Goal: Task Accomplishment & Management: Use online tool/utility

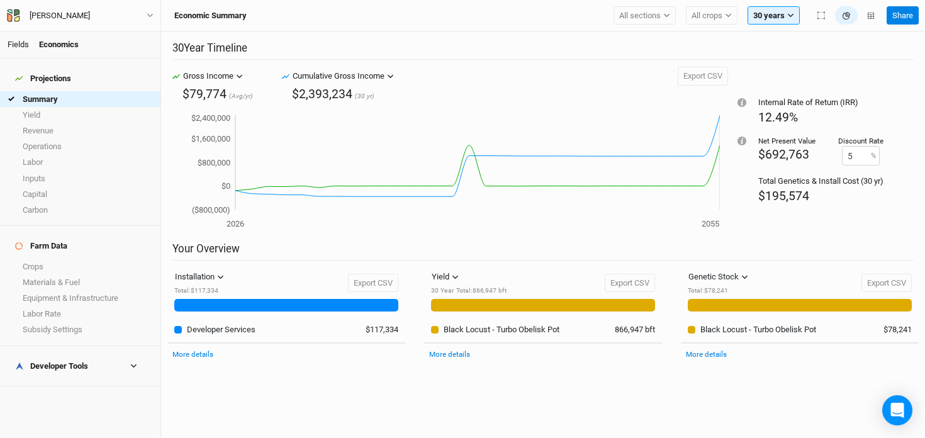
click at [17, 45] on link "Fields" at bounding box center [18, 44] width 21 height 9
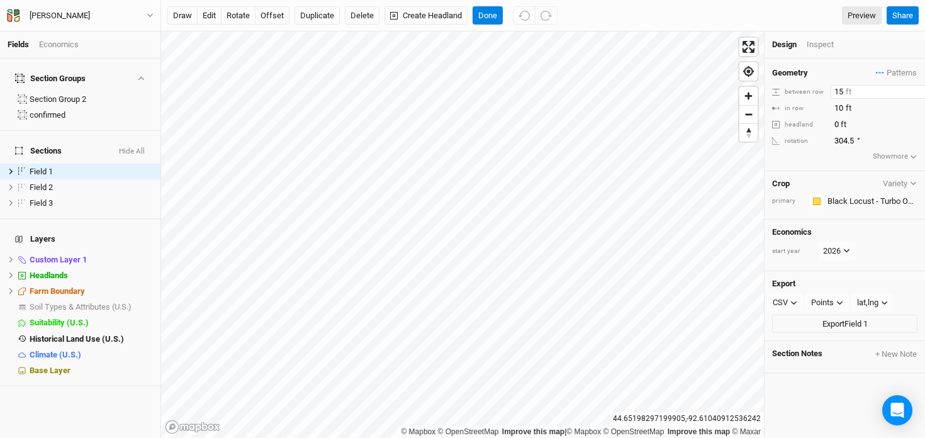
drag, startPoint x: 844, startPoint y: 93, endPoint x: 797, endPoint y: 82, distance: 48.4
click at [797, 82] on div "Geometry Patterns ＋ New in-row pattern between row 15 ft in row 10 ft headland …" at bounding box center [845, 115] width 160 height 113
type input "20"
click at [844, 112] on input "10" at bounding box center [885, 108] width 109 height 14
click at [490, 15] on button "Done" at bounding box center [488, 15] width 30 height 19
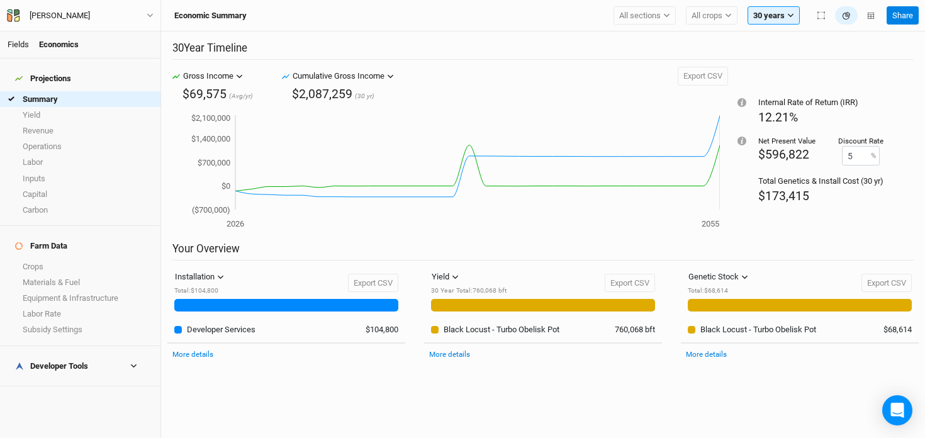
click at [8, 42] on link "Fields" at bounding box center [18, 44] width 21 height 9
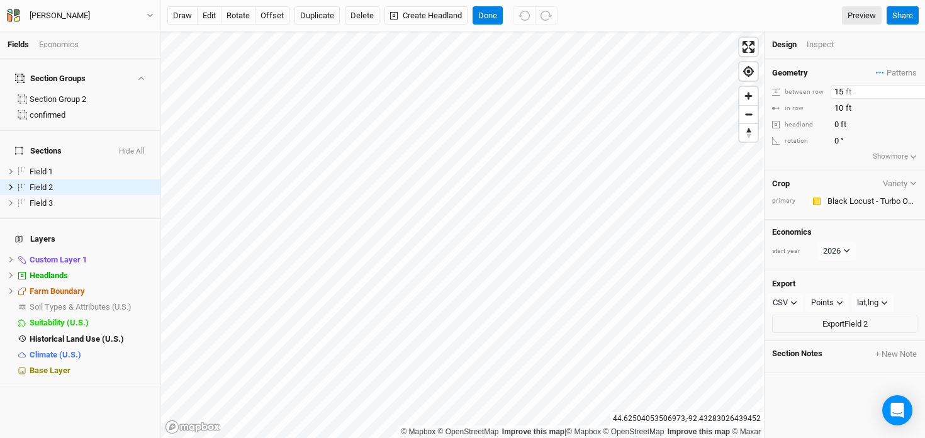
drag, startPoint x: 843, startPoint y: 88, endPoint x: 807, endPoint y: 82, distance: 36.4
click at [807, 82] on div "Geometry Patterns ＋ New in-row pattern between row 15 ft in row 10 ft headland …" at bounding box center [845, 115] width 160 height 113
type input "20"
click at [486, 13] on button "Done" at bounding box center [488, 15] width 30 height 19
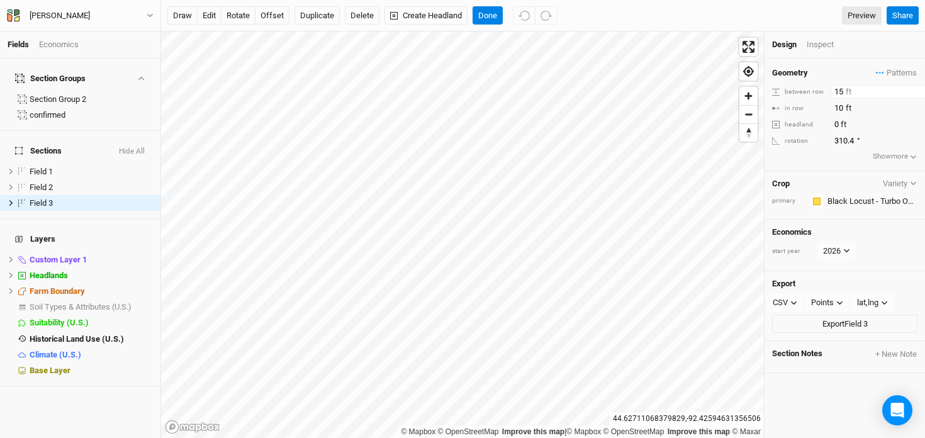
drag, startPoint x: 840, startPoint y: 90, endPoint x: 828, endPoint y: 90, distance: 12.0
click at [828, 90] on div "between row 15 ft" at bounding box center [844, 92] width 145 height 14
drag, startPoint x: 844, startPoint y: 94, endPoint x: 793, endPoint y: 91, distance: 51.1
click at [793, 91] on div "between row 15 ft" at bounding box center [844, 92] width 145 height 14
type input "20"
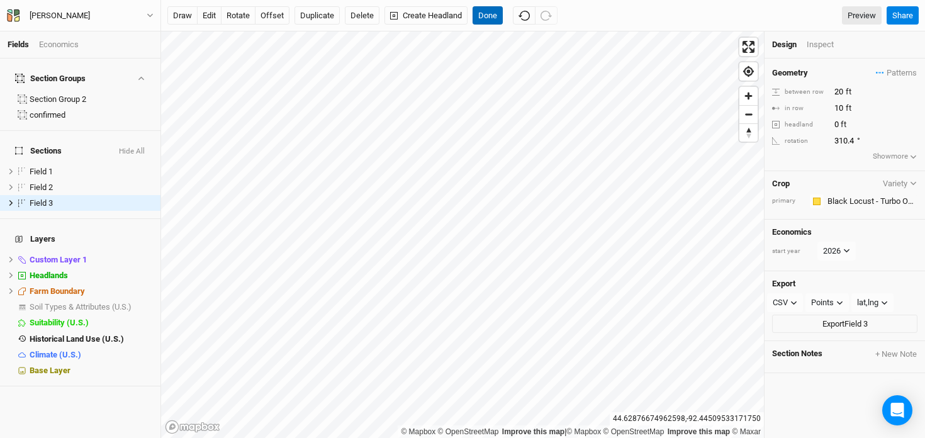
click at [483, 12] on button "Done" at bounding box center [488, 15] width 30 height 19
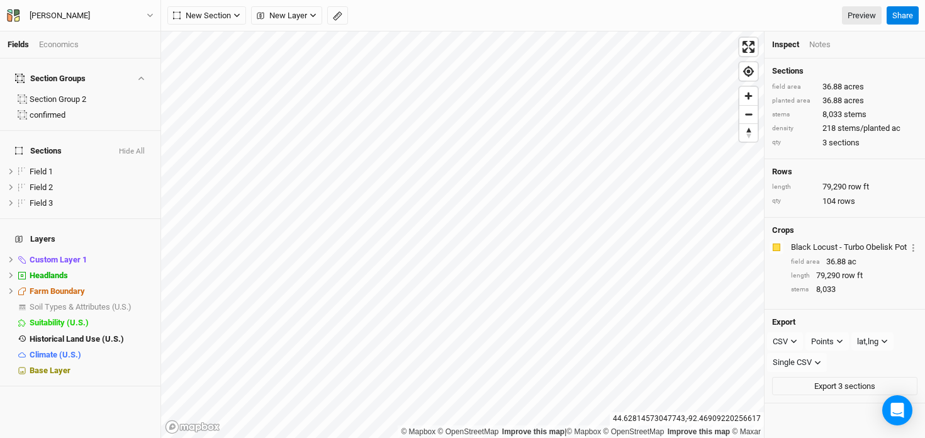
click at [53, 45] on div "Economics" at bounding box center [59, 44] width 40 height 11
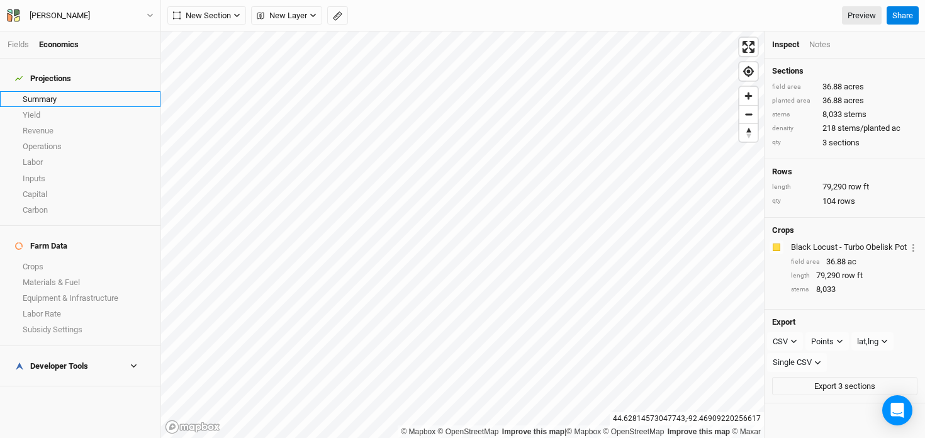
click at [48, 91] on link "Summary" at bounding box center [80, 99] width 160 height 16
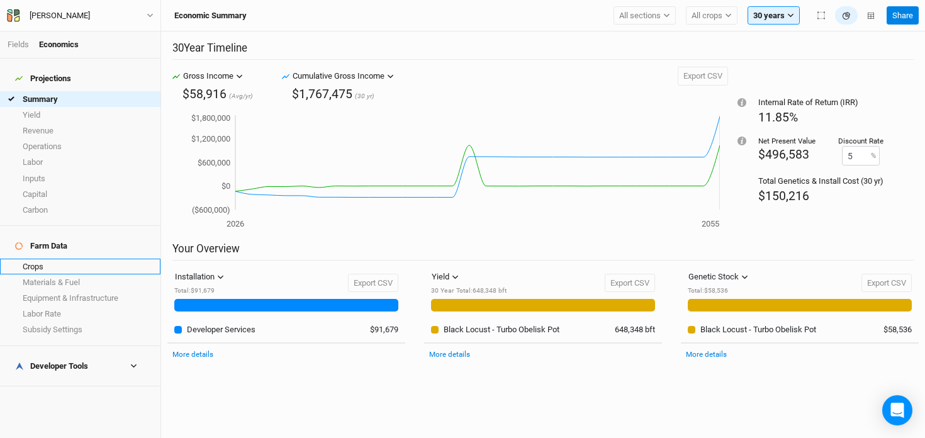
click at [62, 259] on link "Crops" at bounding box center [80, 267] width 160 height 16
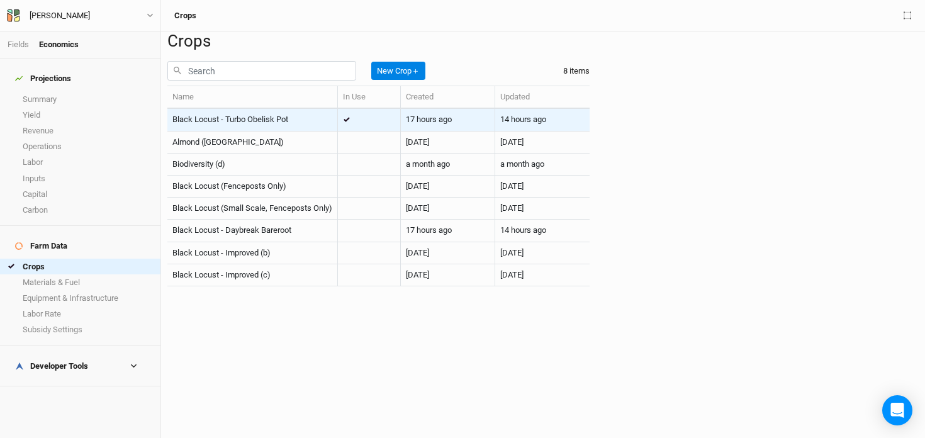
click at [310, 125] on div "Black Locust - Turbo Obelisk Pot" at bounding box center [252, 119] width 160 height 11
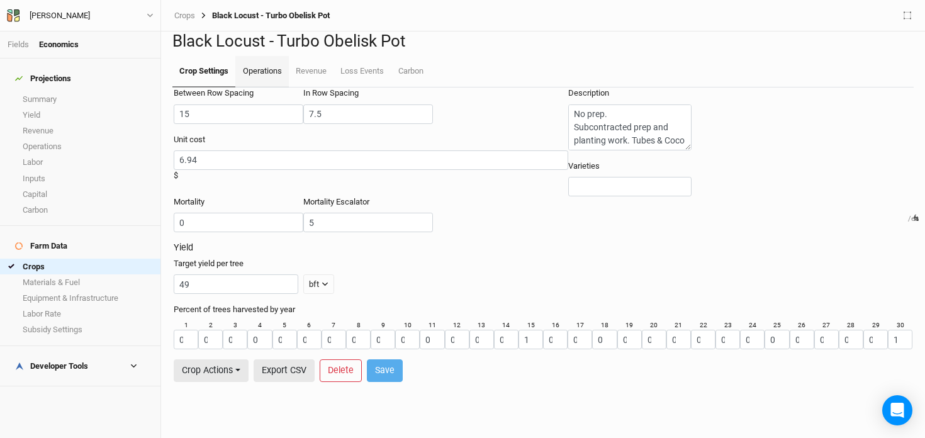
click at [263, 87] on link "Operations" at bounding box center [261, 71] width 53 height 31
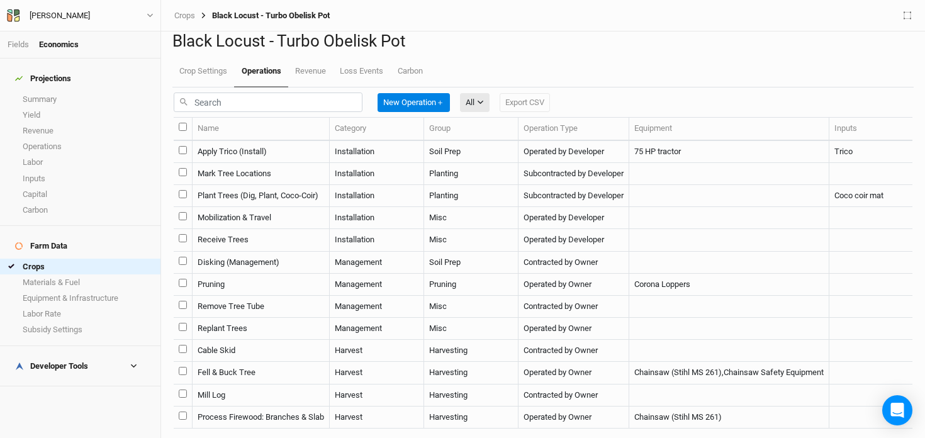
click at [300, 207] on td "Plant Trees (Dig, Plant, Coco-Coir)" at bounding box center [261, 196] width 137 height 22
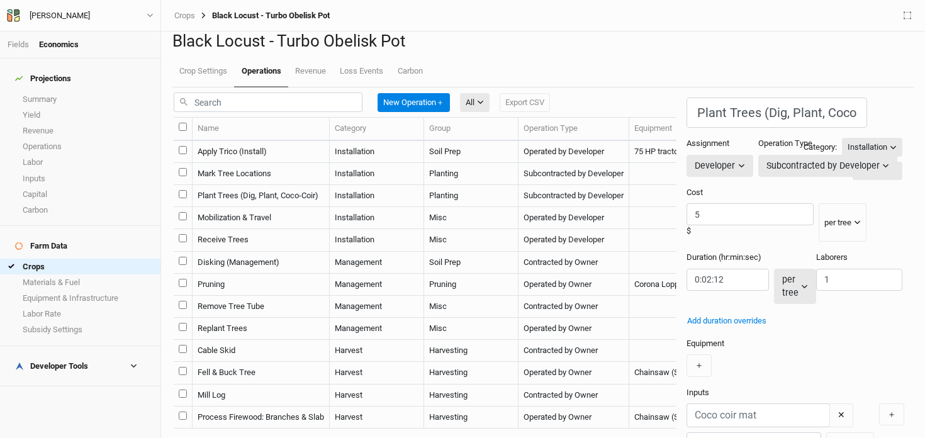
scroll to position [16, 0]
drag, startPoint x: 585, startPoint y: 225, endPoint x: 560, endPoint y: 220, distance: 25.8
click at [687, 220] on div "5 $" at bounding box center [750, 222] width 127 height 38
type input "9"
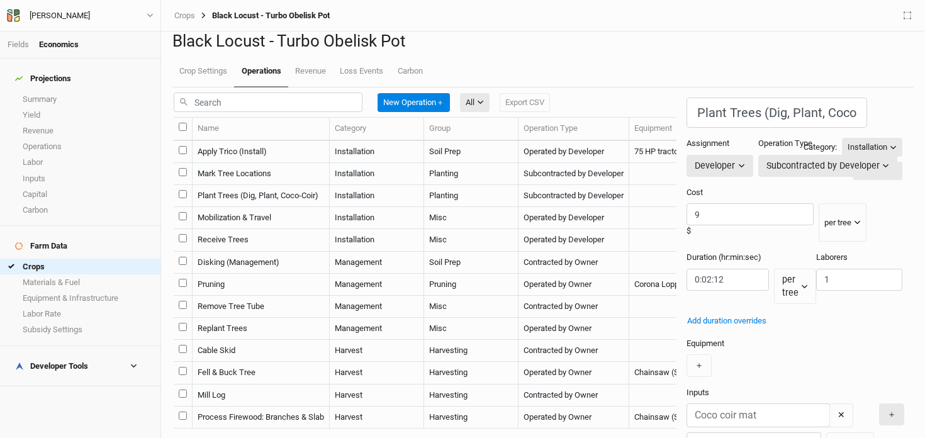
click at [879, 403] on button "＋" at bounding box center [891, 414] width 25 height 22
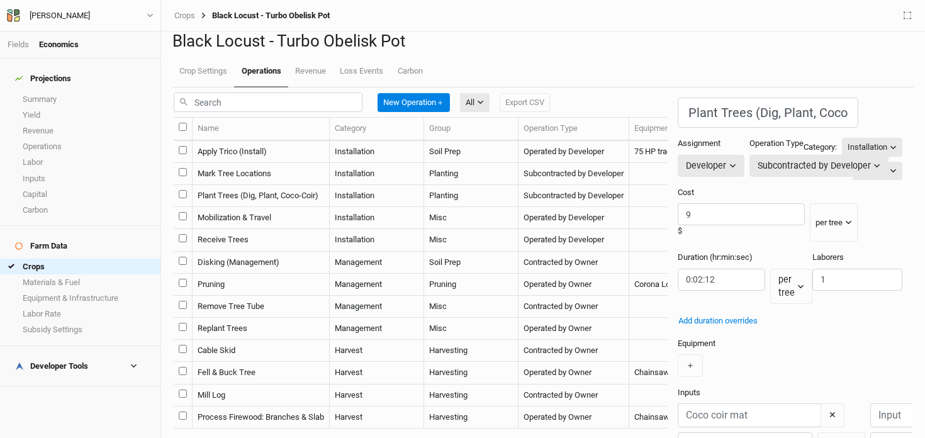
scroll to position [125, 0]
click at [678, 269] on input "string" at bounding box center [721, 280] width 87 height 22
type input "0:04:12"
click at [870, 403] on input "text" at bounding box center [941, 415] width 143 height 24
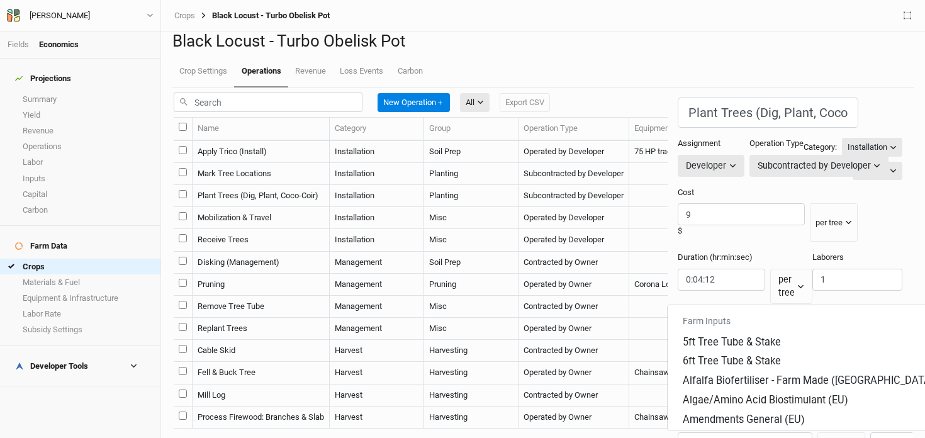
type input "6"
type input "6ft Tree Tube & Stake"
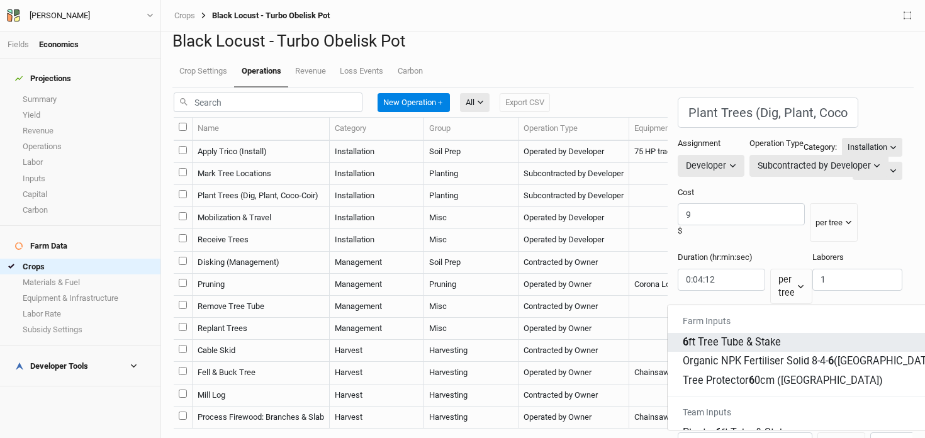
click at [746, 341] on div "6 ft Tree Tube & Stake" at bounding box center [732, 342] width 98 height 14
type input "6ft Tree Tube & Stake"
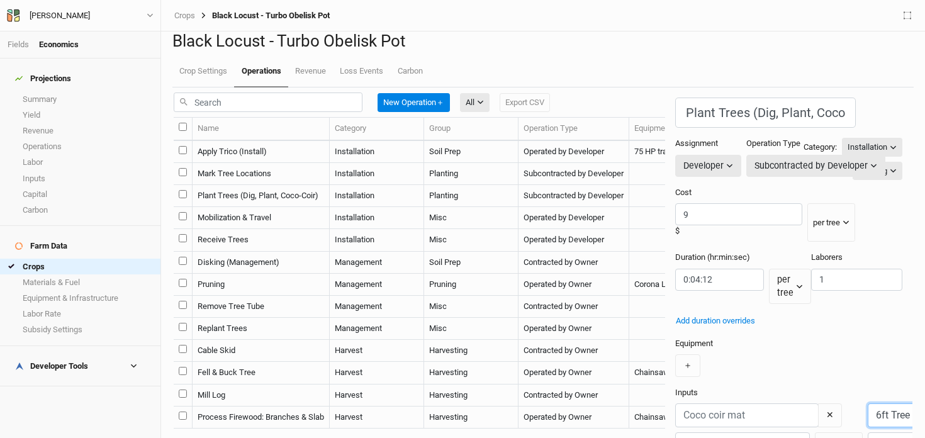
type input "6ft Tree Tube & Stake"
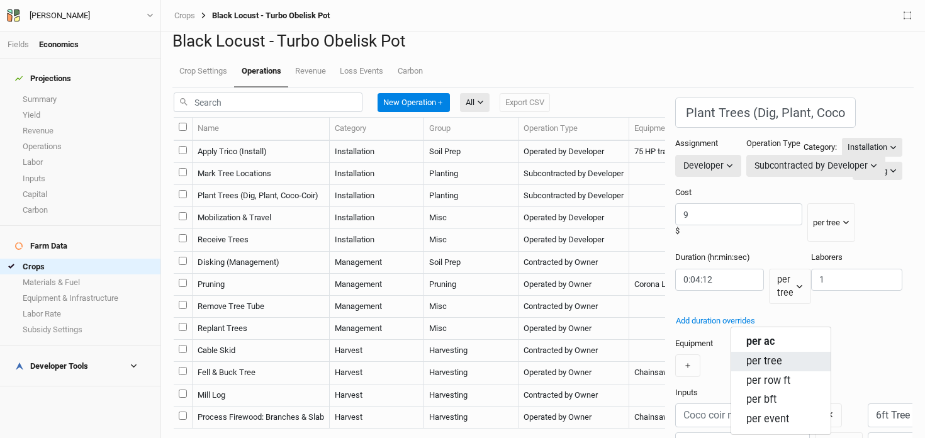
click at [765, 355] on span "per tree" at bounding box center [764, 361] width 36 height 14
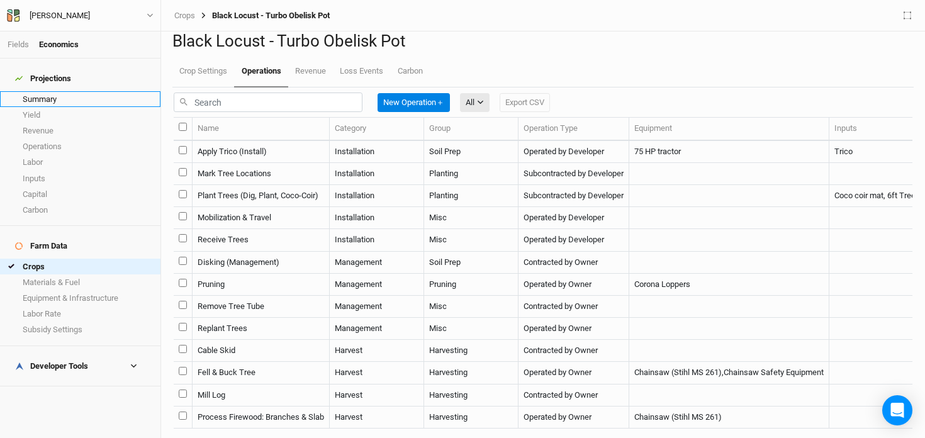
click at [64, 91] on link "Summary" at bounding box center [80, 99] width 160 height 16
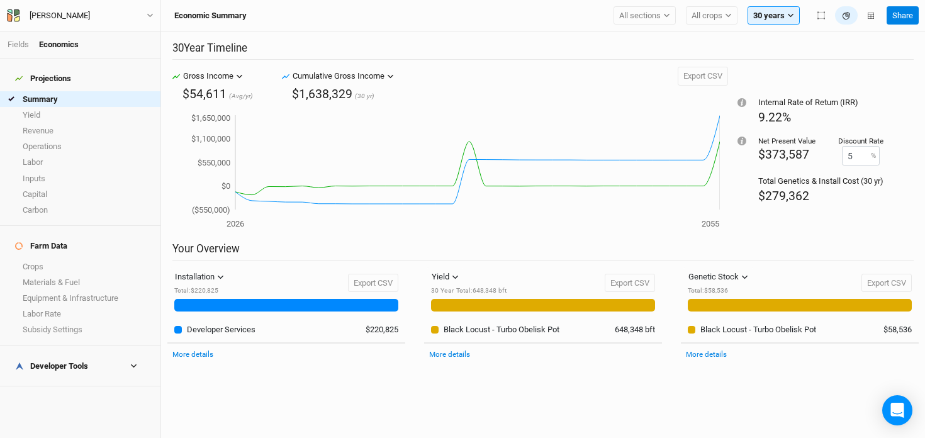
click at [94, 354] on h4 "Developer Tools" at bounding box center [80, 366] width 145 height 25
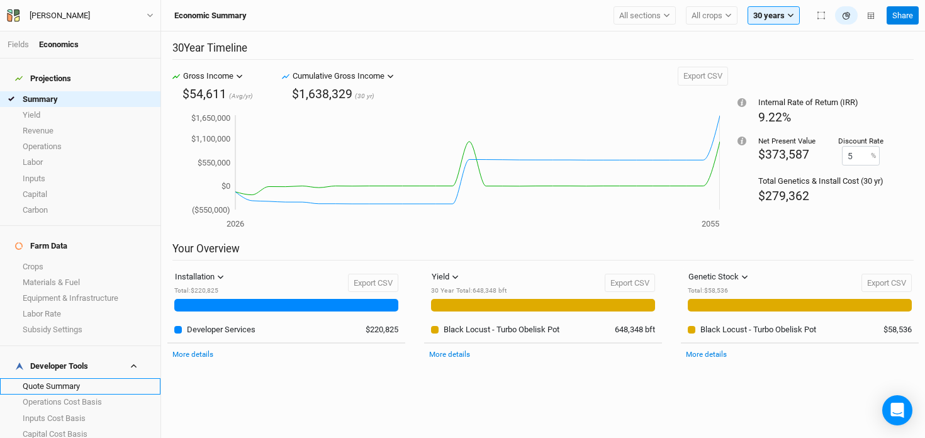
click at [91, 378] on link "Quote Summary" at bounding box center [80, 386] width 160 height 16
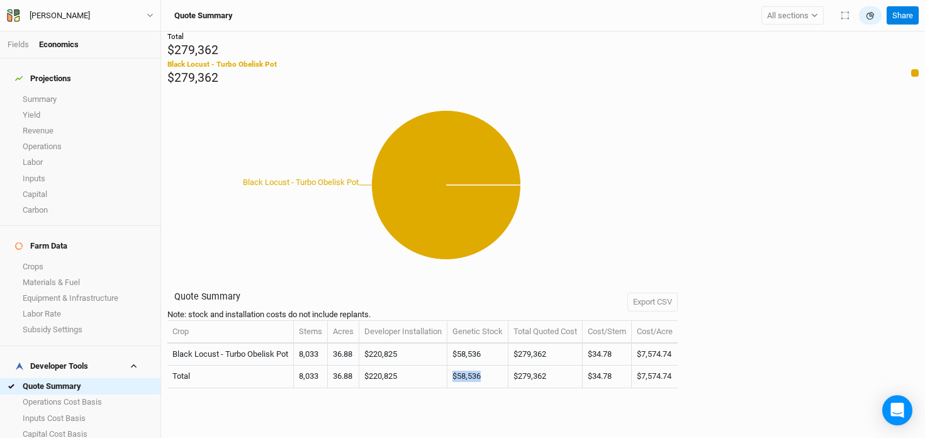
drag, startPoint x: 495, startPoint y: 350, endPoint x: 450, endPoint y: 344, distance: 45.0
click at [450, 366] on tr "Total 8,033 36.88 $220,825 $58,536 $279,362 $34.78 $7,574.74" at bounding box center [422, 377] width 510 height 22
click at [447, 366] on td "$220,825" at bounding box center [403, 377] width 88 height 22
click at [62, 16] on div "[PERSON_NAME]" at bounding box center [60, 15] width 60 height 13
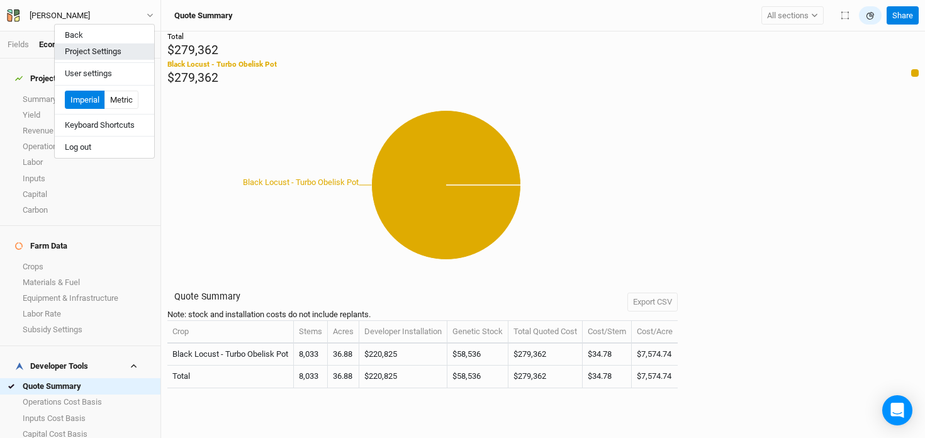
click at [81, 49] on button "Project Settings" at bounding box center [104, 51] width 99 height 16
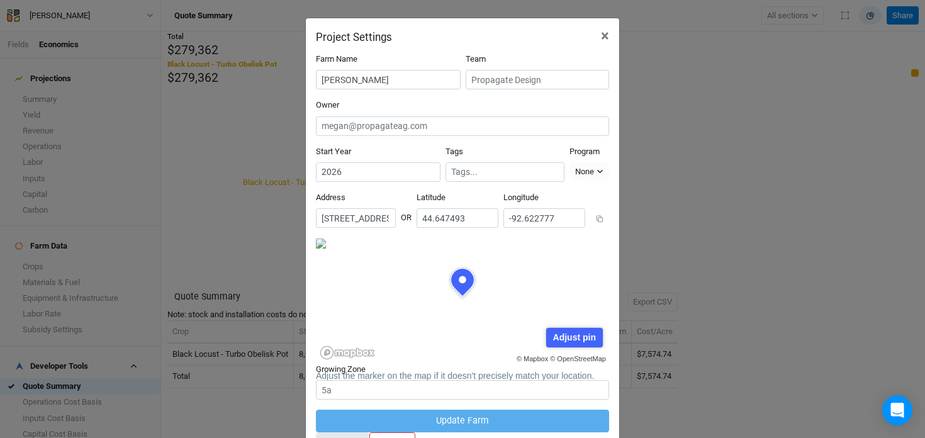
scroll to position [40, 0]
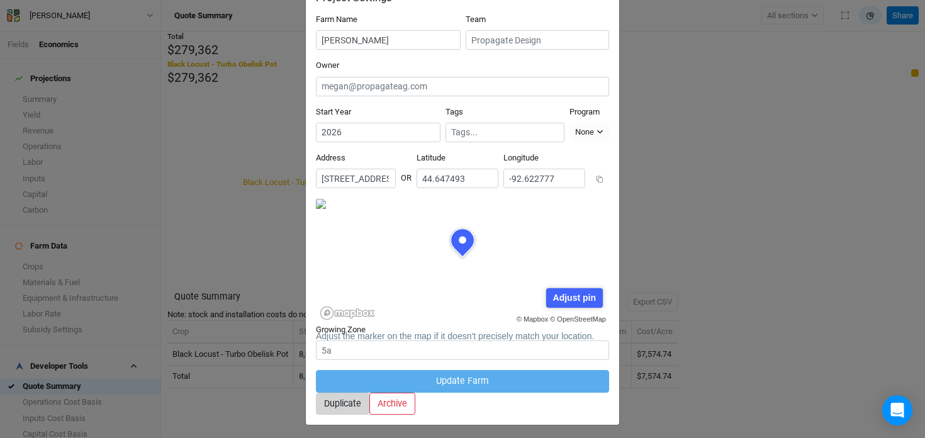
click at [369, 393] on button "Duplicate" at bounding box center [342, 404] width 53 height 22
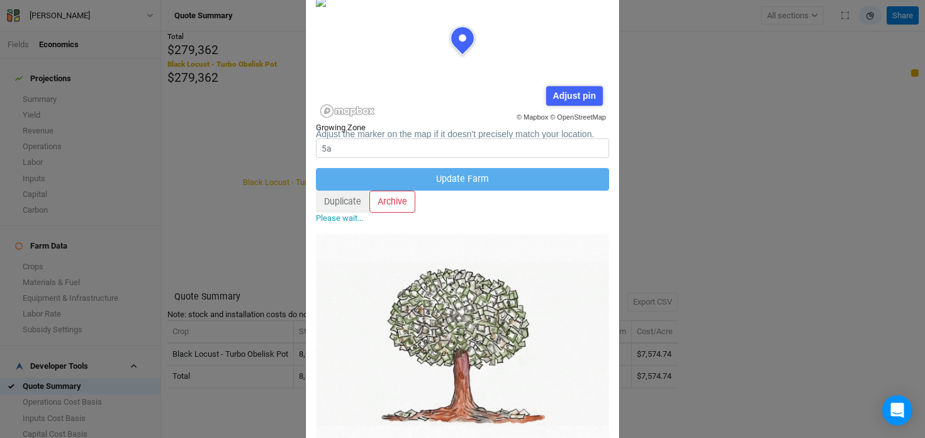
scroll to position [281, 0]
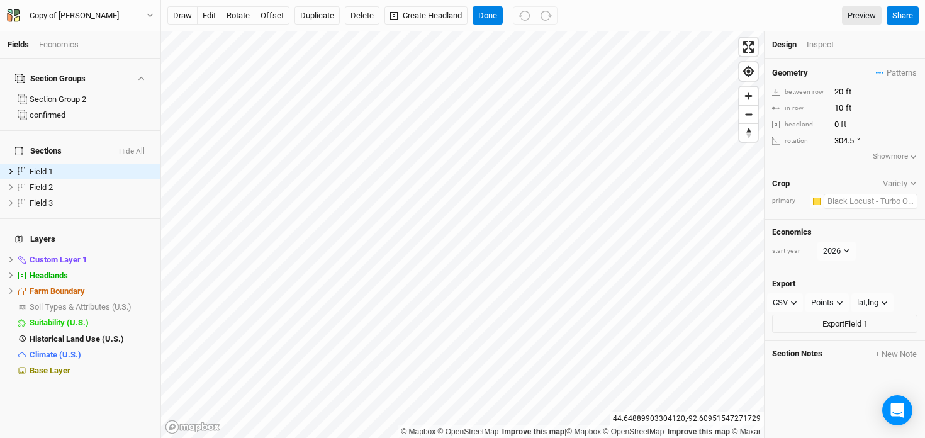
click at [841, 199] on input "text" at bounding box center [871, 201] width 94 height 15
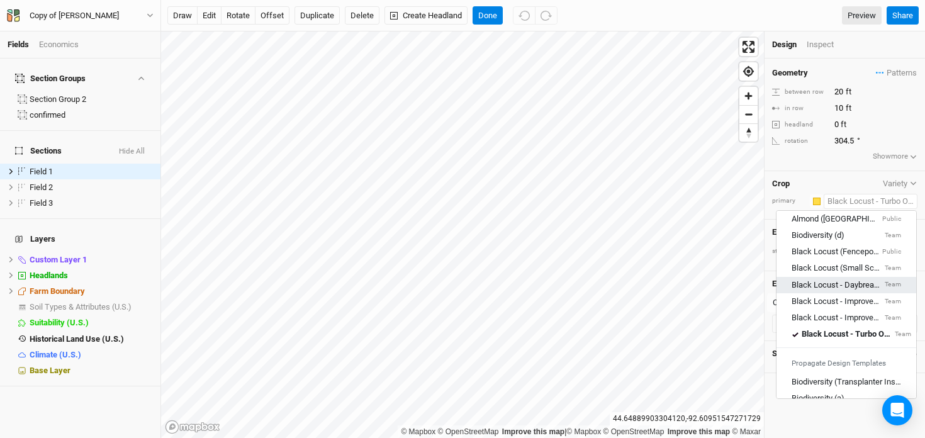
scroll to position [43, 0]
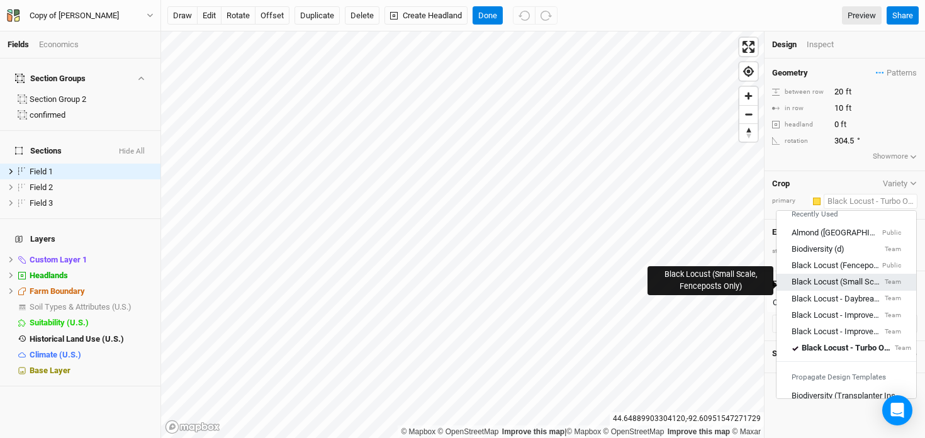
click at [841, 279] on div "Black Locust (Small Scale, Fenceposts Only)" at bounding box center [837, 281] width 91 height 11
type input "15"
type input "7.5"
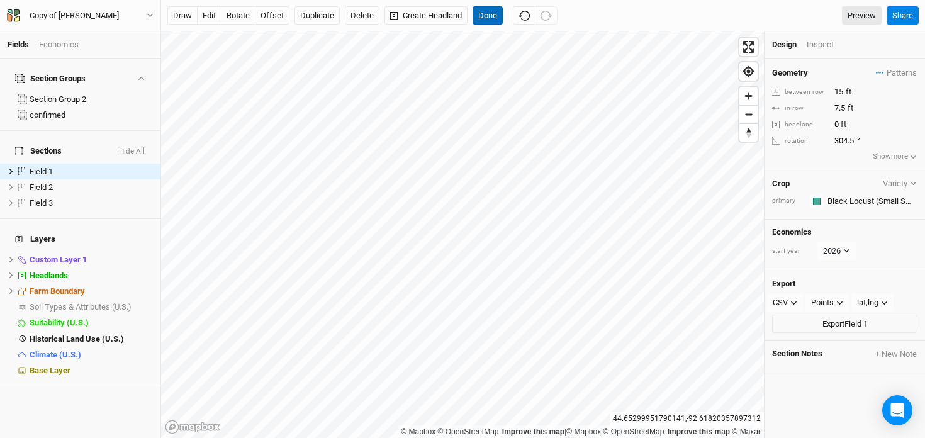
click at [486, 11] on button "Done" at bounding box center [488, 15] width 30 height 19
click at [846, 196] on input "text" at bounding box center [871, 201] width 94 height 15
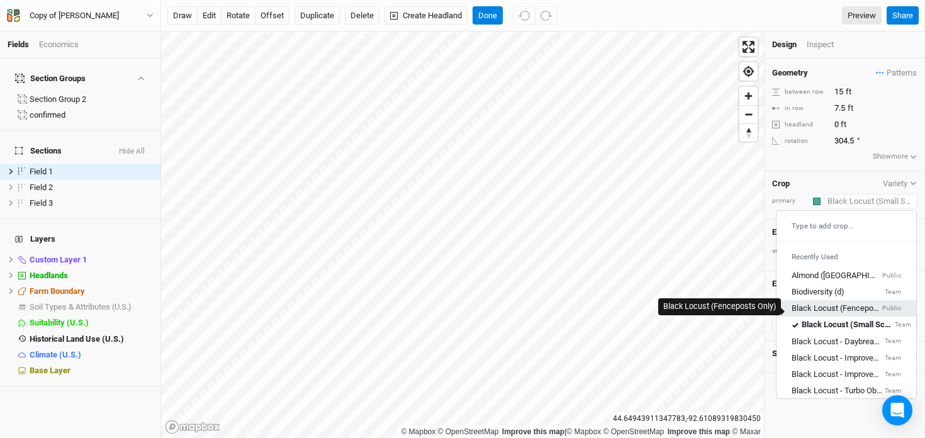
click at [843, 305] on div "Black Locust (Fenceposts Only)" at bounding box center [836, 308] width 88 height 11
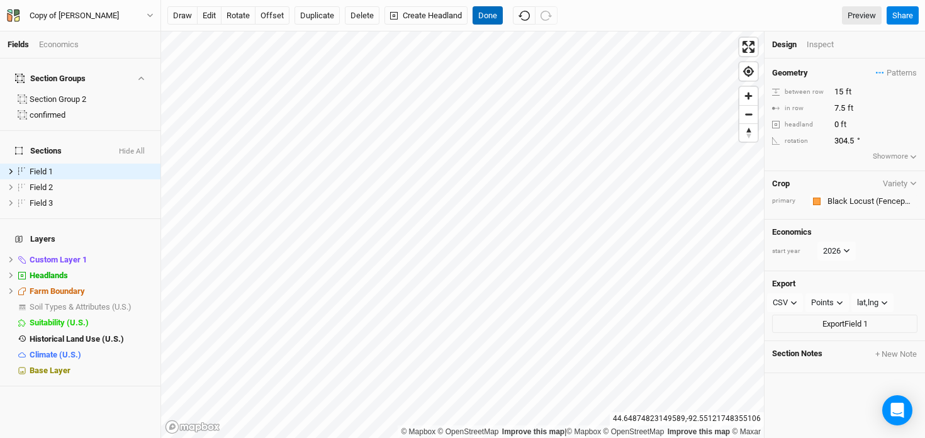
click at [490, 16] on button "Done" at bounding box center [488, 15] width 30 height 19
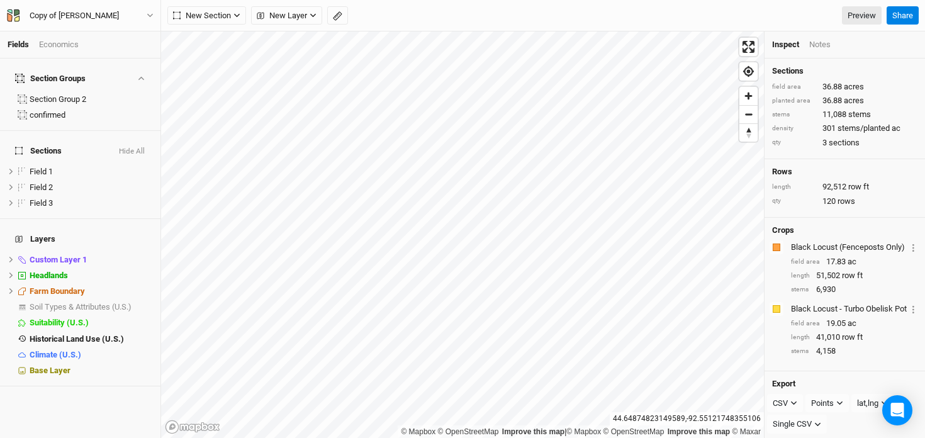
click at [60, 40] on div "Economics" at bounding box center [59, 44] width 40 height 11
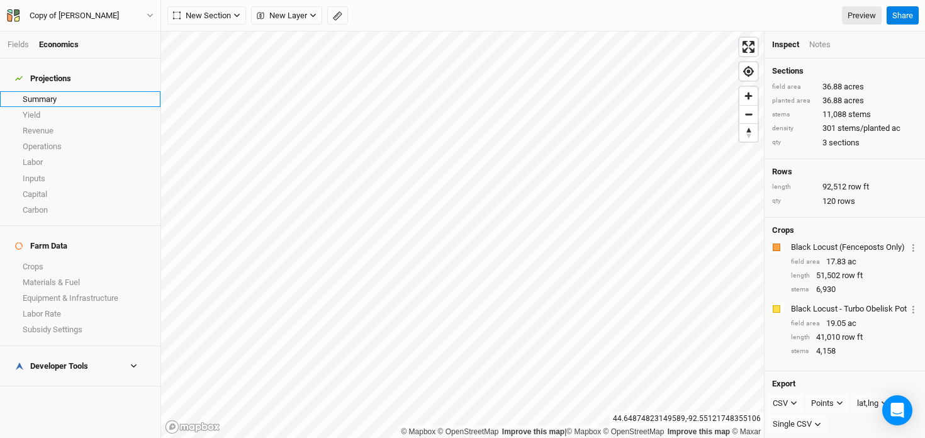
click at [64, 93] on link "Summary" at bounding box center [80, 99] width 160 height 16
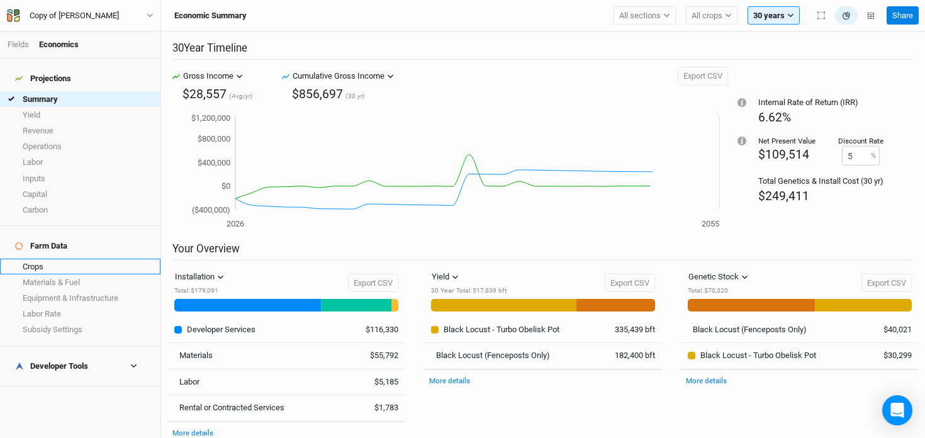
click at [61, 259] on link "Crops" at bounding box center [80, 267] width 160 height 16
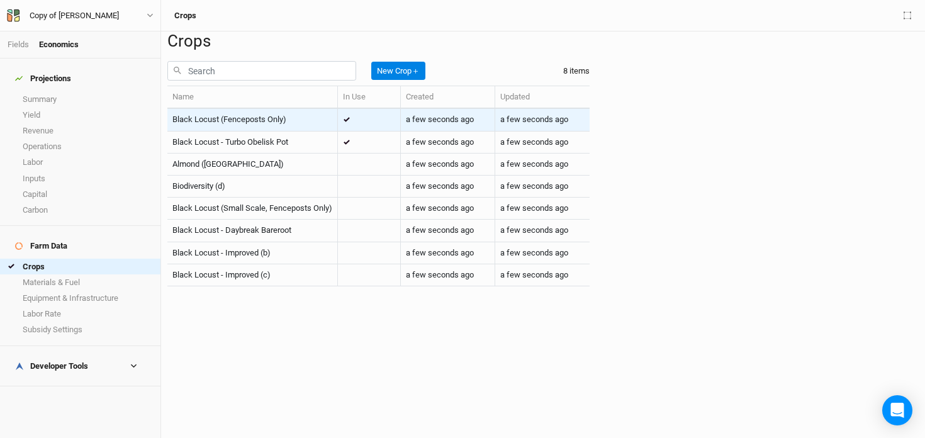
click at [254, 125] on div "Black Locust (Fenceposts Only)" at bounding box center [229, 119] width 114 height 11
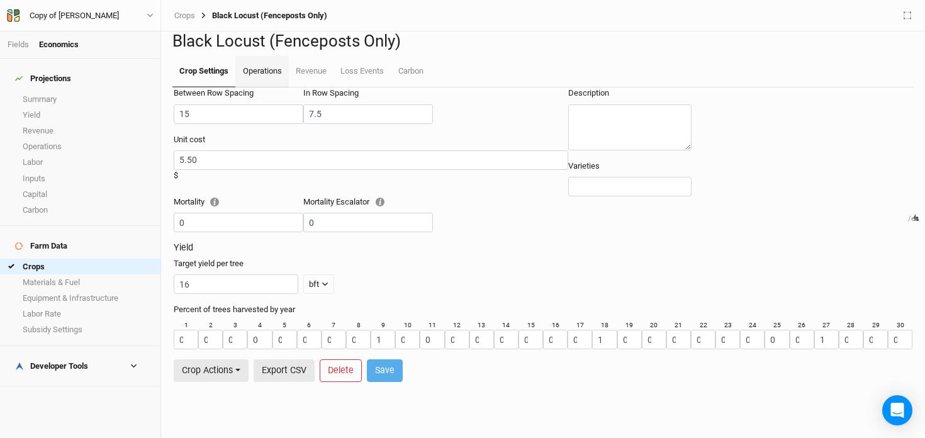
click at [260, 87] on link "Operations" at bounding box center [261, 71] width 53 height 31
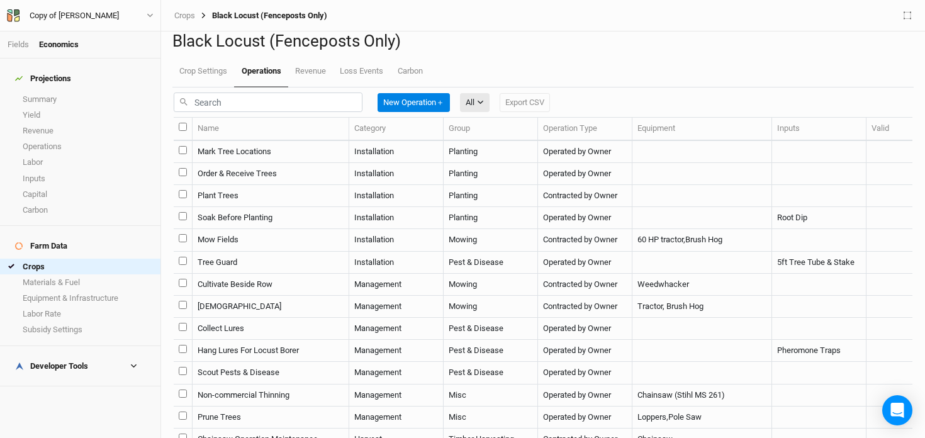
scroll to position [1, 0]
click at [311, 162] on td "Mark Tree Locations" at bounding box center [271, 151] width 157 height 22
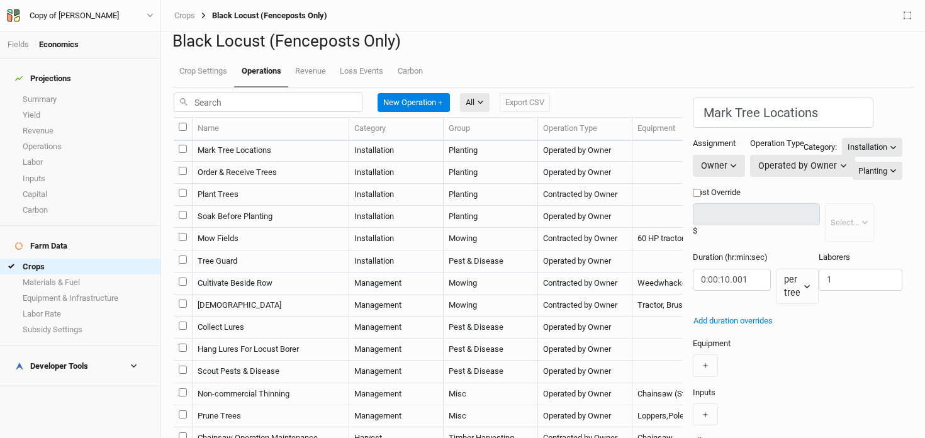
click at [236, 184] on td "Order & Receive Trees" at bounding box center [271, 173] width 157 height 22
type input "Order & Receive Trees"
type input "5:00:00"
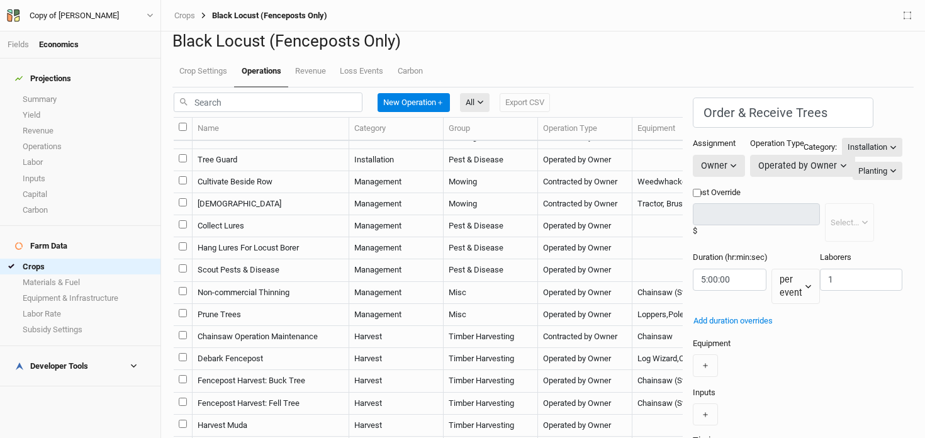
scroll to position [105, 0]
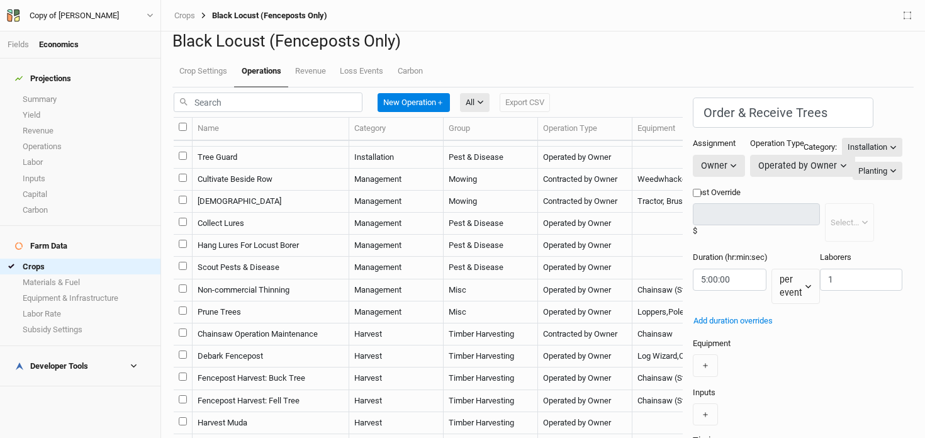
click at [252, 169] on td "Tree Guard" at bounding box center [271, 158] width 157 height 22
type input "Tree Guard"
type input "0:02:00"
click at [261, 146] on td "Mow Fields" at bounding box center [271, 135] width 157 height 22
type input "Mow Fields"
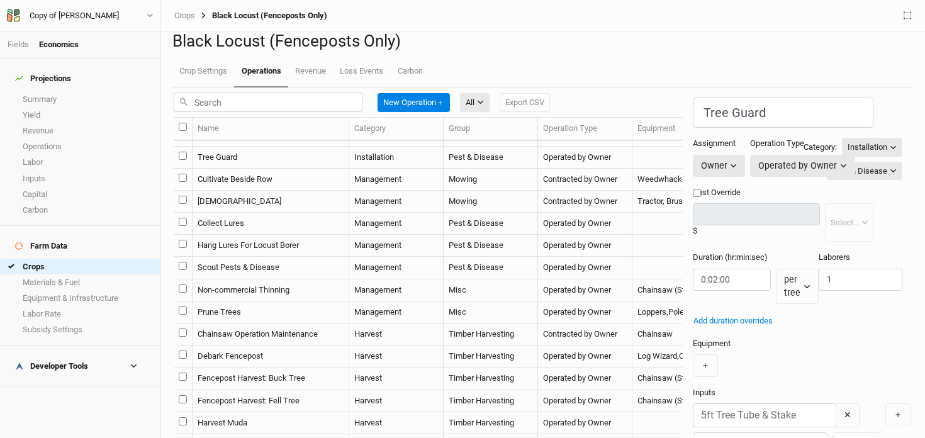
type input "20"
type input "0:12:22.500"
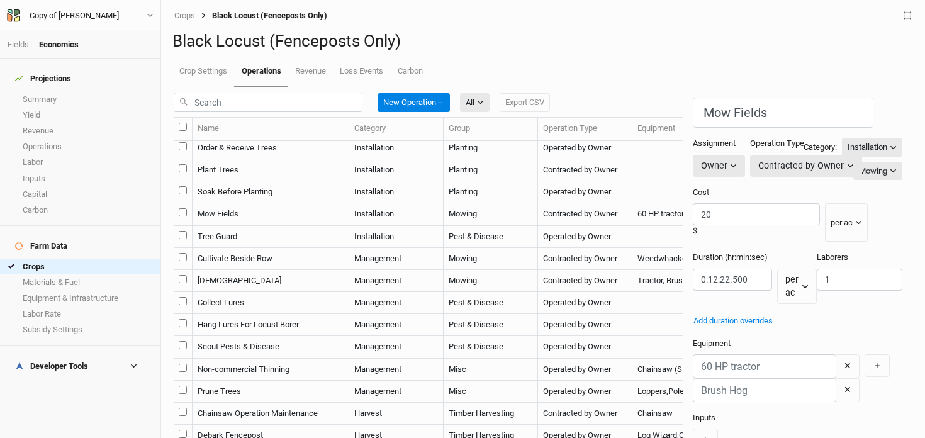
scroll to position [26, 0]
click at [269, 203] on td "Soak Before Planting" at bounding box center [271, 192] width 157 height 22
type input "Soak Before Planting"
type input "4:00:00"
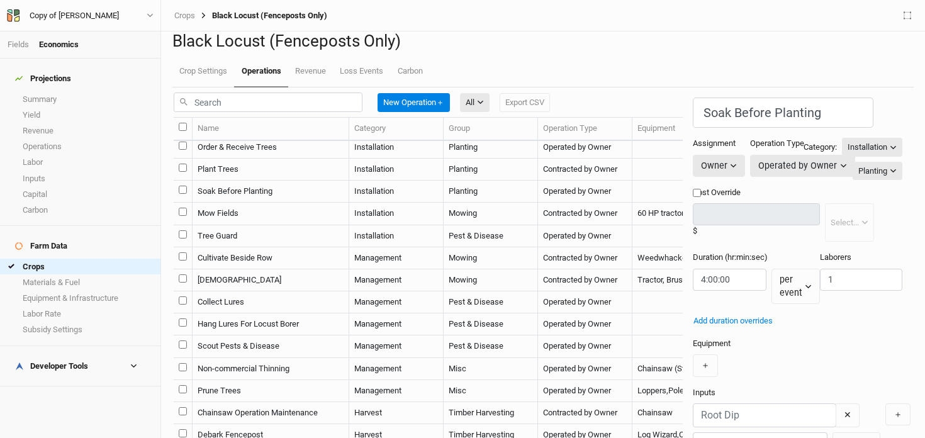
click at [259, 181] on td "Plant Trees" at bounding box center [271, 170] width 157 height 22
type input "Plant Trees"
type input "80"
type input "0:00:30"
type input "3"
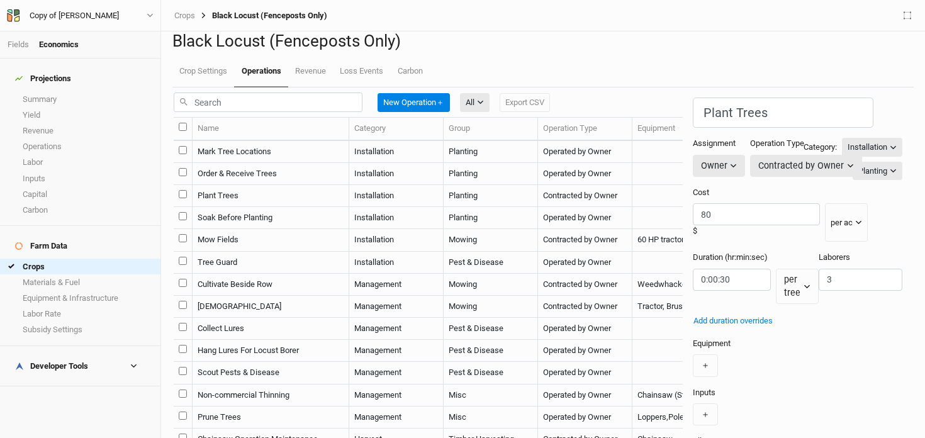
click at [20, 53] on div "Fields Economics" at bounding box center [80, 44] width 160 height 27
click at [20, 44] on link "Fields" at bounding box center [18, 44] width 21 height 9
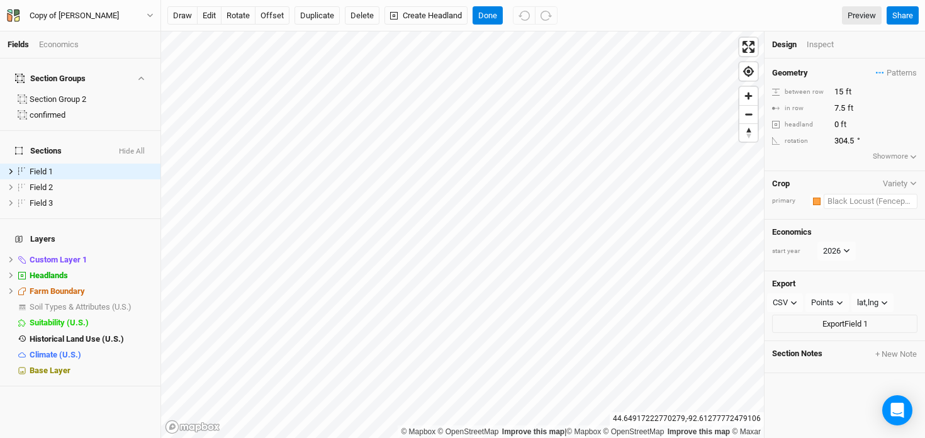
click at [843, 199] on input "text" at bounding box center [871, 201] width 94 height 15
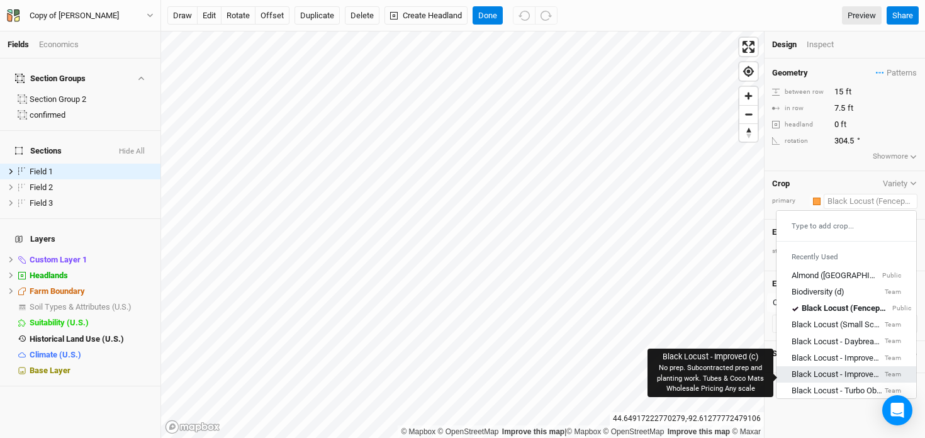
click at [836, 373] on div "Black Locust - Improved (c)" at bounding box center [837, 373] width 91 height 11
type input "20"
type input "10"
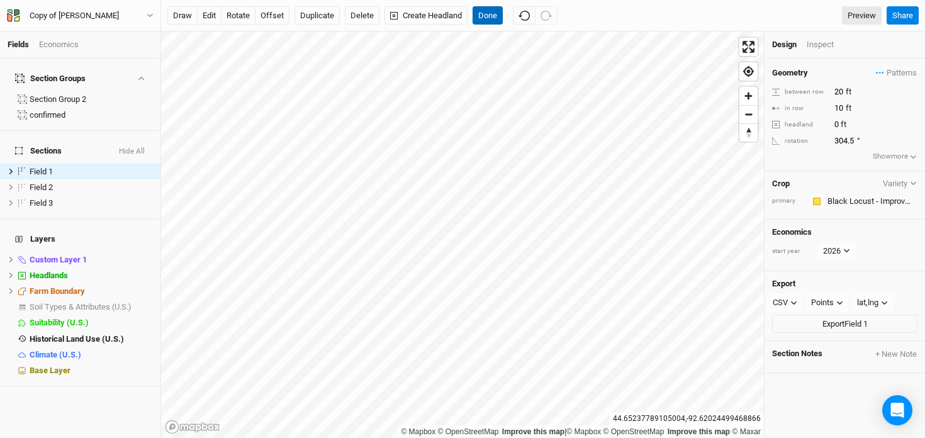
click at [487, 18] on button "Done" at bounding box center [488, 15] width 30 height 19
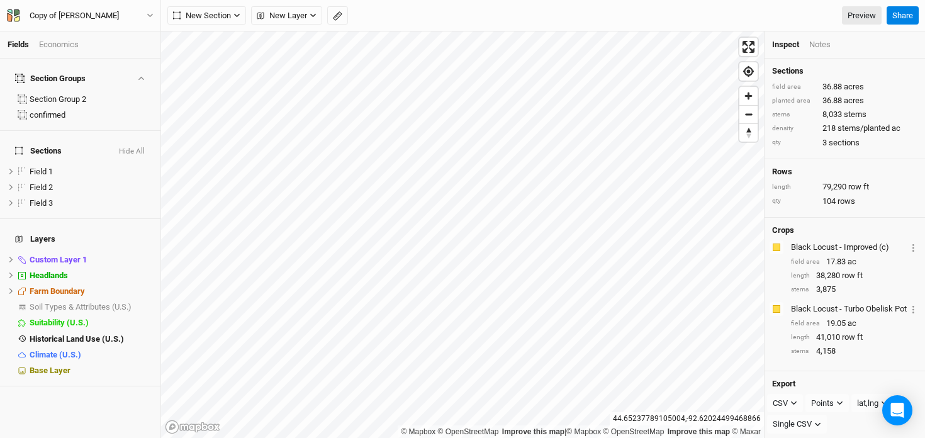
click at [59, 47] on div "Economics" at bounding box center [59, 44] width 40 height 11
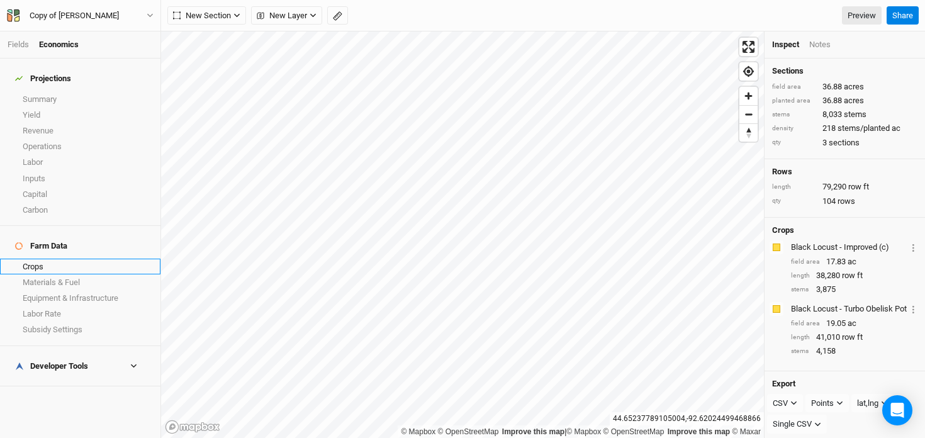
click at [48, 259] on link "Crops" at bounding box center [80, 267] width 160 height 16
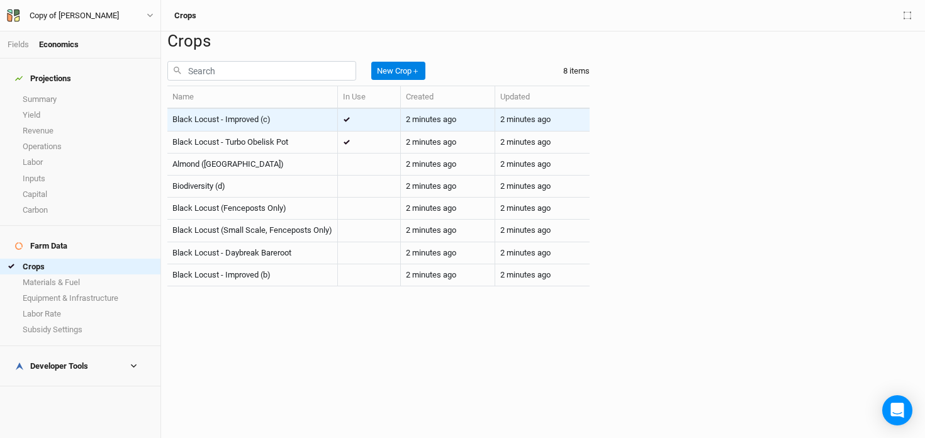
click at [246, 124] on span "Black Locust - Improved (c)" at bounding box center [221, 119] width 98 height 9
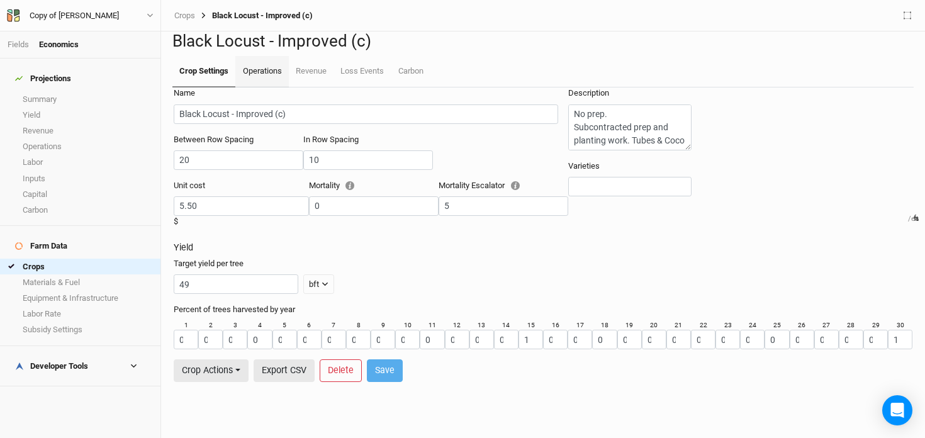
click at [271, 87] on link "Operations" at bounding box center [261, 71] width 53 height 31
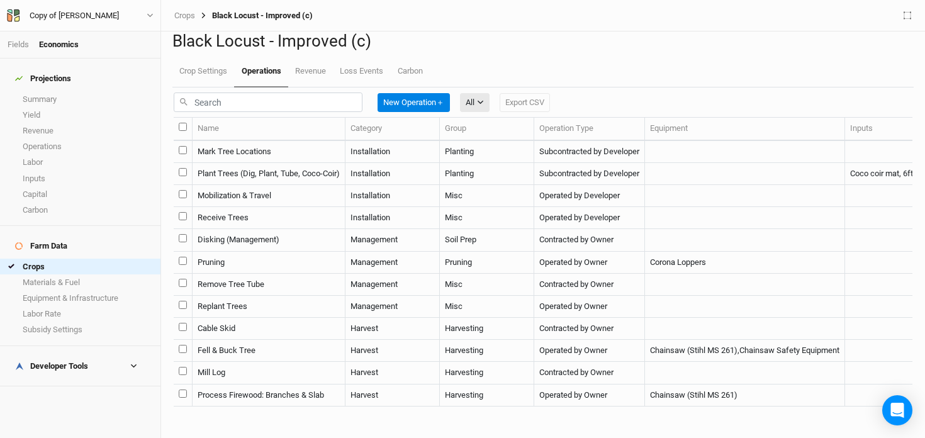
click at [294, 163] on td "Mark Tree Locations" at bounding box center [269, 152] width 153 height 22
click at [276, 163] on td "Mark Tree Locations" at bounding box center [269, 152] width 153 height 22
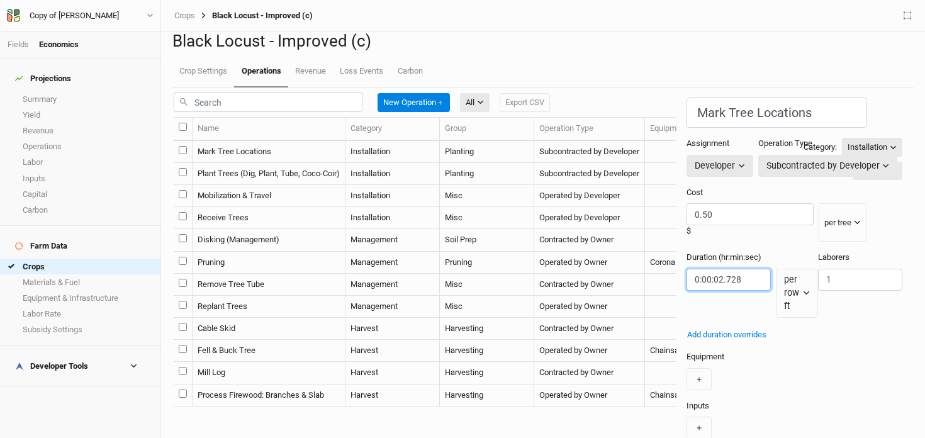
drag, startPoint x: 622, startPoint y: 291, endPoint x: 519, endPoint y: 281, distance: 103.1
click at [519, 281] on div "New Operation ＋ All All Harvest Installation Management Export CSV Name Categor…" at bounding box center [543, 262] width 739 height 351
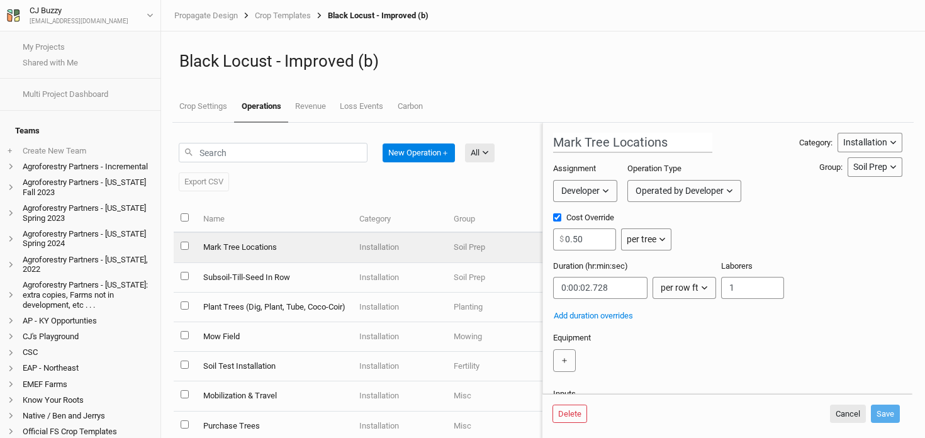
scroll to position [191, 0]
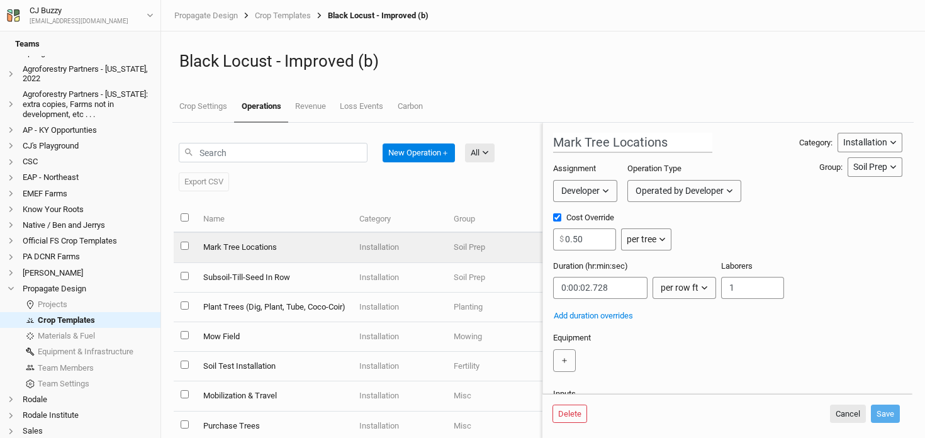
click at [668, 190] on div "Operated by Developer" at bounding box center [680, 190] width 88 height 13
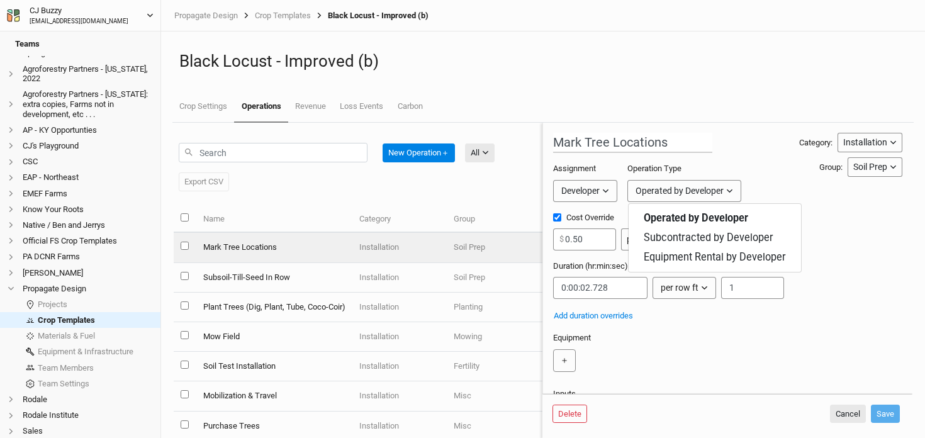
click at [14, 18] on icon "button" at bounding box center [13, 15] width 13 height 13
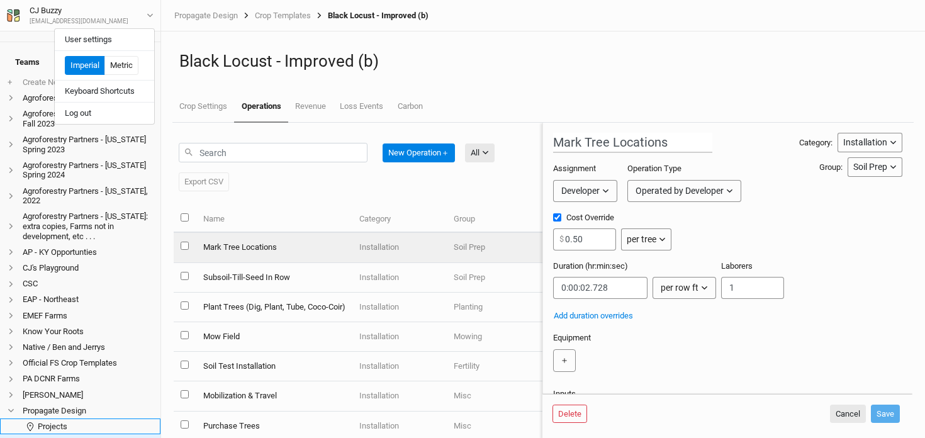
scroll to position [0, 0]
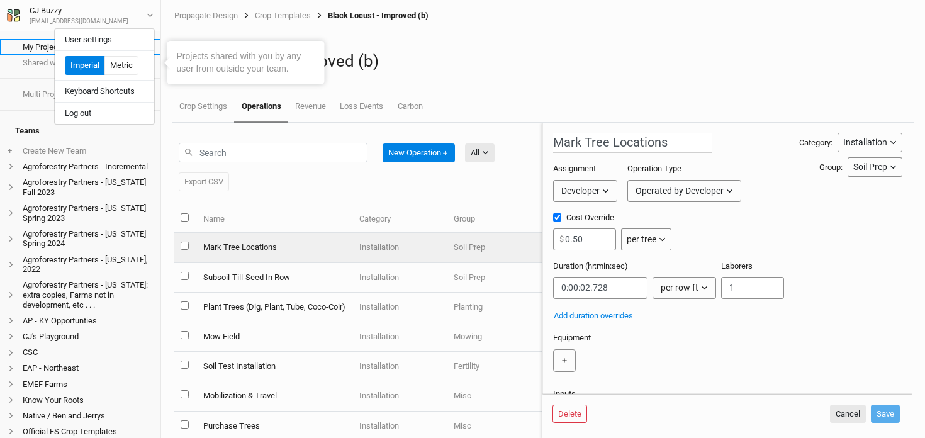
click at [26, 49] on link "My Projects" at bounding box center [80, 47] width 160 height 16
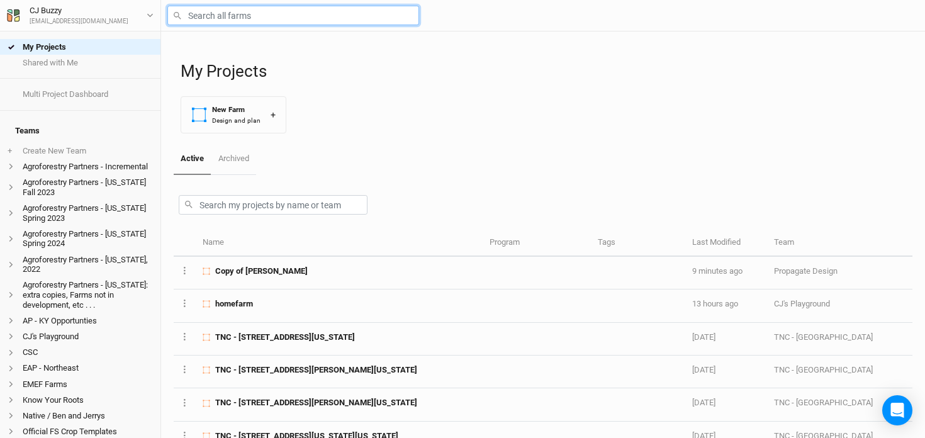
click at [251, 13] on input "text" at bounding box center [293, 16] width 252 height 20
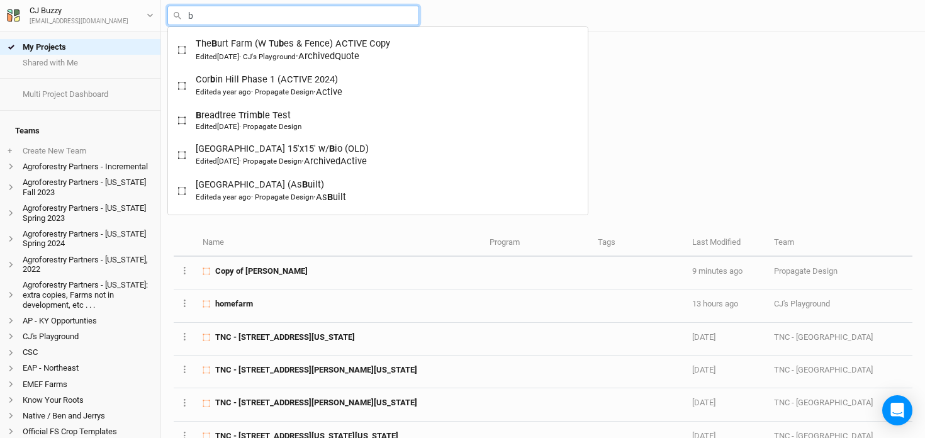
type input "br"
type input "breadtree [PERSON_NAME] Test"
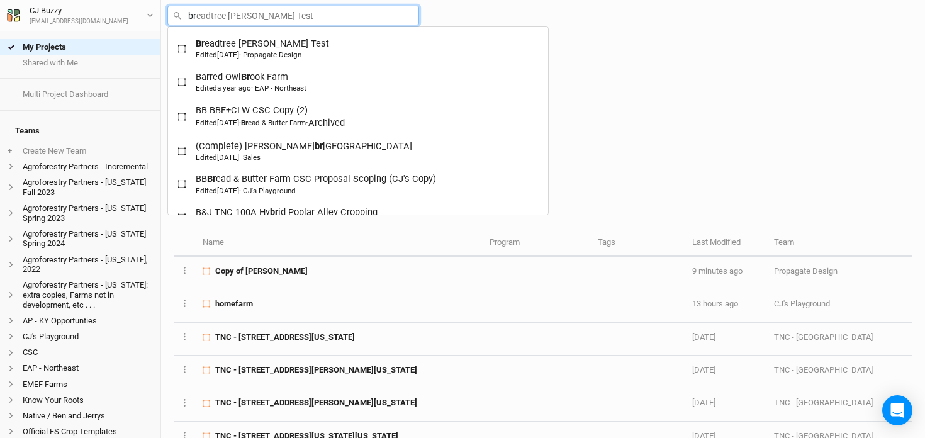
type input "bro"
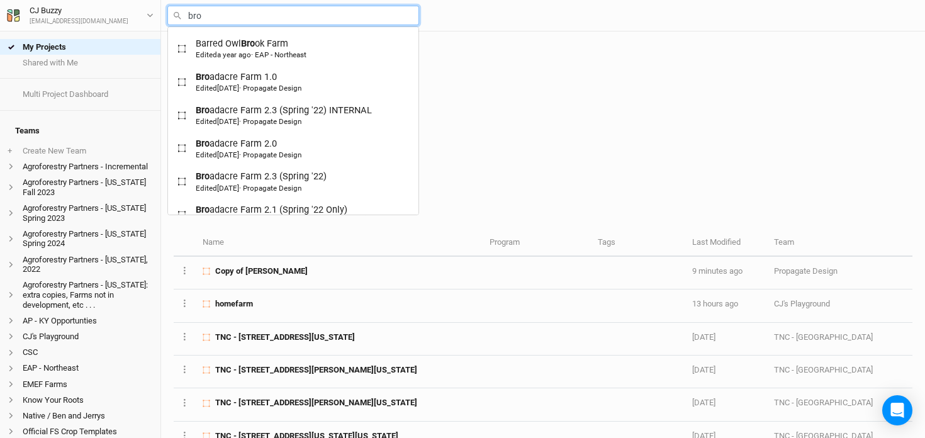
type input "bron"
type input "bronson Stone"
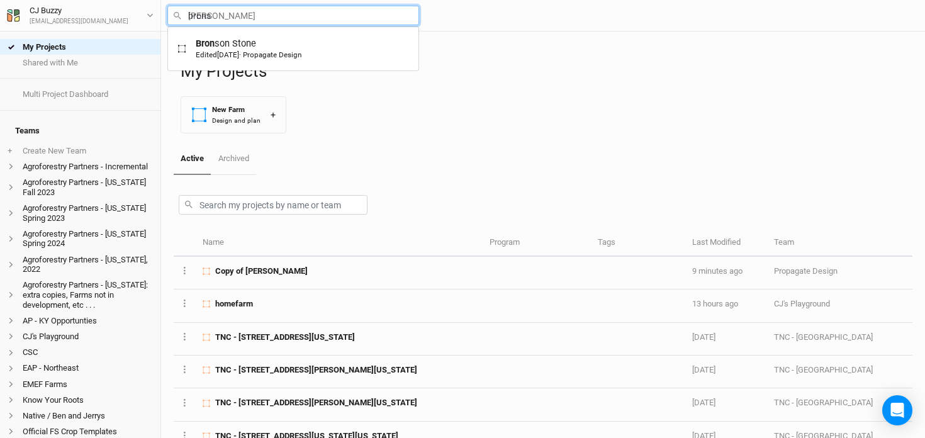
type input "bronso"
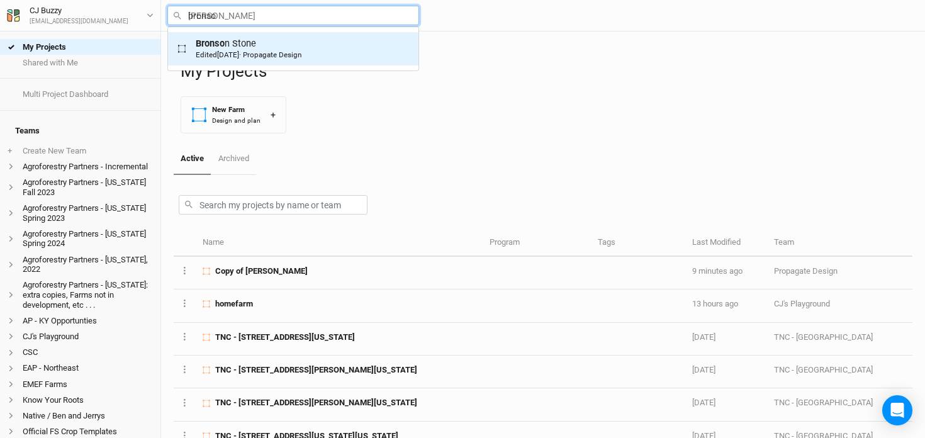
click at [301, 59] on div "Edited 7 days ago · Propagate Design" at bounding box center [249, 55] width 106 height 10
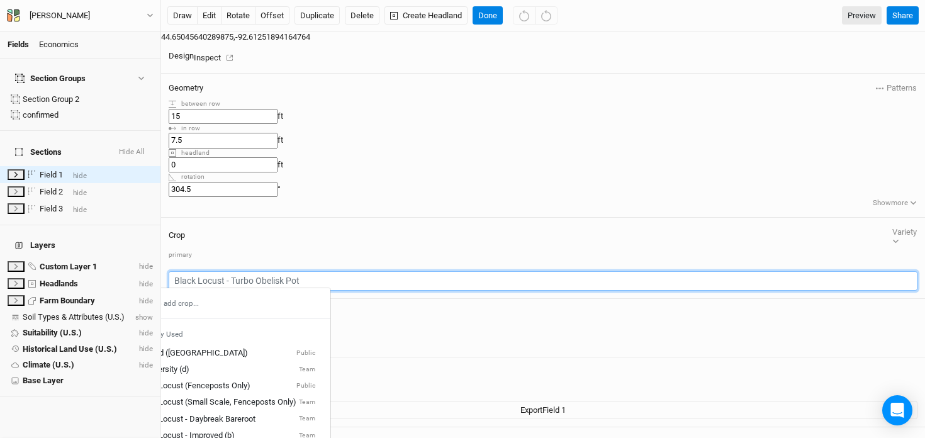
click at [856, 271] on input "text" at bounding box center [543, 281] width 749 height 20
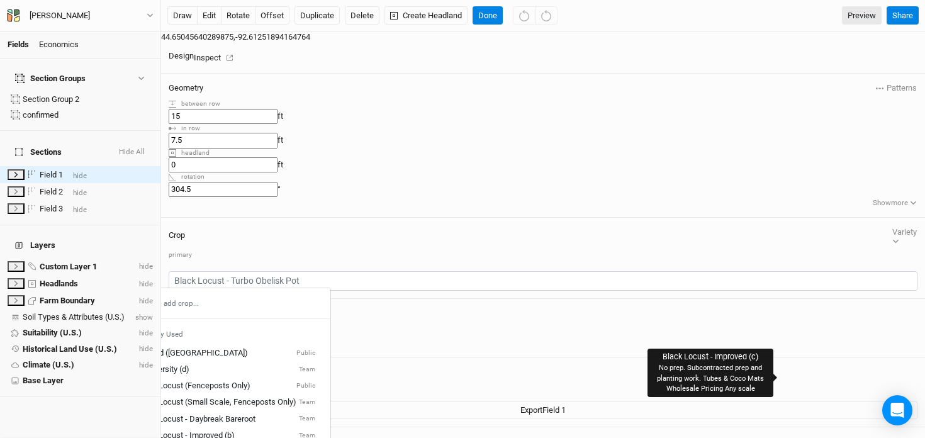
type input "20"
type input "10"
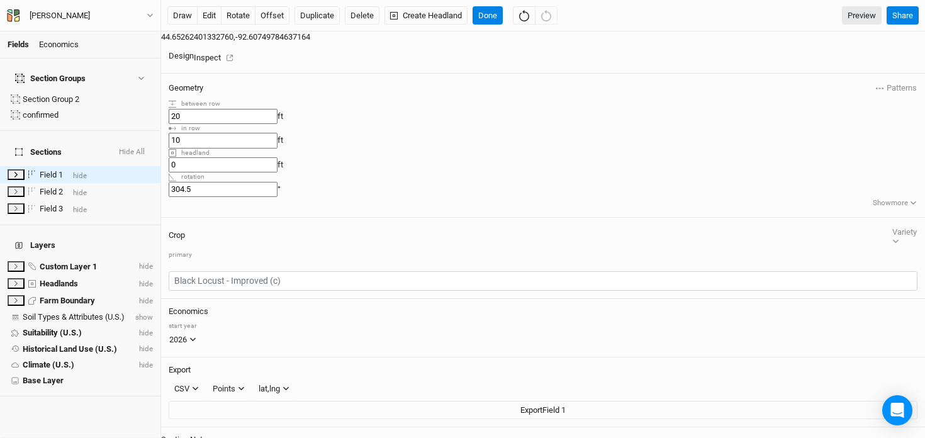
drag, startPoint x: 841, startPoint y: 93, endPoint x: 792, endPoint y: 79, distance: 50.6
click at [792, 79] on div "Geometry Patterns ＋ New in-row pattern between row 20 ft in row 10 ft headland …" at bounding box center [543, 146] width 764 height 144
type input "15"
drag, startPoint x: 845, startPoint y: 109, endPoint x: 793, endPoint y: 104, distance: 52.4
click at [793, 124] on div "in row 10 ft" at bounding box center [543, 136] width 749 height 25
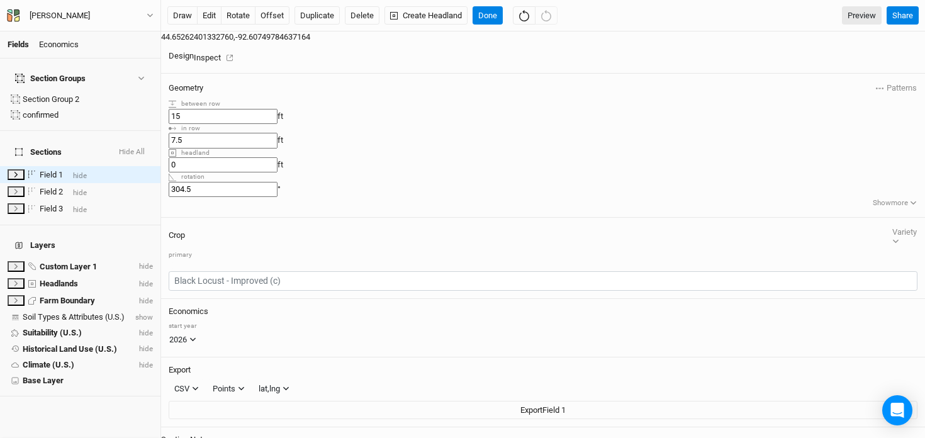
type input "7.5"
click at [502, 13] on button "Done" at bounding box center [488, 15] width 30 height 19
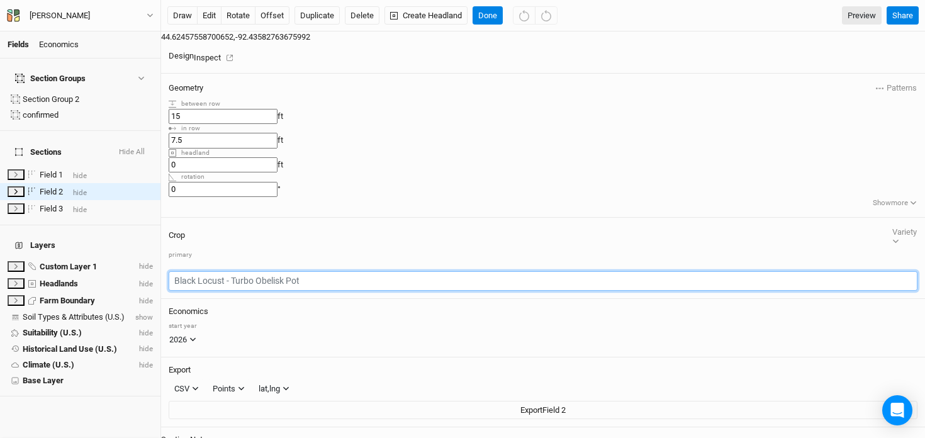
click at [846, 271] on input "text" at bounding box center [543, 281] width 749 height 20
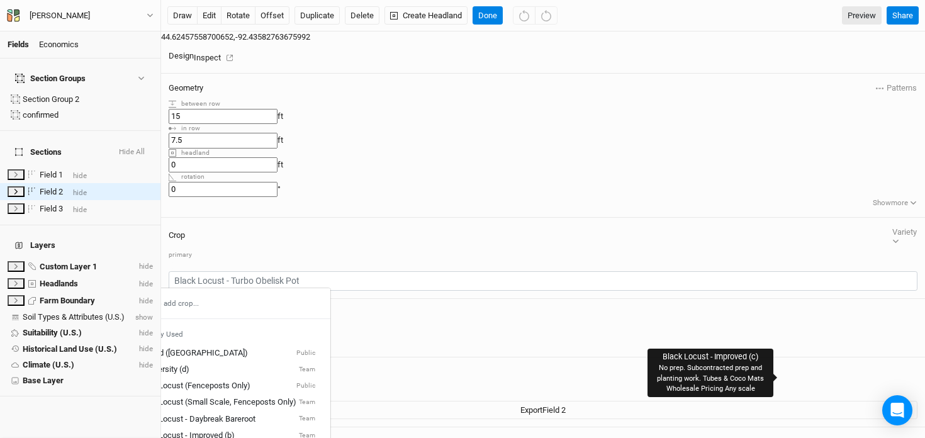
type input "20"
type input "10"
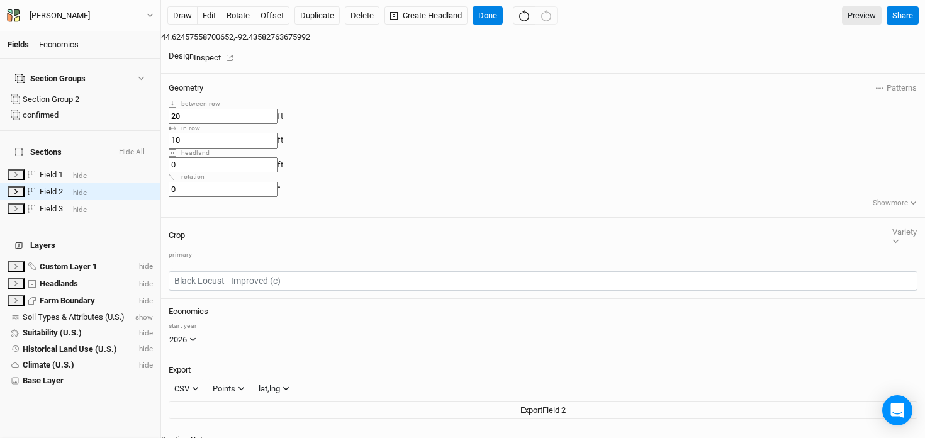
drag, startPoint x: 843, startPoint y: 91, endPoint x: 783, endPoint y: 83, distance: 59.7
click at [783, 83] on div "Geometry Patterns ＋ New in-row pattern between row 20 ft in row 10 ft headland …" at bounding box center [543, 146] width 764 height 144
type input "15"
drag, startPoint x: 844, startPoint y: 105, endPoint x: 803, endPoint y: 100, distance: 41.2
click at [803, 100] on div "Geometry Patterns ＋ New in-row pattern between row 15 ft in row 10 ft headland …" at bounding box center [543, 146] width 764 height 144
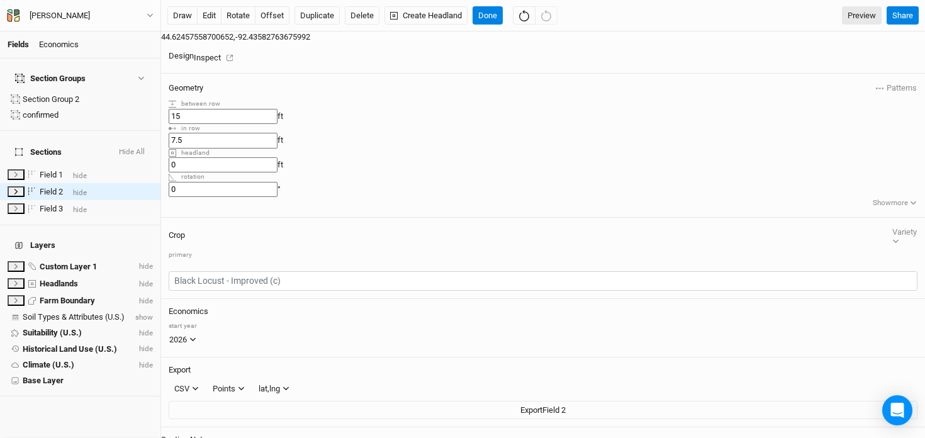
type input "7.5"
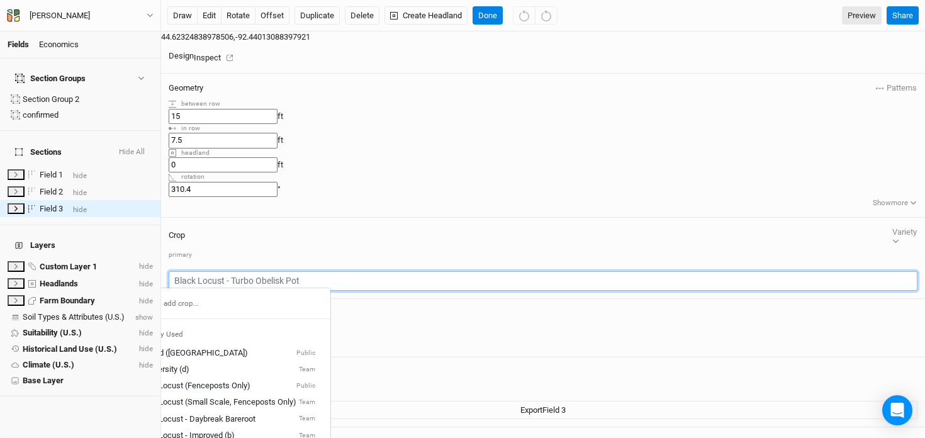
click at [850, 271] on input "text" at bounding box center [543, 281] width 749 height 20
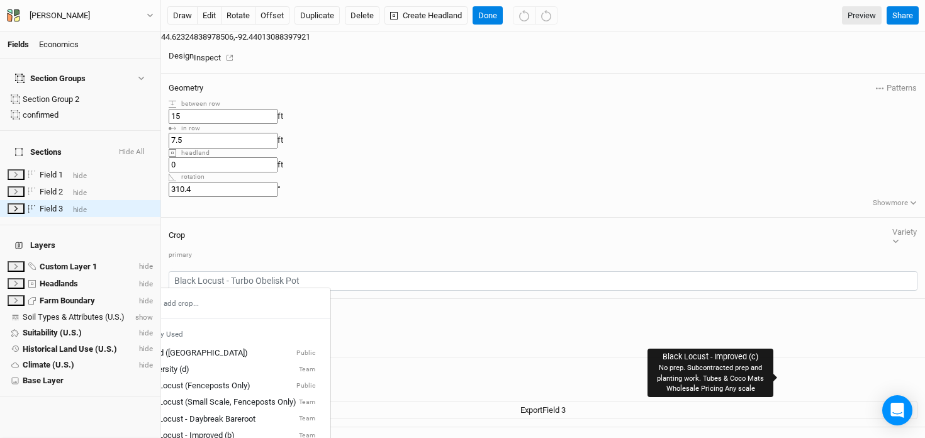
type input "20"
type input "10"
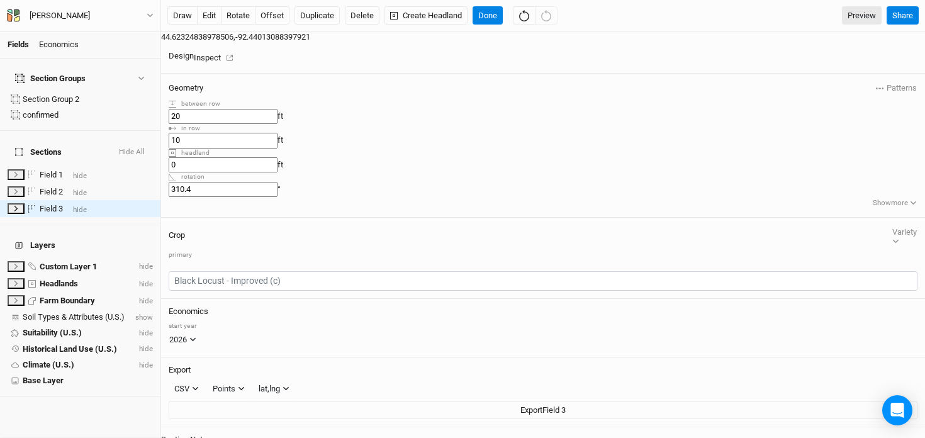
drag, startPoint x: 844, startPoint y: 96, endPoint x: 812, endPoint y: 93, distance: 32.9
click at [812, 99] on div "between row 20 ft" at bounding box center [543, 111] width 749 height 25
type input "15"
drag, startPoint x: 845, startPoint y: 111, endPoint x: 806, endPoint y: 107, distance: 39.3
click at [806, 124] on div "in row 10 ft" at bounding box center [543, 136] width 749 height 25
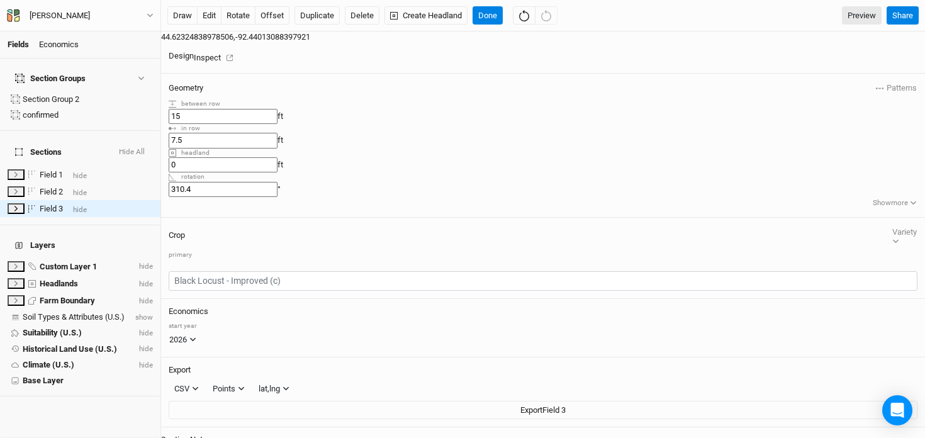
type input "7.5"
click at [492, 14] on button "Done" at bounding box center [488, 15] width 30 height 19
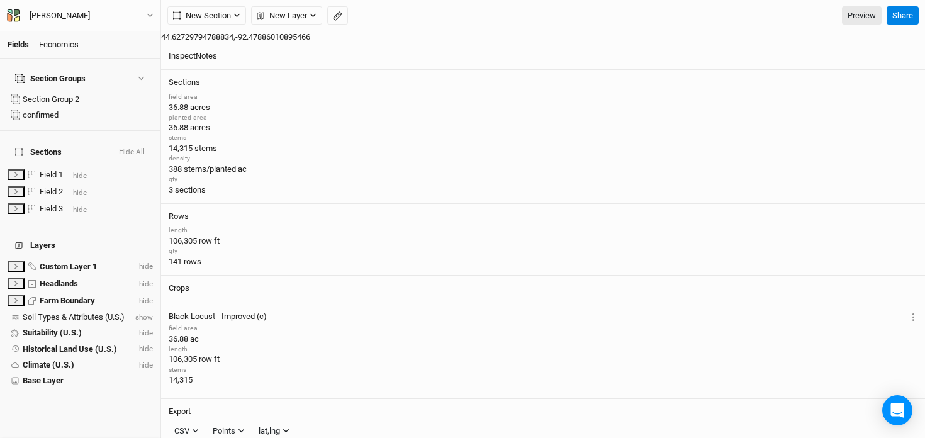
click at [74, 50] on div "Fields Economics" at bounding box center [80, 44] width 160 height 27
click at [62, 46] on div "Economics" at bounding box center [59, 44] width 40 height 11
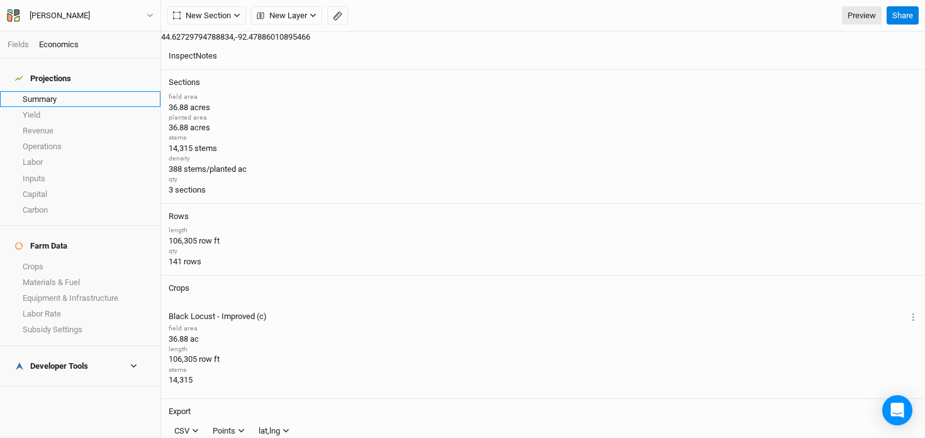
click at [50, 91] on link "Summary" at bounding box center [80, 99] width 160 height 16
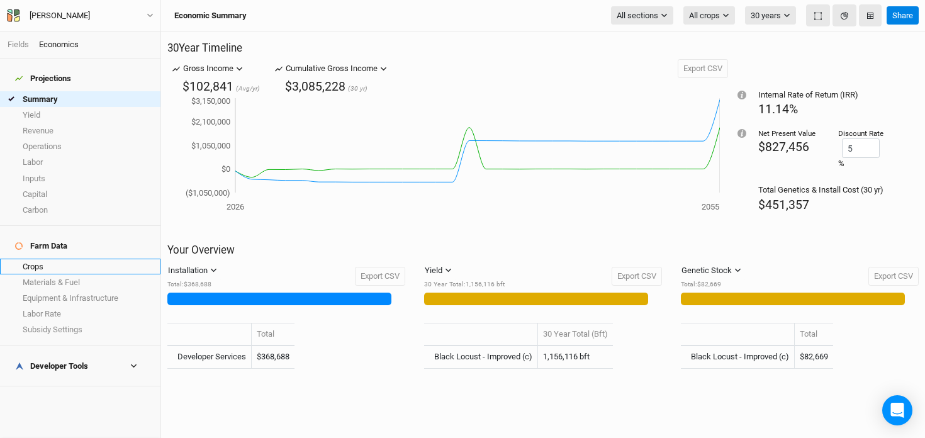
click at [79, 259] on link "Crops" at bounding box center [80, 267] width 160 height 16
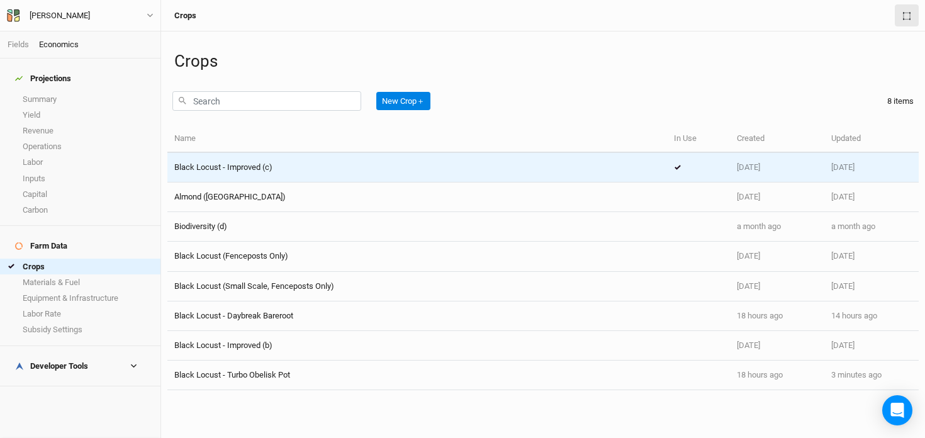
click at [257, 157] on td "Black Locust - Improved (c)" at bounding box center [417, 168] width 500 height 30
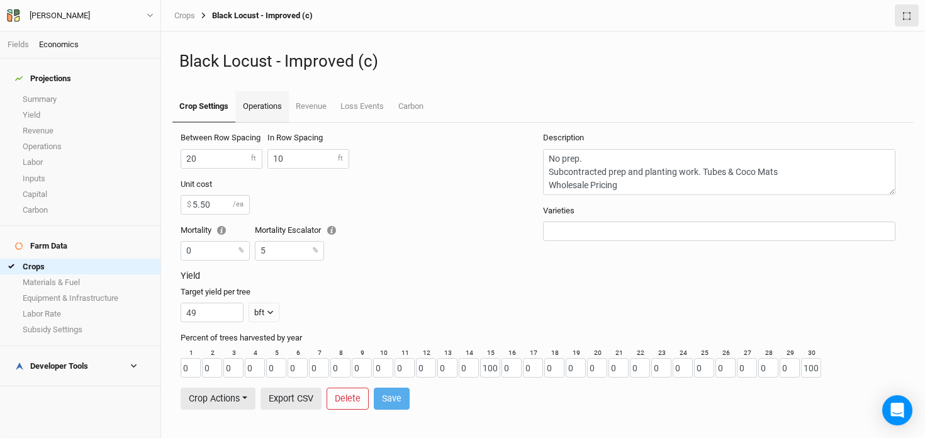
click at [260, 106] on link "Operations" at bounding box center [261, 106] width 53 height 31
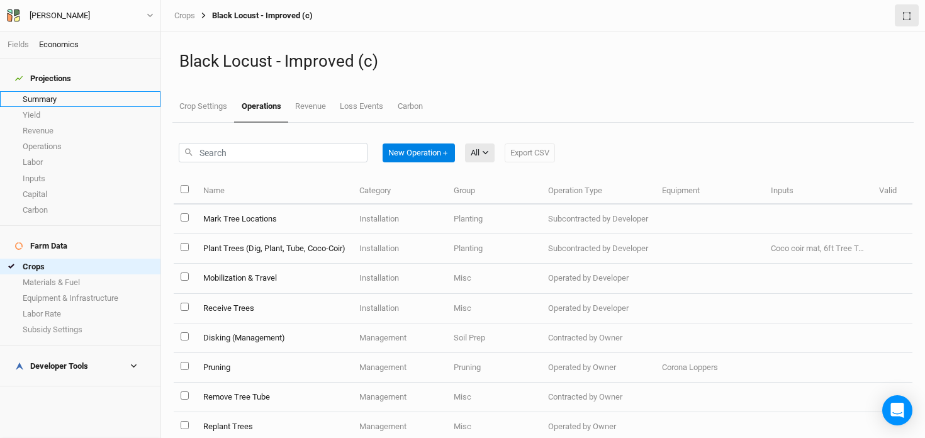
click at [38, 93] on link "Summary" at bounding box center [80, 99] width 160 height 16
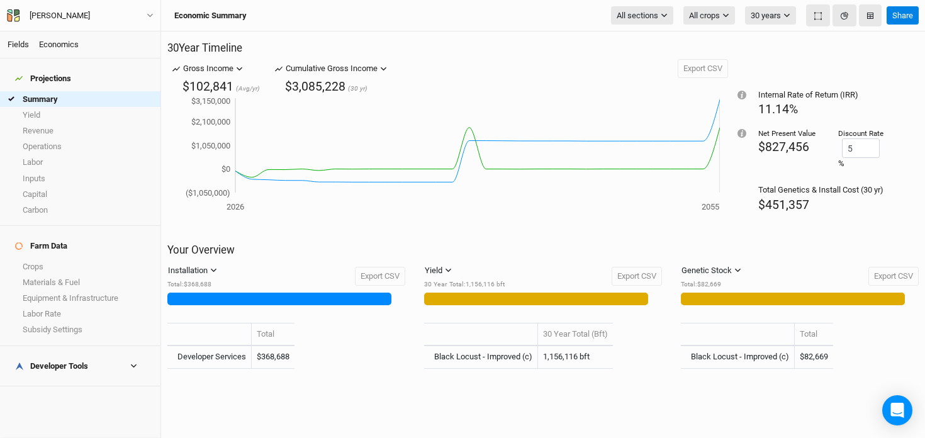
click at [10, 44] on link "Fields" at bounding box center [18, 44] width 21 height 9
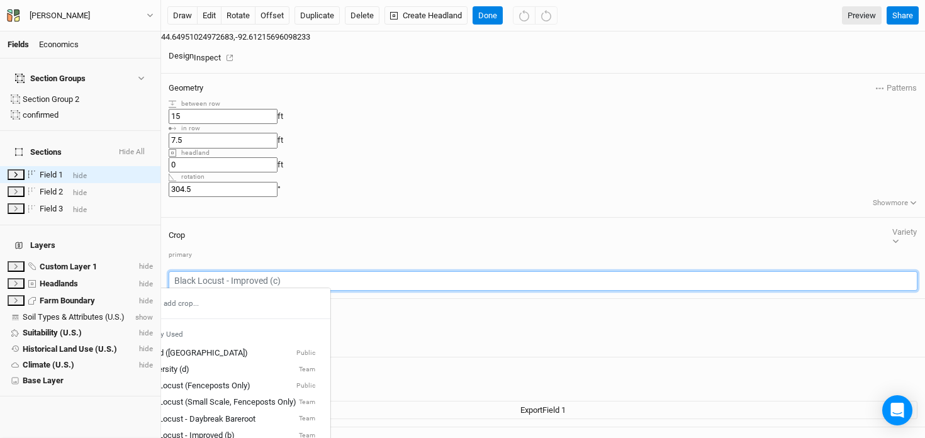
click at [863, 271] on input "text" at bounding box center [543, 281] width 749 height 20
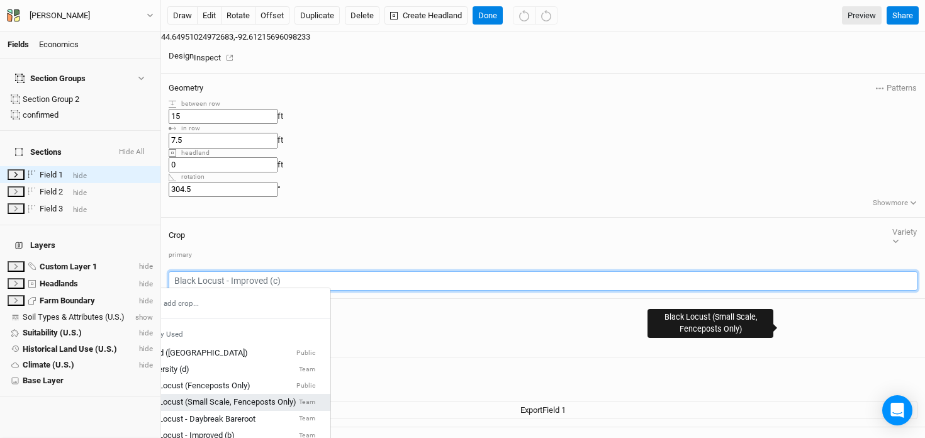
click at [296, 396] on div "Black Locust (Small Scale, Fenceposts Only)" at bounding box center [217, 401] width 160 height 11
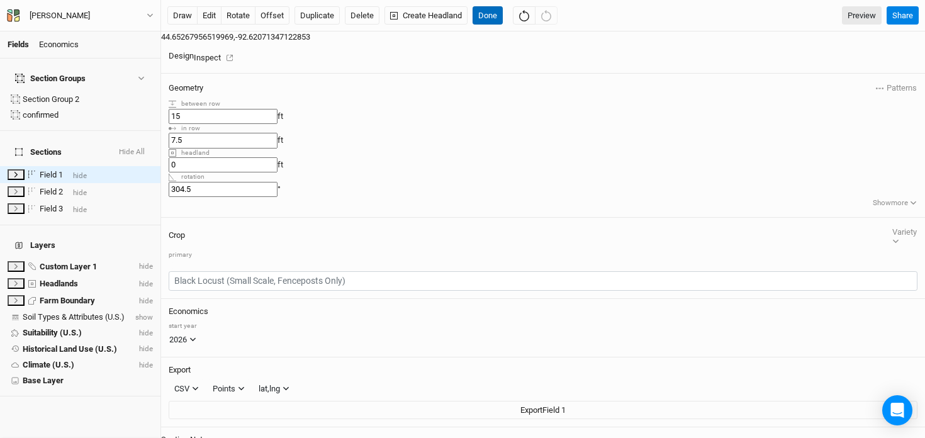
click at [488, 20] on button "Done" at bounding box center [488, 15] width 30 height 19
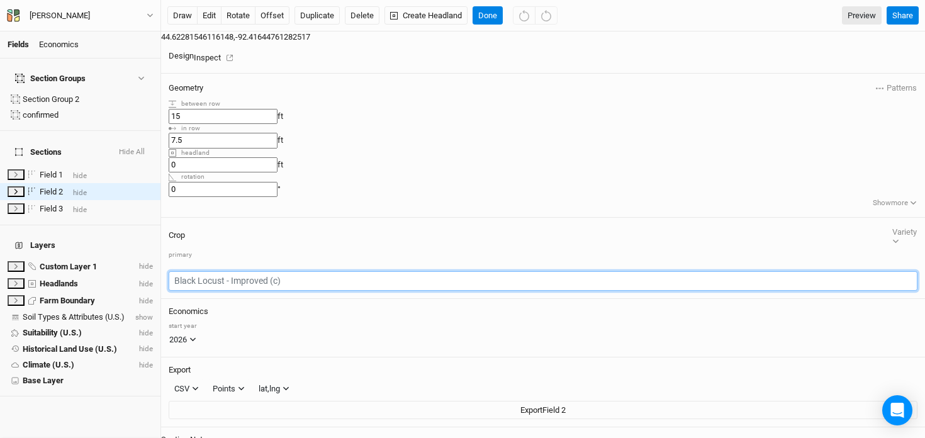
click at [861, 271] on input "text" at bounding box center [543, 281] width 749 height 20
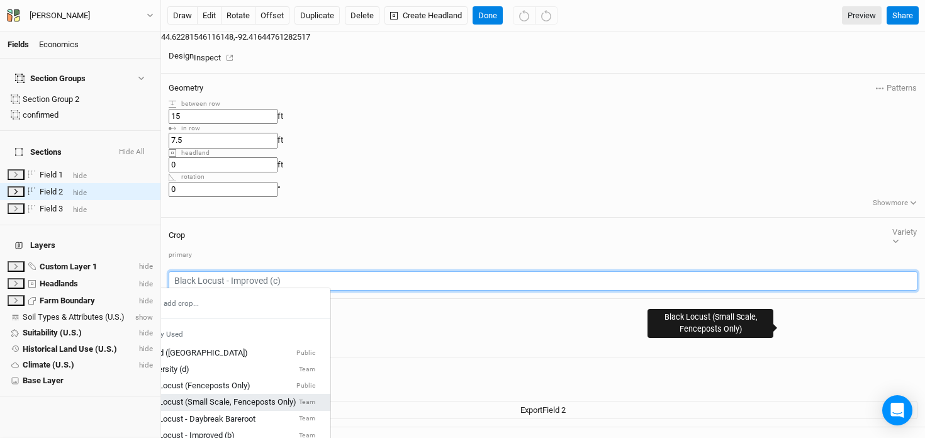
click at [296, 396] on div "Black Locust (Small Scale, Fenceposts Only)" at bounding box center [217, 401] width 160 height 11
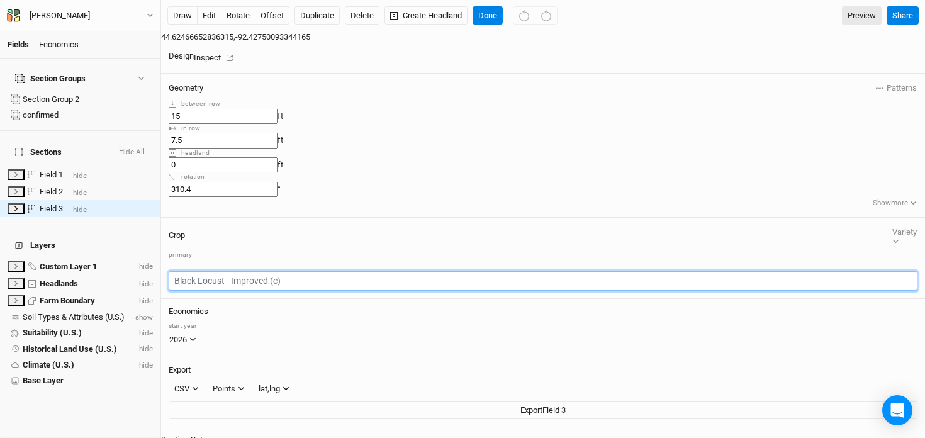
click at [867, 271] on input "text" at bounding box center [543, 281] width 749 height 20
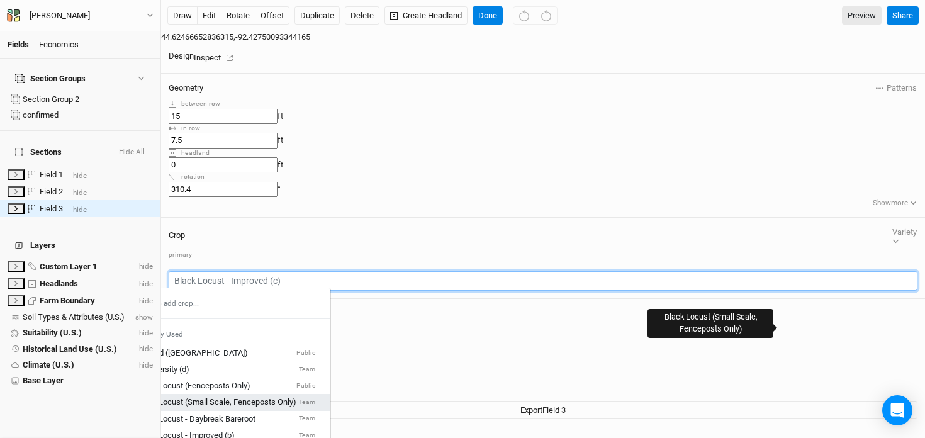
click at [296, 396] on div "Black Locust (Small Scale, Fenceposts Only)" at bounding box center [217, 401] width 160 height 11
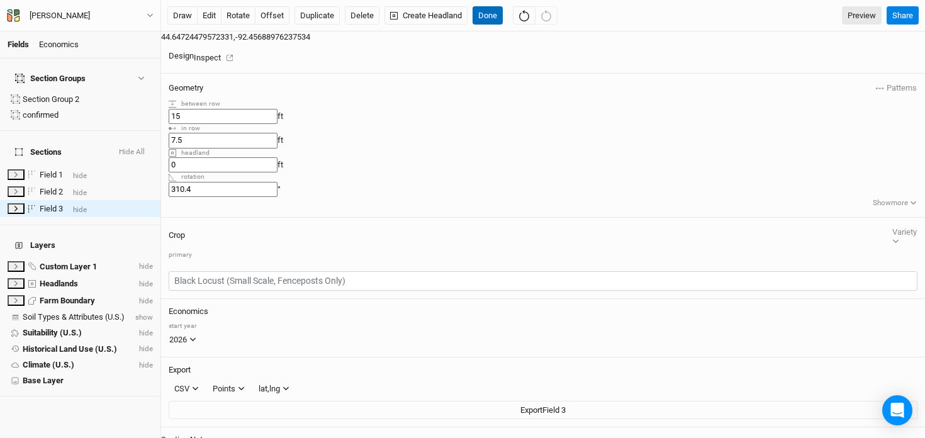
click at [486, 15] on button "Done" at bounding box center [488, 15] width 30 height 19
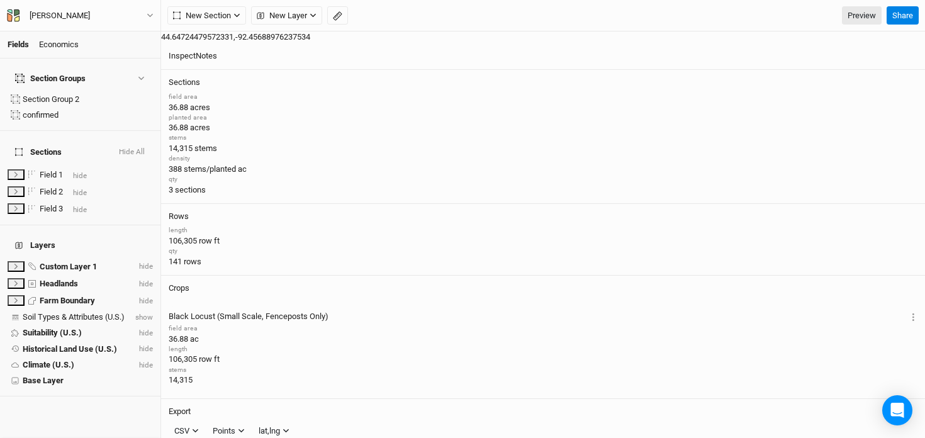
click at [50, 48] on div "Economics" at bounding box center [59, 44] width 40 height 11
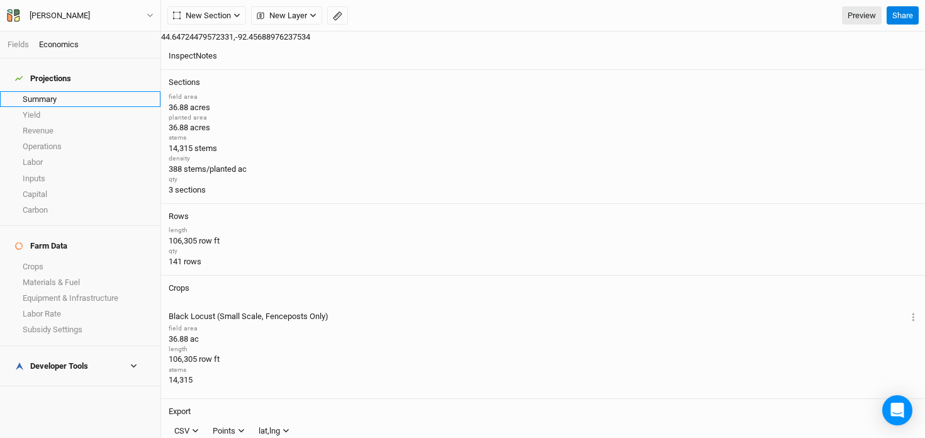
click at [55, 91] on link "Summary" at bounding box center [80, 99] width 160 height 16
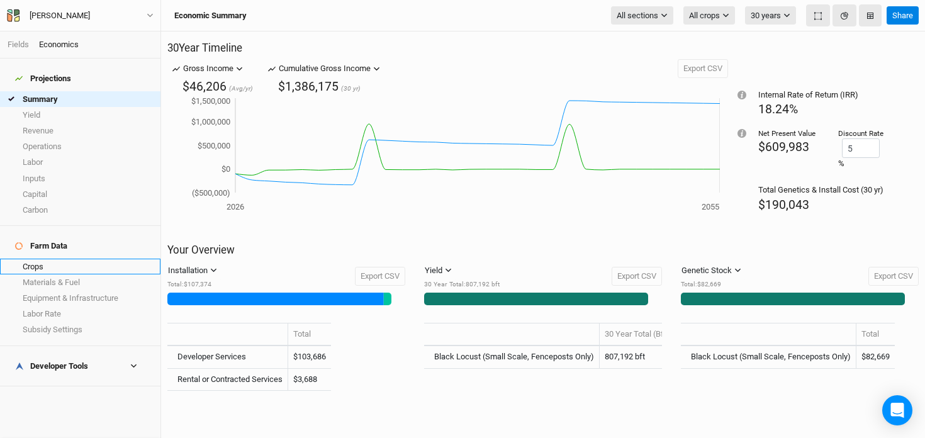
click at [82, 259] on link "Crops" at bounding box center [80, 267] width 160 height 16
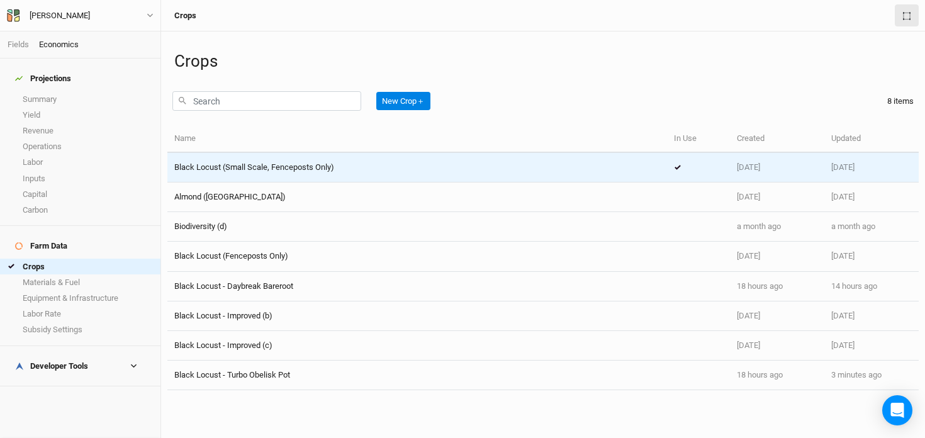
click at [205, 162] on span "Black Locust (Small Scale, Fenceposts Only)" at bounding box center [254, 166] width 160 height 9
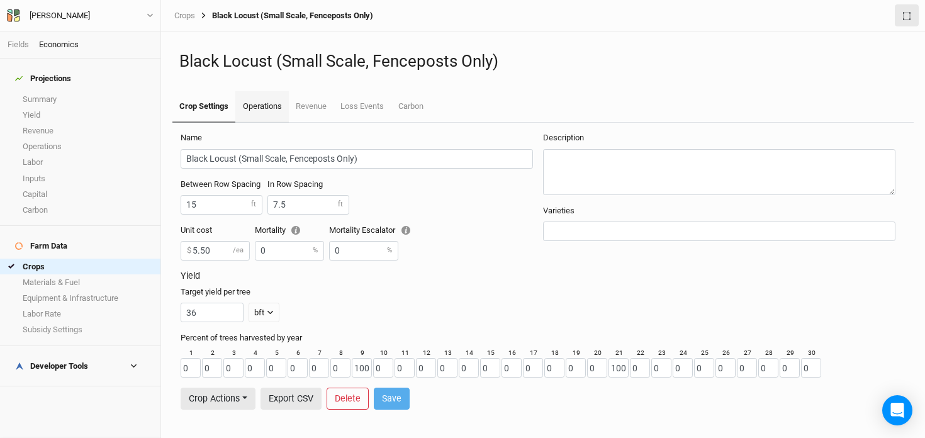
click at [265, 118] on link "Operations" at bounding box center [261, 106] width 53 height 31
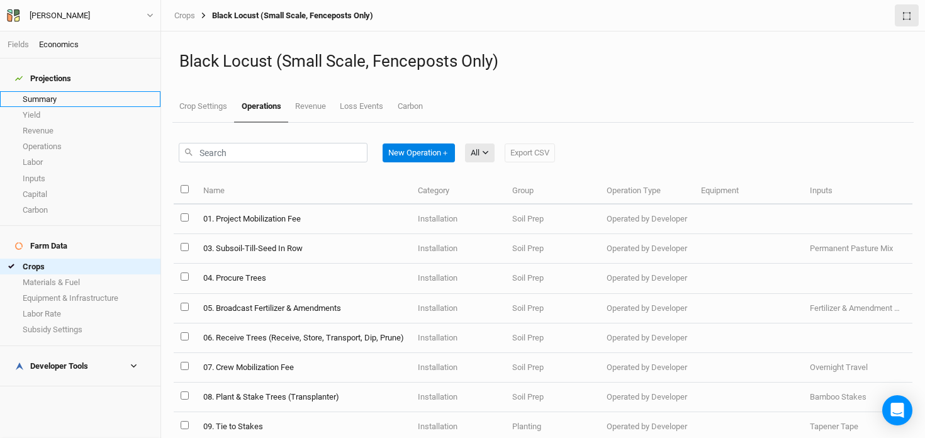
click at [50, 94] on link "Summary" at bounding box center [80, 99] width 160 height 16
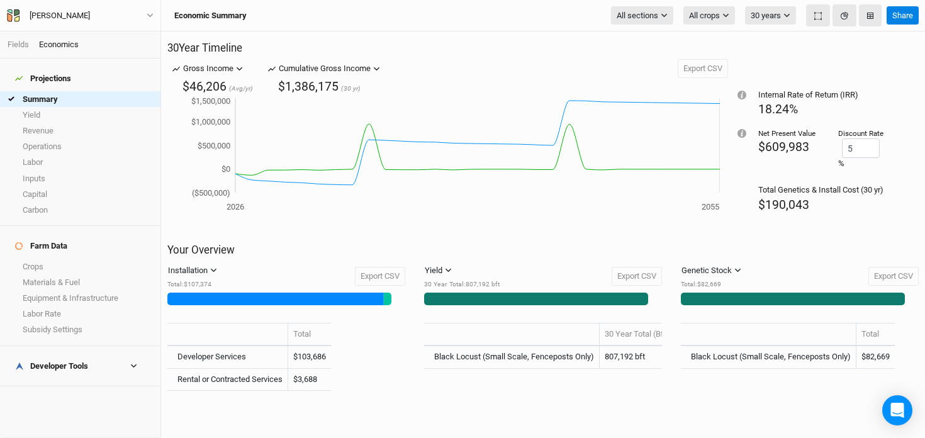
click at [50, 361] on div "Developer Tools" at bounding box center [51, 366] width 73 height 10
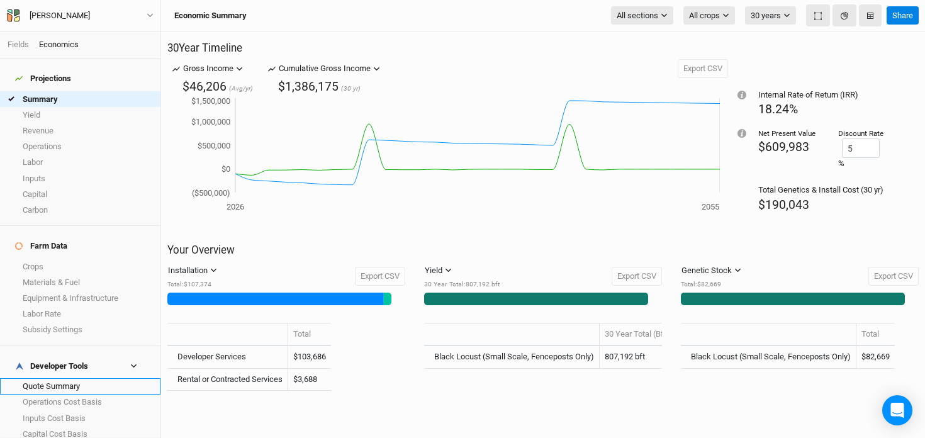
click at [47, 378] on link "Quote Summary" at bounding box center [80, 386] width 160 height 16
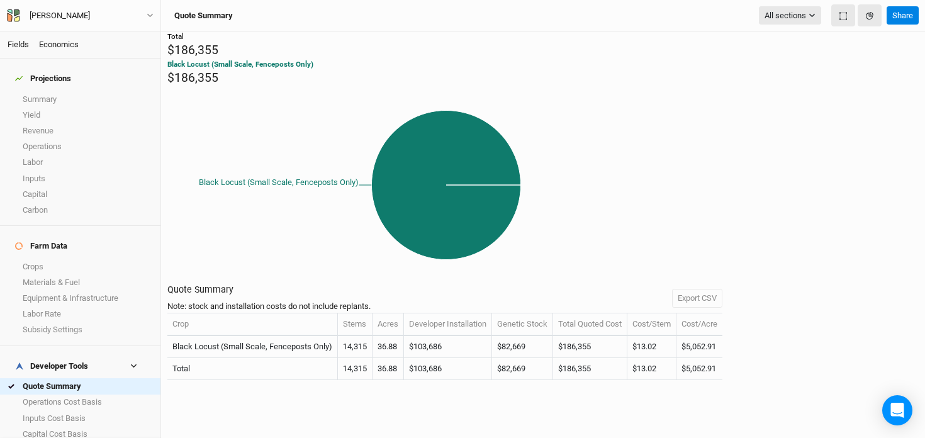
click at [16, 42] on link "Fields" at bounding box center [18, 44] width 21 height 9
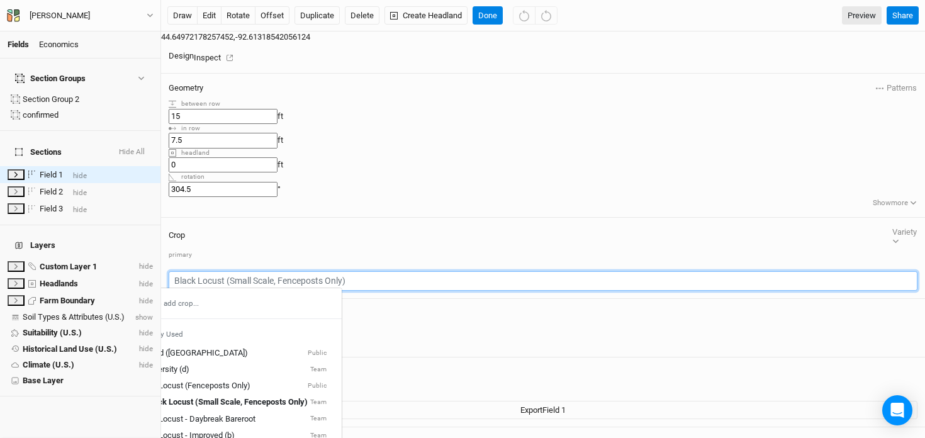
click at [835, 271] on input "text" at bounding box center [543, 281] width 749 height 20
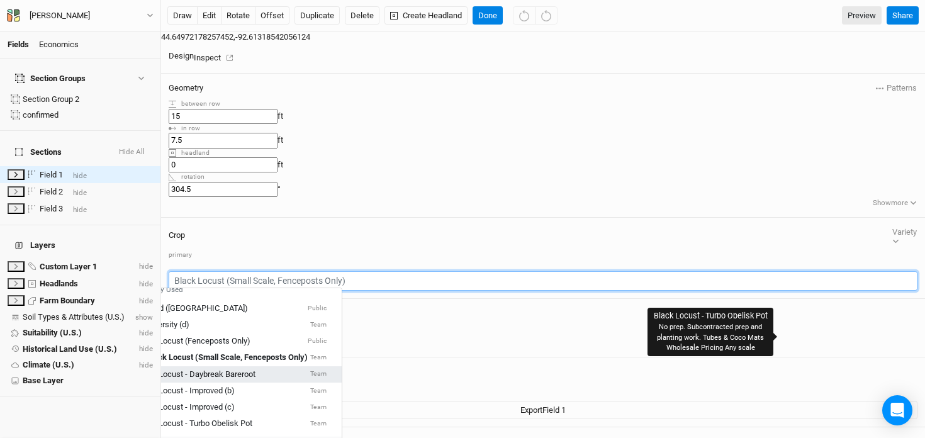
scroll to position [58, 0]
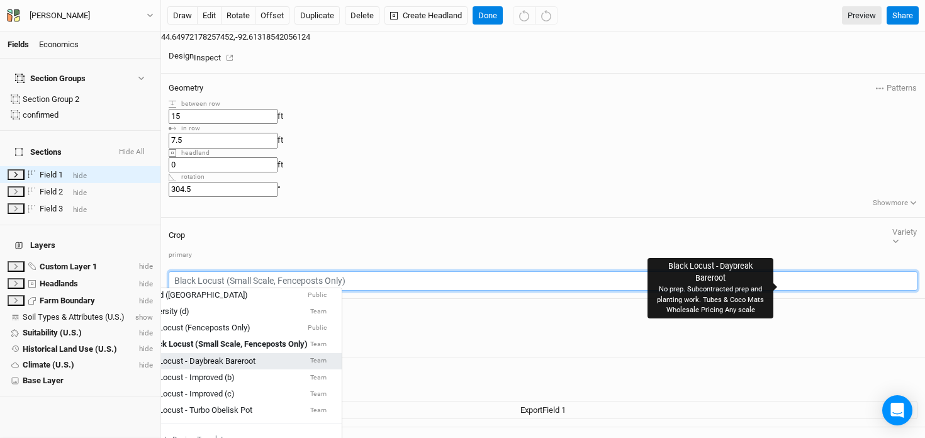
click at [255, 355] on div "Black Locust - Daybreak Bareroot" at bounding box center [196, 360] width 119 height 11
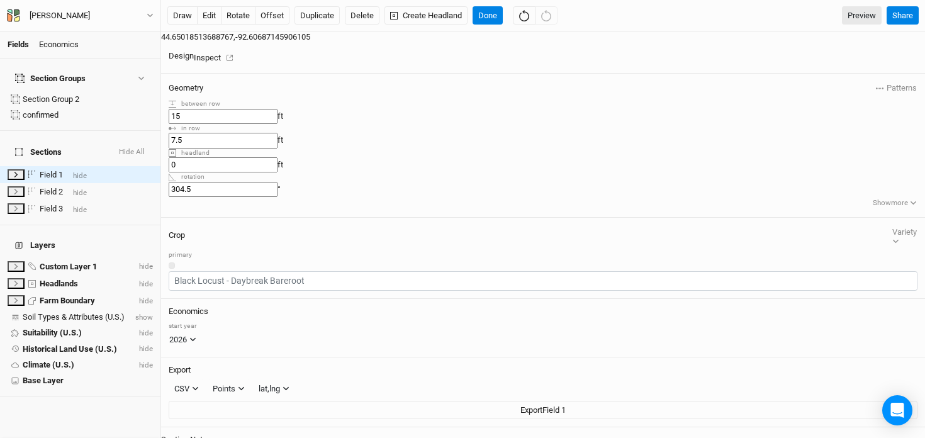
click at [172, 266] on div "button" at bounding box center [172, 266] width 0 height 0
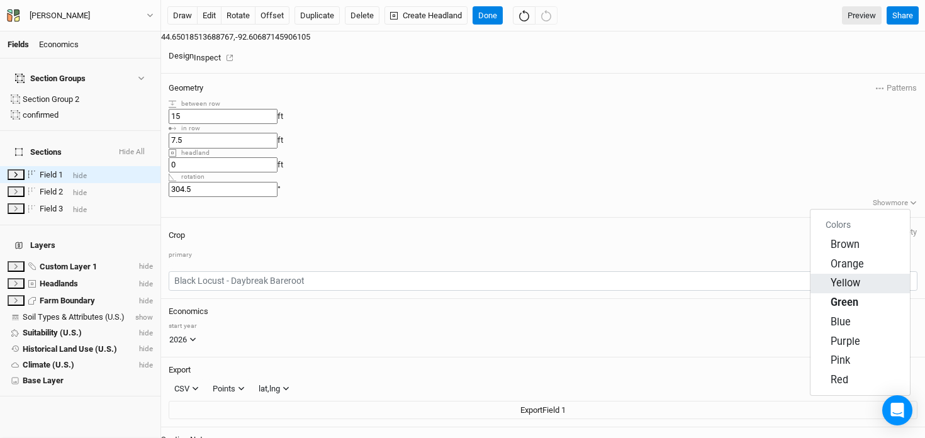
click at [826, 284] on div "button" at bounding box center [826, 284] width 0 height 0
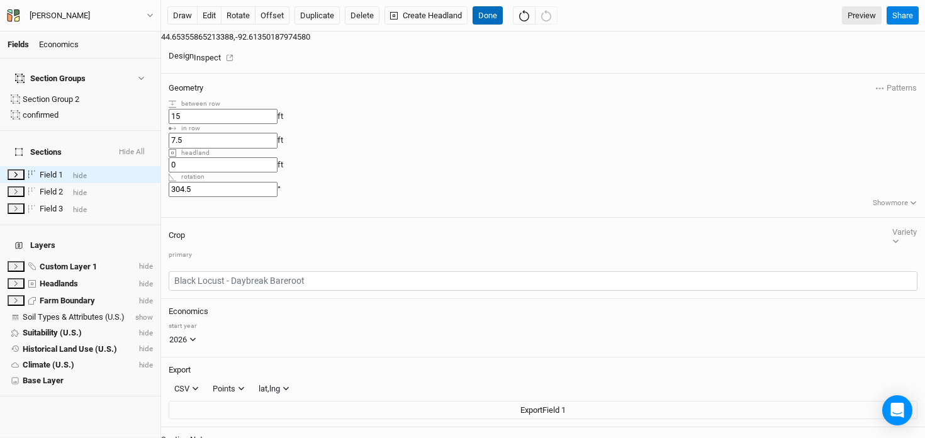
click at [493, 17] on button "Done" at bounding box center [488, 15] width 30 height 19
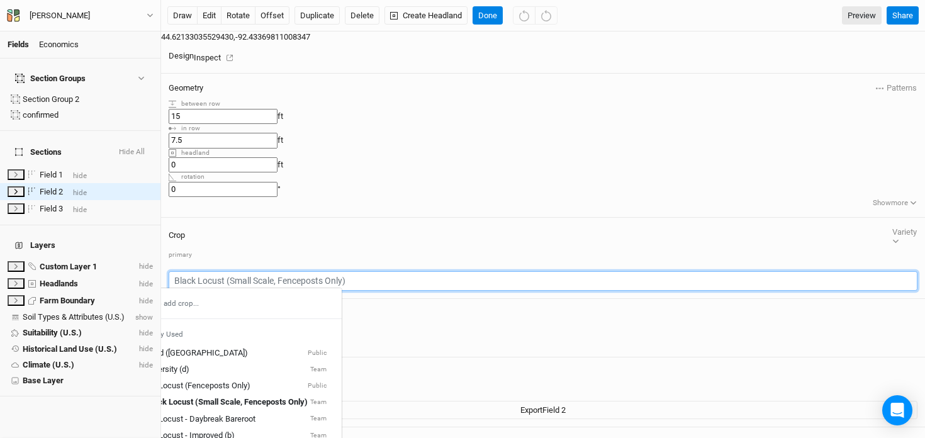
click at [851, 271] on input "text" at bounding box center [543, 281] width 749 height 20
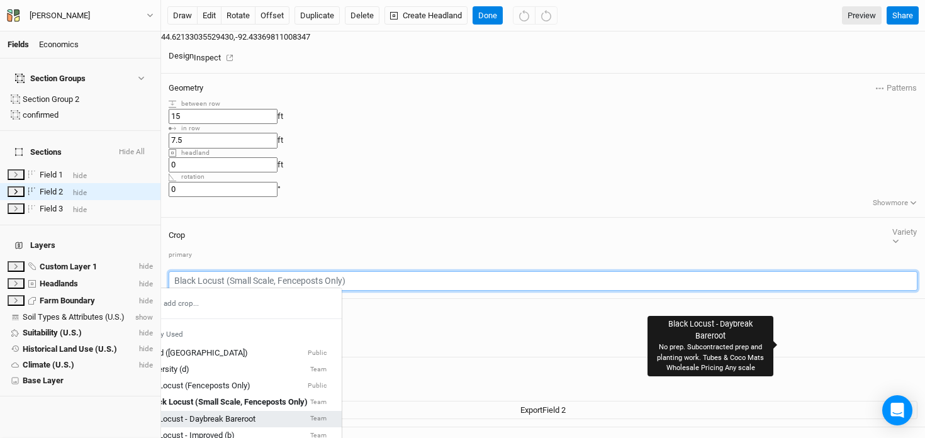
click at [255, 413] on div "Black Locust - Daybreak Bareroot" at bounding box center [196, 418] width 119 height 11
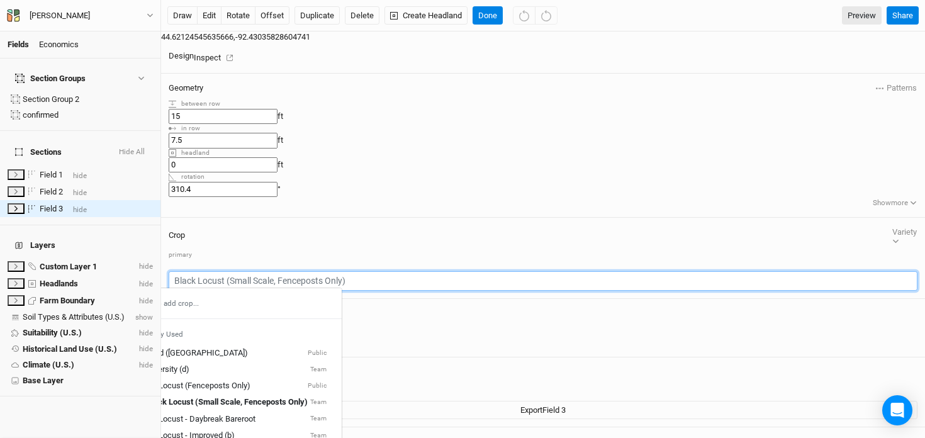
click at [833, 271] on input "text" at bounding box center [543, 281] width 749 height 20
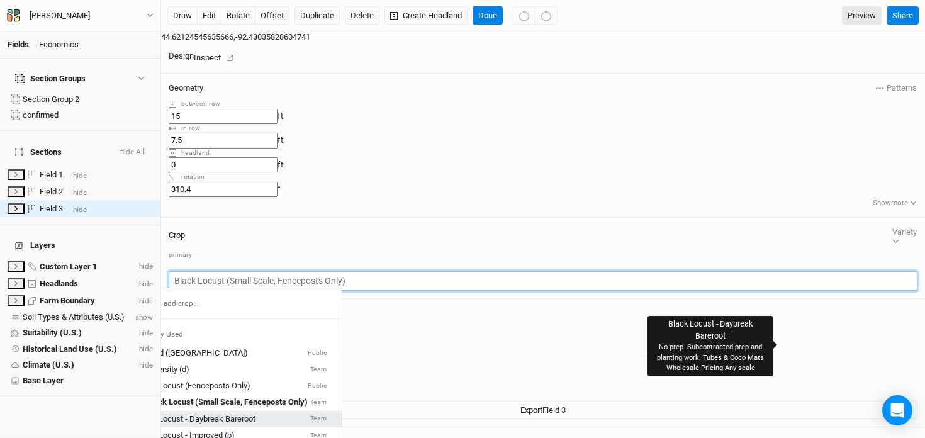
click at [255, 413] on div "Black Locust - Daybreak Bareroot" at bounding box center [196, 418] width 119 height 11
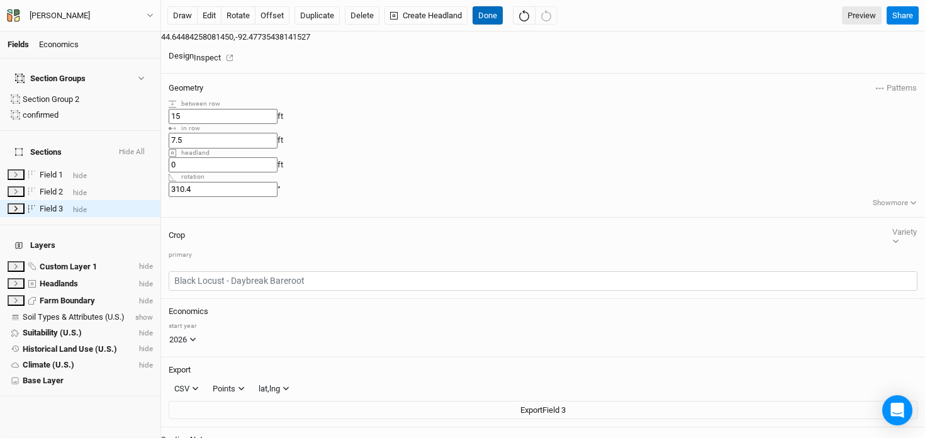
click at [490, 14] on button "Done" at bounding box center [488, 15] width 30 height 19
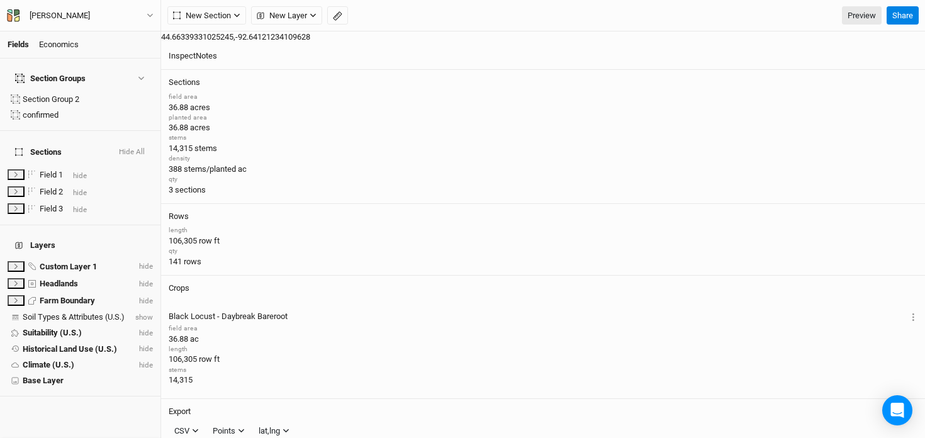
click at [48, 43] on div "Economics" at bounding box center [59, 44] width 40 height 11
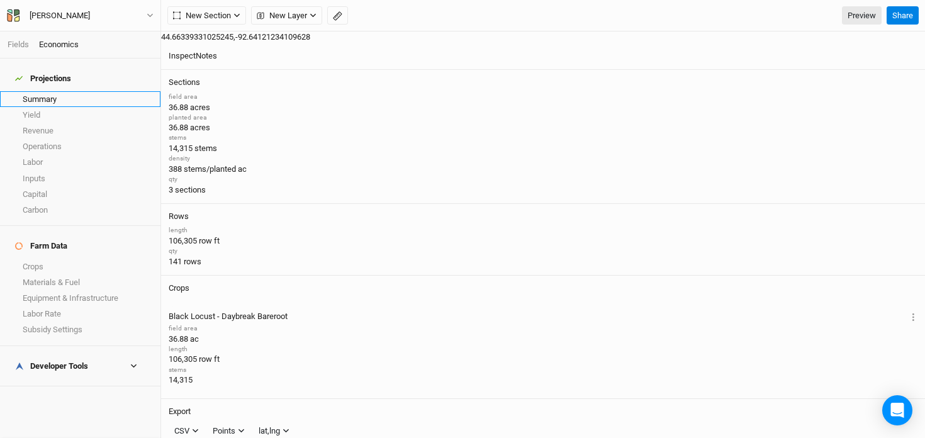
click at [59, 91] on link "Summary" at bounding box center [80, 99] width 160 height 16
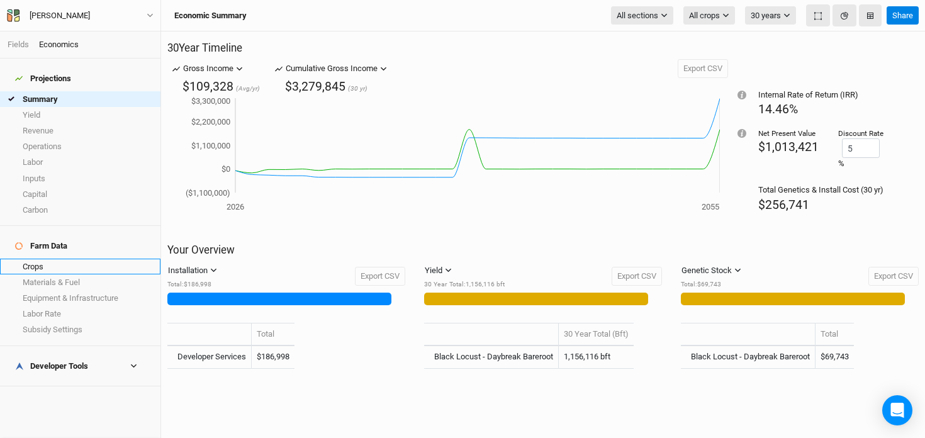
click at [52, 259] on link "Crops" at bounding box center [80, 267] width 160 height 16
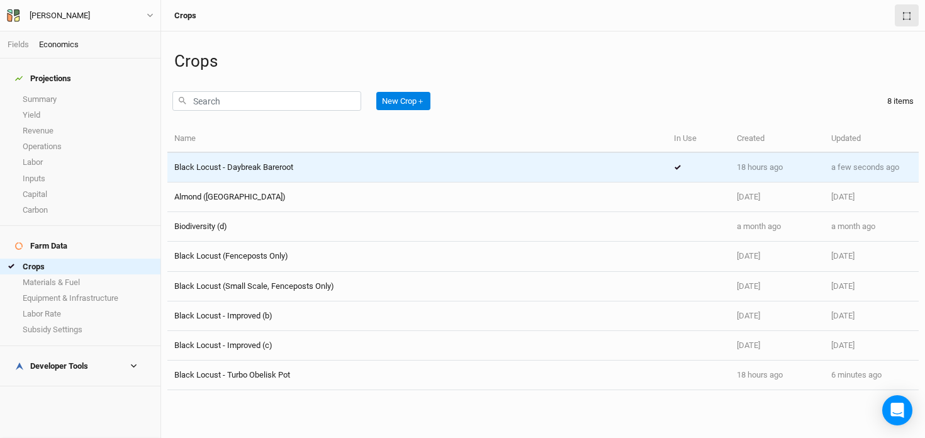
click at [266, 158] on td "Black Locust - Daybreak Bareroot" at bounding box center [417, 168] width 500 height 30
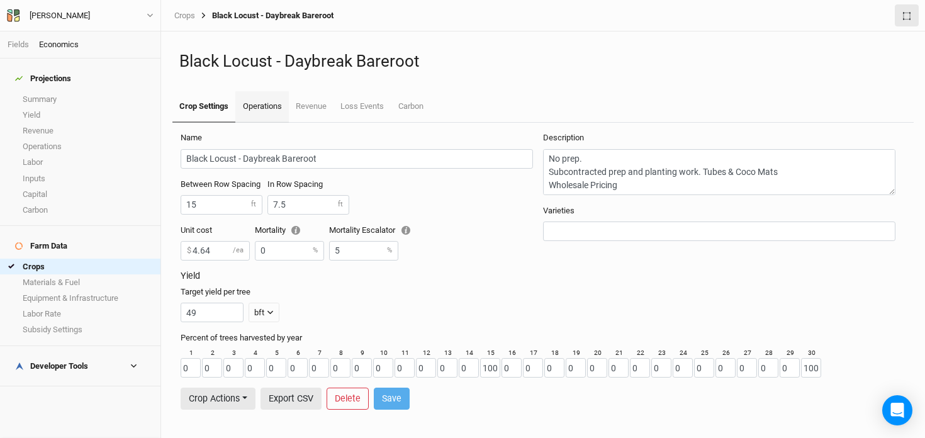
click at [262, 100] on link "Operations" at bounding box center [261, 106] width 53 height 31
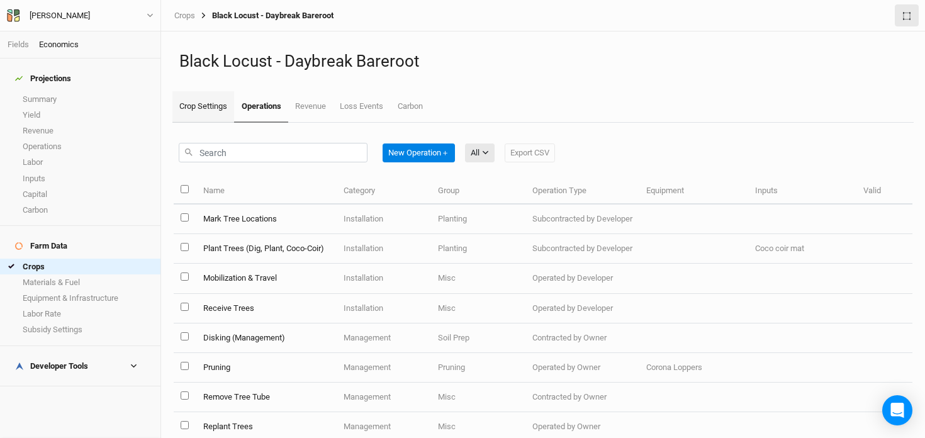
click at [214, 106] on link "Crop Settings" at bounding box center [203, 106] width 62 height 31
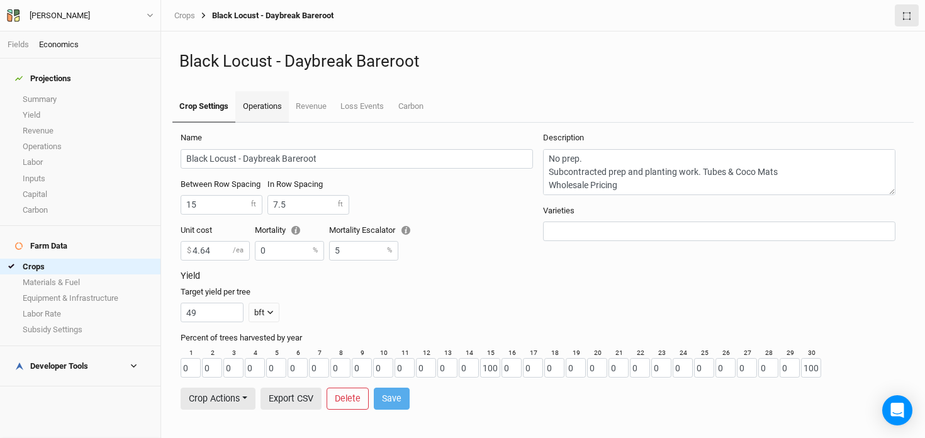
click at [261, 104] on link "Operations" at bounding box center [261, 106] width 53 height 31
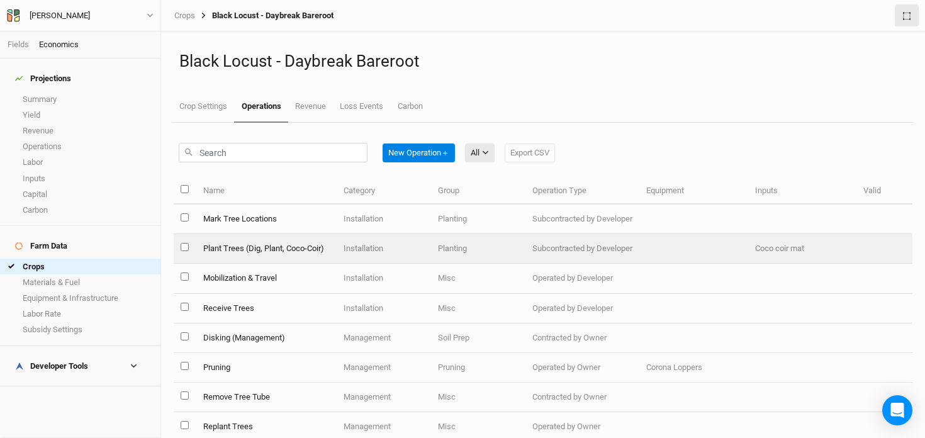
click at [284, 258] on td "Plant Trees (Dig, Plant, Coco-Coir)" at bounding box center [266, 249] width 140 height 30
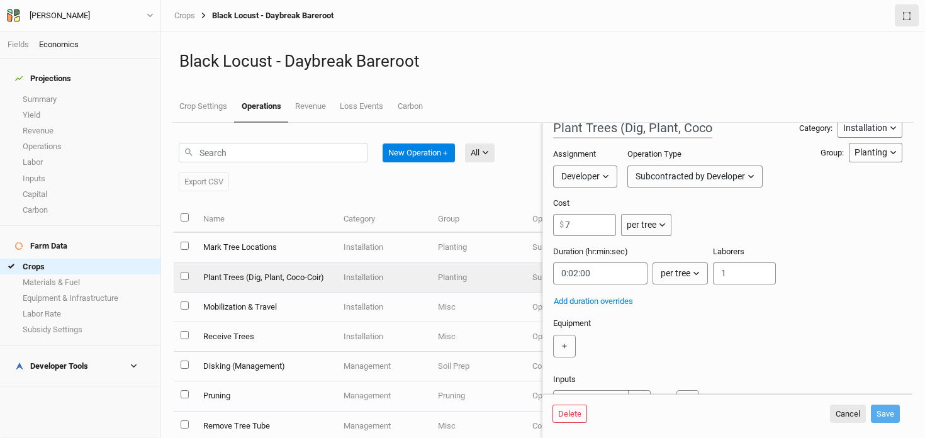
scroll to position [18, 0]
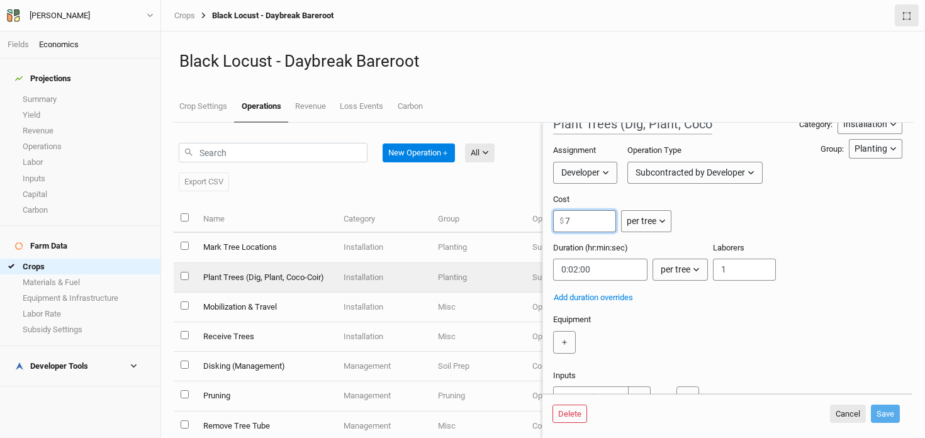
click at [580, 216] on input "7" at bounding box center [584, 221] width 63 height 22
type input "5"
click at [892, 411] on button "Save" at bounding box center [885, 414] width 29 height 19
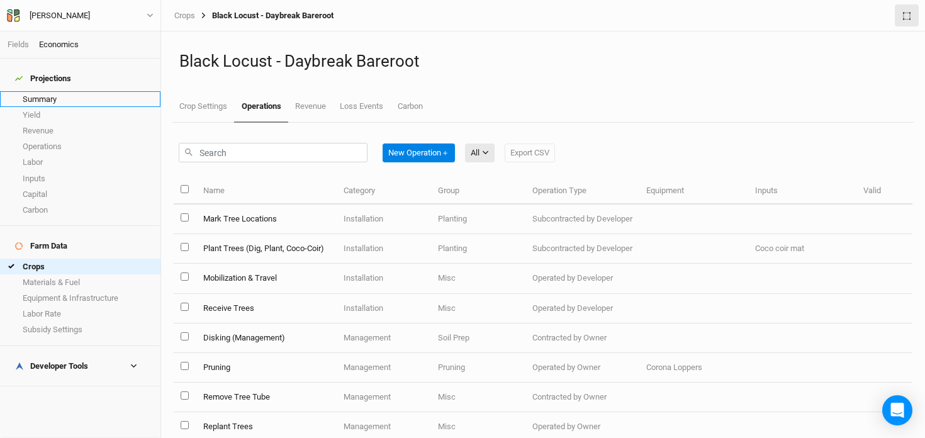
click at [49, 93] on link "Summary" at bounding box center [80, 99] width 160 height 16
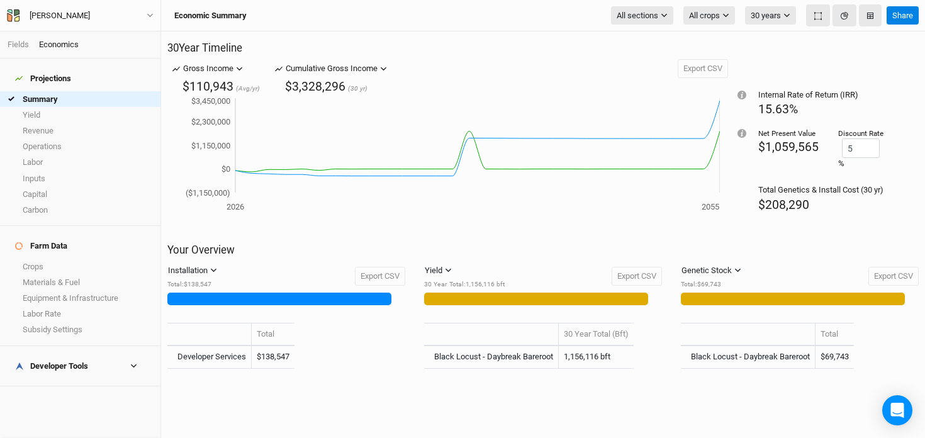
click at [55, 354] on h4 "Developer Tools" at bounding box center [80, 366] width 145 height 25
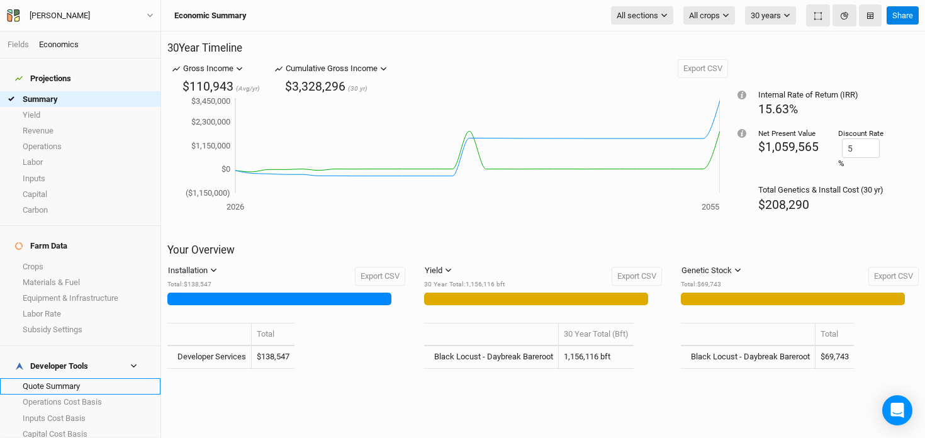
click at [58, 378] on link "Quote Summary" at bounding box center [80, 386] width 160 height 16
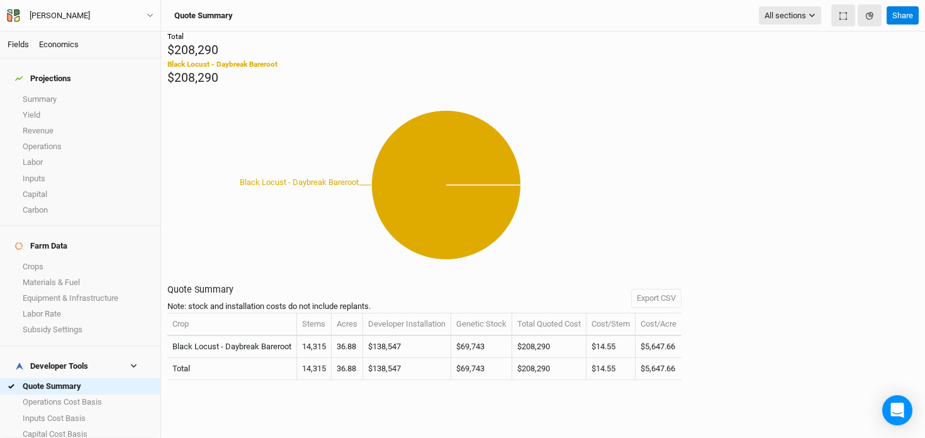
click at [18, 46] on link "Fields" at bounding box center [18, 44] width 21 height 9
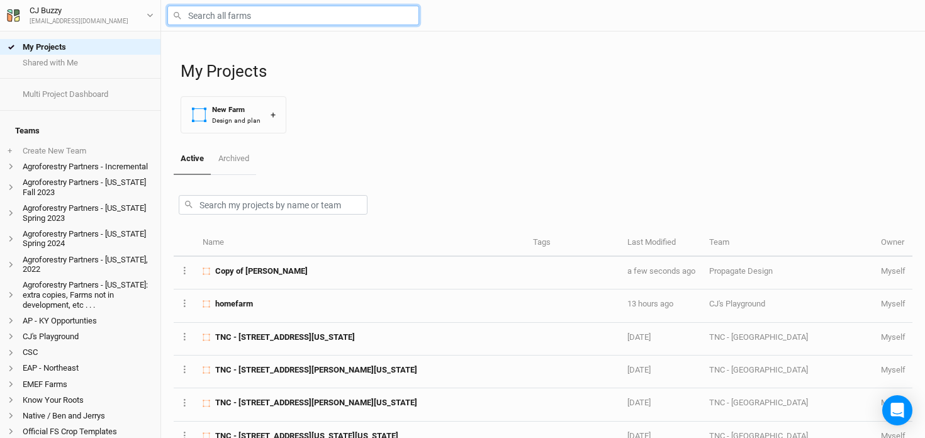
click at [228, 20] on input "text" at bounding box center [293, 16] width 252 height 20
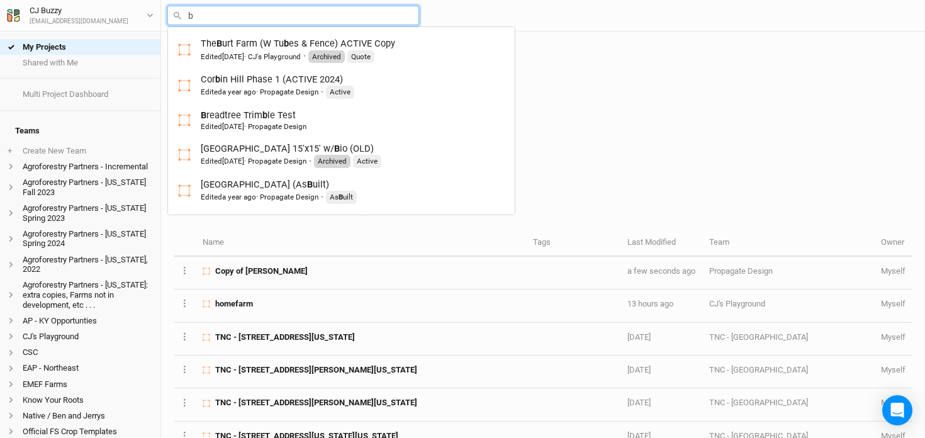
type input "br"
type input "breadtree [PERSON_NAME] Test"
type input "bro"
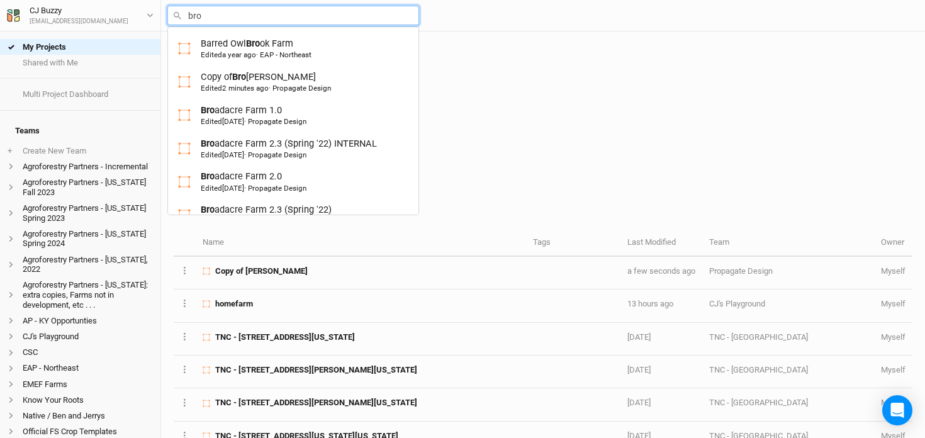
type input "bron"
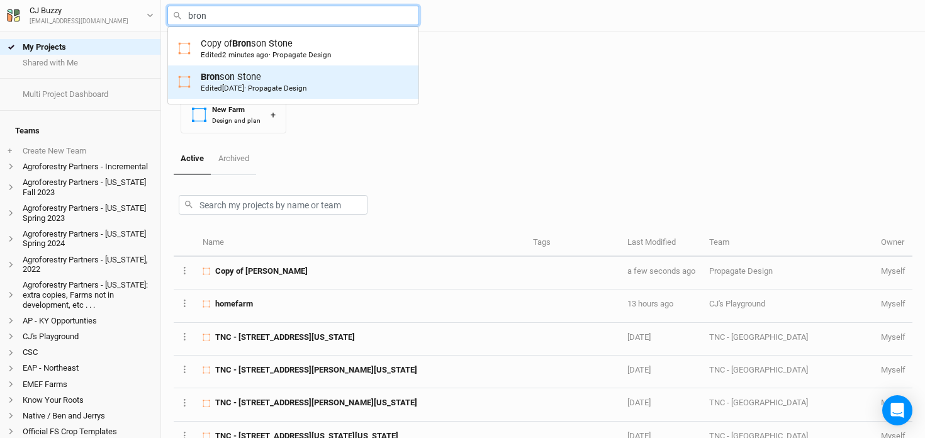
click at [235, 74] on div "Bron son Stone Edited 7 days ago · Propagate Design" at bounding box center [254, 81] width 106 height 23
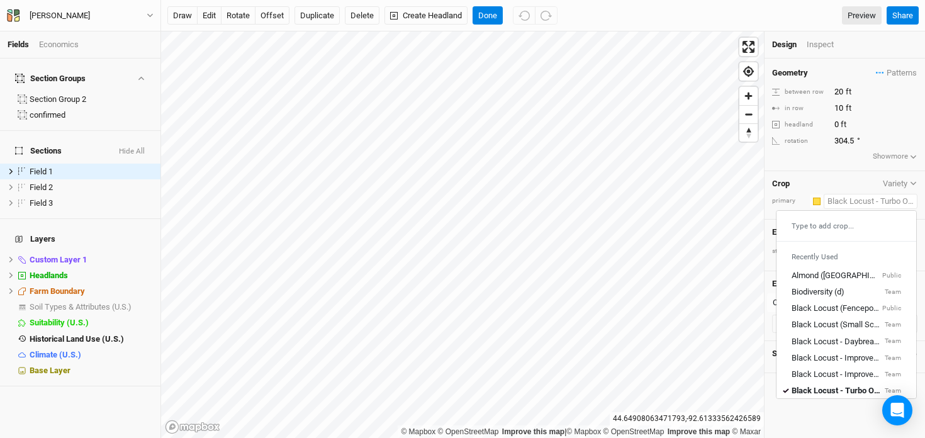
click at [844, 196] on input "text" at bounding box center [871, 201] width 94 height 15
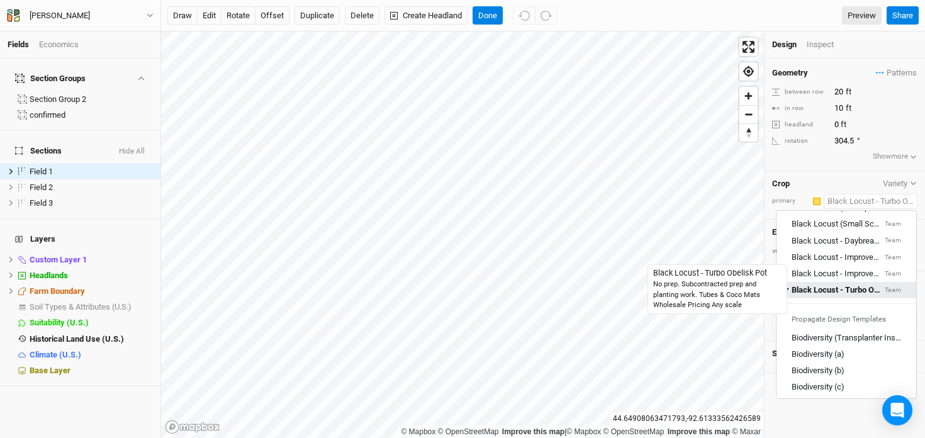
click at [835, 291] on div "Black Locust - Turbo Obelisk Pot" at bounding box center [837, 289] width 91 height 11
type input "15"
type input "7.5"
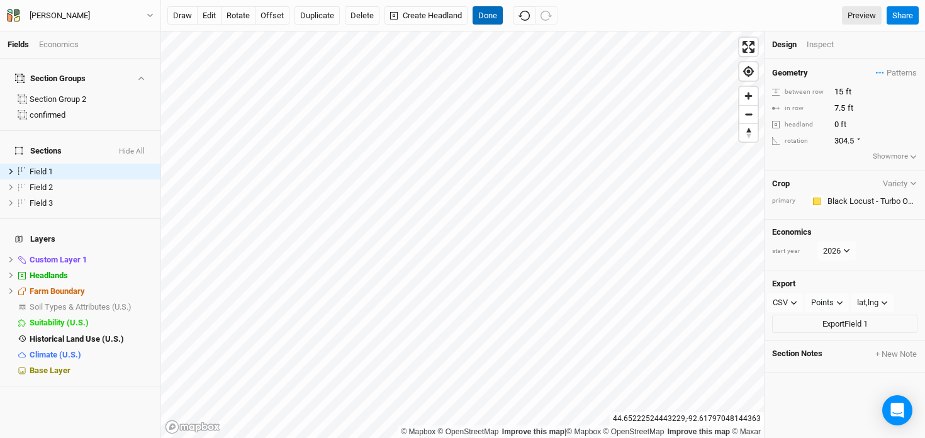
click at [485, 11] on button "Done" at bounding box center [488, 15] width 30 height 19
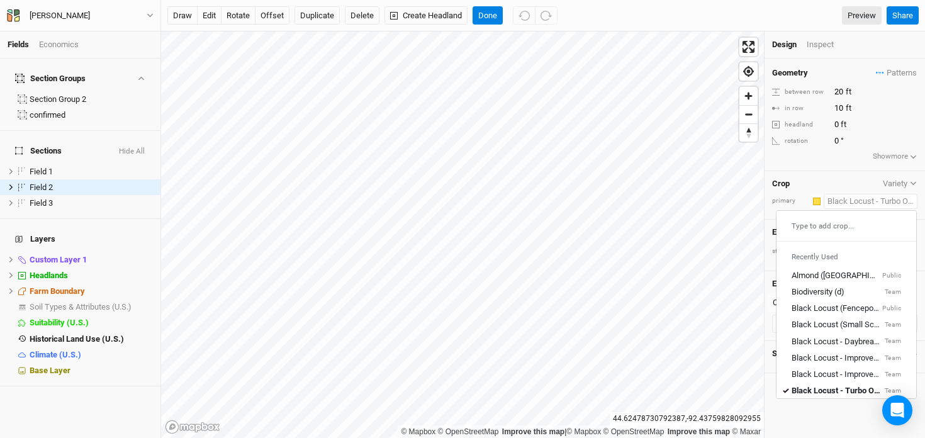
click at [840, 202] on input "text" at bounding box center [871, 201] width 94 height 15
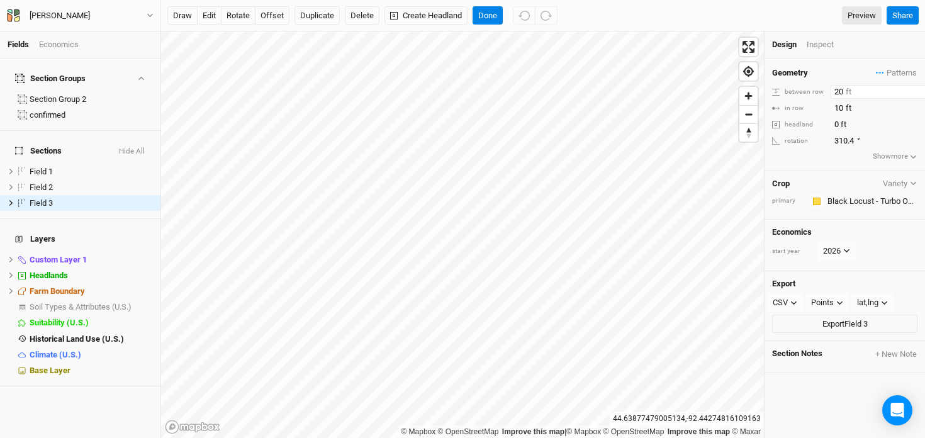
drag, startPoint x: 845, startPoint y: 92, endPoint x: 800, endPoint y: 87, distance: 44.9
click at [800, 87] on div "between row 20 ft" at bounding box center [844, 92] width 145 height 14
type input "15"
drag, startPoint x: 843, startPoint y: 107, endPoint x: 807, endPoint y: 101, distance: 35.8
click at [807, 101] on div "in row 10 ft" at bounding box center [844, 108] width 145 height 14
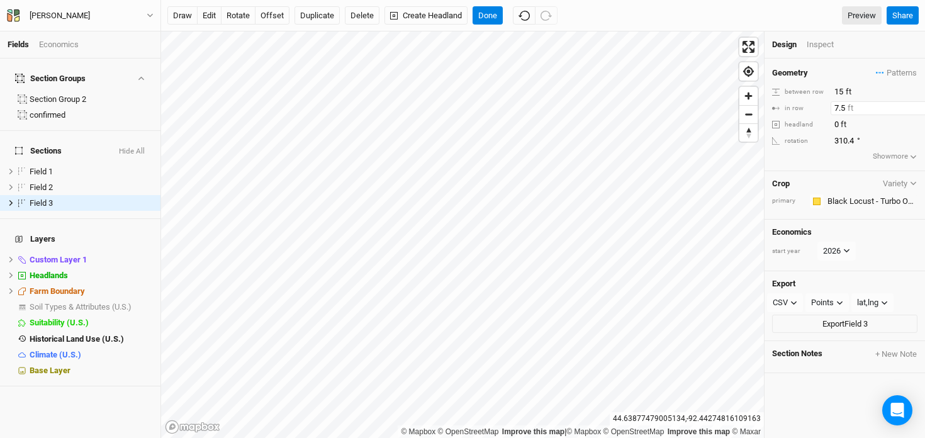
type input "7.5"
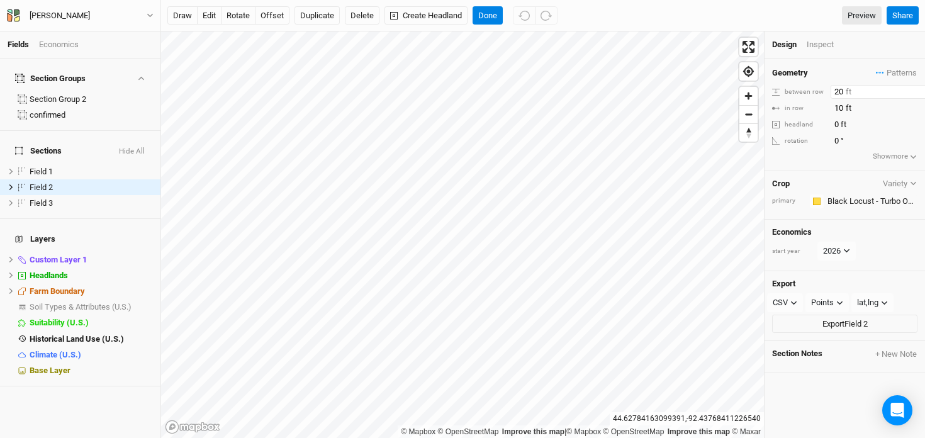
drag, startPoint x: 843, startPoint y: 91, endPoint x: 786, endPoint y: 81, distance: 58.1
click at [786, 81] on div "Geometry Patterns ＋ New in-row pattern between row 20 ft in row 10 ft headland …" at bounding box center [845, 115] width 160 height 113
type input "15"
drag, startPoint x: 845, startPoint y: 109, endPoint x: 786, endPoint y: 105, distance: 59.3
click at [786, 105] on div "in row 10 ft" at bounding box center [844, 108] width 145 height 14
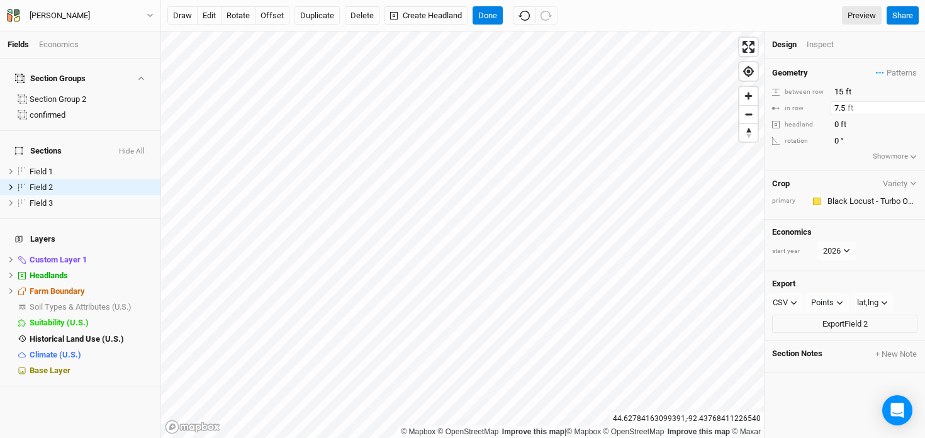
type input "7.5"
click at [493, 8] on button "Done" at bounding box center [488, 15] width 30 height 19
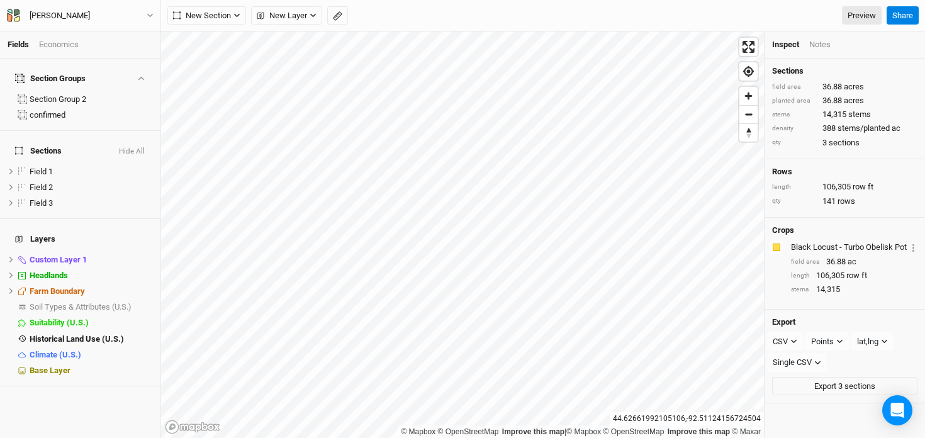
click at [50, 43] on div "Economics" at bounding box center [59, 44] width 40 height 11
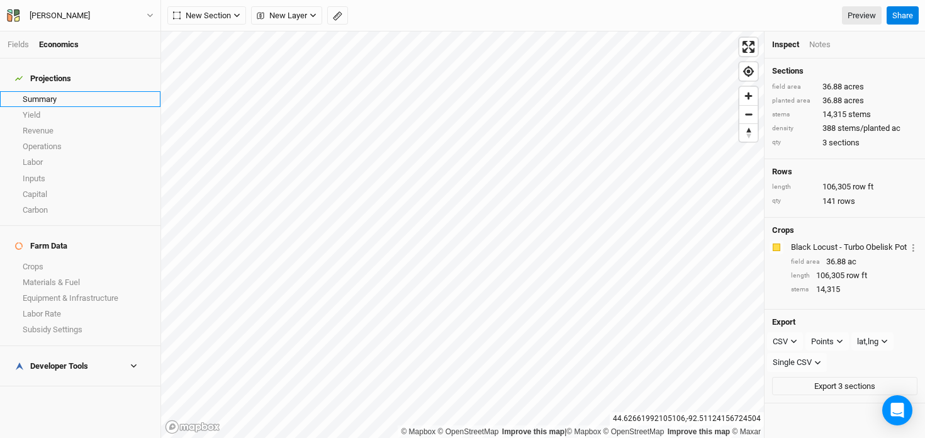
click at [57, 91] on link "Summary" at bounding box center [80, 99] width 160 height 16
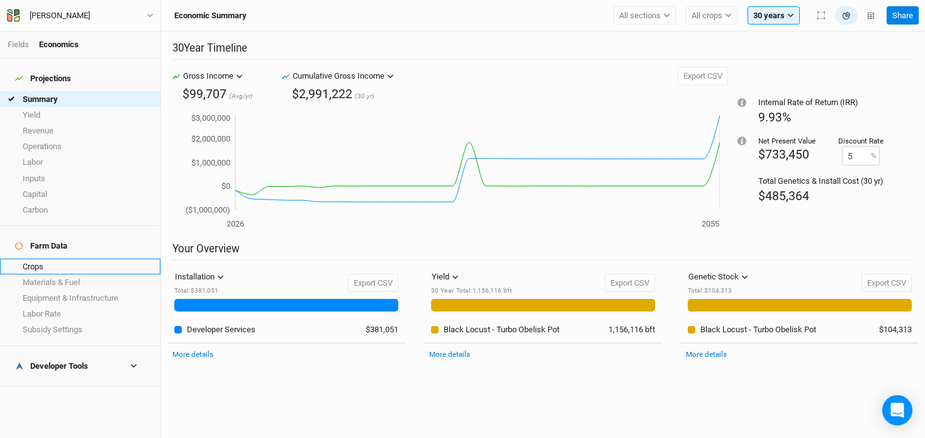
click at [63, 259] on link "Crops" at bounding box center [80, 267] width 160 height 16
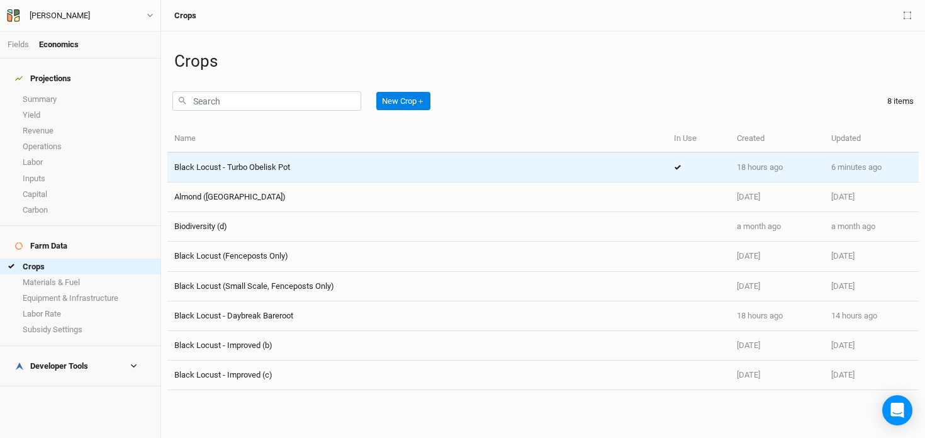
click at [394, 172] on div "Black Locust - Turbo Obelisk Pot" at bounding box center [417, 167] width 486 height 11
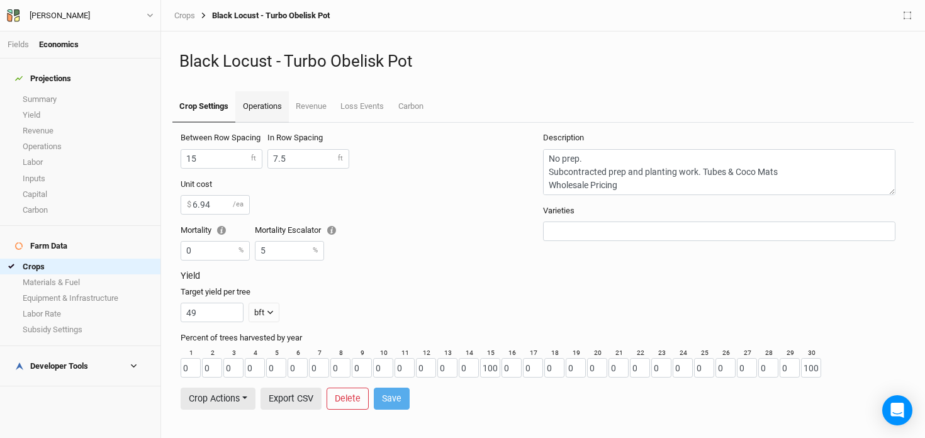
click at [254, 103] on link "Operations" at bounding box center [261, 106] width 53 height 31
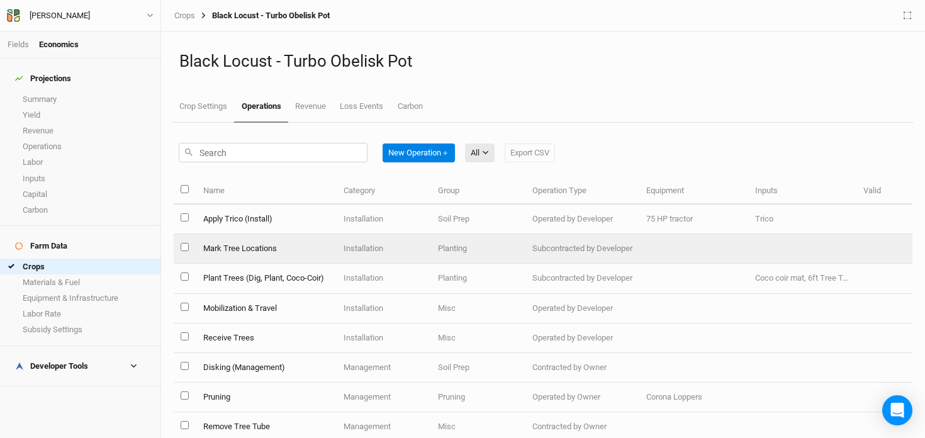
click at [304, 250] on td "Mark Tree Locations" at bounding box center [266, 249] width 140 height 30
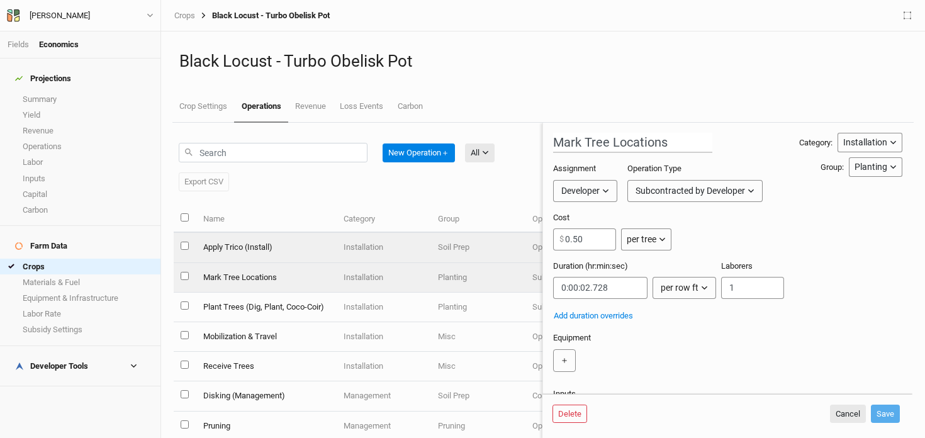
click at [288, 257] on td "Apply Trico (Install)" at bounding box center [266, 248] width 140 height 30
type input "Apply Trico (Install)"
type input "0:00:00.600"
type input "1"
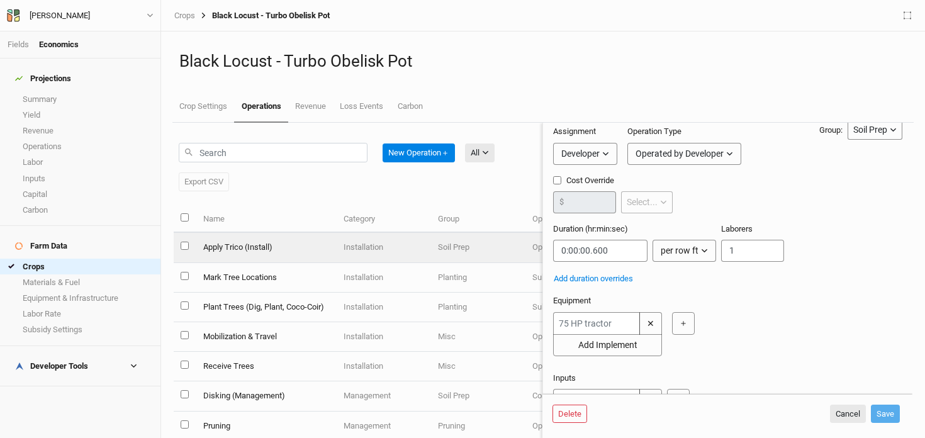
scroll to position [38, 0]
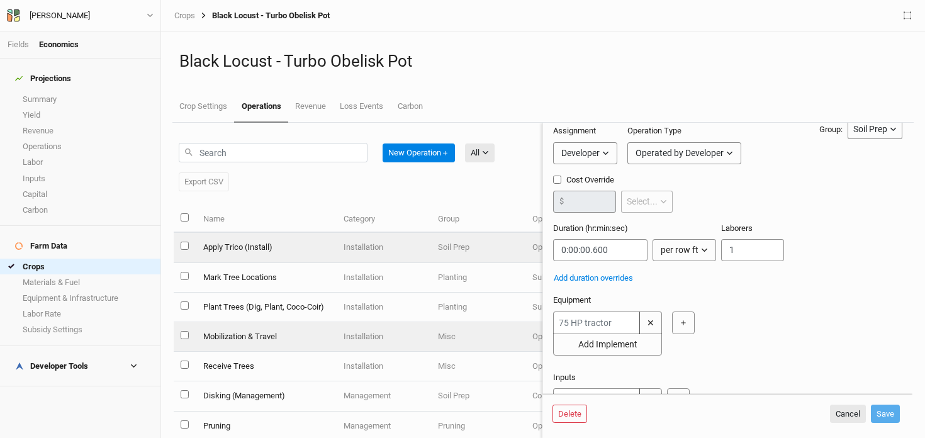
click at [279, 334] on td "Mobilization & Travel" at bounding box center [266, 337] width 140 height 30
type input "Mobilization & Travel"
type input "2500"
checkbox input "true"
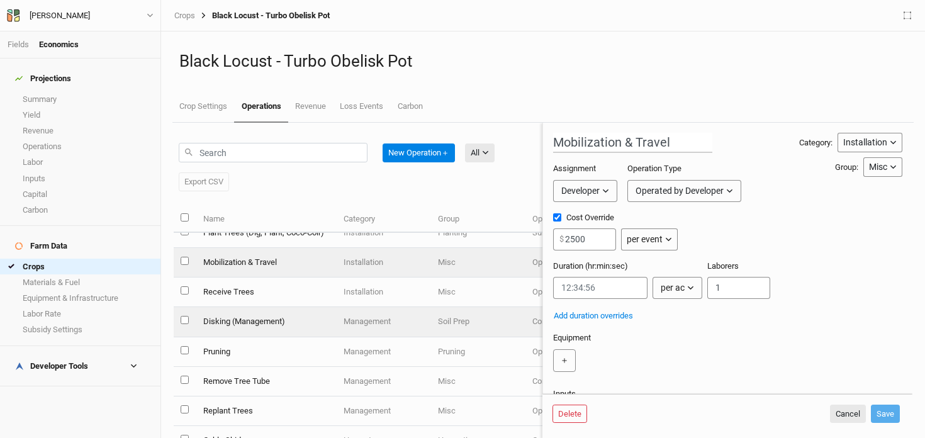
scroll to position [86, 0]
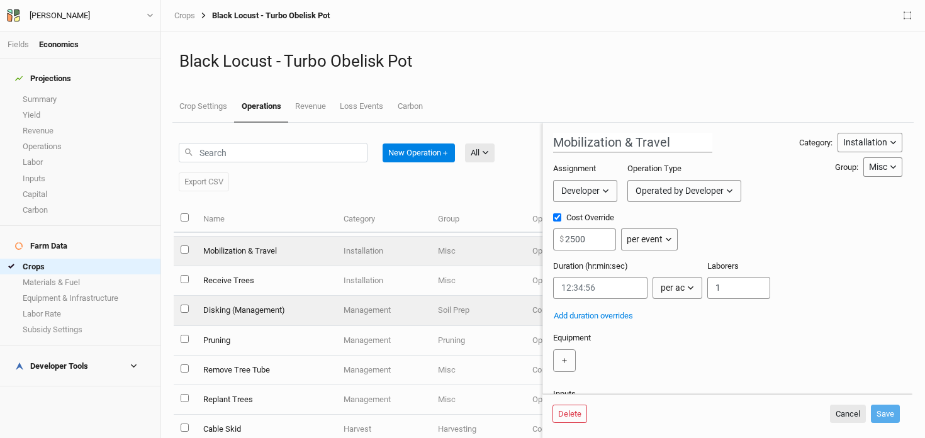
click at [295, 309] on td "Disking (Management)" at bounding box center [266, 311] width 140 height 30
type input "Disking (Management)"
type input "20.45"
type input "0:20:00"
type input "2"
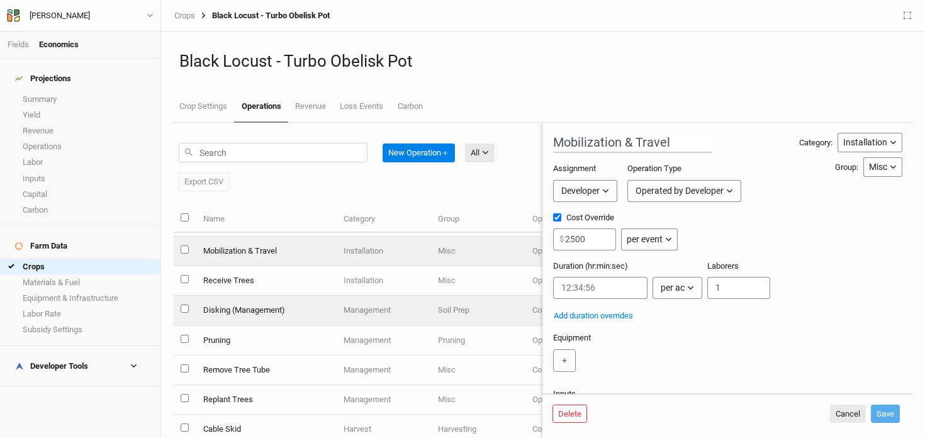
type input "2"
type input "7"
type input "2"
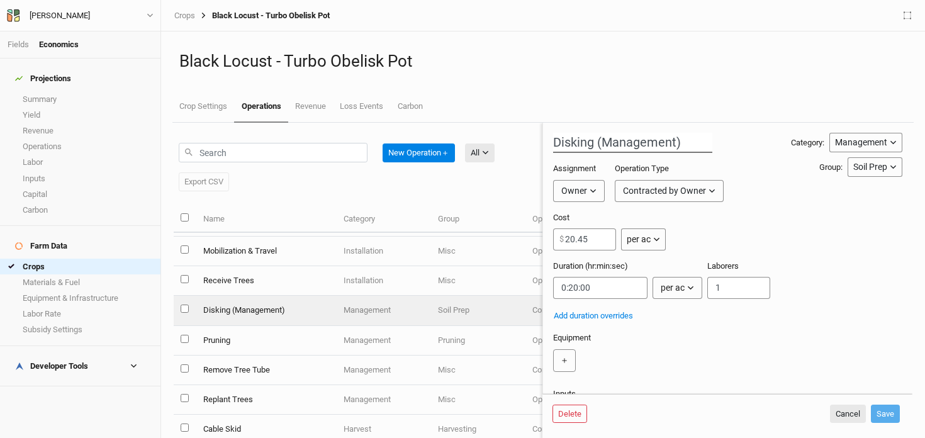
click at [595, 139] on input "Disking (Management)" at bounding box center [632, 143] width 159 height 20
type input "Mowing"
drag, startPoint x: 590, startPoint y: 237, endPoint x: 559, endPoint y: 235, distance: 30.9
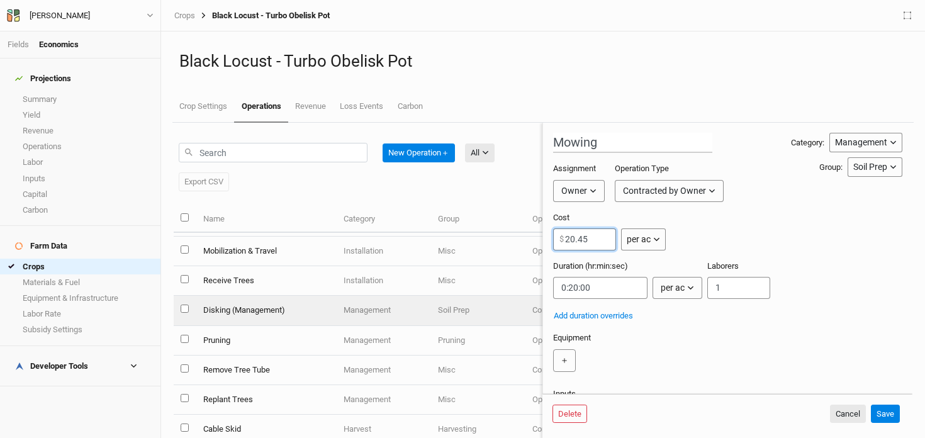
click at [559, 235] on input "20.45" at bounding box center [584, 239] width 63 height 22
type input "20"
click at [685, 191] on div "Contracted by Owner" at bounding box center [664, 190] width 83 height 13
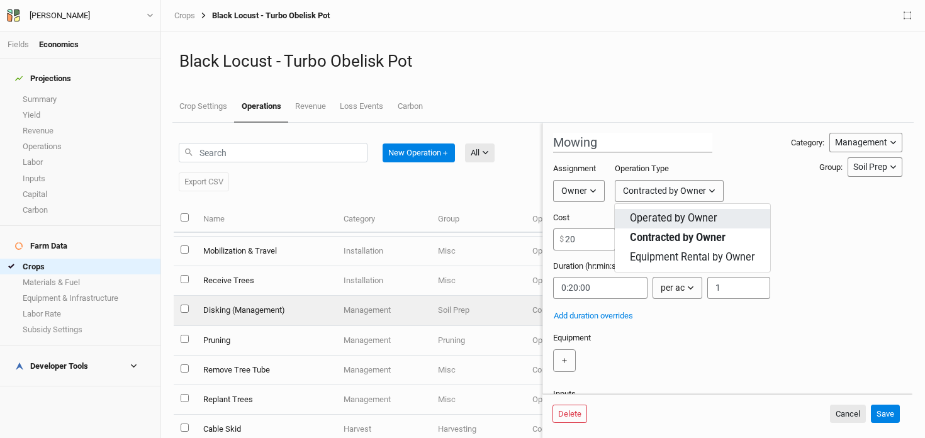
click at [690, 219] on span "Operated by Owner" at bounding box center [673, 218] width 87 height 14
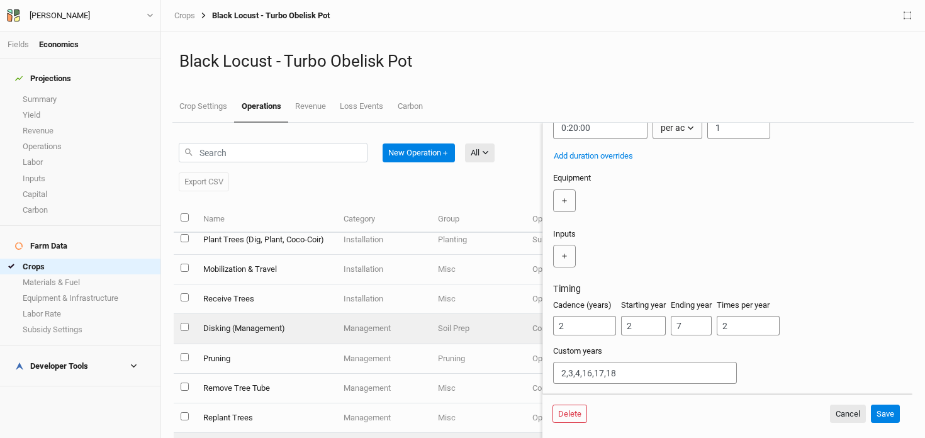
scroll to position [60, 0]
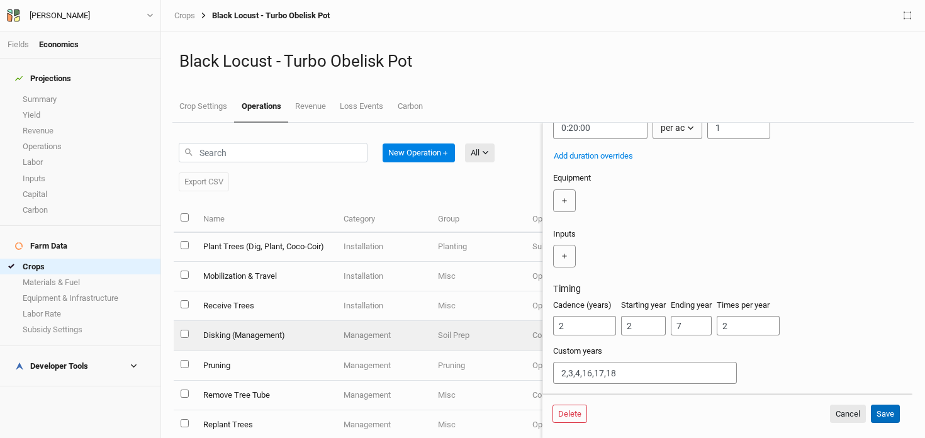
click at [883, 413] on button "Save" at bounding box center [885, 414] width 29 height 19
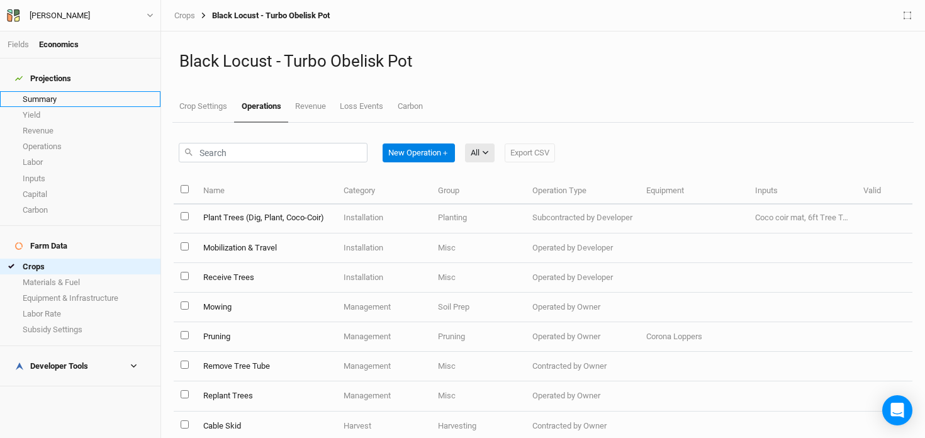
click at [49, 91] on link "Summary" at bounding box center [80, 99] width 160 height 16
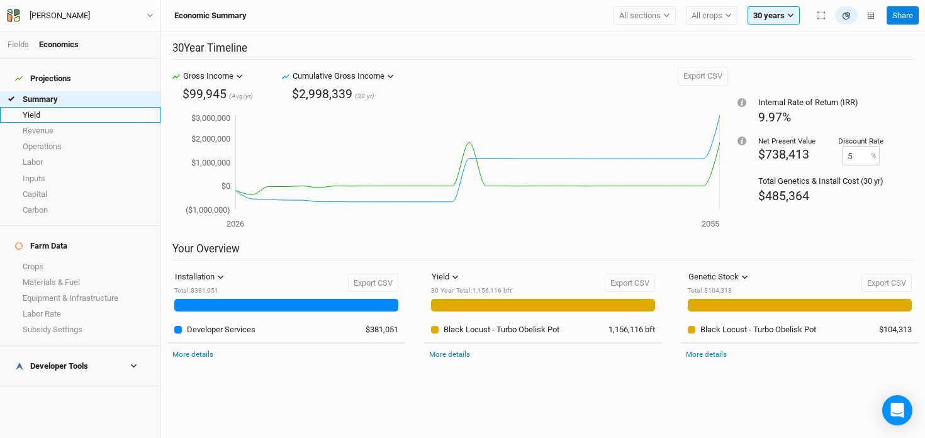
click at [55, 107] on link "Yield" at bounding box center [80, 115] width 160 height 16
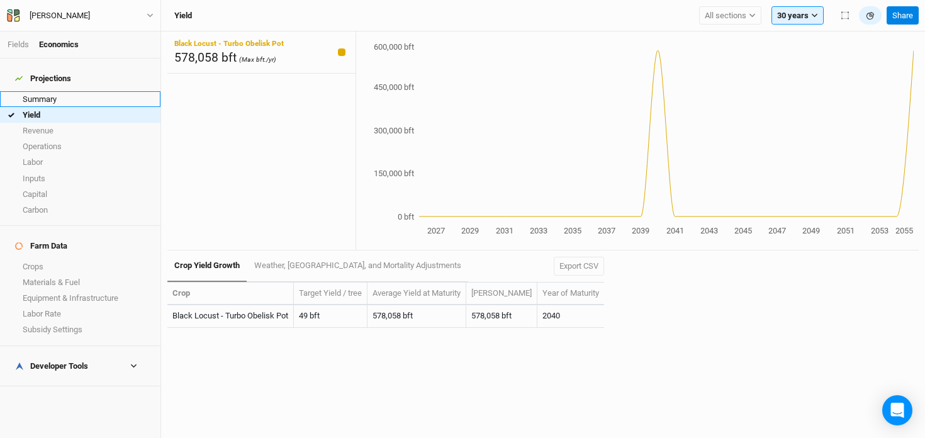
click at [72, 91] on link "Summary" at bounding box center [80, 99] width 160 height 16
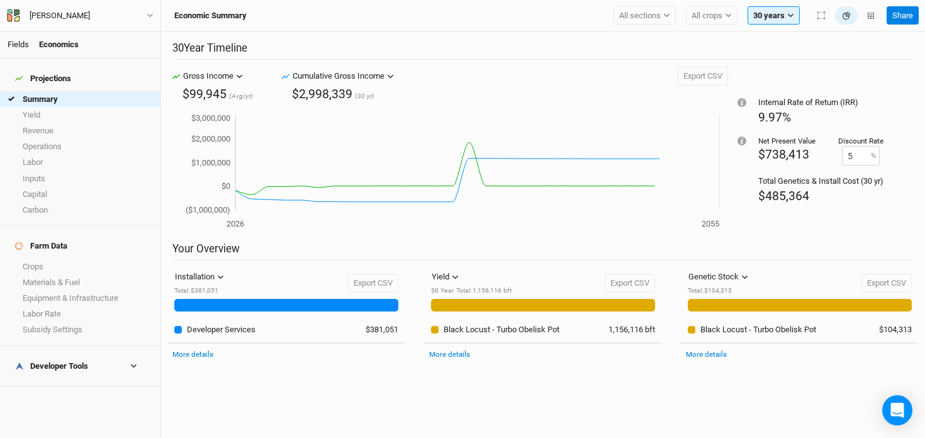
click at [16, 46] on link "Fields" at bounding box center [18, 44] width 21 height 9
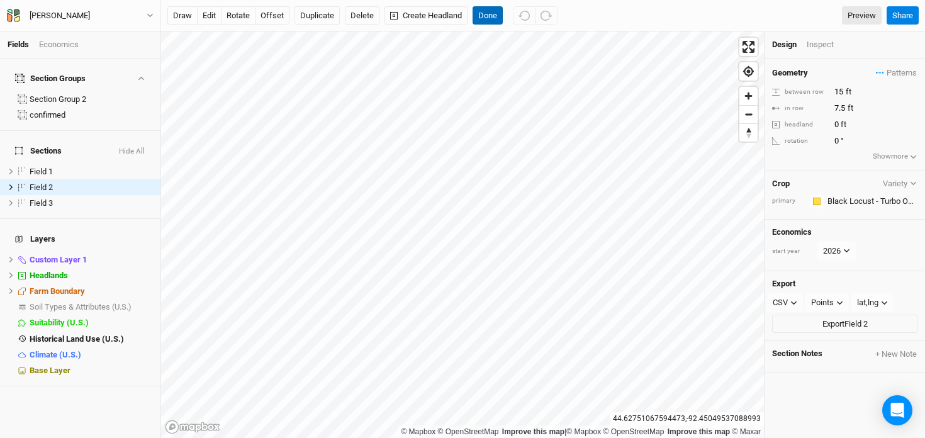
click at [491, 21] on button "Done" at bounding box center [488, 15] width 30 height 19
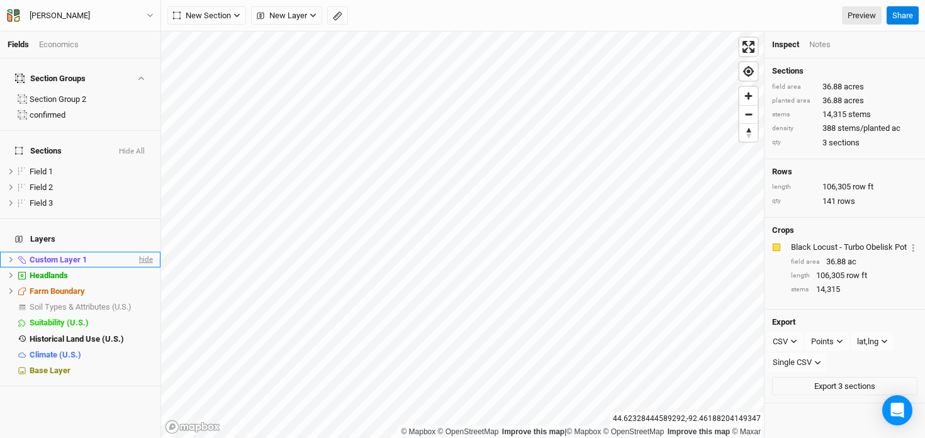
click at [143, 252] on span "hide" at bounding box center [145, 260] width 16 height 16
click at [70, 50] on div "Economics" at bounding box center [59, 44] width 40 height 11
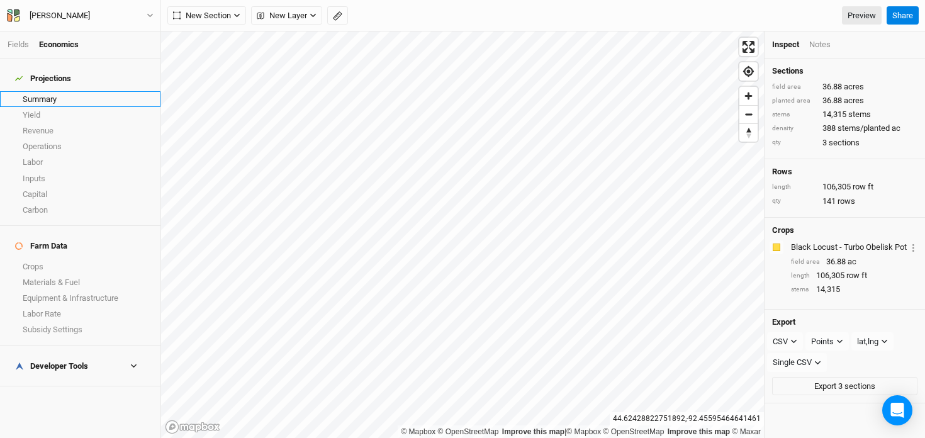
click at [64, 91] on link "Summary" at bounding box center [80, 99] width 160 height 16
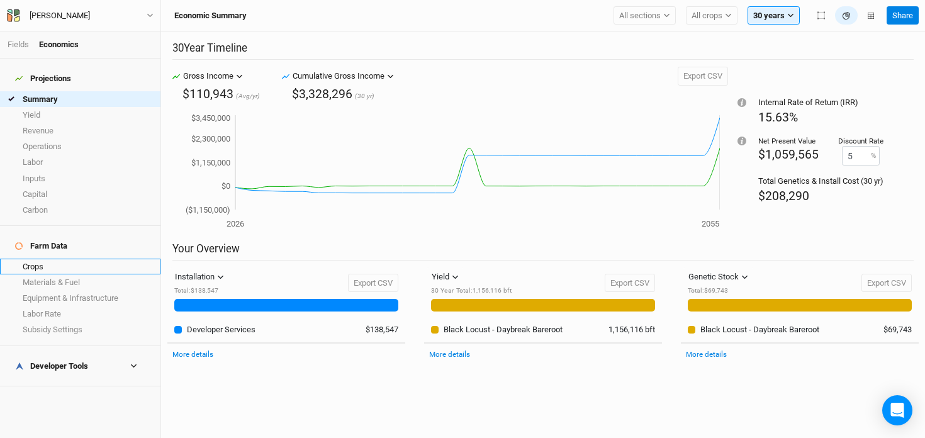
click at [65, 259] on link "Crops" at bounding box center [80, 267] width 160 height 16
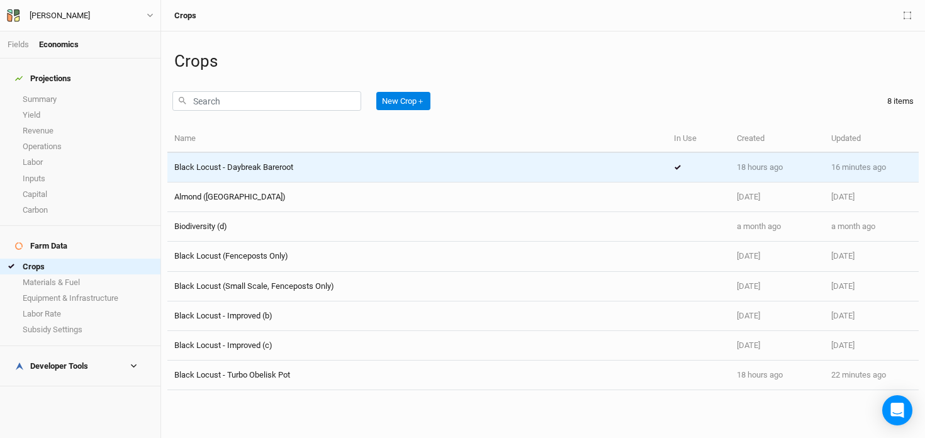
click at [260, 163] on span "Black Locust - Daybreak Bareroot" at bounding box center [233, 166] width 119 height 9
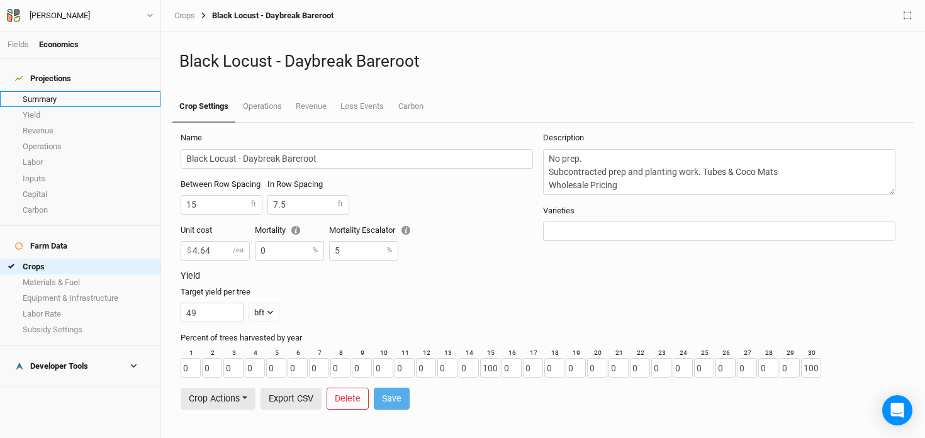
click at [28, 93] on link "Summary" at bounding box center [80, 99] width 160 height 16
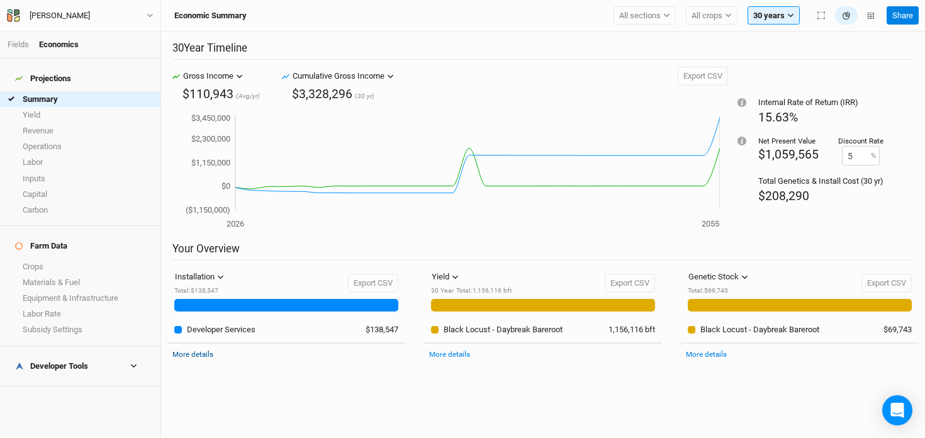
click at [196, 351] on link "More details" at bounding box center [192, 354] width 41 height 9
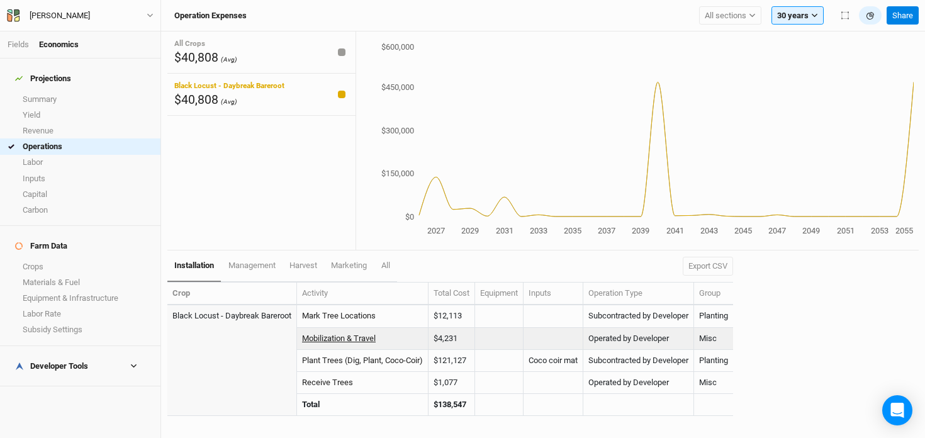
click at [328, 337] on link "Mobilization & Travel" at bounding box center [339, 338] width 74 height 9
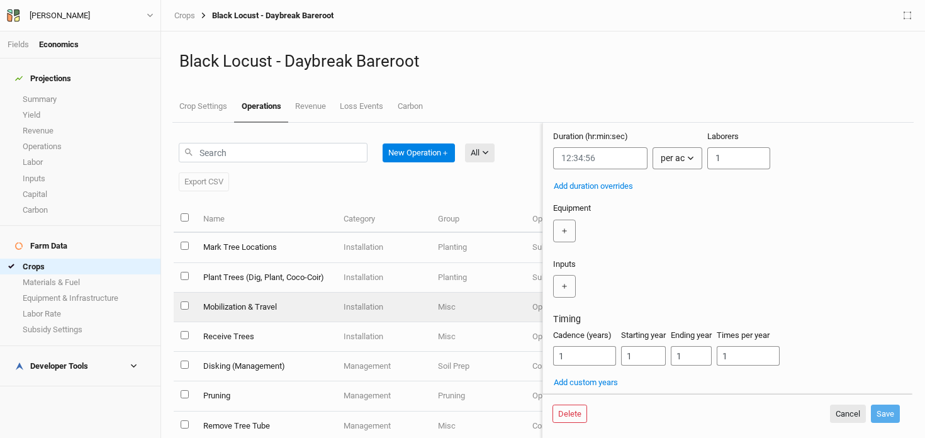
scroll to position [135, 0]
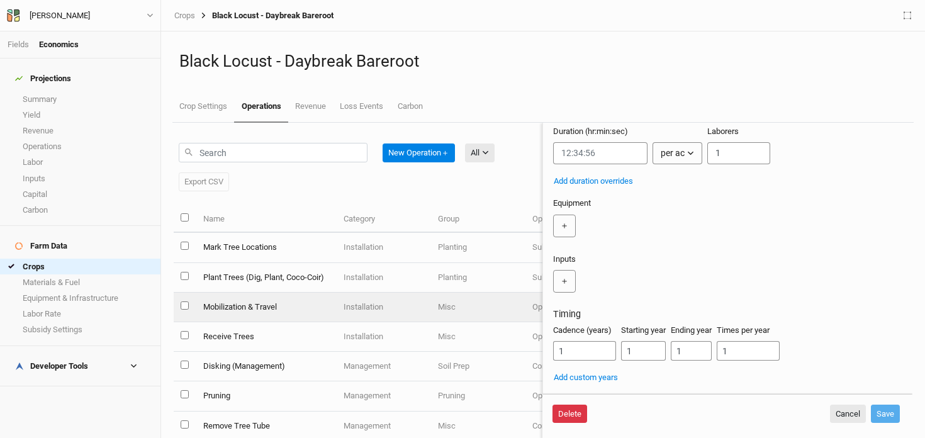
click at [576, 415] on button "Delete" at bounding box center [570, 414] width 35 height 19
click at [671, 413] on button "Delete" at bounding box center [666, 414] width 35 height 19
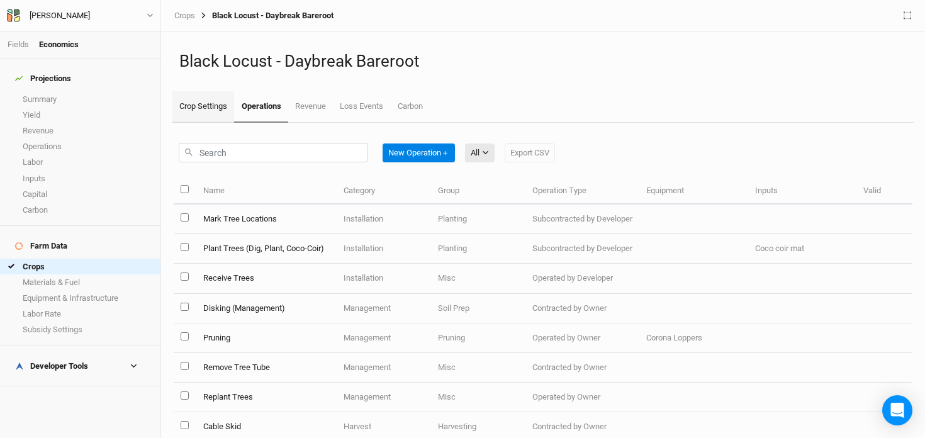
click at [198, 115] on link "Crop Settings" at bounding box center [203, 106] width 62 height 31
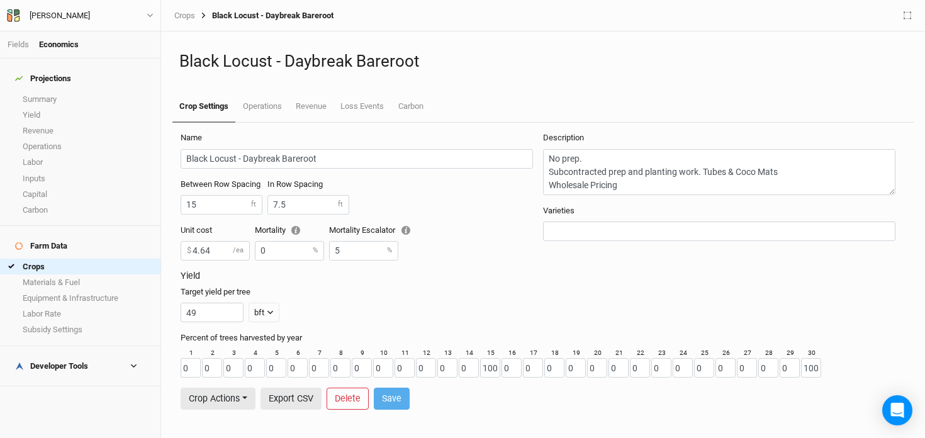
click at [86, 354] on h4 "Developer Tools" at bounding box center [80, 366] width 145 height 25
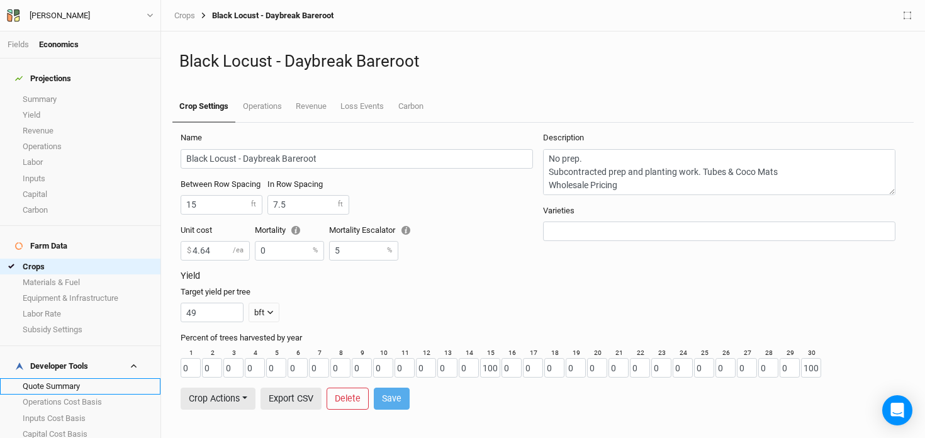
click at [70, 378] on link "Quote Summary" at bounding box center [80, 386] width 160 height 16
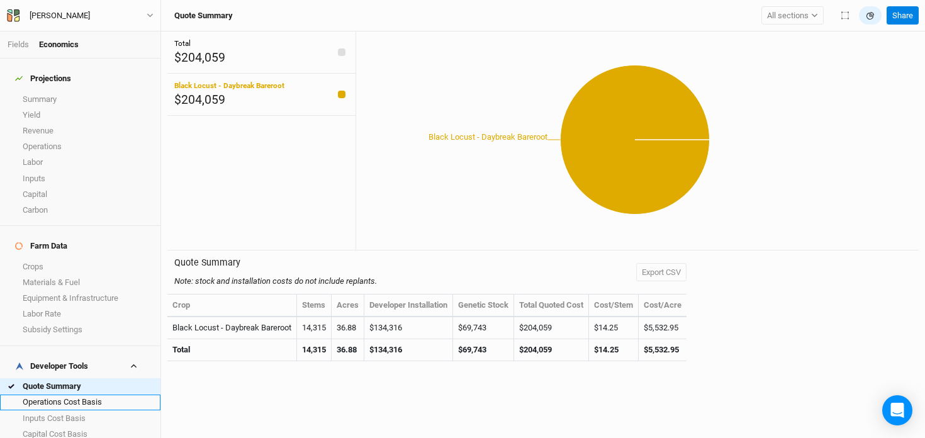
scroll to position [20, 0]
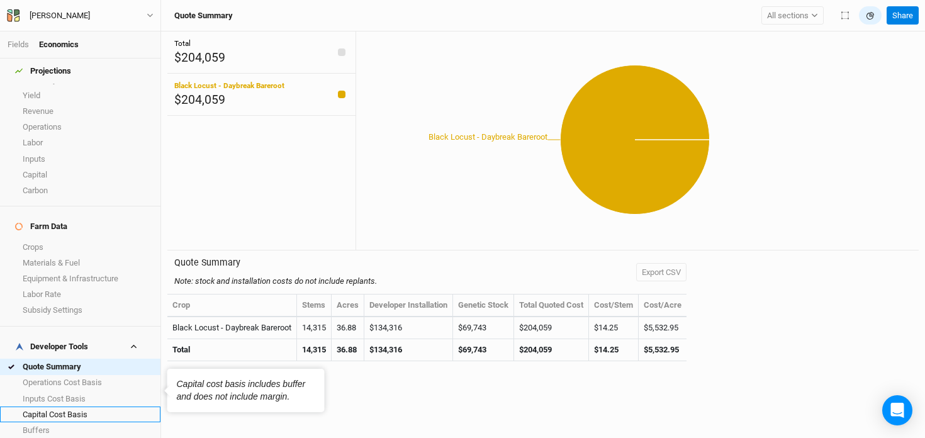
click at [70, 407] on link "Capital Cost Basis" at bounding box center [80, 415] width 160 height 16
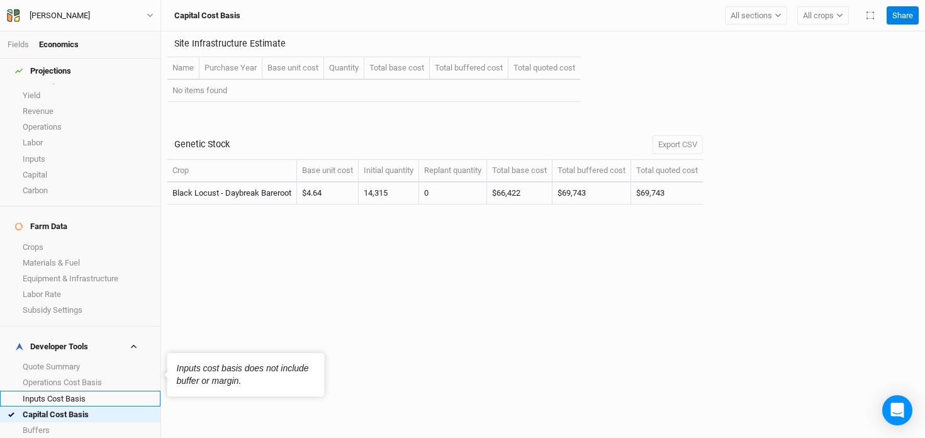
click at [65, 391] on link "Inputs Cost Basis" at bounding box center [80, 399] width 160 height 16
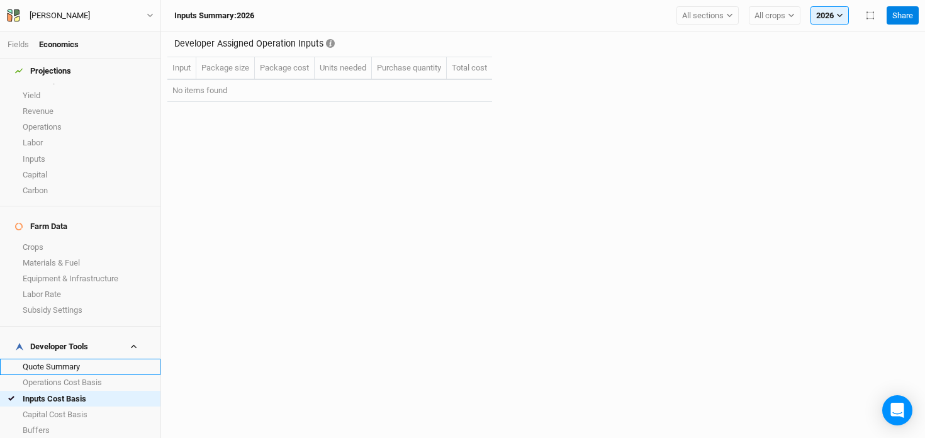
click at [62, 359] on link "Quote Summary" at bounding box center [80, 367] width 160 height 16
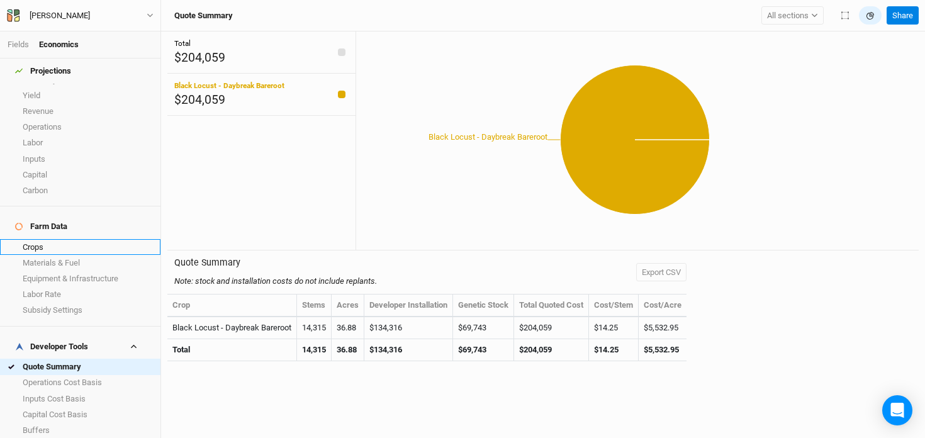
click at [53, 239] on link "Crops" at bounding box center [80, 247] width 160 height 16
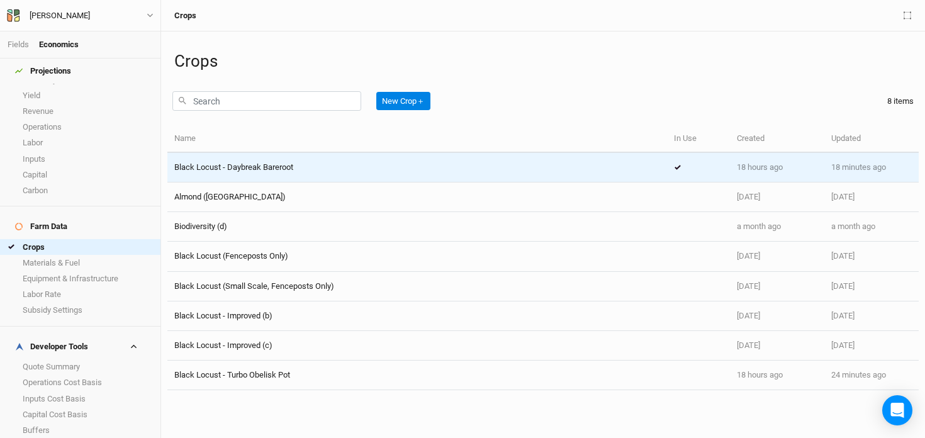
click at [206, 173] on td "Black Locust - Daybreak Bareroot" at bounding box center [417, 168] width 500 height 30
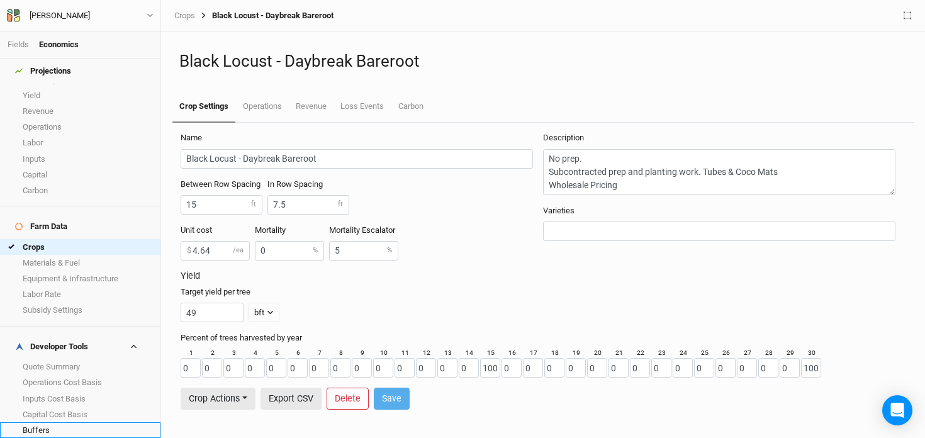
click at [91, 422] on link "Buffers" at bounding box center [80, 430] width 160 height 16
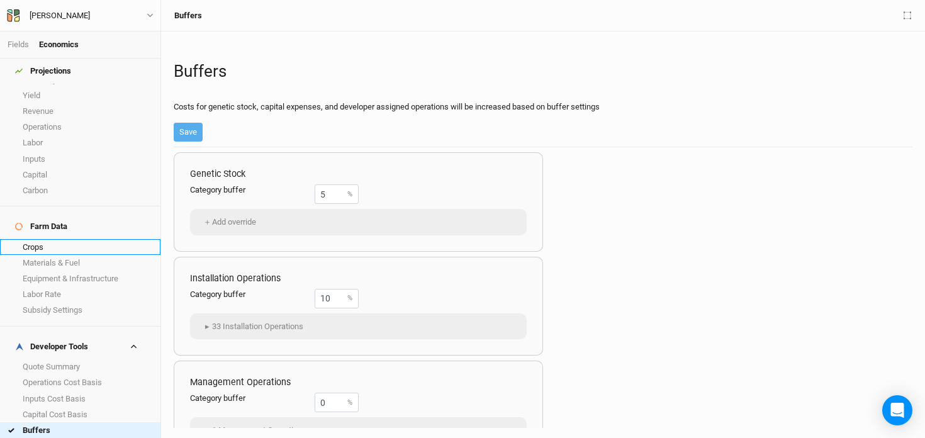
click at [71, 239] on link "Crops" at bounding box center [80, 247] width 160 height 16
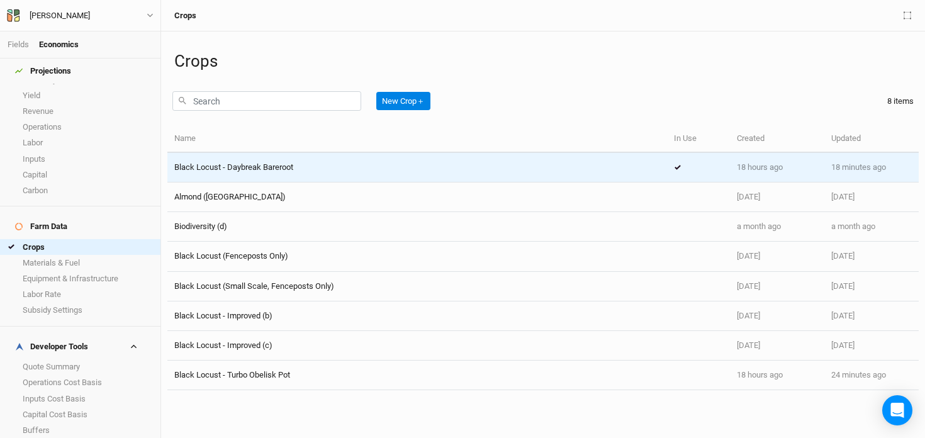
click at [270, 167] on span "Black Locust - Daybreak Bareroot" at bounding box center [233, 166] width 119 height 9
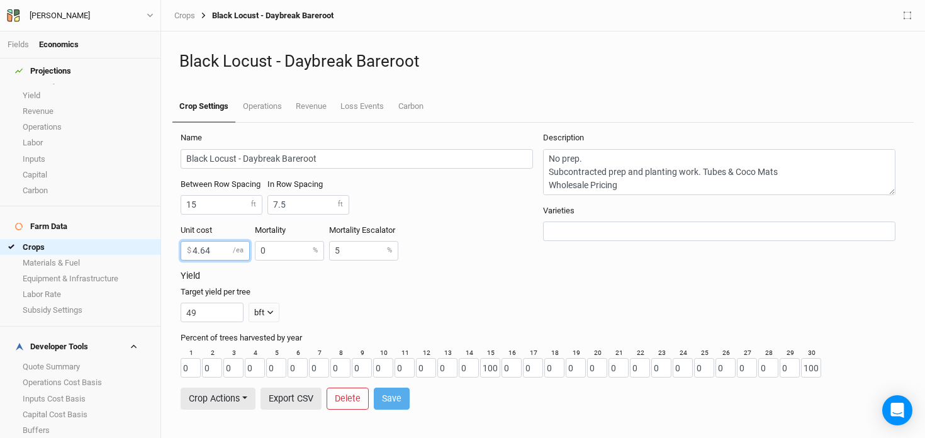
click at [213, 253] on input "4.64" at bounding box center [215, 251] width 69 height 20
type input "4.33"
click at [391, 402] on button "Save" at bounding box center [392, 399] width 36 height 22
click at [65, 359] on link "Quote Summary" at bounding box center [80, 367] width 160 height 16
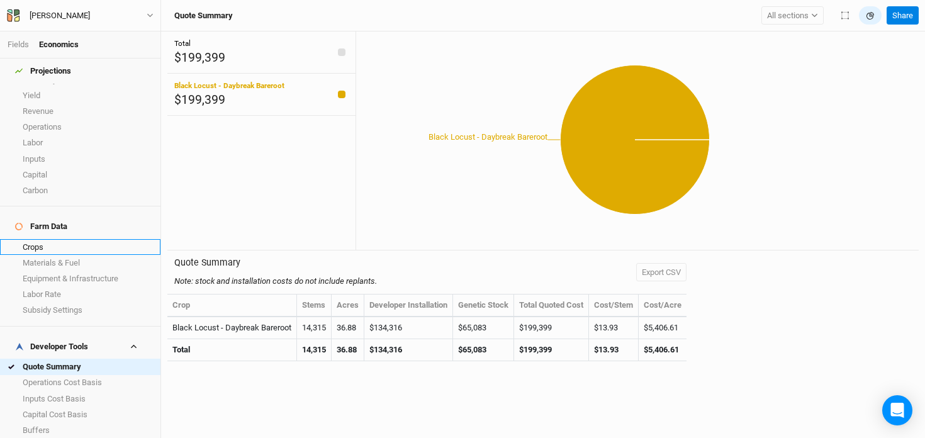
click at [67, 239] on link "Crops" at bounding box center [80, 247] width 160 height 16
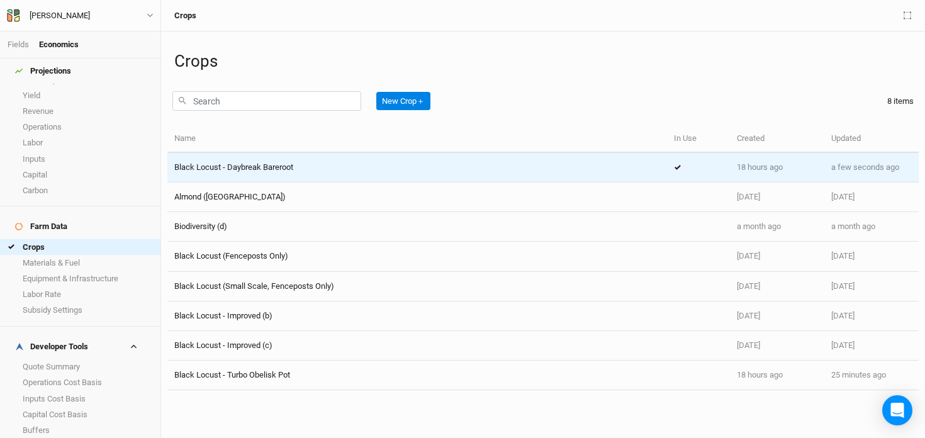
click at [323, 165] on div "Black Locust - Daybreak Bareroot" at bounding box center [417, 167] width 486 height 11
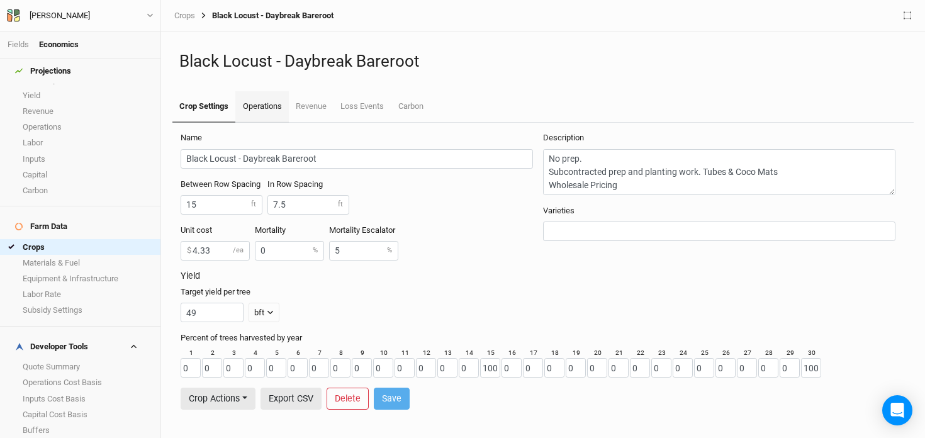
click at [252, 104] on link "Operations" at bounding box center [261, 106] width 53 height 31
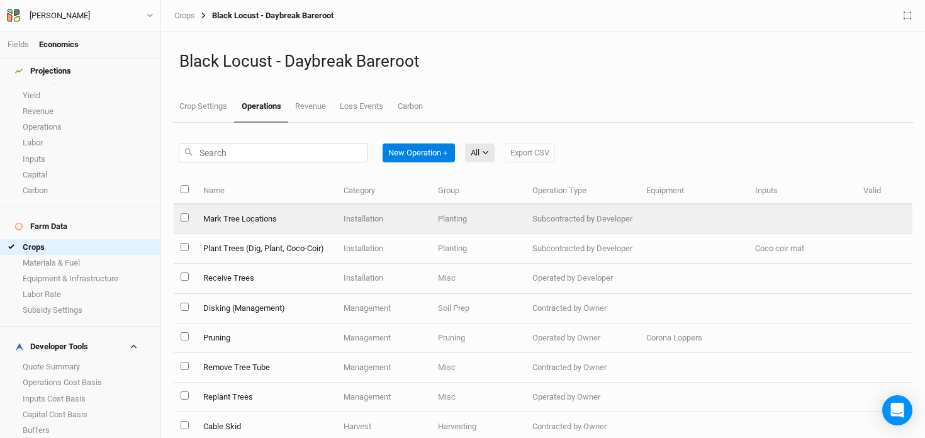
click at [305, 225] on td "Mark Tree Locations" at bounding box center [266, 220] width 140 height 30
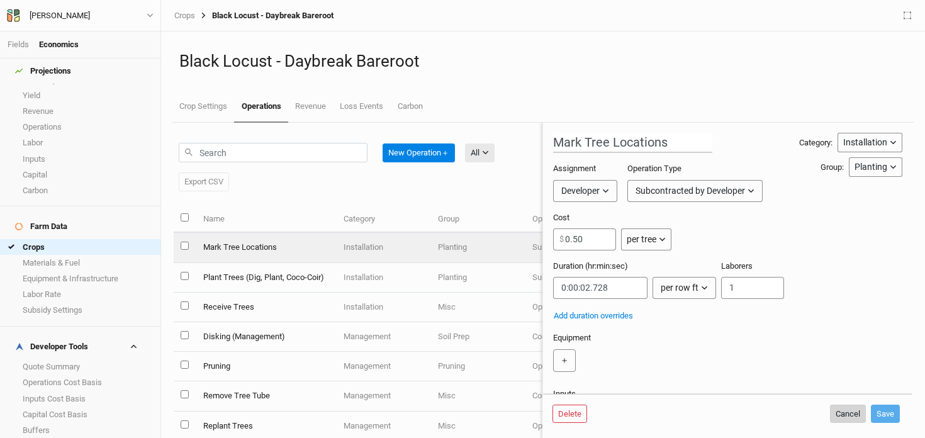
click at [839, 411] on button "Cancel" at bounding box center [848, 414] width 36 height 19
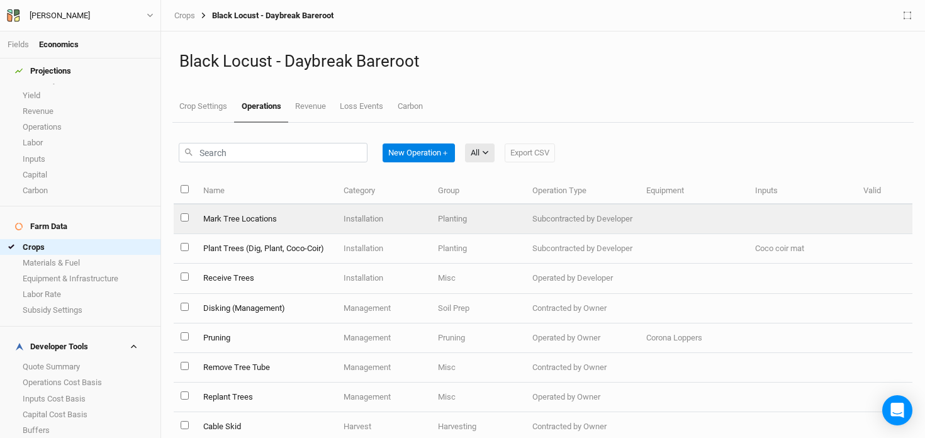
click at [415, 223] on td "Installation" at bounding box center [384, 220] width 94 height 30
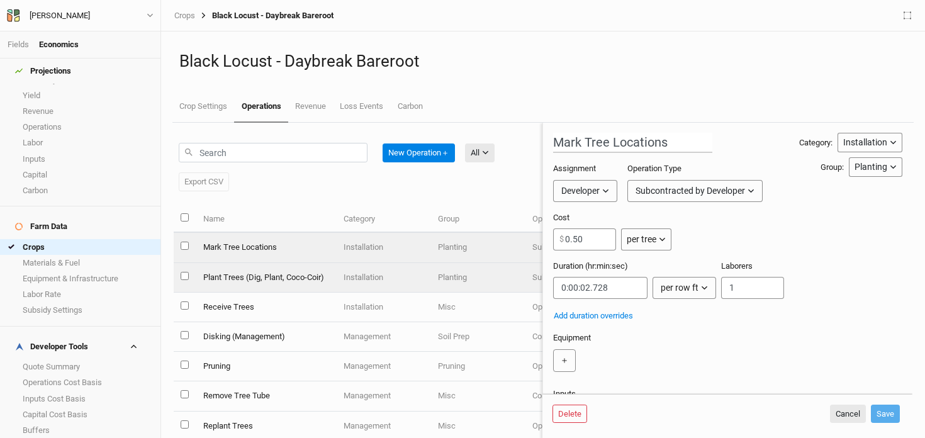
click at [310, 276] on td "Plant Trees (Dig, Plant, Coco-Coir)" at bounding box center [266, 278] width 140 height 30
type input "Plant Trees (Dig, Plant, Coco-Coir)"
type input "5"
type input "0:02:00"
type input "2"
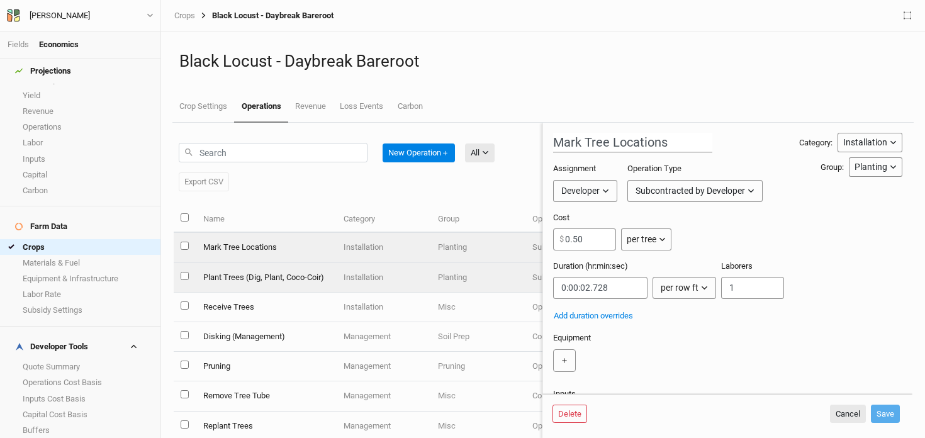
type input "2"
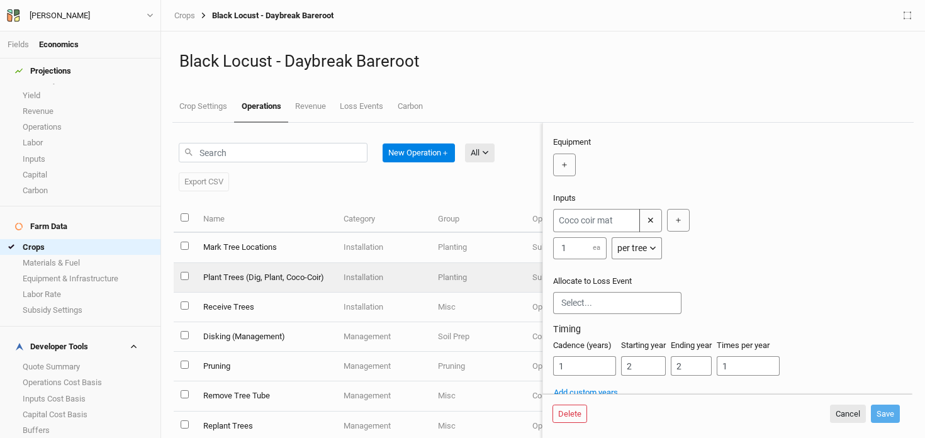
scroll to position [199, 0]
click at [835, 408] on button "Cancel" at bounding box center [848, 414] width 36 height 19
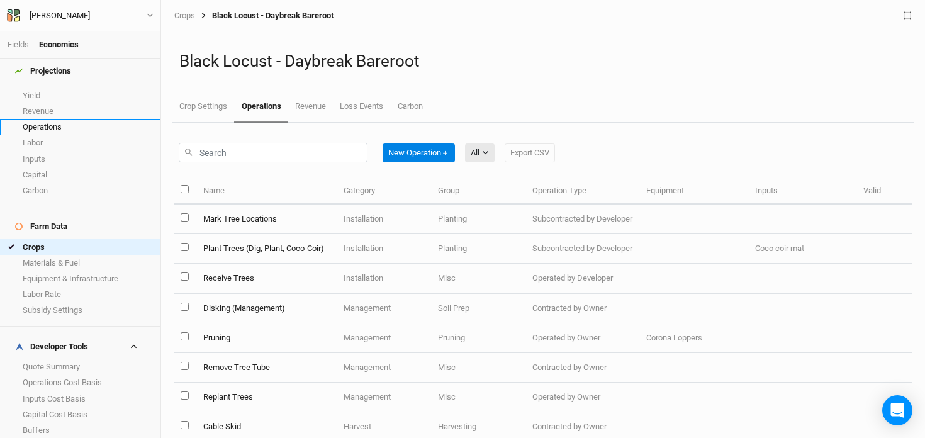
click at [99, 120] on link "Operations" at bounding box center [80, 127] width 160 height 16
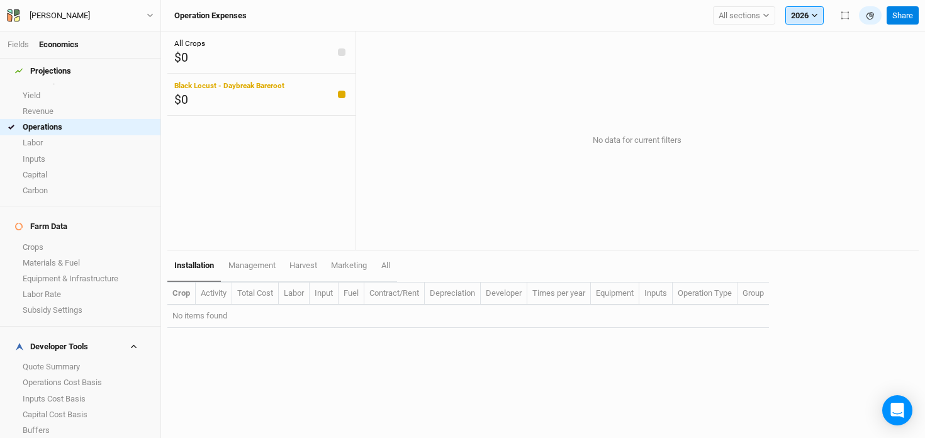
click at [804, 14] on button "2026" at bounding box center [804, 15] width 38 height 19
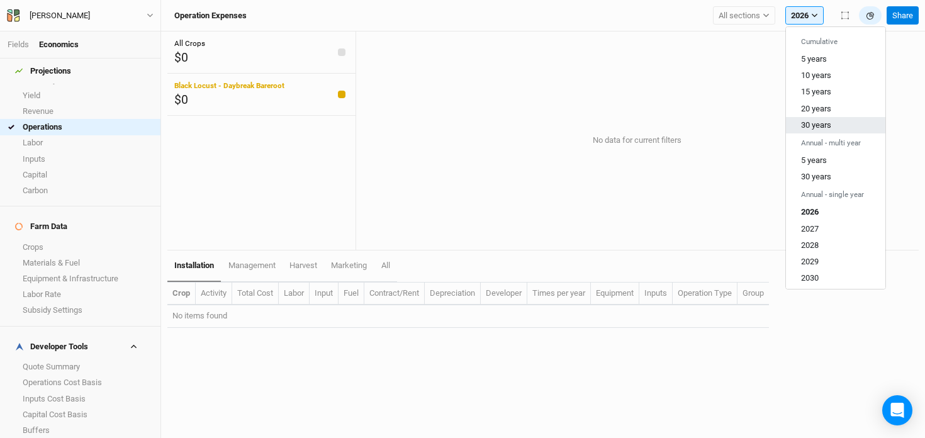
click at [799, 117] on button "30 years" at bounding box center [835, 125] width 99 height 16
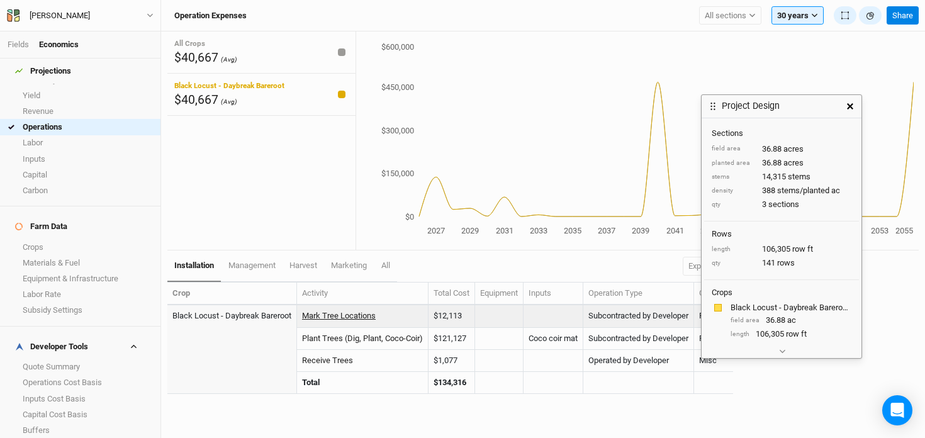
click at [337, 319] on link "Mark Tree Locations" at bounding box center [339, 315] width 74 height 9
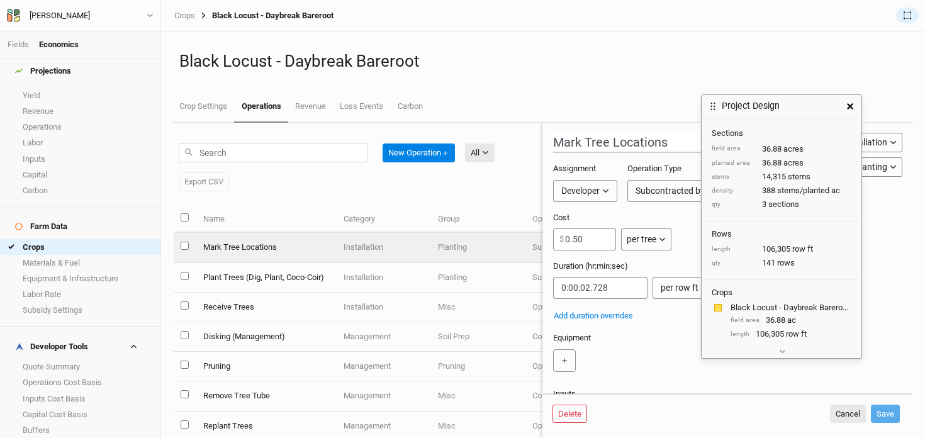
click at [849, 107] on icon "button" at bounding box center [850, 106] width 6 height 6
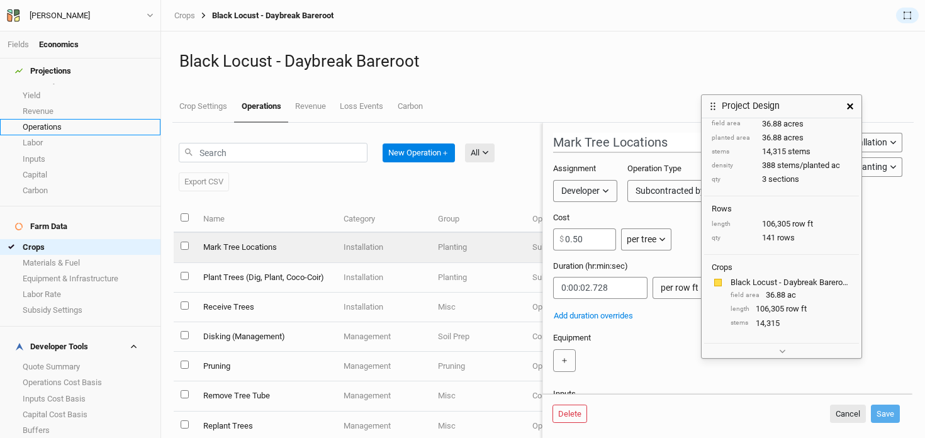
click at [48, 125] on link "Operations" at bounding box center [80, 127] width 160 height 16
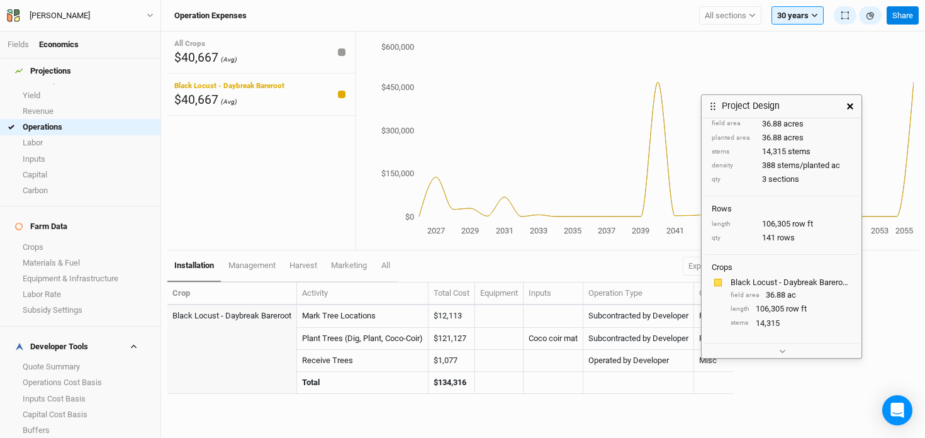
click at [430, 404] on div "Crop Activity Total Cost Equipment Inputs Operation Type Group Black Locust - D…" at bounding box center [450, 344] width 566 height 125
click at [849, 106] on icon "button" at bounding box center [850, 106] width 6 height 6
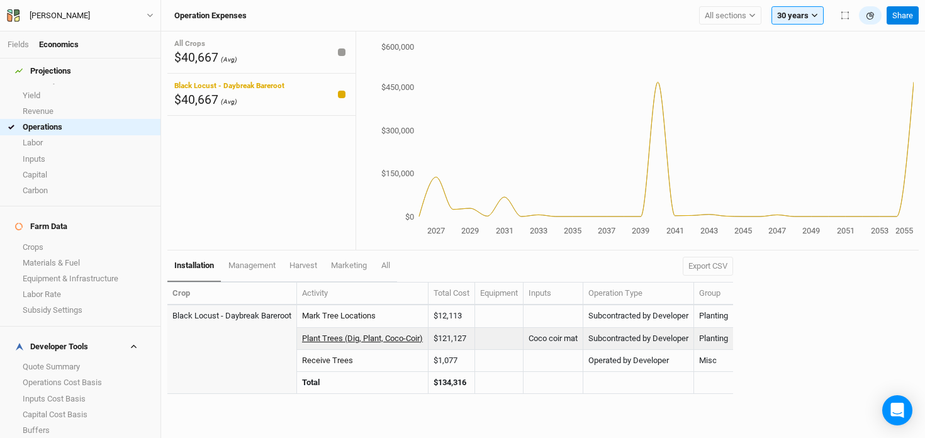
click at [337, 337] on link "Plant Trees (Dig, Plant, Coco-Coir)" at bounding box center [362, 338] width 121 height 9
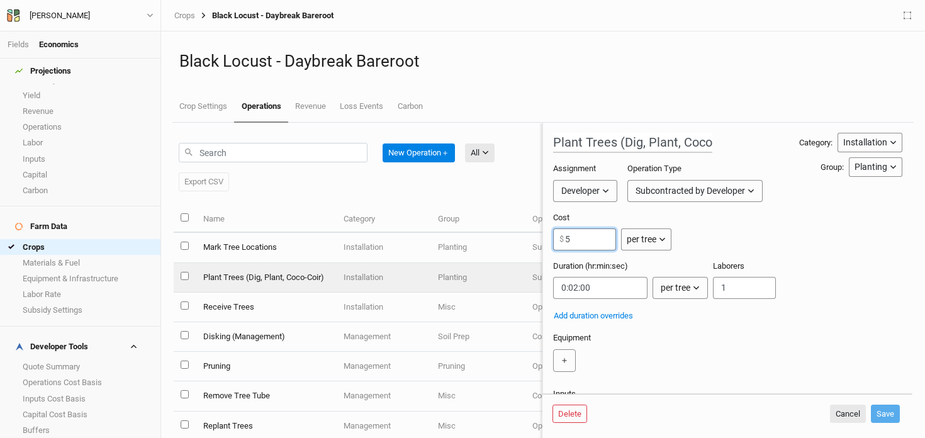
click at [585, 237] on input "5" at bounding box center [584, 239] width 63 height 22
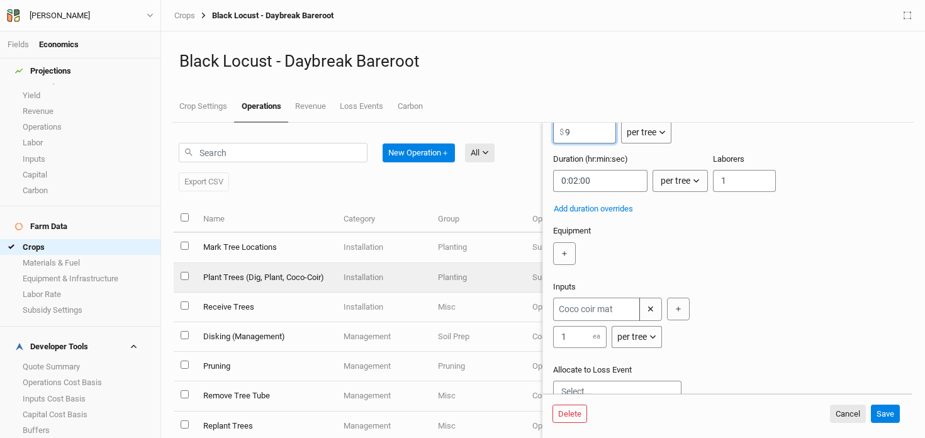
scroll to position [108, 0]
type input "9"
click at [683, 303] on button "＋" at bounding box center [678, 308] width 23 height 23
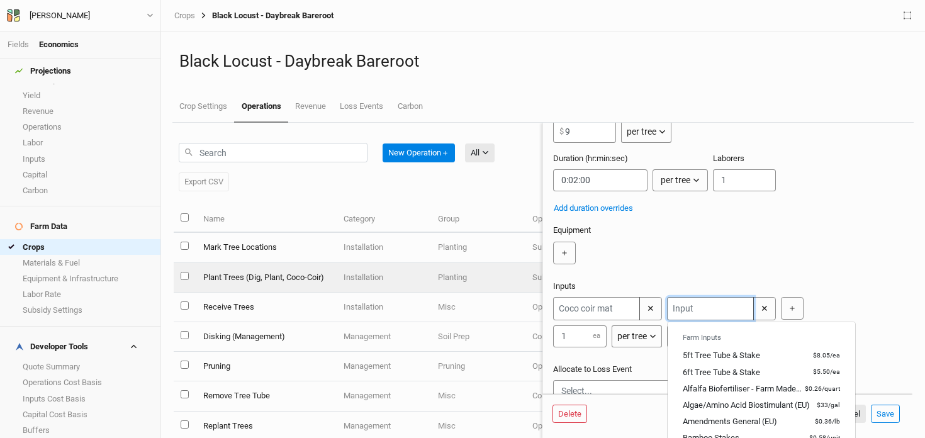
click at [683, 310] on input "text" at bounding box center [710, 308] width 87 height 23
type input "6"
type input "6ft Tree Tube & Stake"
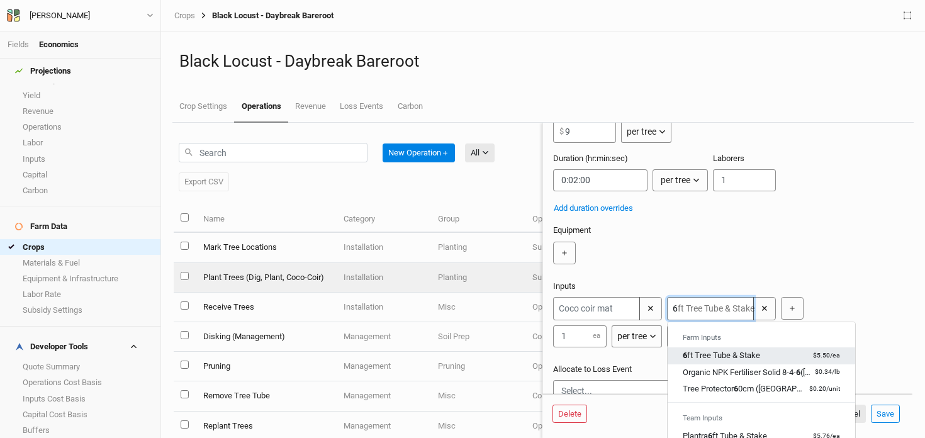
click at [711, 357] on div "6 ft Tree Tube & Stake" at bounding box center [721, 355] width 77 height 11
type input "6ft Tree Tube & Stake"
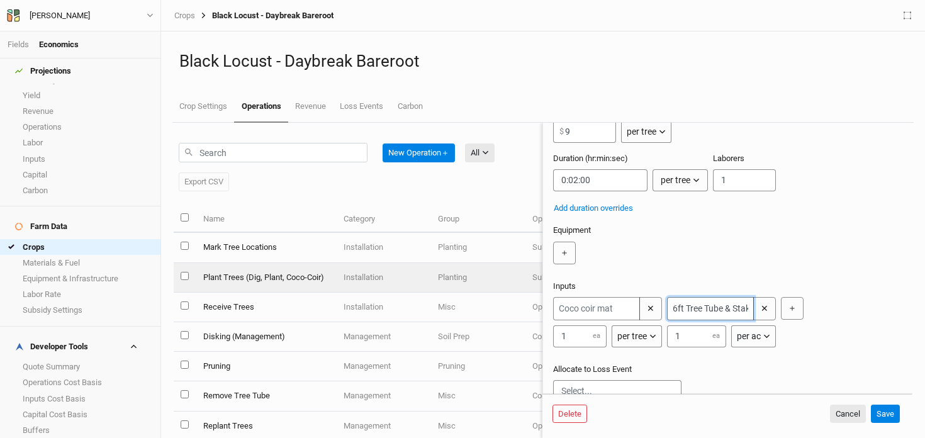
type input "6ft Tree Tube & Stake"
click at [761, 335] on button "per ac" at bounding box center [753, 336] width 45 height 22
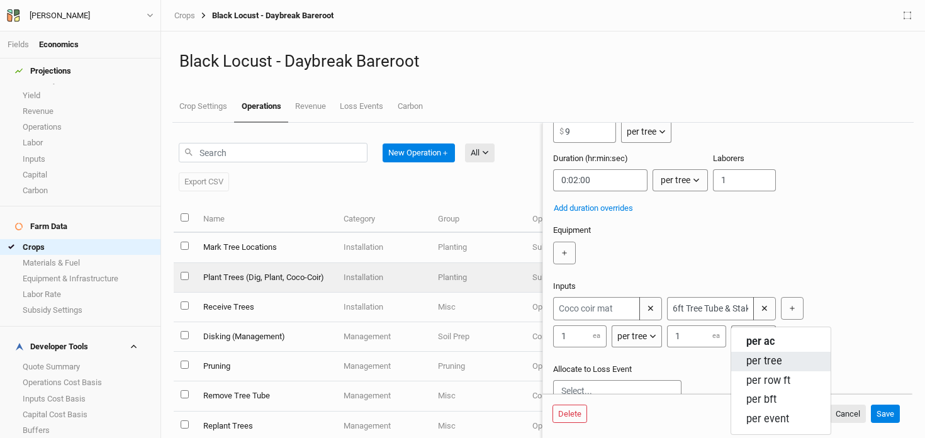
click at [766, 359] on span "per tree" at bounding box center [764, 361] width 36 height 14
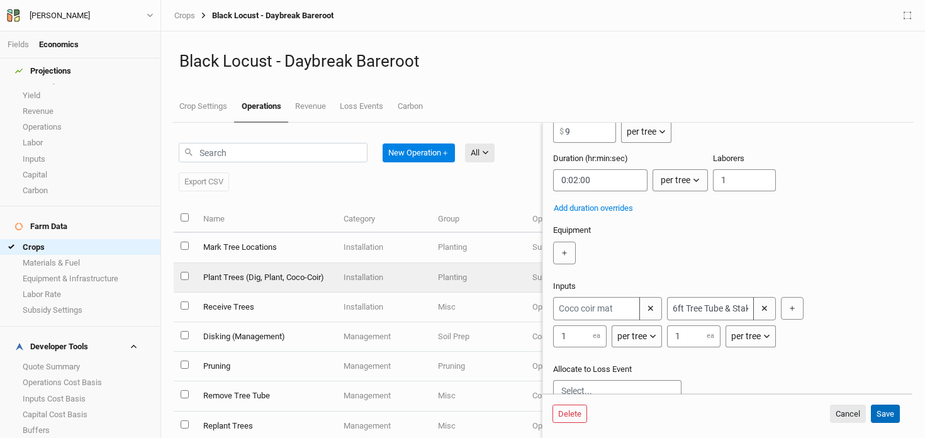
click at [885, 413] on button "Save" at bounding box center [885, 414] width 29 height 19
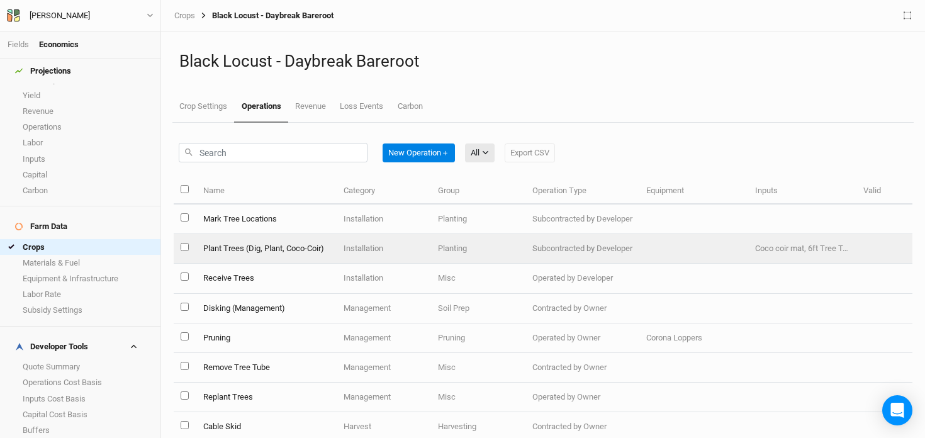
click at [282, 248] on td "Plant Trees (Dig, Plant, Coco-Coir)" at bounding box center [266, 249] width 140 height 30
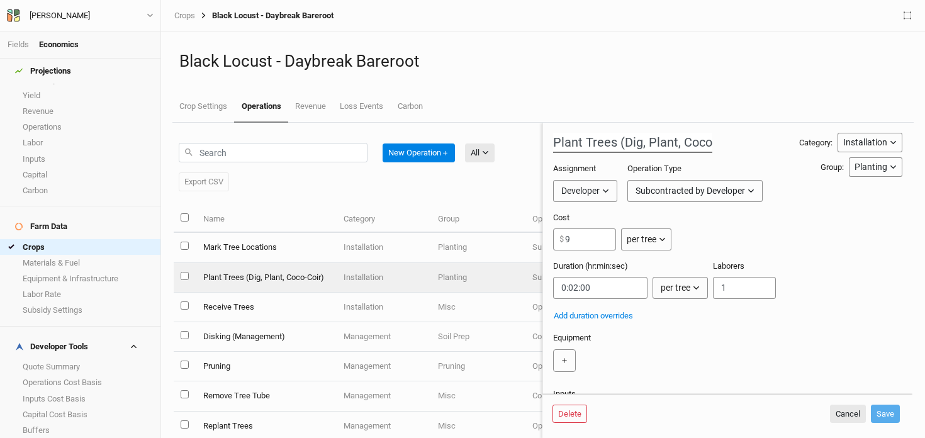
click at [678, 143] on input "Plant Trees (Dig, Plant, Coco-Coir)" at bounding box center [632, 143] width 159 height 20
type input "Plant Trees (Dig, Plant, Tube, Coco-Coir)"
click at [887, 412] on button "Save" at bounding box center [885, 414] width 29 height 19
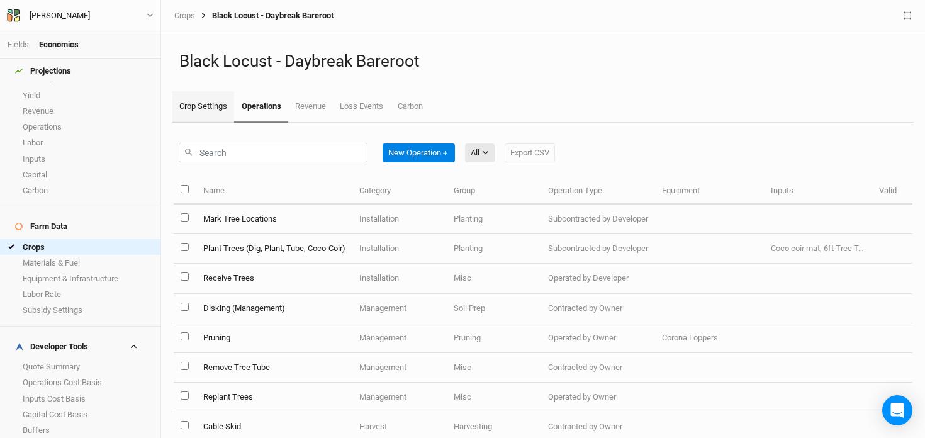
click at [196, 109] on link "Crop Settings" at bounding box center [203, 106] width 62 height 31
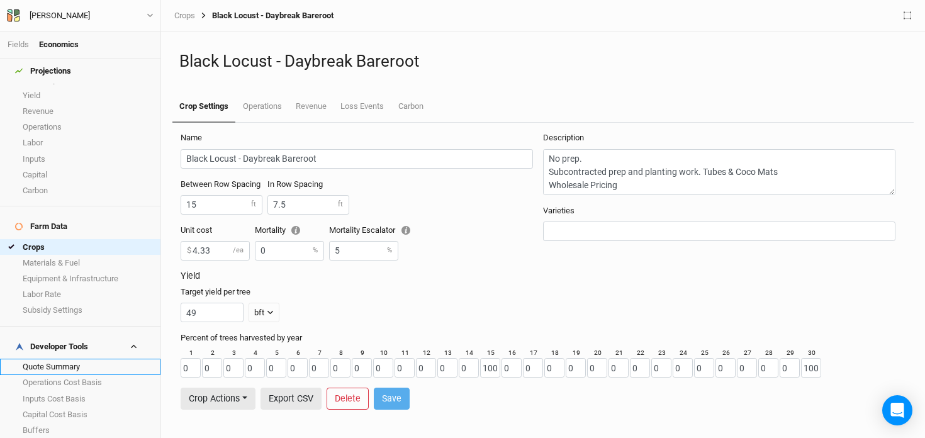
click at [66, 359] on link "Quote Summary" at bounding box center [80, 367] width 160 height 16
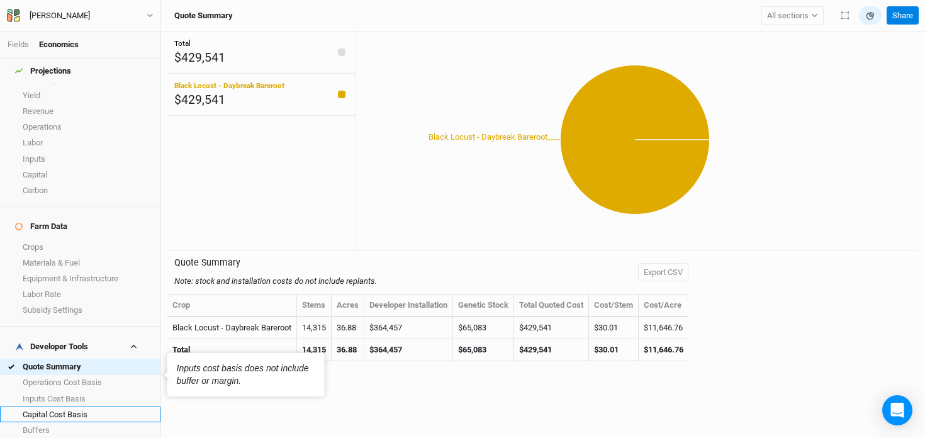
click at [60, 407] on link "Capital Cost Basis" at bounding box center [80, 415] width 160 height 16
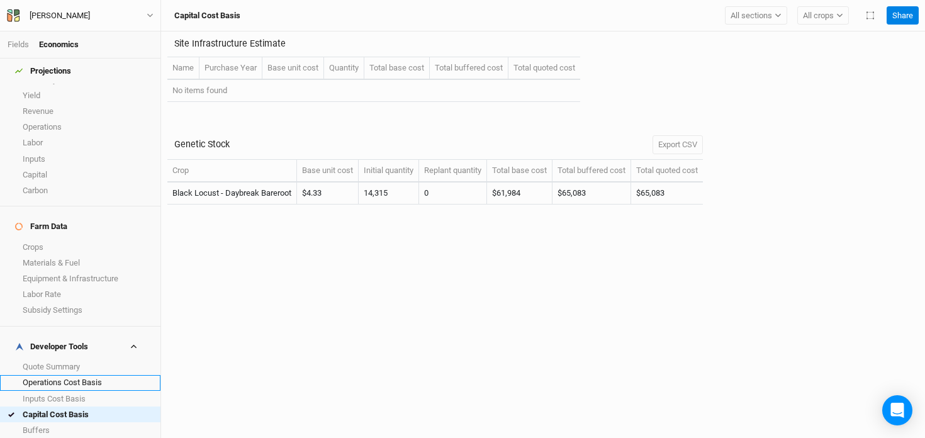
click at [79, 375] on link "Operations Cost Basis" at bounding box center [80, 383] width 160 height 16
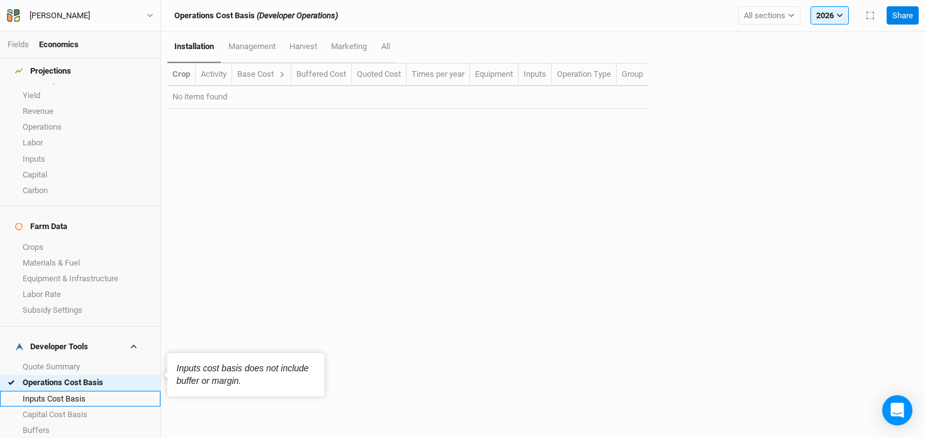
click at [74, 391] on link "Inputs Cost Basis" at bounding box center [80, 399] width 160 height 16
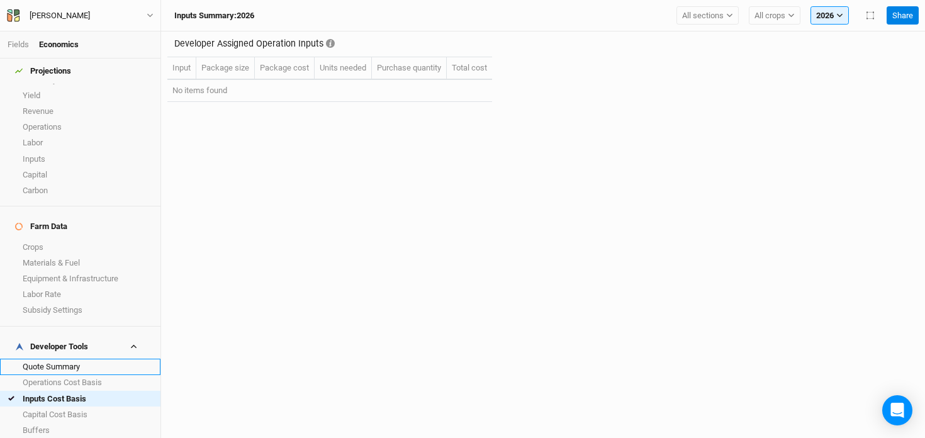
click at [73, 359] on link "Quote Summary" at bounding box center [80, 367] width 160 height 16
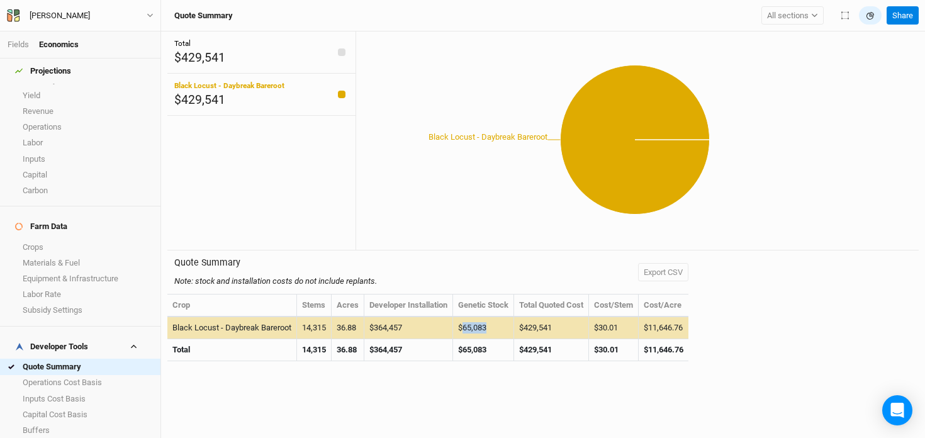
drag, startPoint x: 495, startPoint y: 327, endPoint x: 468, endPoint y: 328, distance: 27.1
click at [468, 328] on td "$65,083" at bounding box center [483, 328] width 61 height 22
copy td "65,083"
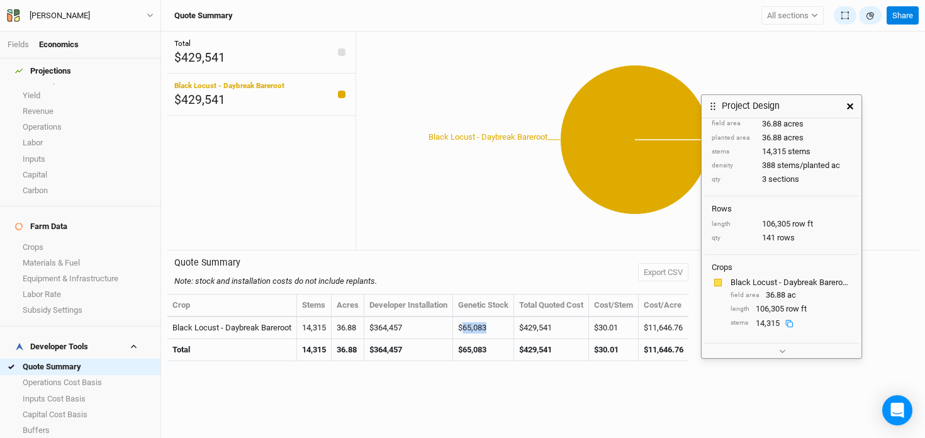
click at [790, 323] on icon at bounding box center [789, 324] width 8 height 8
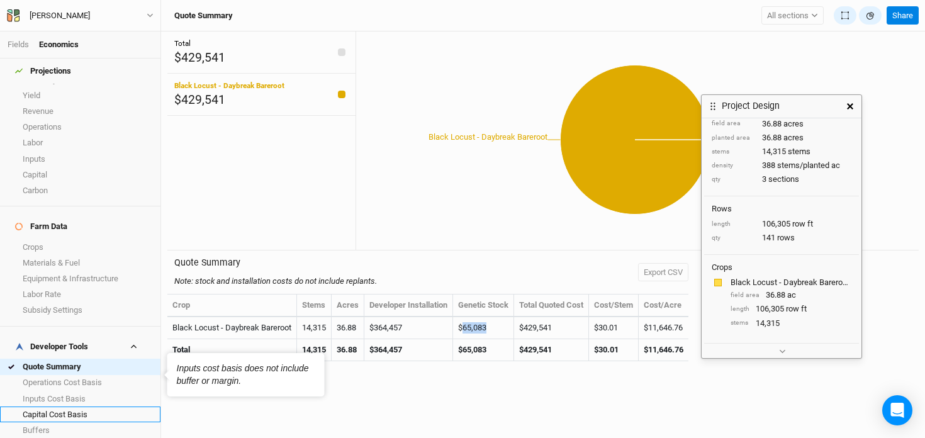
click at [43, 407] on link "Capital Cost Basis" at bounding box center [80, 415] width 160 height 16
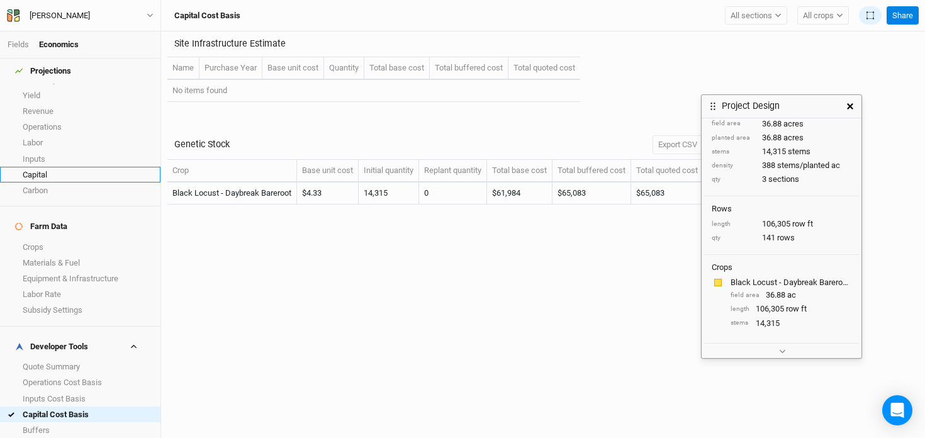
click at [56, 167] on link "Capital" at bounding box center [80, 175] width 160 height 16
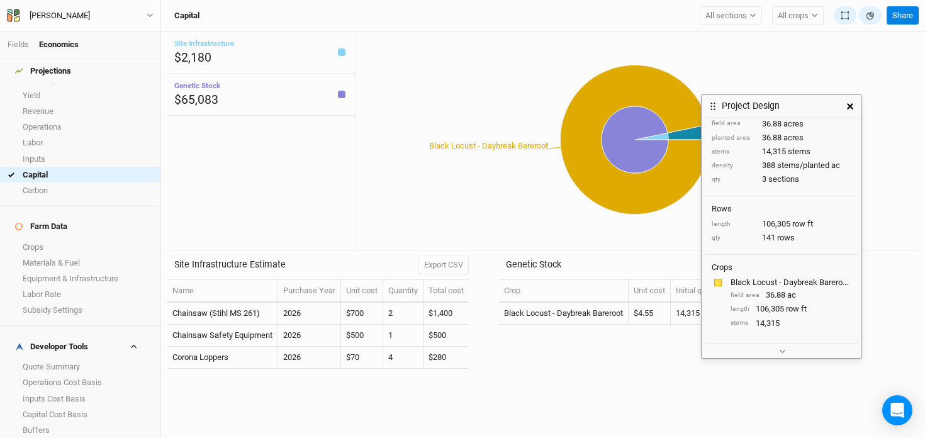
click at [852, 101] on button "button" at bounding box center [850, 106] width 23 height 23
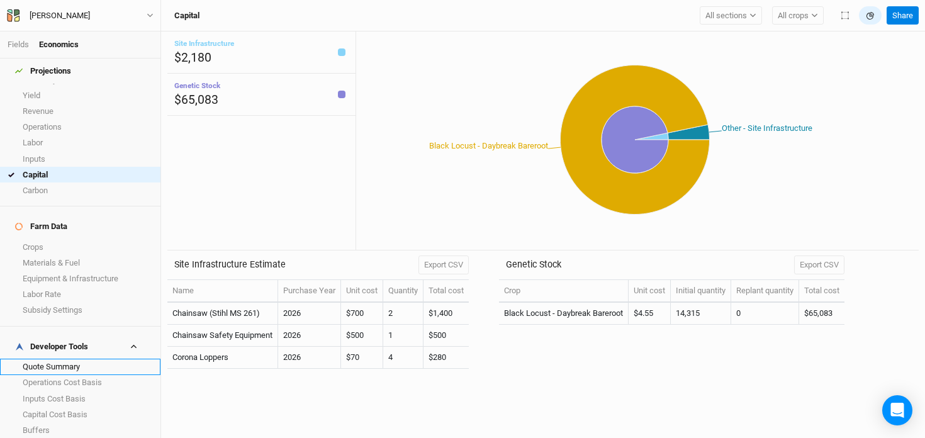
click at [42, 359] on link "Quote Summary" at bounding box center [80, 367] width 160 height 16
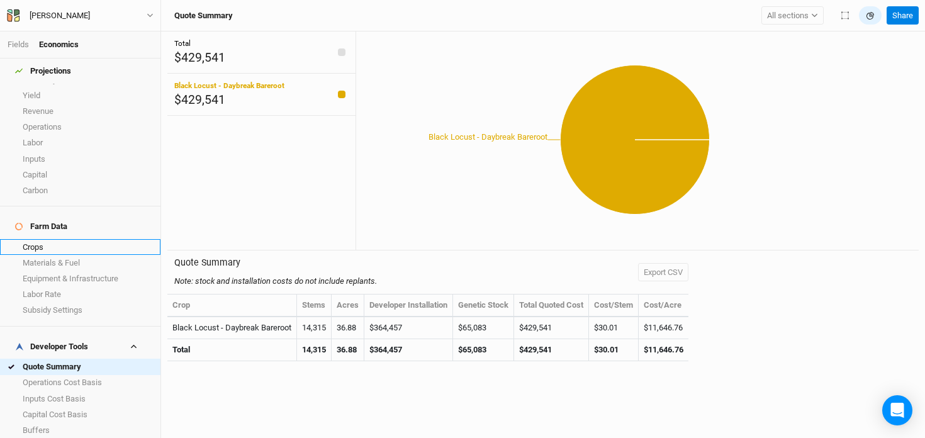
click at [65, 239] on link "Crops" at bounding box center [80, 247] width 160 height 16
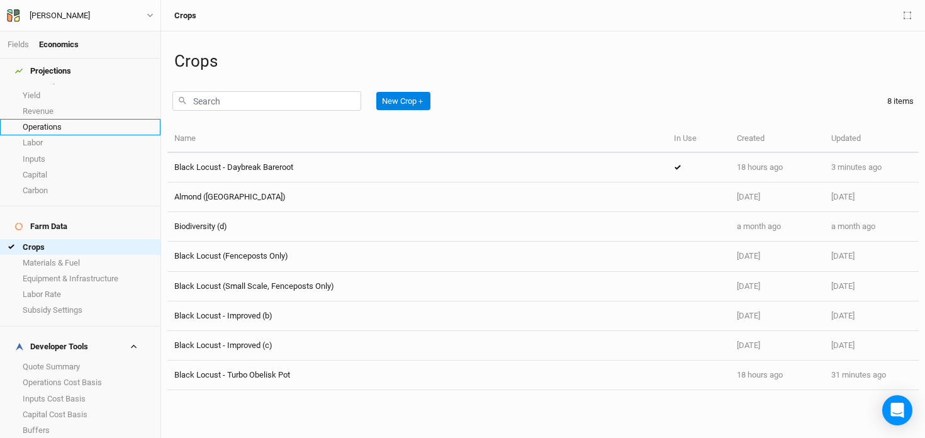
click at [89, 119] on link "Operations" at bounding box center [80, 127] width 160 height 16
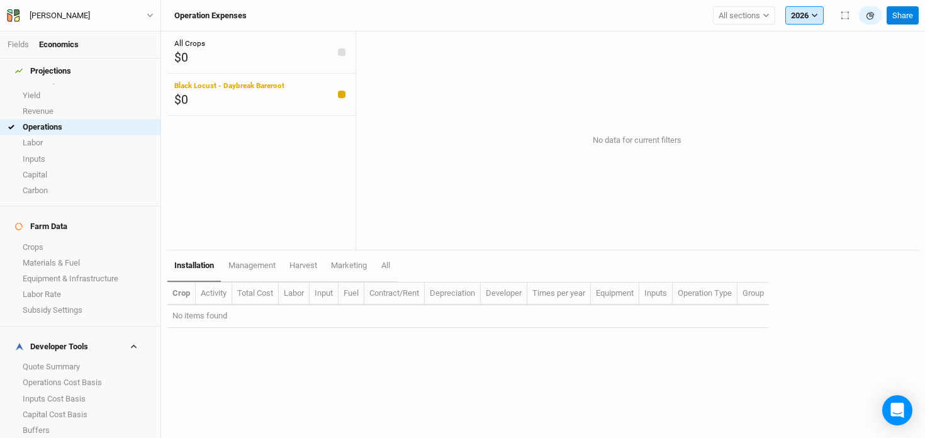
click at [801, 8] on button "2026" at bounding box center [804, 15] width 38 height 19
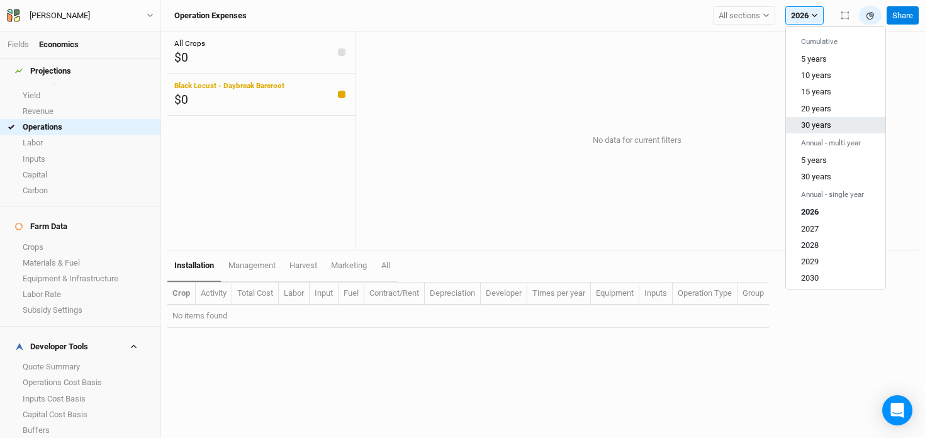
click at [803, 125] on span "30 years" at bounding box center [816, 124] width 30 height 9
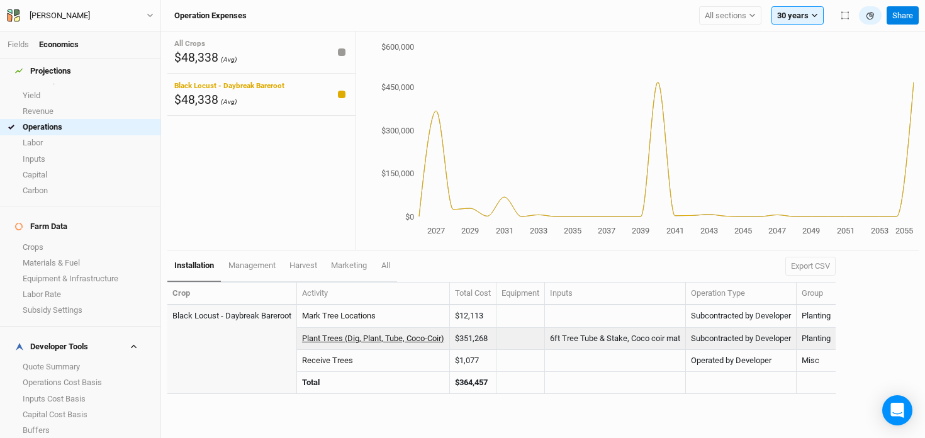
click at [358, 336] on link "Plant Trees (Dig, Plant, Tube, Coco-Coir)" at bounding box center [373, 338] width 142 height 9
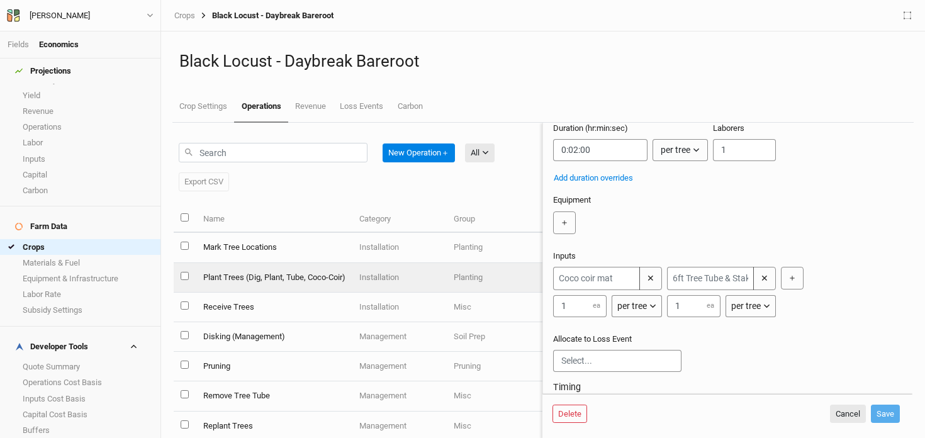
scroll to position [139, 0]
click at [574, 148] on input "string" at bounding box center [600, 149] width 94 height 22
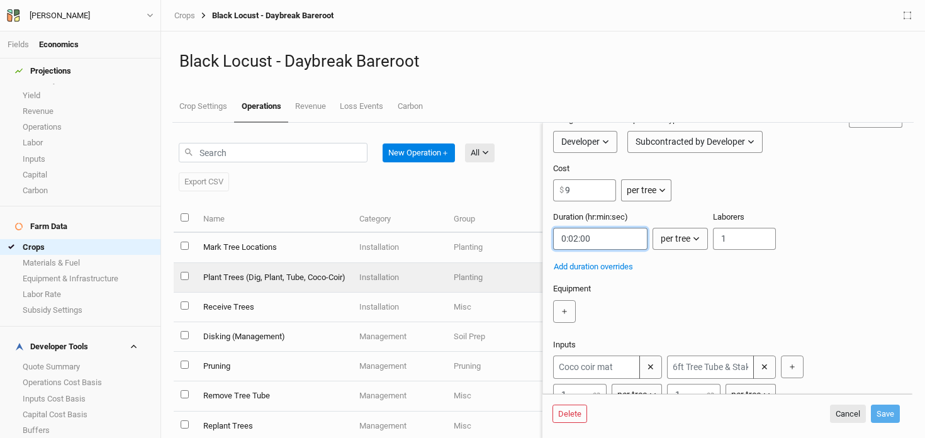
scroll to position [0, 0]
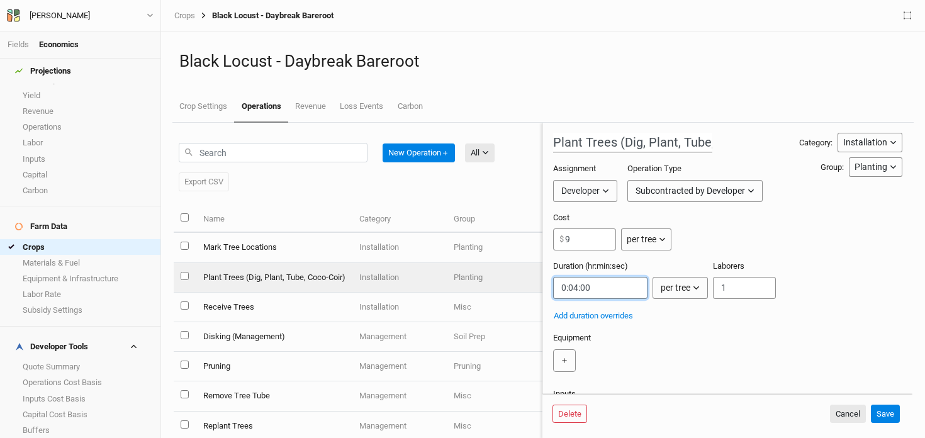
drag, startPoint x: 603, startPoint y: 287, endPoint x: 583, endPoint y: 288, distance: 20.1
click at [583, 288] on input "string" at bounding box center [600, 288] width 94 height 22
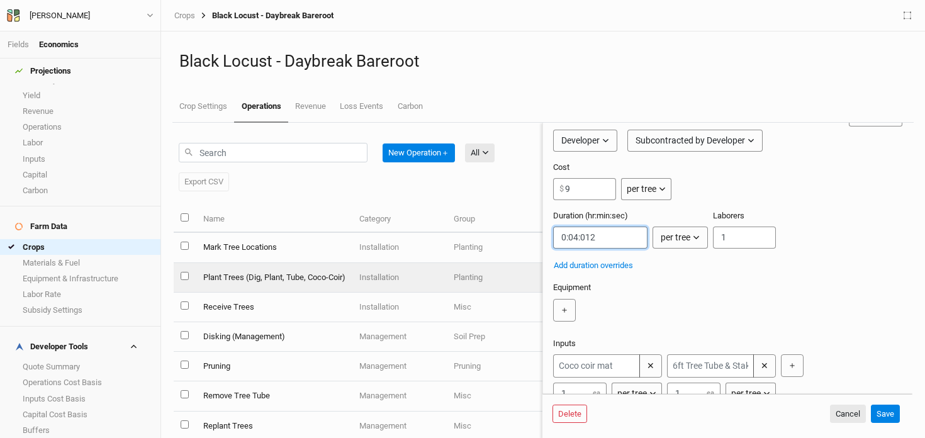
scroll to position [104, 0]
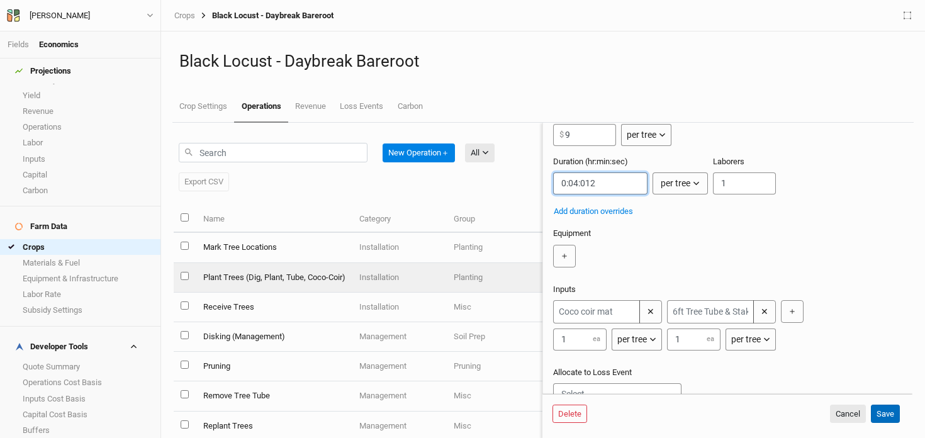
type input "0:04:012"
click at [892, 412] on button "Save" at bounding box center [885, 414] width 29 height 19
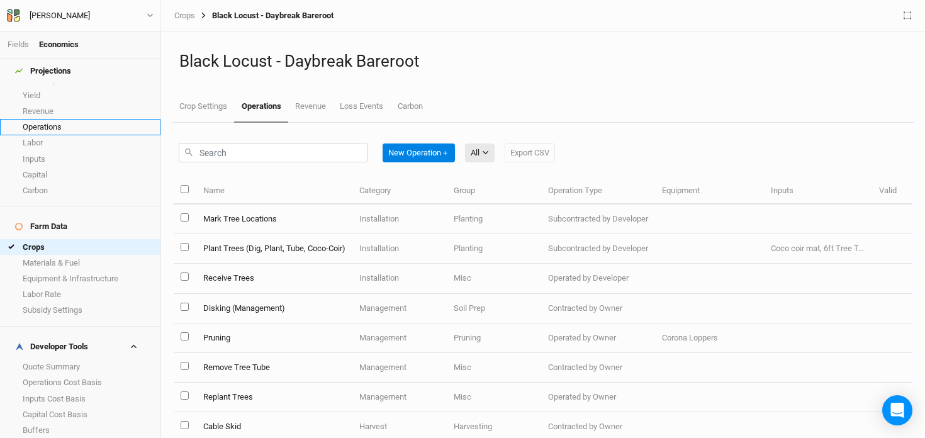
click at [52, 121] on link "Operations" at bounding box center [80, 127] width 160 height 16
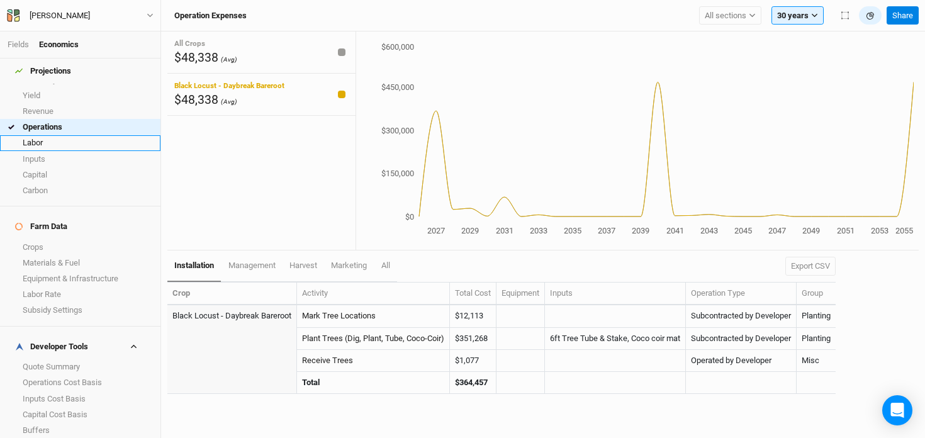
click at [93, 136] on link "Labor" at bounding box center [80, 143] width 160 height 16
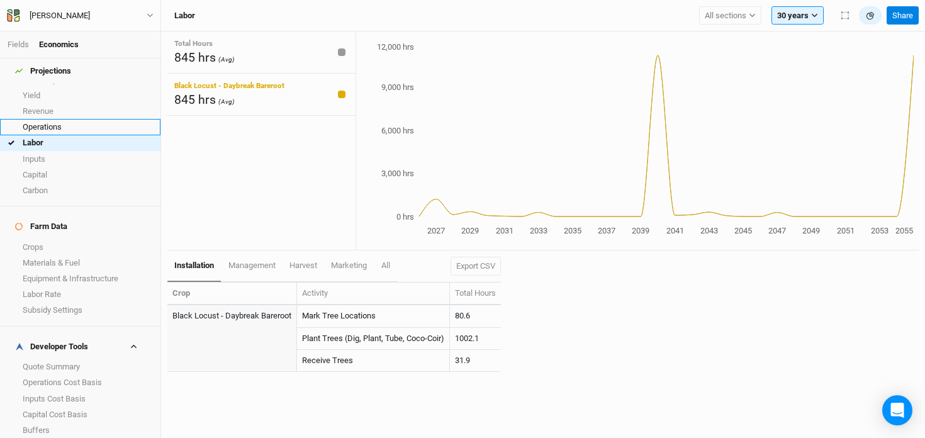
click at [86, 119] on link "Operations" at bounding box center [80, 127] width 160 height 16
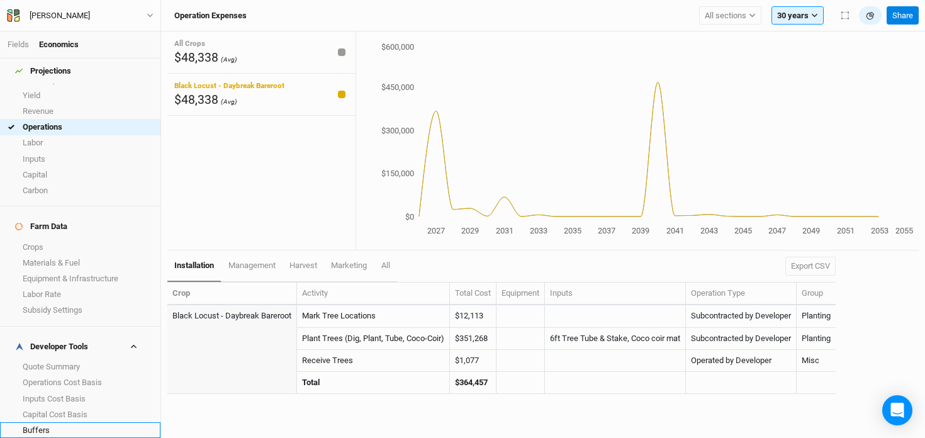
click at [47, 422] on link "Buffers" at bounding box center [80, 430] width 160 height 16
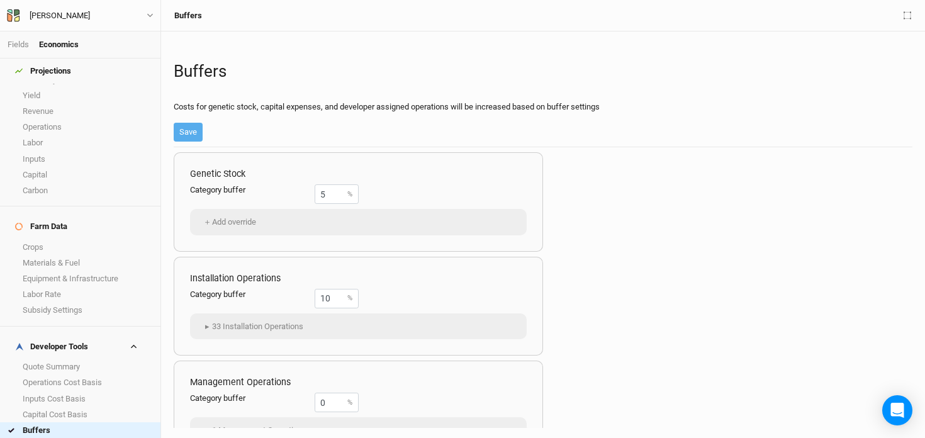
click at [53, 437] on link "Margins" at bounding box center [80, 446] width 160 height 16
click at [54, 422] on link "Buffers" at bounding box center [80, 430] width 160 height 16
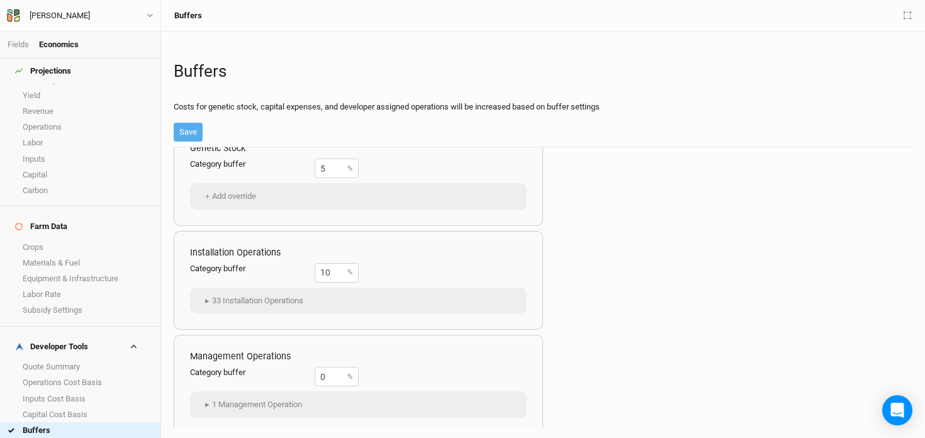
scroll to position [28, 0]
click at [60, 119] on link "Operations" at bounding box center [80, 127] width 160 height 16
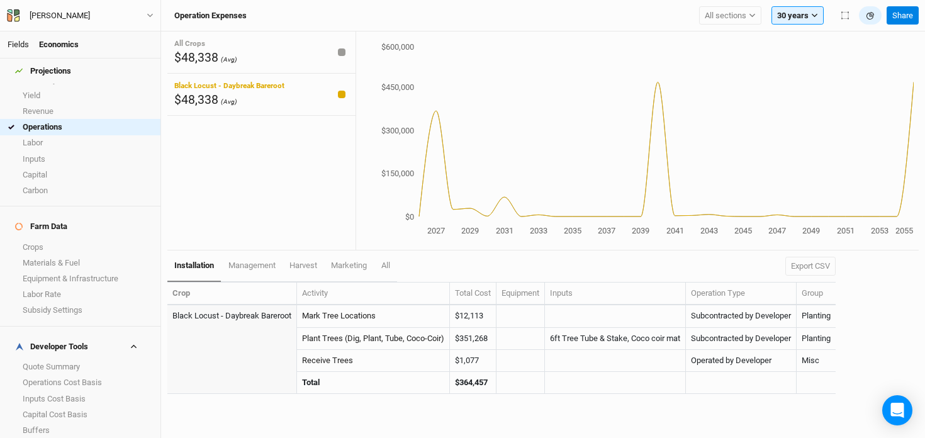
click at [19, 43] on link "Fields" at bounding box center [18, 44] width 21 height 9
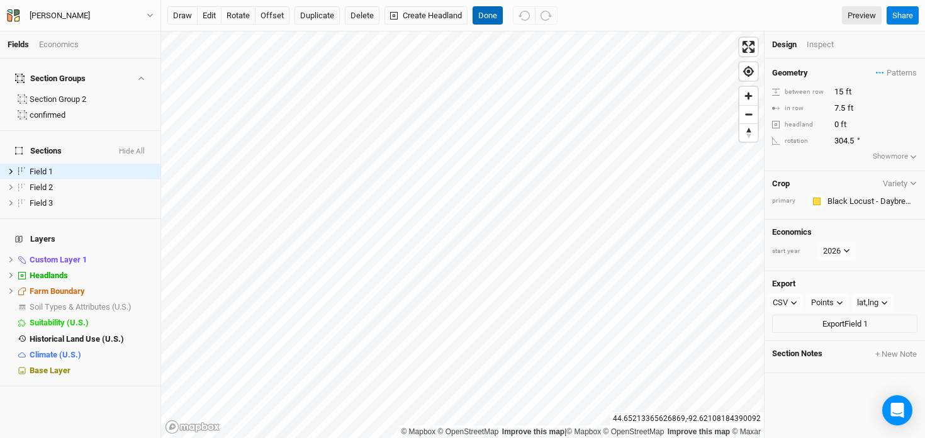
click at [482, 14] on button "Done" at bounding box center [488, 15] width 30 height 19
click at [481, 21] on button "Done" at bounding box center [488, 15] width 30 height 19
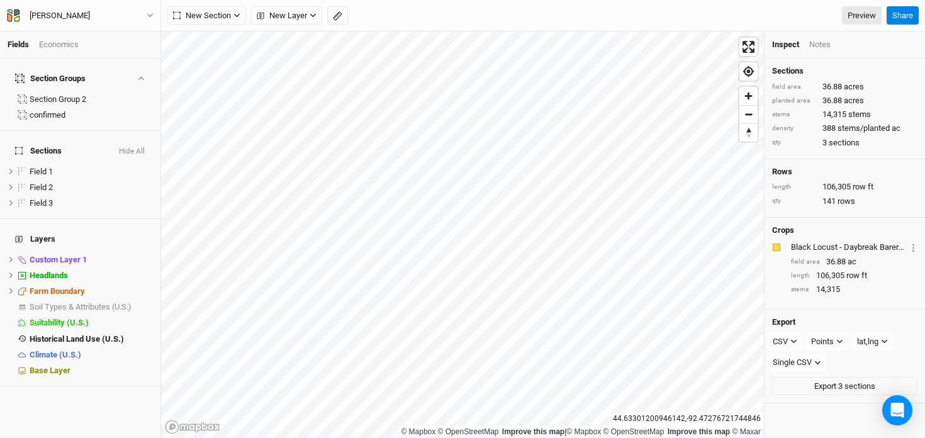
click at [45, 48] on div "Economics" at bounding box center [59, 44] width 40 height 11
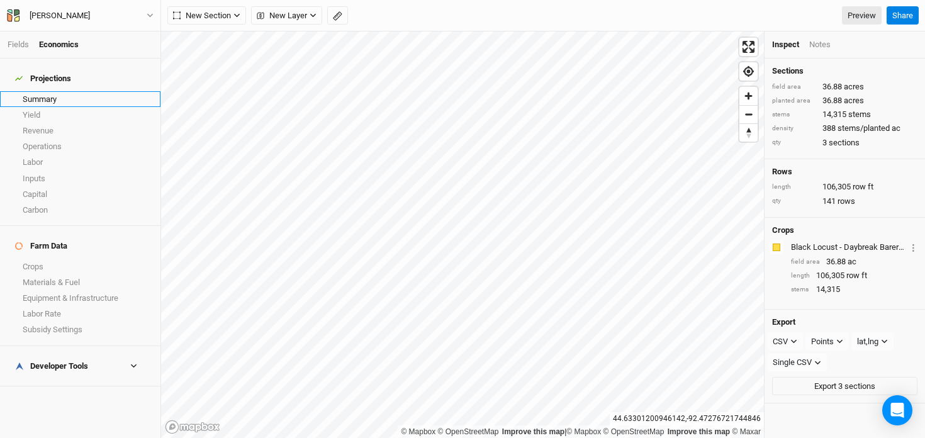
click at [41, 91] on link "Summary" at bounding box center [80, 99] width 160 height 16
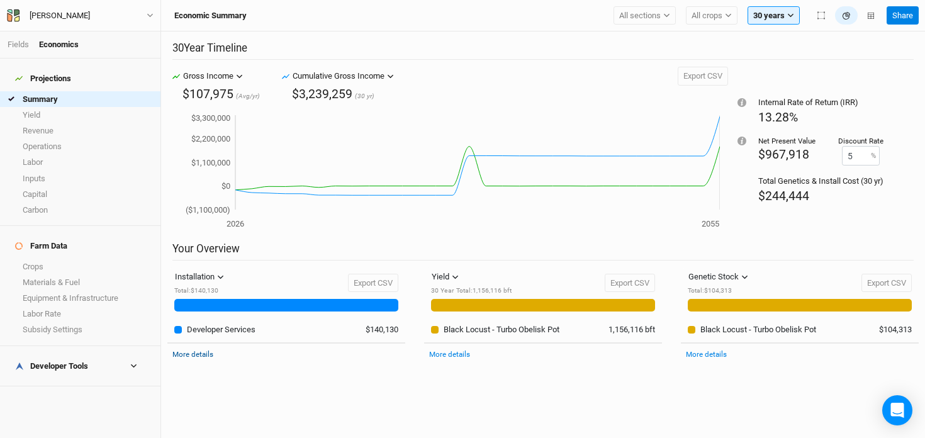
click at [198, 352] on link "More details" at bounding box center [192, 354] width 41 height 9
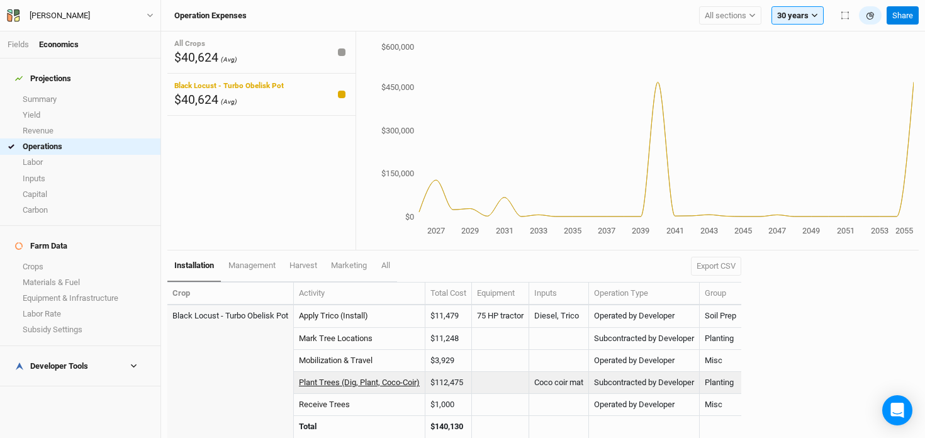
click at [403, 384] on link "Plant Trees (Dig, Plant, Coco-Coir)" at bounding box center [359, 382] width 121 height 9
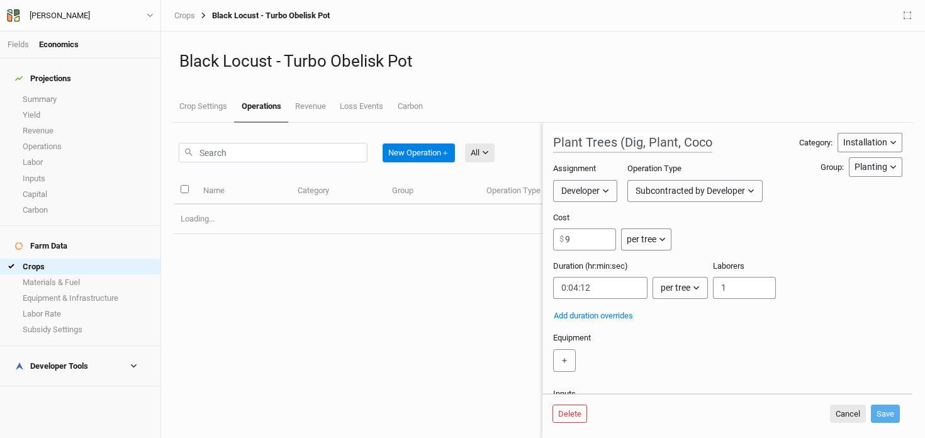
type input "5"
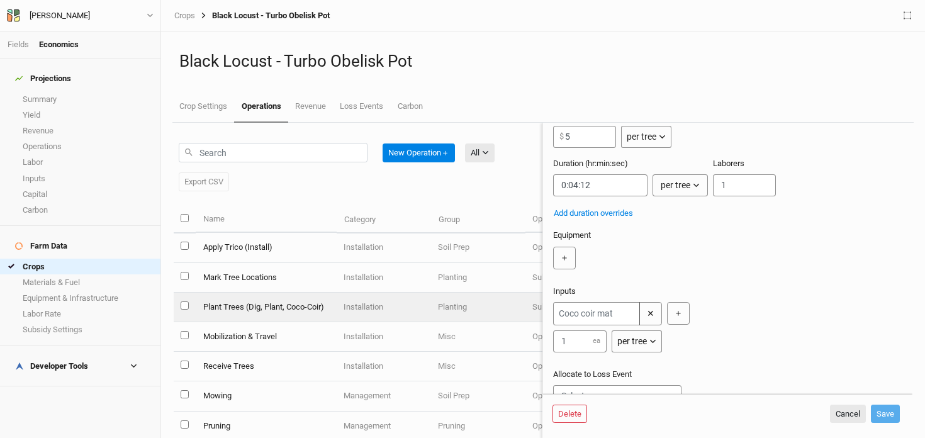
scroll to position [137, 0]
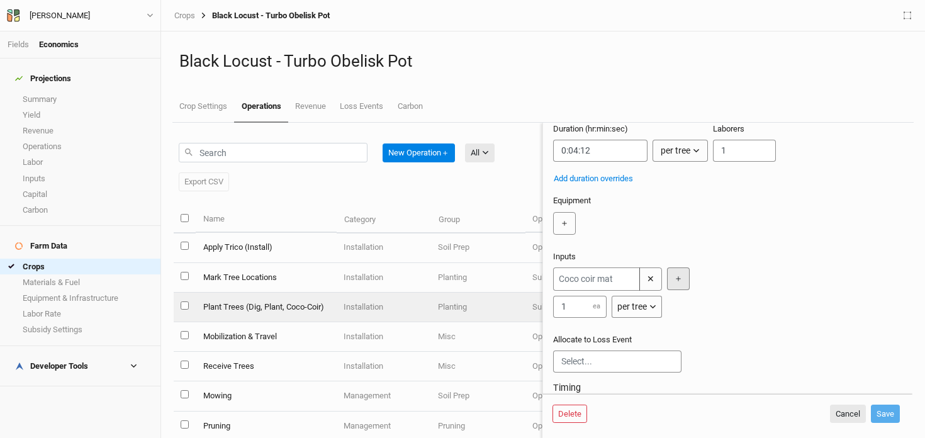
click at [677, 276] on button "＋" at bounding box center [678, 278] width 23 height 23
click at [677, 276] on input "text" at bounding box center [710, 278] width 87 height 23
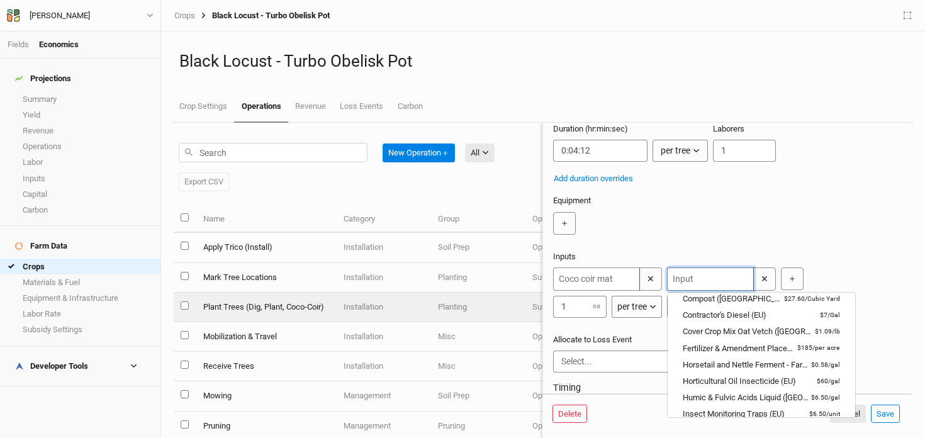
scroll to position [0, 0]
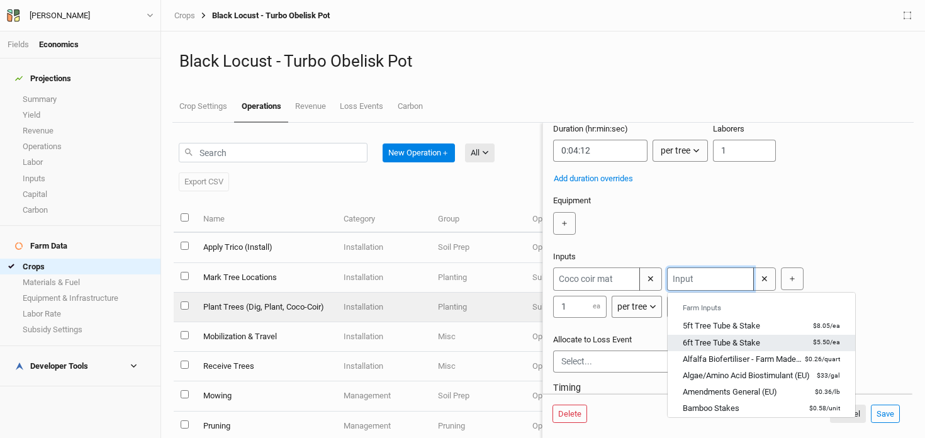
click at [716, 340] on div "6ft Tree Tube & Stake" at bounding box center [721, 342] width 77 height 11
type input "6ft Tree Tube & Stake"
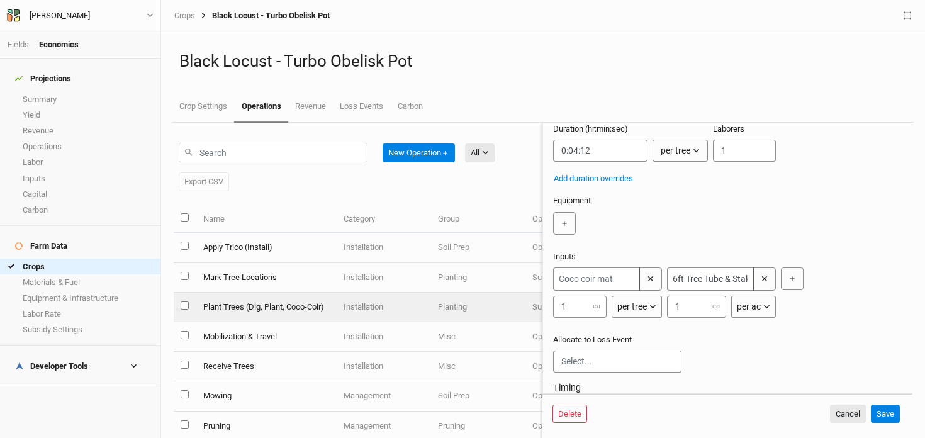
click at [758, 308] on div "per ac" at bounding box center [749, 306] width 24 height 13
click at [759, 352] on span "per tree" at bounding box center [764, 354] width 36 height 14
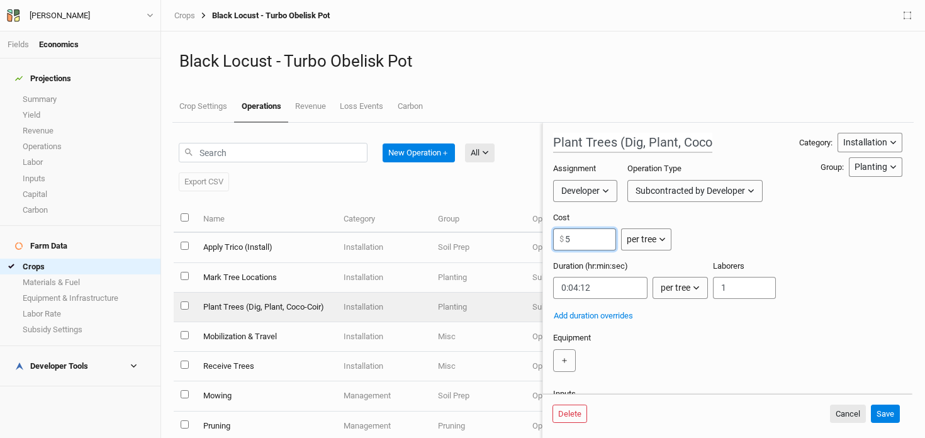
drag, startPoint x: 578, startPoint y: 240, endPoint x: 552, endPoint y: 240, distance: 26.4
click at [552, 240] on form "Plant Trees (Dig, Plant, Coco-Coir) Category: Installation Installation Managem…" at bounding box center [727, 258] width 370 height 271
type input "9"
click at [885, 418] on button "Save" at bounding box center [885, 414] width 29 height 19
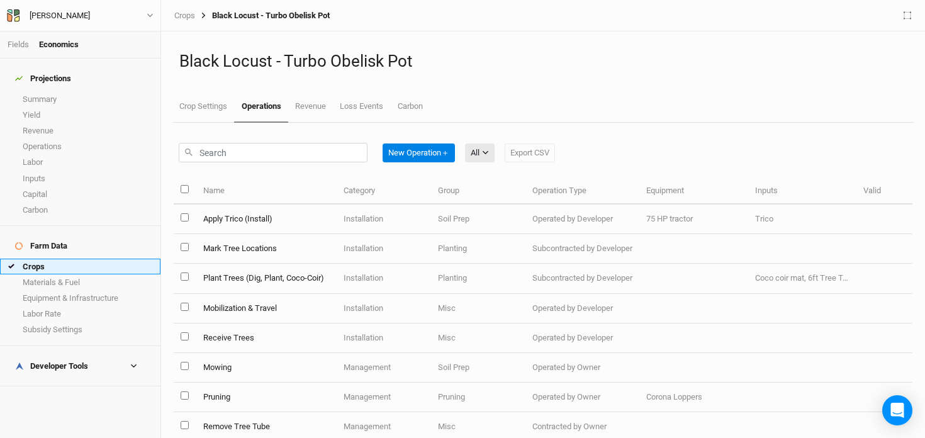
click at [85, 259] on link "Crops" at bounding box center [80, 267] width 160 height 16
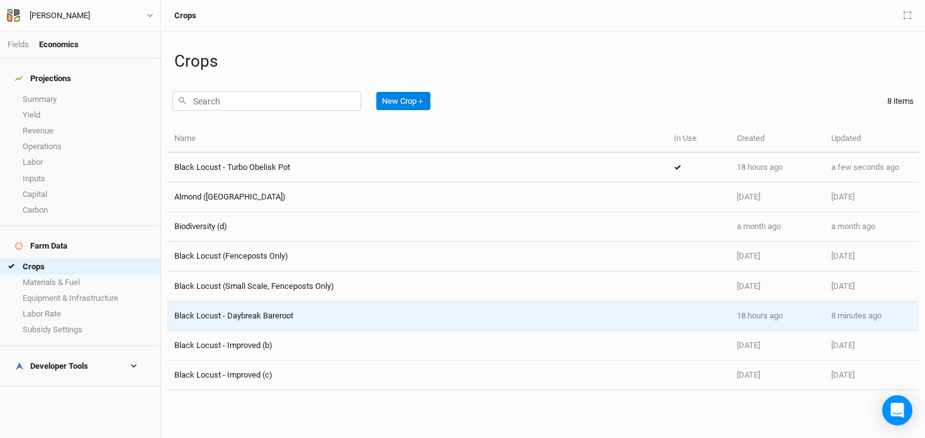
click at [284, 318] on span "Black Locust - Daybreak Bareroot" at bounding box center [233, 315] width 119 height 9
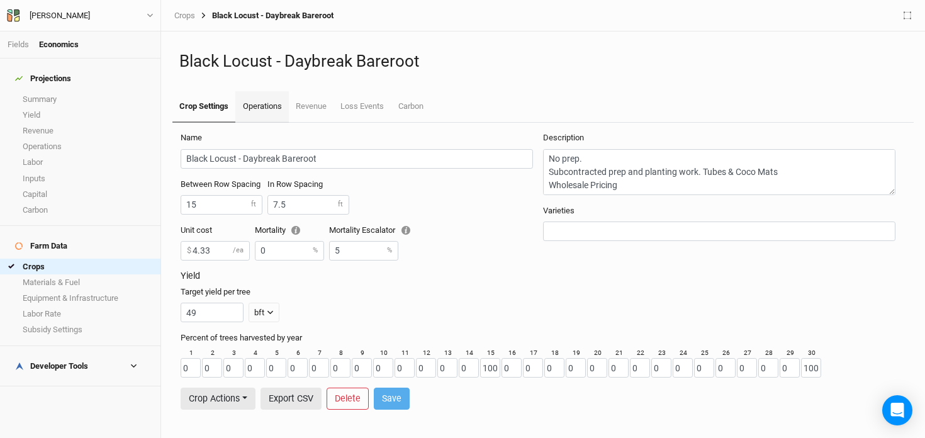
click at [244, 103] on link "Operations" at bounding box center [261, 106] width 53 height 31
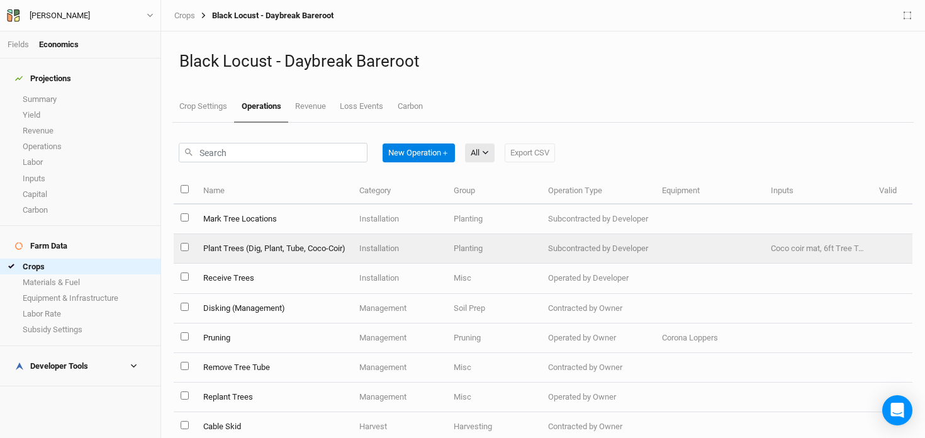
click at [293, 252] on td "Plant Trees (Dig, Plant, Tube, Coco-Coir)" at bounding box center [274, 249] width 156 height 30
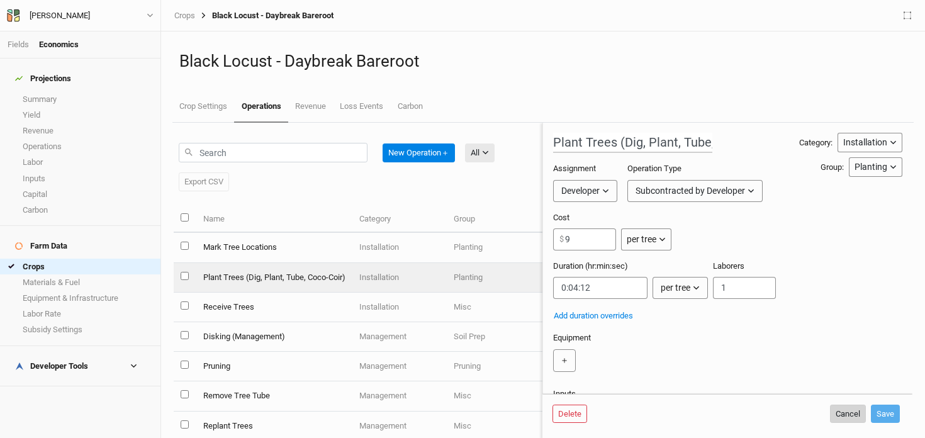
click at [834, 415] on button "Cancel" at bounding box center [848, 414] width 36 height 19
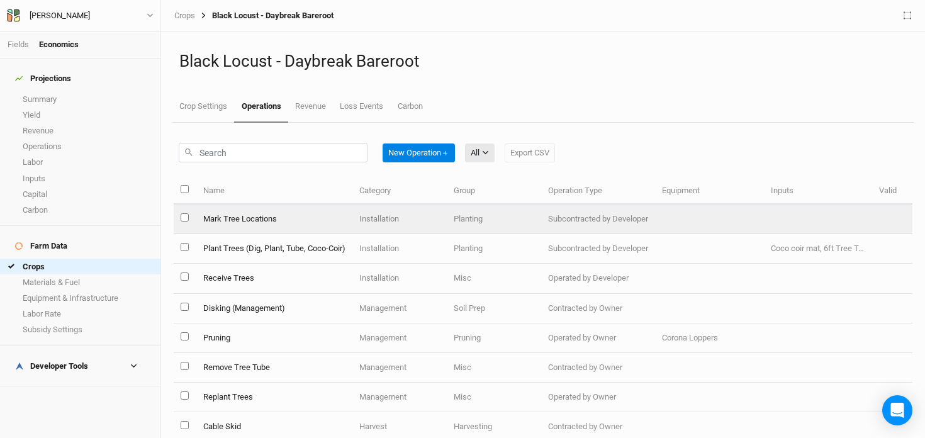
click at [262, 222] on td "Mark Tree Locations" at bounding box center [274, 220] width 156 height 30
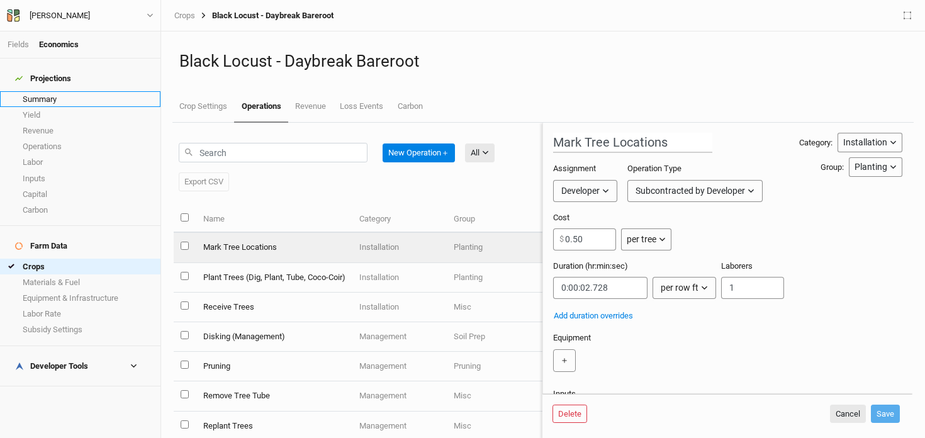
click at [36, 91] on link "Summary" at bounding box center [80, 99] width 160 height 16
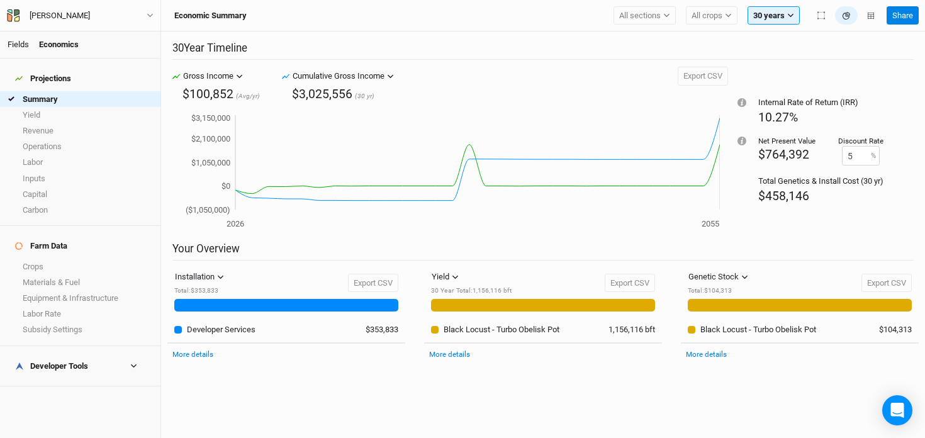
click at [21, 45] on link "Fields" at bounding box center [18, 44] width 21 height 9
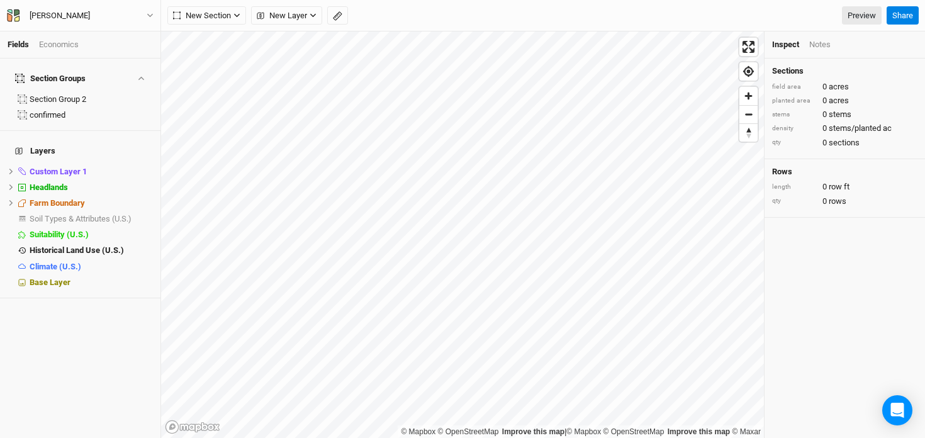
click at [57, 46] on div "Economics" at bounding box center [59, 44] width 40 height 11
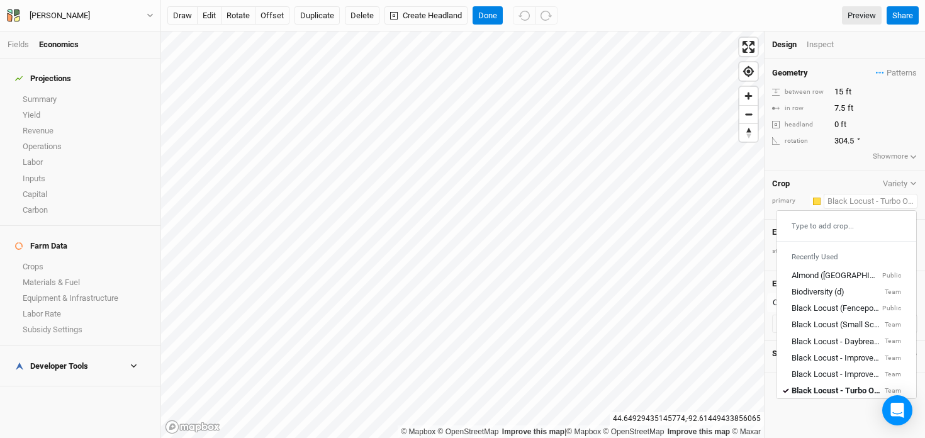
click at [865, 199] on input "text" at bounding box center [871, 201] width 94 height 15
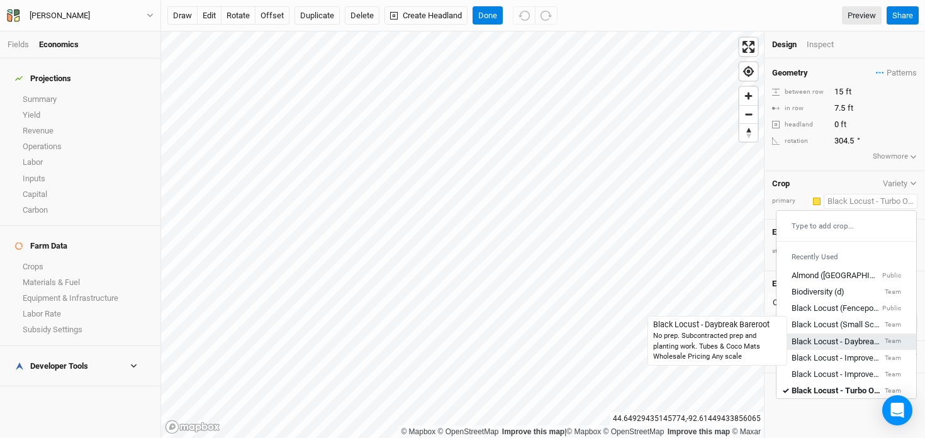
click at [848, 340] on div "Black Locust - Daybreak Bareroot" at bounding box center [837, 340] width 91 height 11
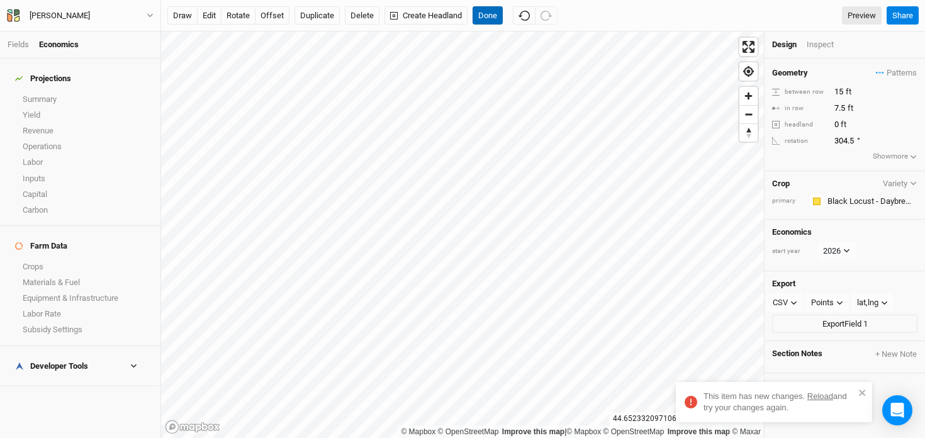
click at [490, 11] on button "Done" at bounding box center [488, 15] width 30 height 19
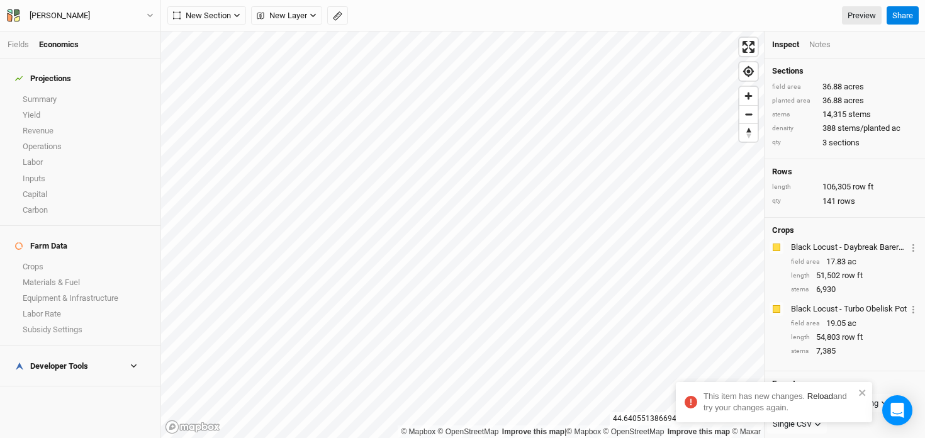
click at [818, 394] on link "Reload" at bounding box center [820, 395] width 26 height 9
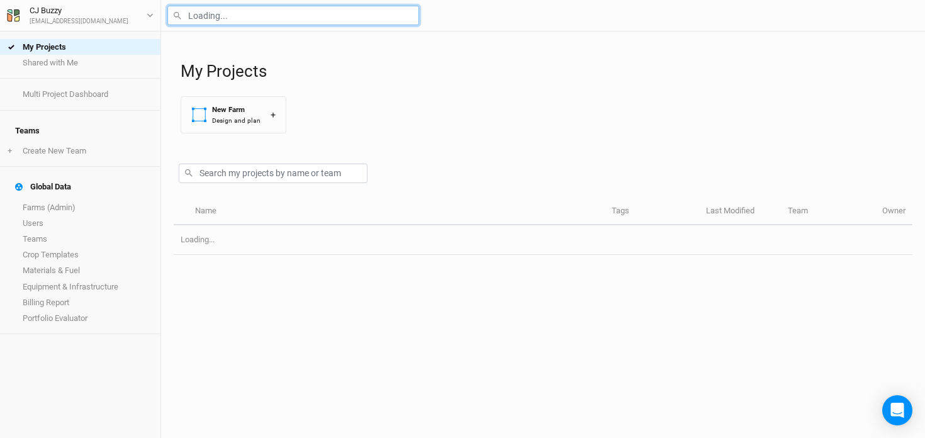
click at [214, 18] on input "text" at bounding box center [293, 16] width 252 height 20
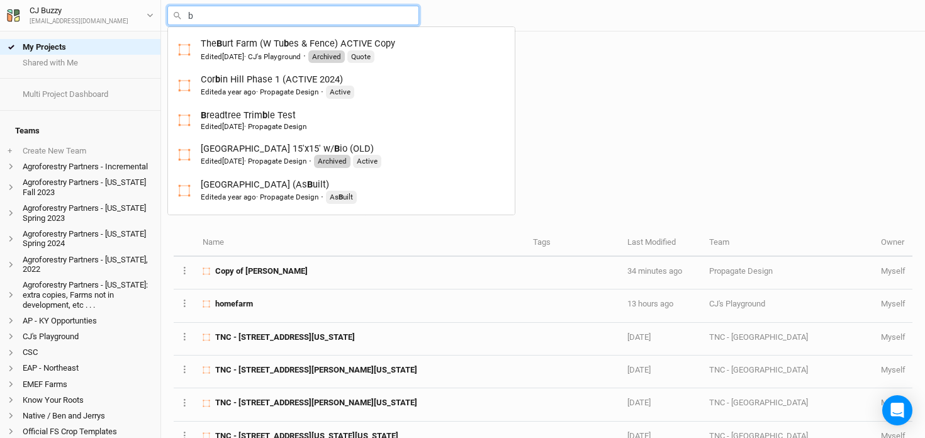
type input "br"
type input "breadtree [PERSON_NAME] Test"
type input "bro"
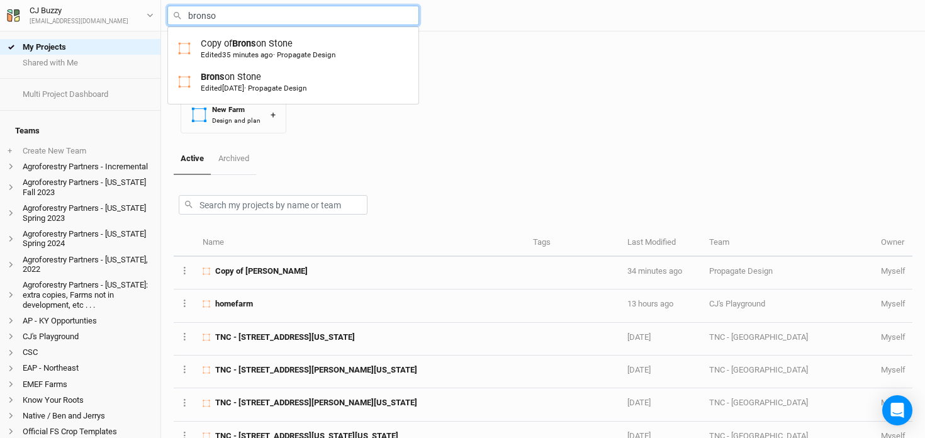
type input "[PERSON_NAME]"
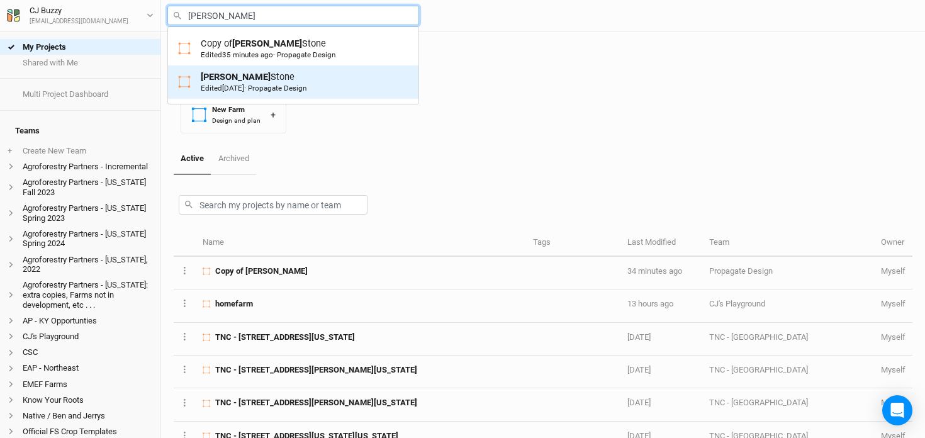
click at [262, 83] on div "[PERSON_NAME] Edited [DATE] · Propagate Design" at bounding box center [254, 81] width 106 height 23
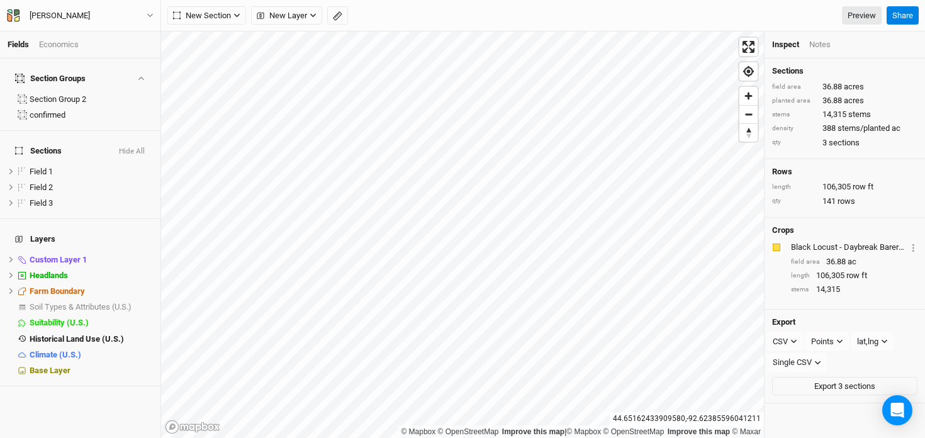
click at [47, 42] on div "Economics" at bounding box center [59, 44] width 40 height 11
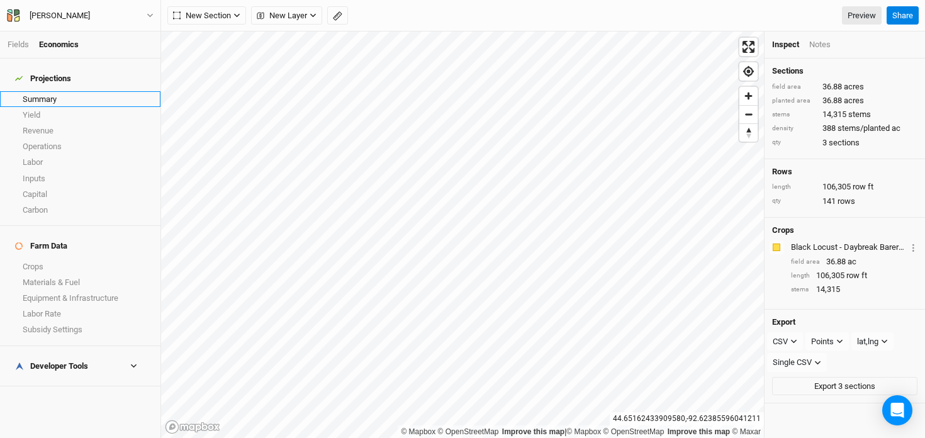
click at [55, 92] on link "Summary" at bounding box center [80, 99] width 160 height 16
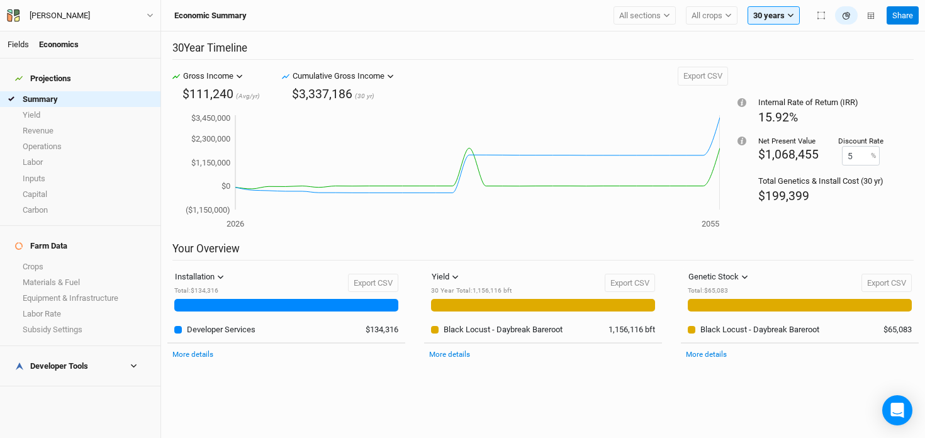
click at [22, 43] on link "Fields" at bounding box center [18, 44] width 21 height 9
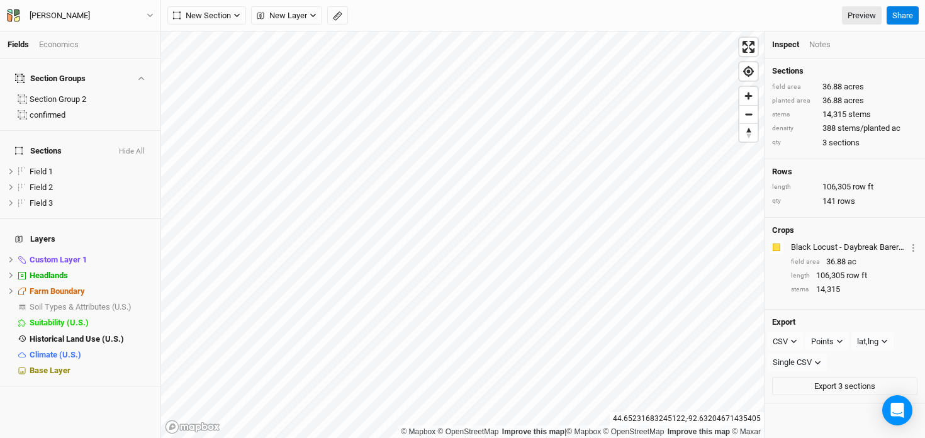
click at [58, 46] on div "Economics" at bounding box center [59, 44] width 40 height 11
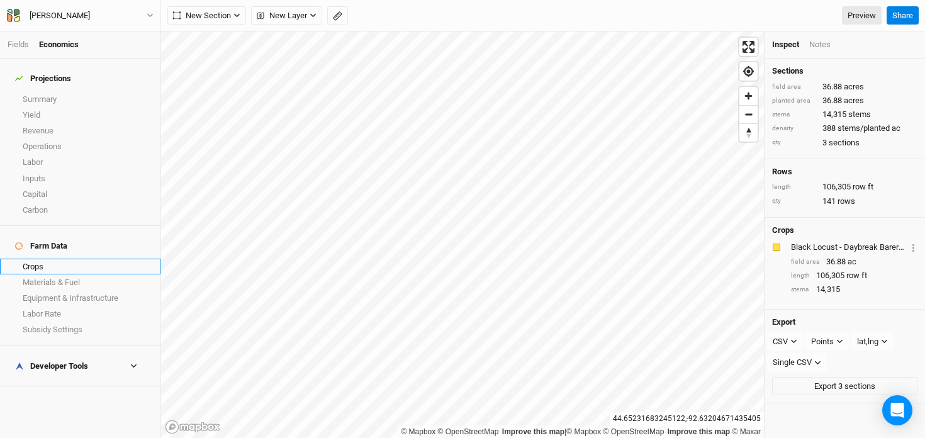
click at [53, 259] on link "Crops" at bounding box center [80, 267] width 160 height 16
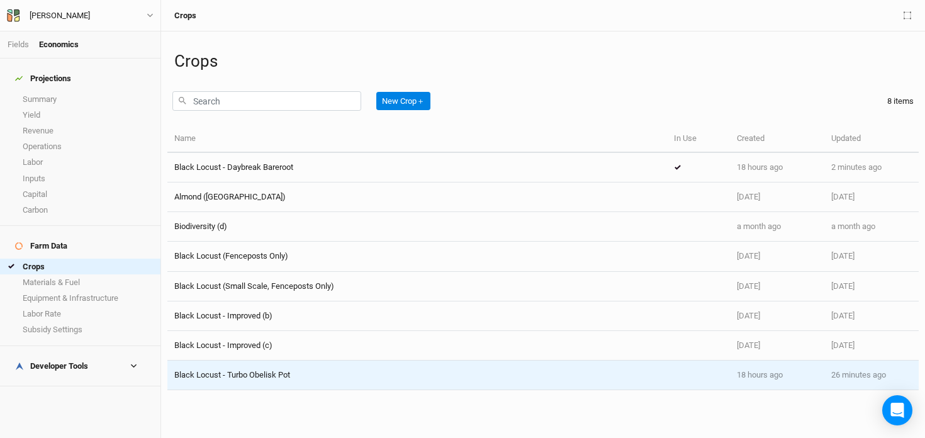
click at [344, 370] on div "Black Locust - Turbo Obelisk Pot" at bounding box center [417, 374] width 486 height 11
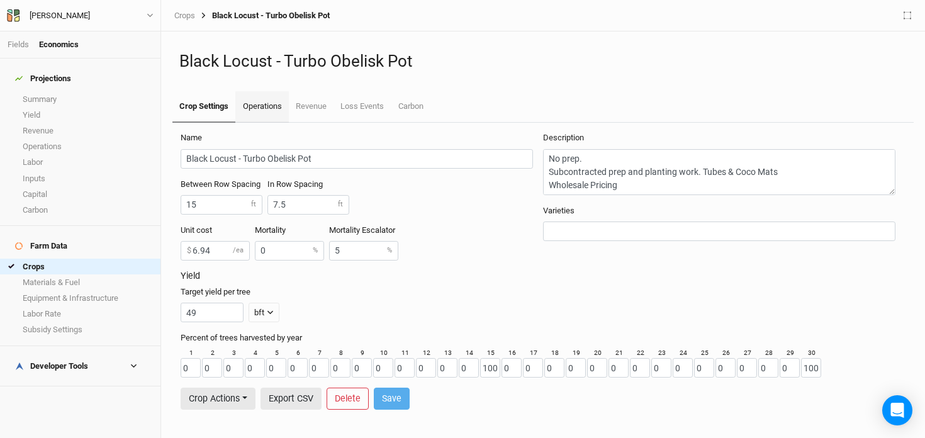
click at [262, 103] on link "Operations" at bounding box center [261, 106] width 53 height 31
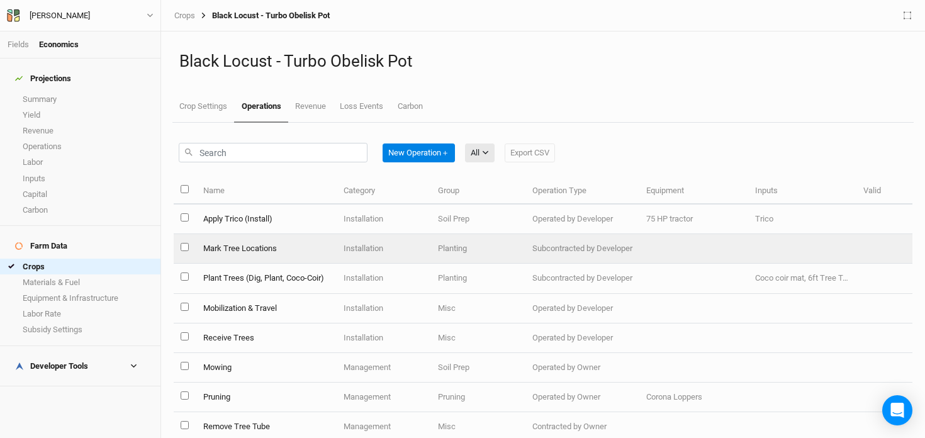
click at [288, 250] on td "Mark Tree Locations" at bounding box center [266, 249] width 140 height 30
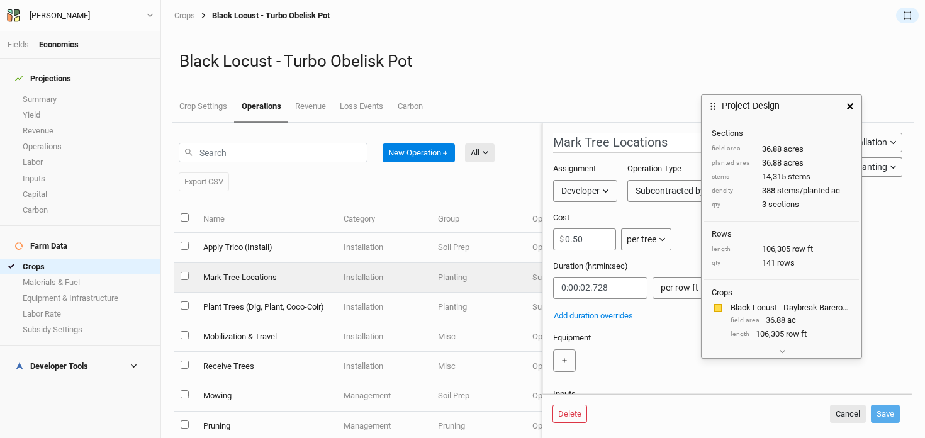
scroll to position [25, 0]
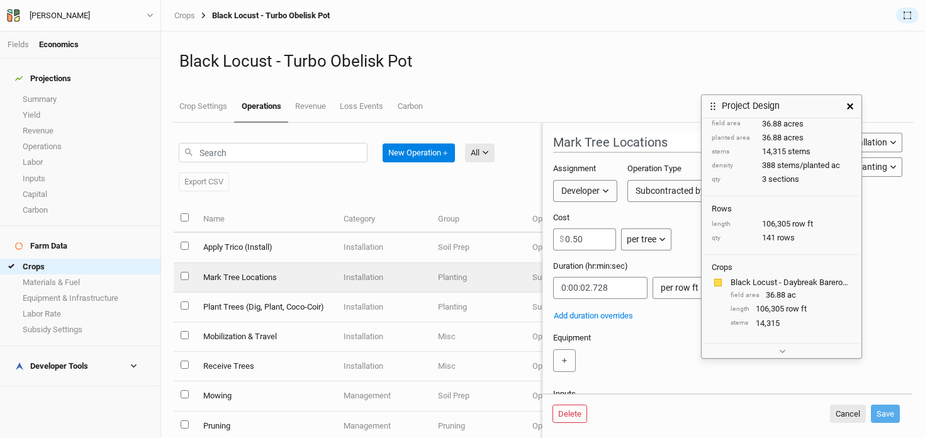
click at [851, 106] on icon "button" at bounding box center [850, 106] width 6 height 6
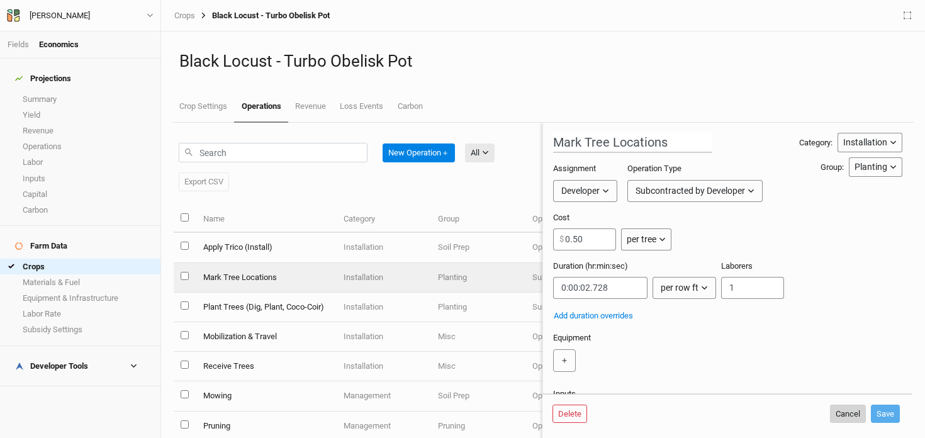
click at [841, 410] on button "Cancel" at bounding box center [848, 414] width 36 height 19
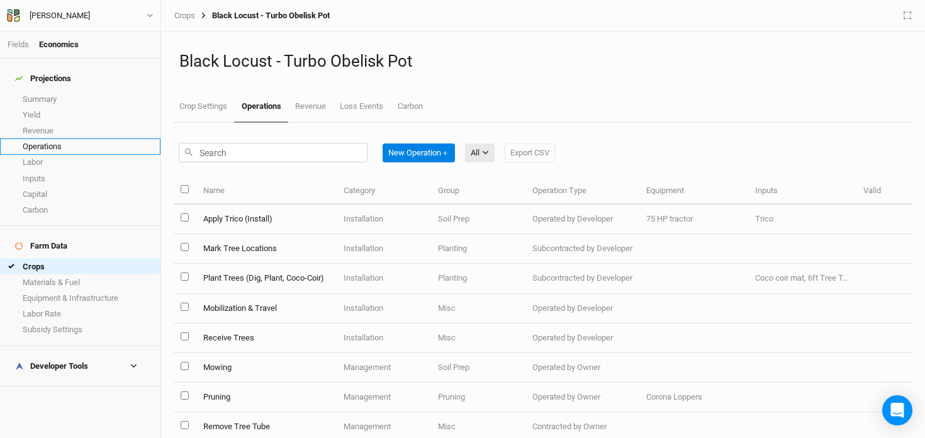
click at [42, 139] on link "Operations" at bounding box center [80, 146] width 160 height 16
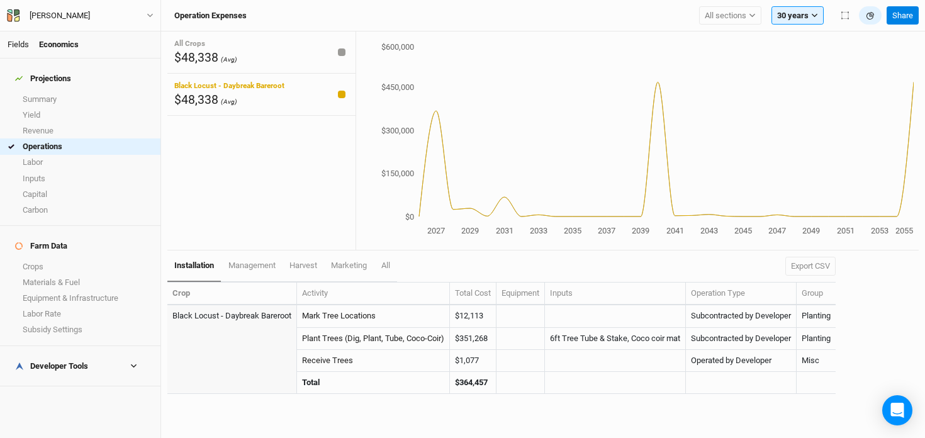
click at [18, 43] on link "Fields" at bounding box center [18, 44] width 21 height 9
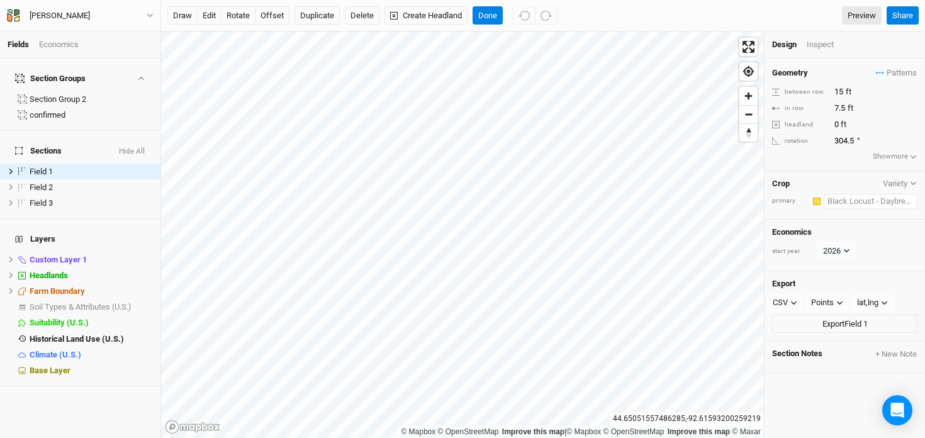
click at [873, 195] on input "text" at bounding box center [871, 201] width 94 height 15
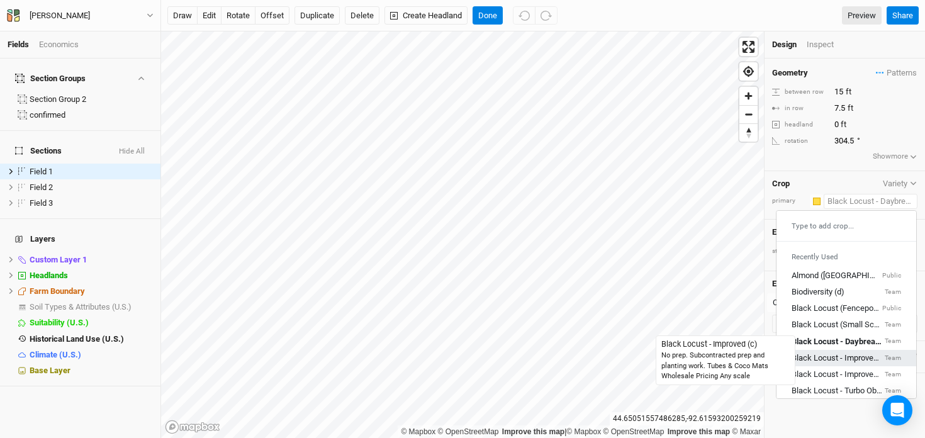
scroll to position [13, 0]
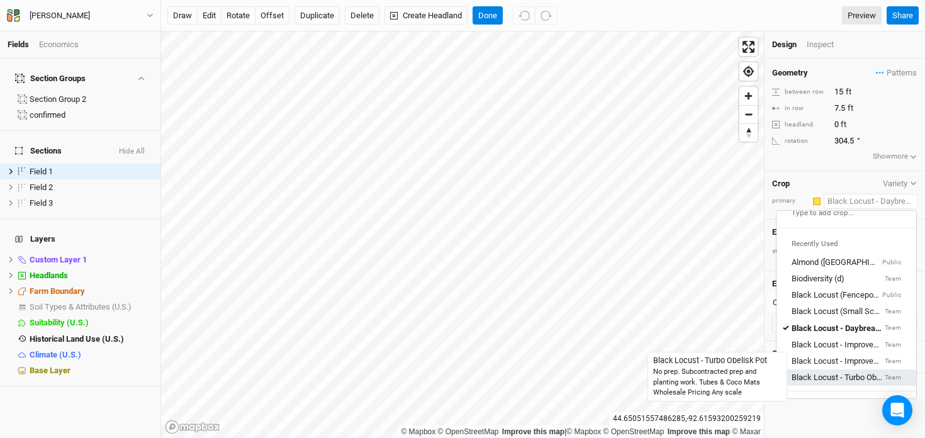
click at [826, 375] on div "Black Locust - Turbo Obelisk Pot" at bounding box center [837, 377] width 91 height 11
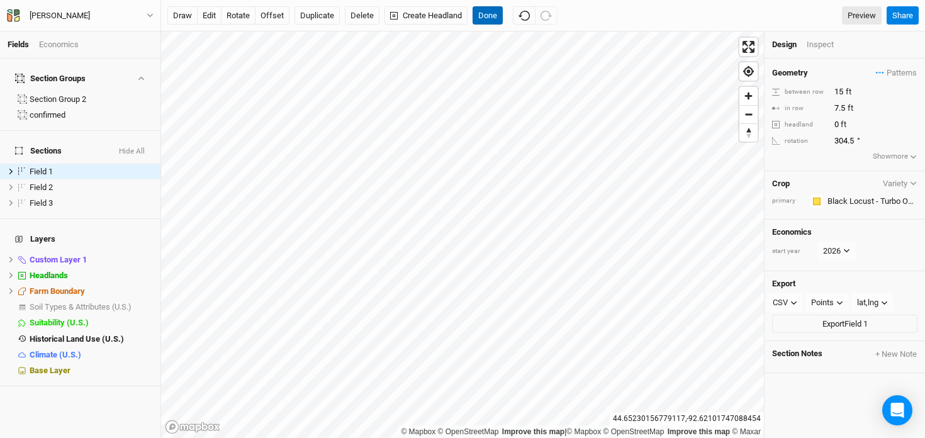
click at [489, 14] on button "Done" at bounding box center [488, 15] width 30 height 19
click at [849, 198] on input "text" at bounding box center [871, 201] width 94 height 15
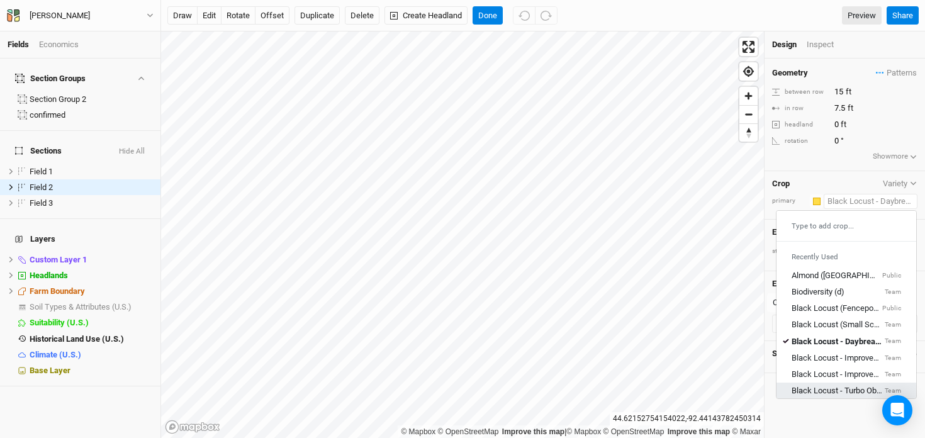
click at [828, 383] on link "Black Locust - Turbo Obelisk Pot Team" at bounding box center [847, 391] width 140 height 16
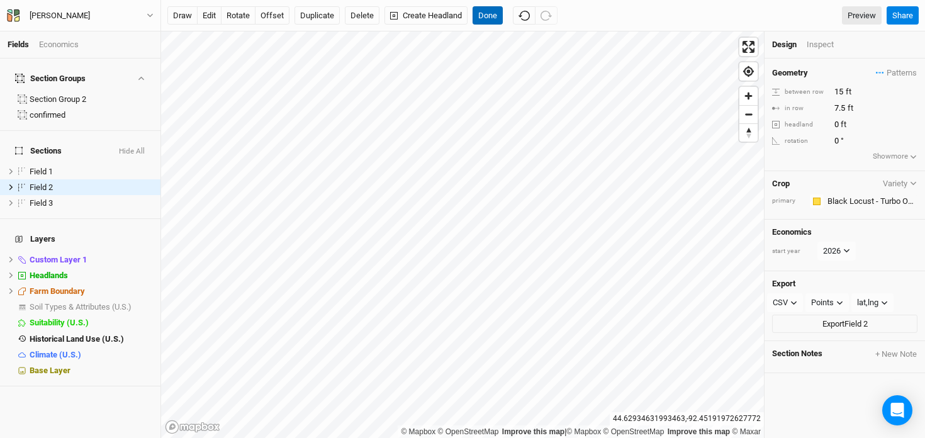
click at [491, 20] on button "Done" at bounding box center [488, 15] width 30 height 19
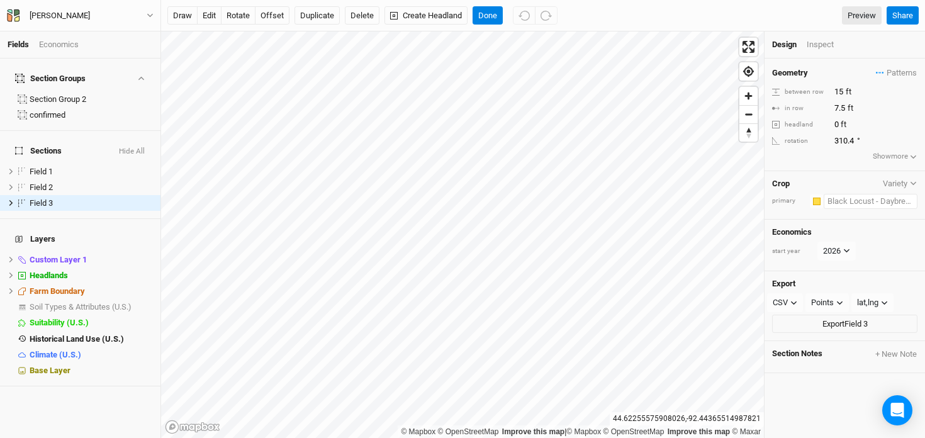
click at [875, 206] on input "text" at bounding box center [871, 201] width 94 height 15
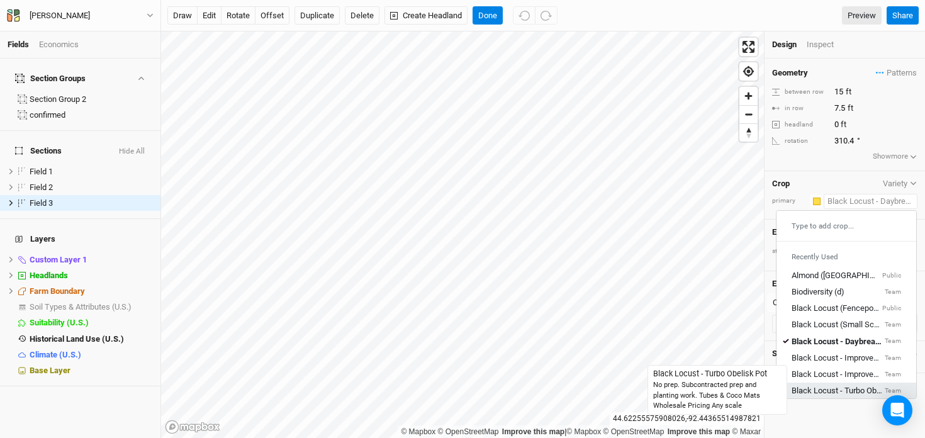
click at [845, 386] on div "Black Locust - Turbo Obelisk Pot" at bounding box center [837, 390] width 91 height 11
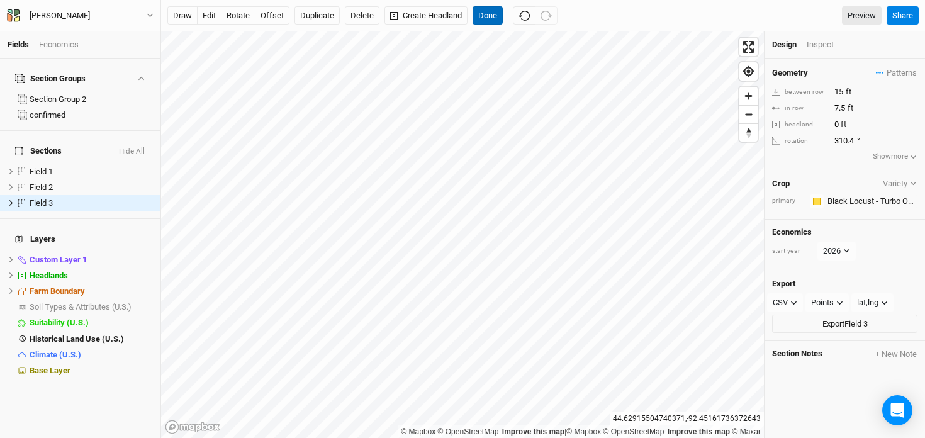
click at [487, 14] on button "Done" at bounding box center [488, 15] width 30 height 19
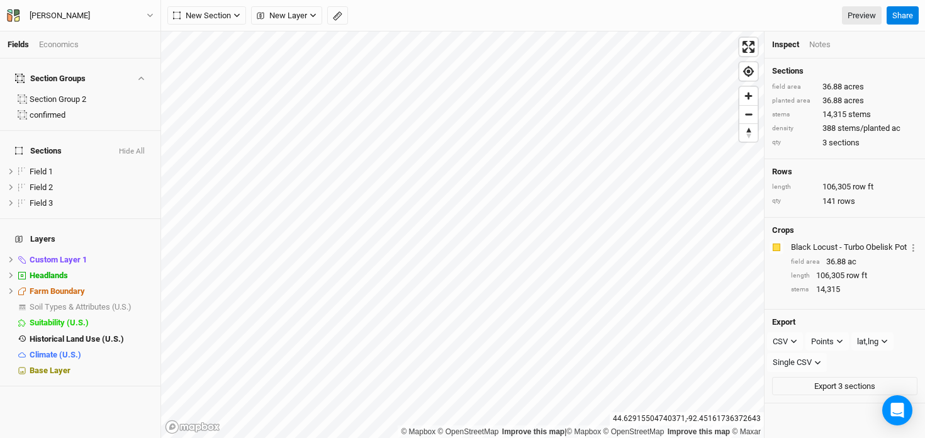
click at [62, 43] on div "Economics" at bounding box center [59, 44] width 40 height 11
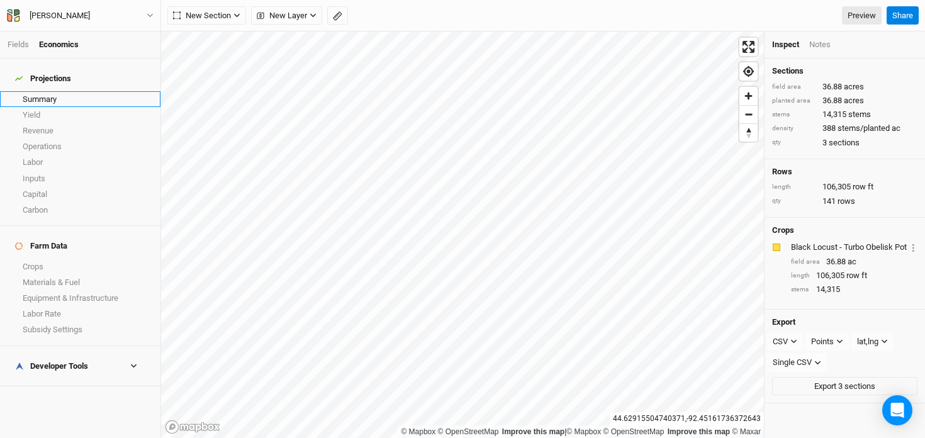
click at [57, 94] on link "Summary" at bounding box center [80, 99] width 160 height 16
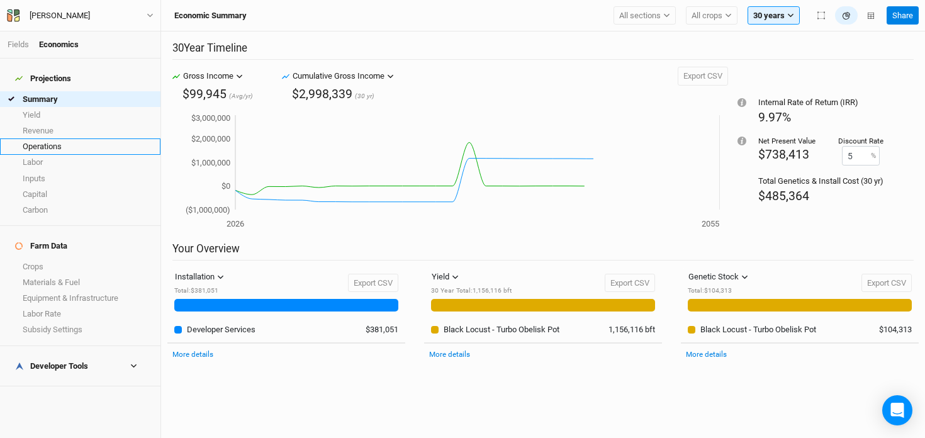
click at [38, 142] on link "Operations" at bounding box center [80, 146] width 160 height 16
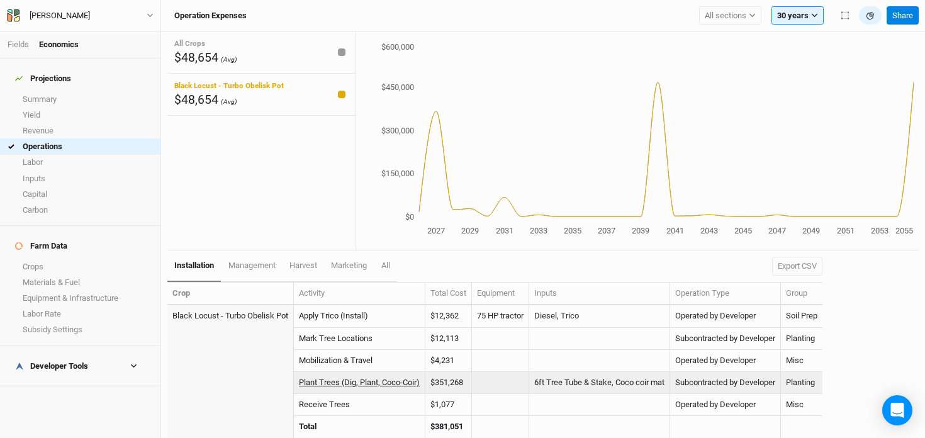
click at [408, 381] on link "Plant Trees (Dig, Plant, Coco-Coir)" at bounding box center [359, 382] width 121 height 9
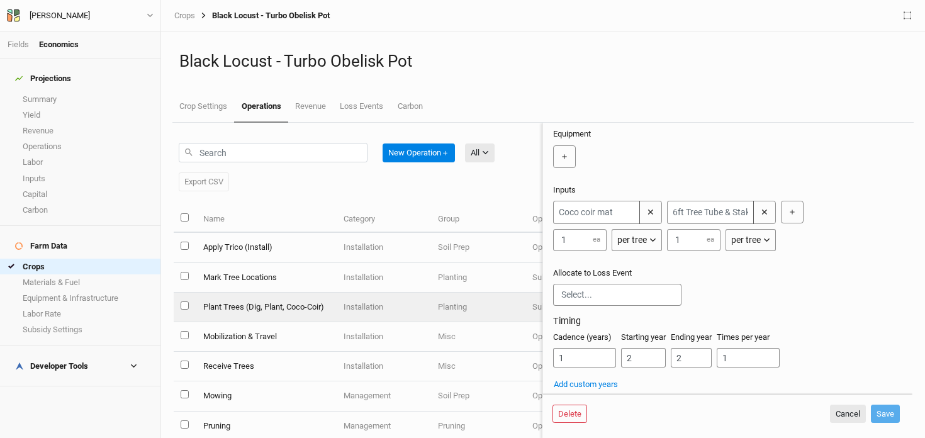
scroll to position [206, 0]
click at [94, 155] on link "Labor" at bounding box center [80, 163] width 160 height 16
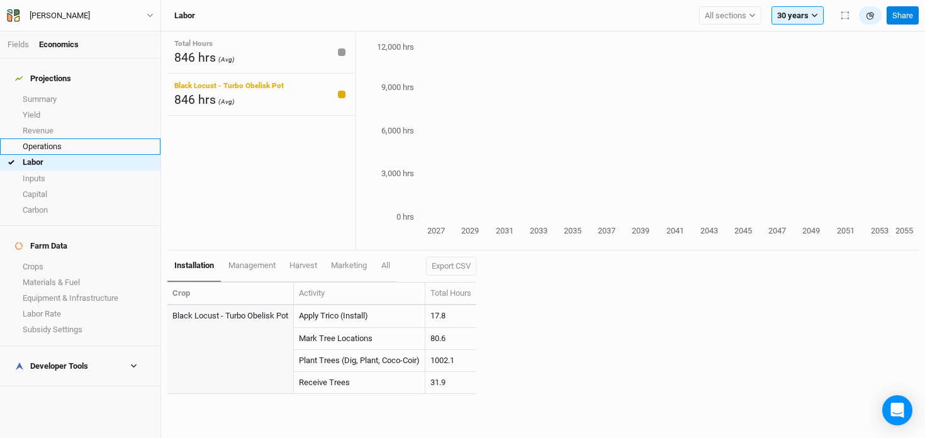
click at [84, 138] on link "Operations" at bounding box center [80, 146] width 160 height 16
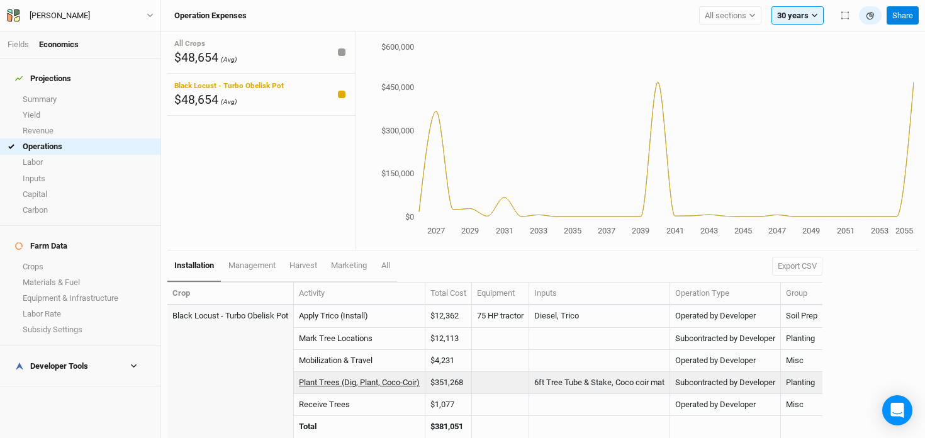
click at [364, 386] on link "Plant Trees (Dig, Plant, Coco-Coir)" at bounding box center [359, 382] width 121 height 9
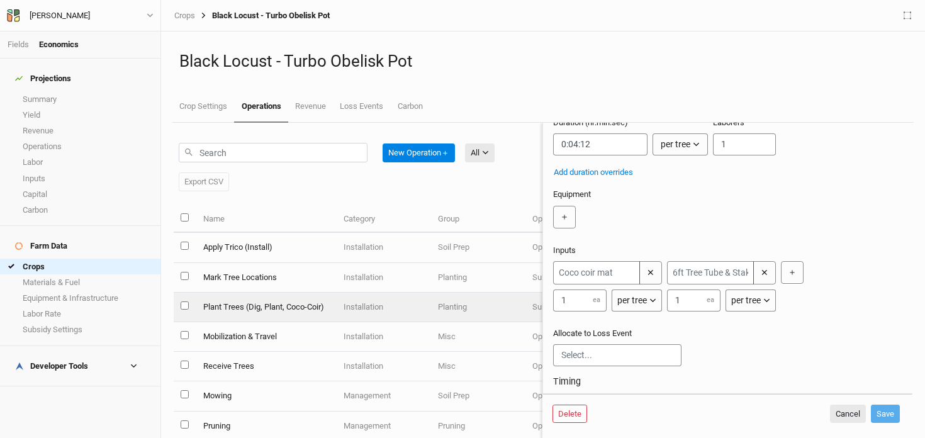
scroll to position [145, 0]
click at [839, 412] on button "Cancel" at bounding box center [848, 414] width 36 height 19
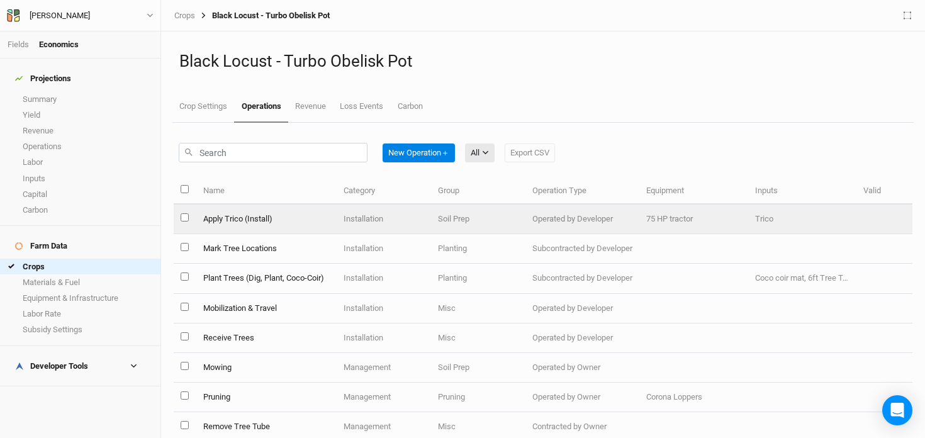
click at [220, 218] on td "Apply Trico (Install)" at bounding box center [266, 220] width 140 height 30
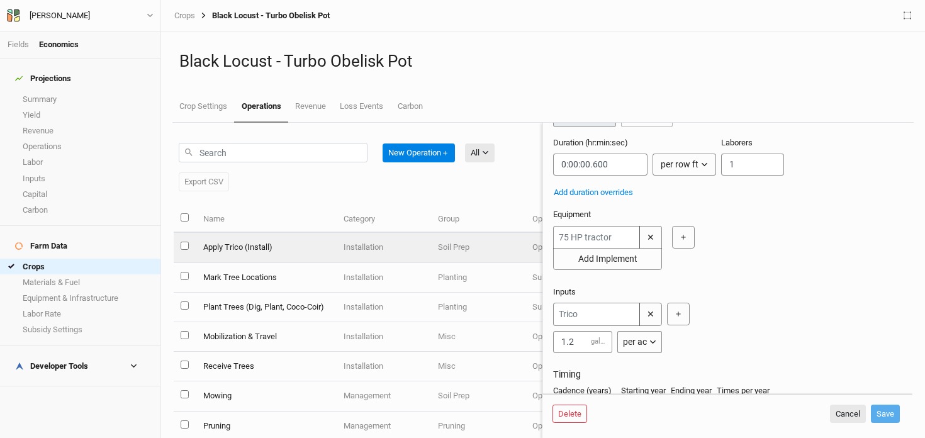
scroll to position [142, 0]
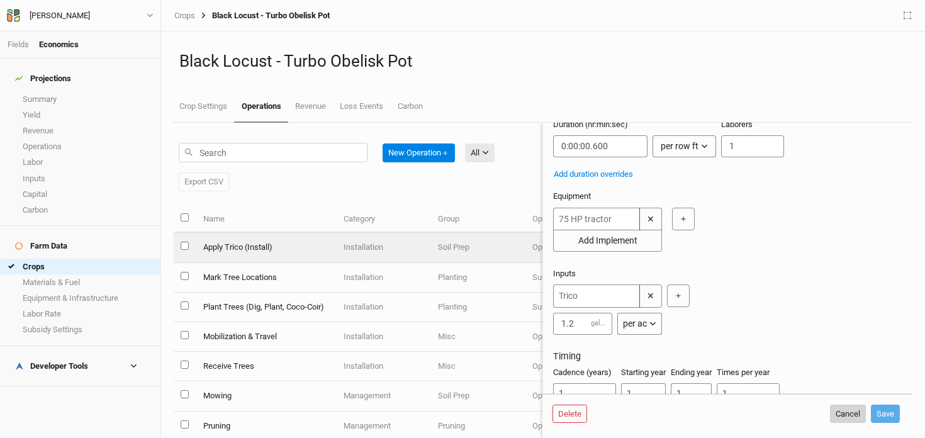
click at [845, 411] on button "Cancel" at bounding box center [848, 414] width 36 height 19
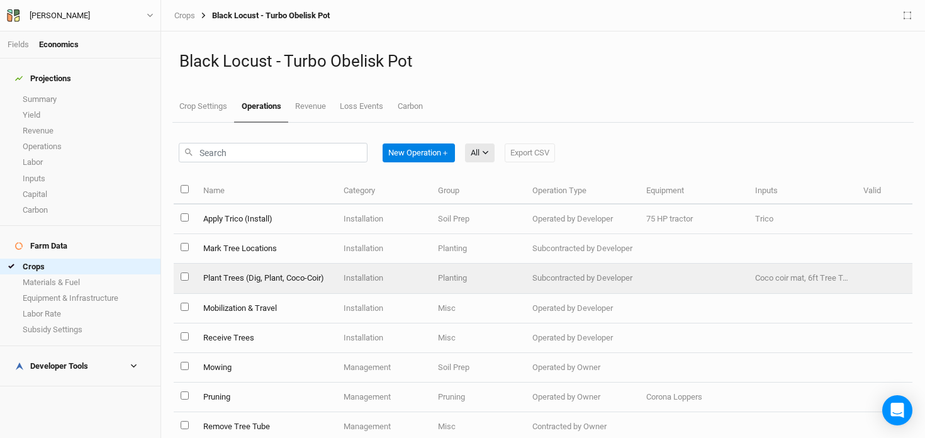
click at [396, 279] on td "Installation" at bounding box center [384, 279] width 94 height 30
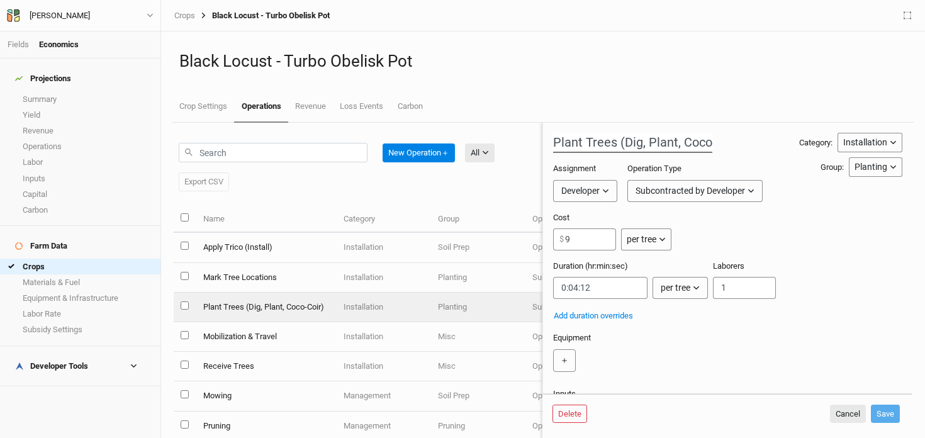
click at [678, 145] on input "Plant Trees (Dig, Plant, Coco-Coir)" at bounding box center [632, 143] width 159 height 20
type input "Plant Trees (Dig, Plant, Tube Coco-Coir)"
click at [881, 415] on button "Save" at bounding box center [885, 414] width 29 height 19
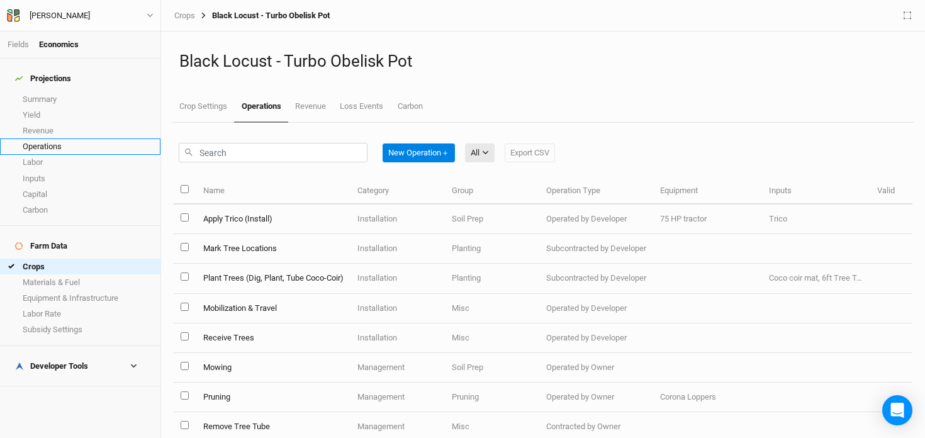
click at [48, 139] on link "Operations" at bounding box center [80, 146] width 160 height 16
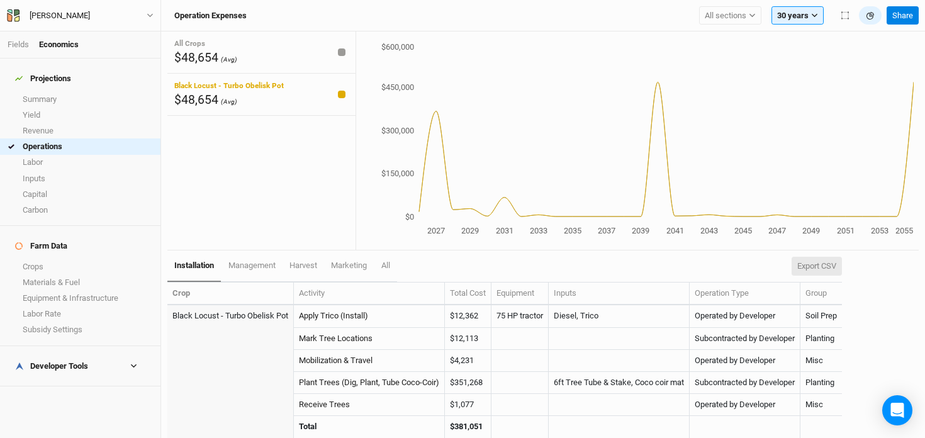
click at [837, 263] on button "Export CSV" at bounding box center [817, 266] width 50 height 19
click at [54, 155] on link "Labor" at bounding box center [80, 163] width 160 height 16
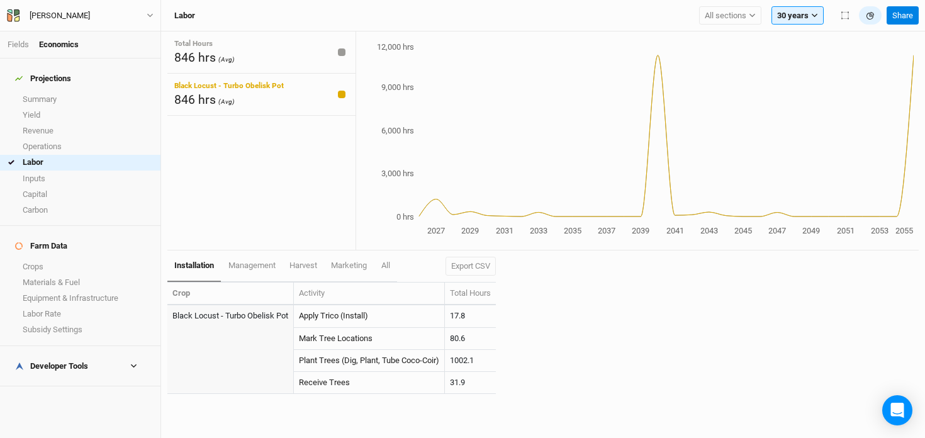
click at [92, 354] on h4 "Developer Tools" at bounding box center [80, 366] width 145 height 25
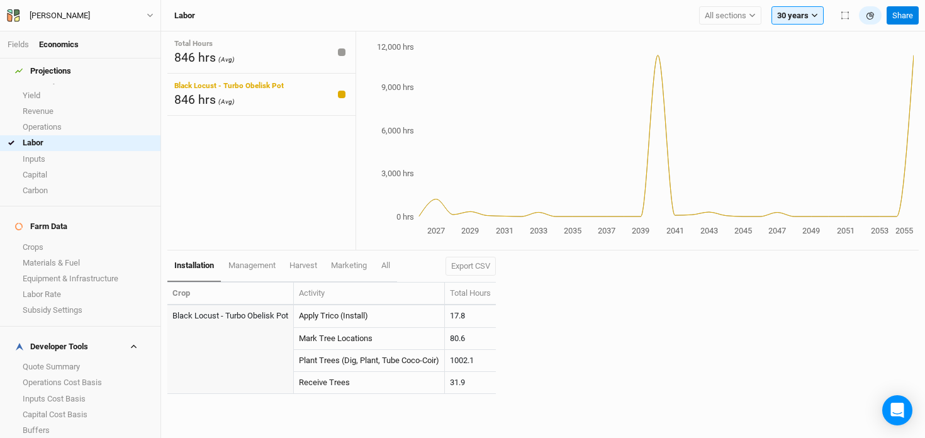
click at [87, 437] on link "Margins" at bounding box center [80, 446] width 160 height 16
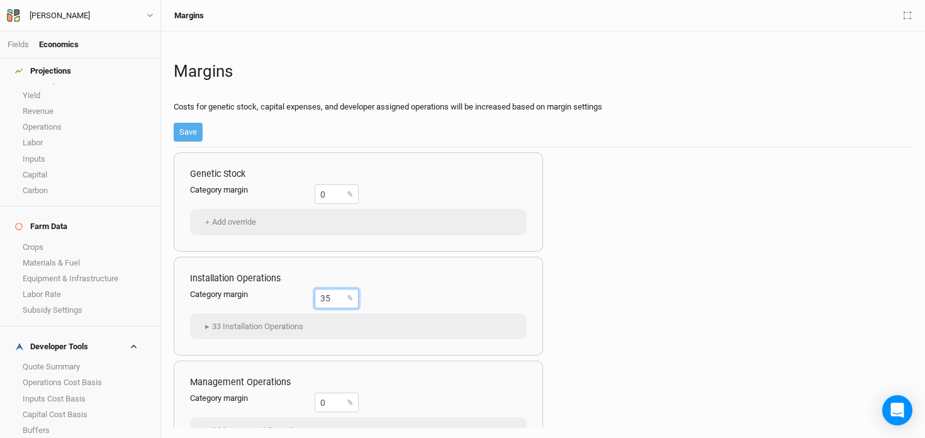
click at [332, 293] on input "35" at bounding box center [337, 299] width 44 height 20
click at [339, 300] on input "35" at bounding box center [337, 299] width 44 height 20
type input "30"
click at [188, 130] on button "Save" at bounding box center [188, 132] width 29 height 19
click at [85, 422] on link "Buffers" at bounding box center [80, 430] width 160 height 16
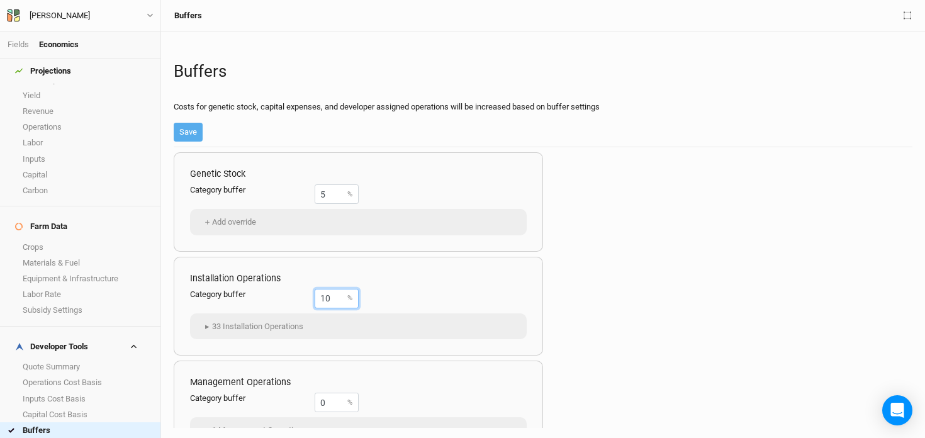
drag, startPoint x: 338, startPoint y: 295, endPoint x: 294, endPoint y: 288, distance: 44.6
click at [294, 288] on div "Installation Operations Category buffer 10 % ▸ 33 Installation Operations Biodi…" at bounding box center [358, 306] width 369 height 99
click at [655, 244] on div "Genetic Stock Category buffer 5 % ＋ Add override Installation Operations Catego…" at bounding box center [543, 287] width 739 height 281
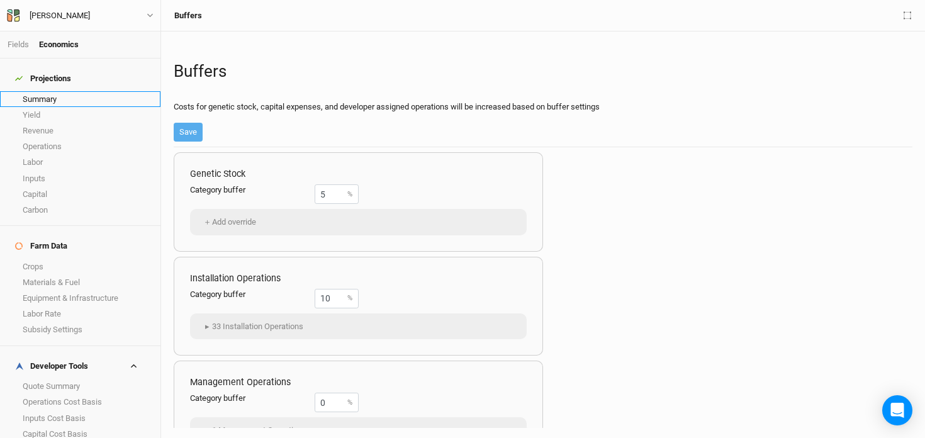
click at [55, 91] on link "Summary" at bounding box center [80, 99] width 160 height 16
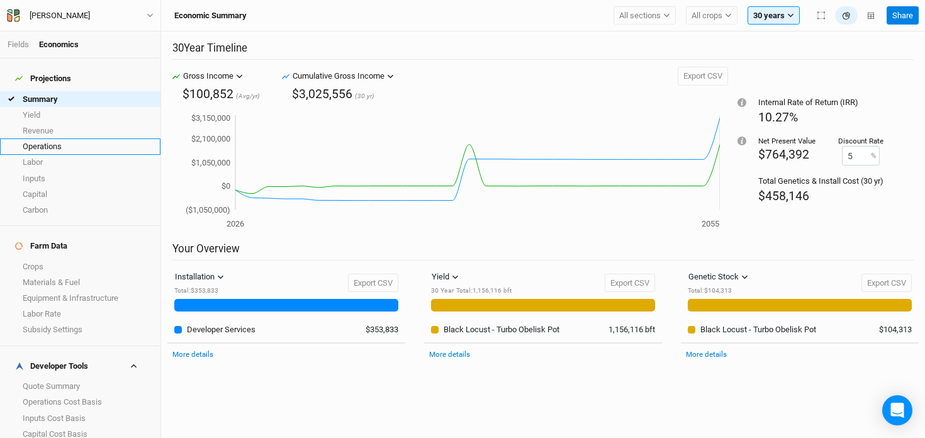
click at [89, 138] on link "Operations" at bounding box center [80, 146] width 160 height 16
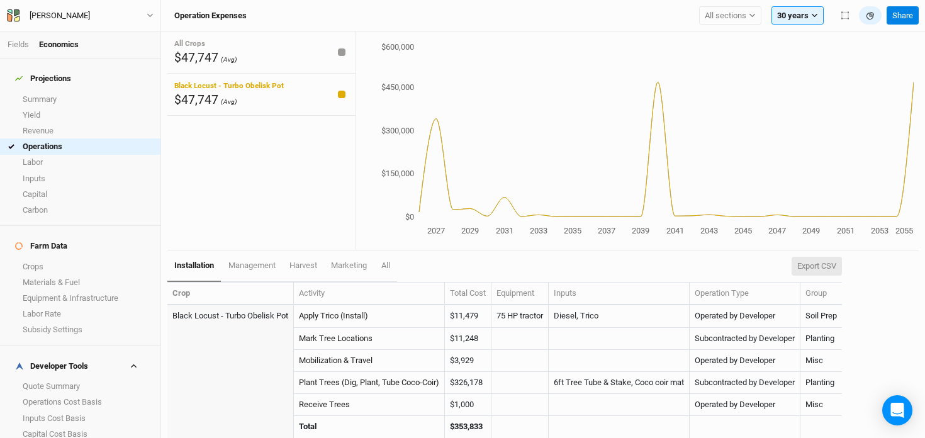
click at [830, 270] on button "Export CSV" at bounding box center [817, 266] width 50 height 19
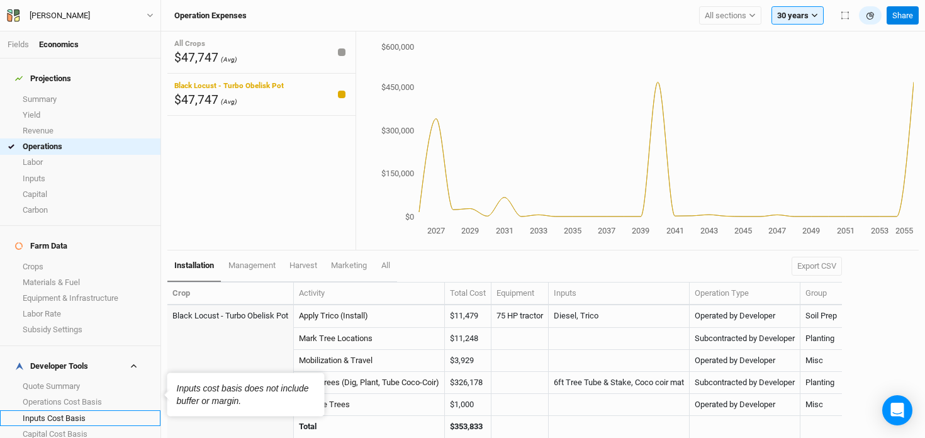
scroll to position [20, 0]
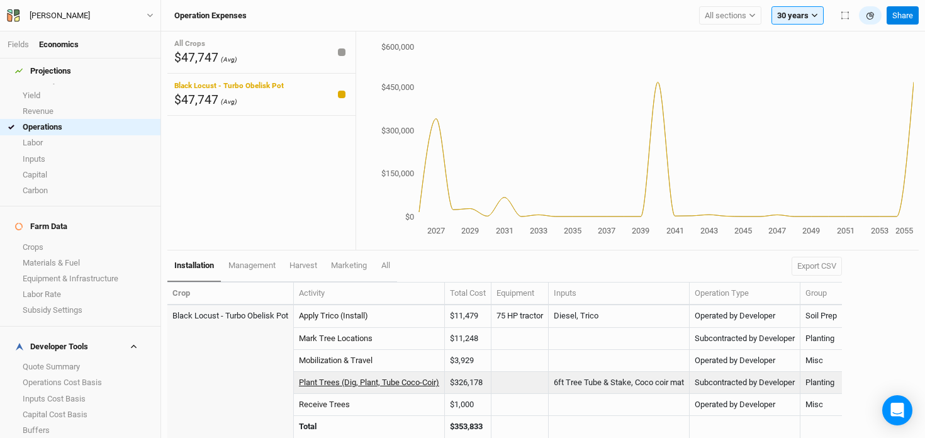
click at [361, 381] on link "Plant Trees (Dig, Plant, Tube Coco-Coir)" at bounding box center [369, 382] width 140 height 9
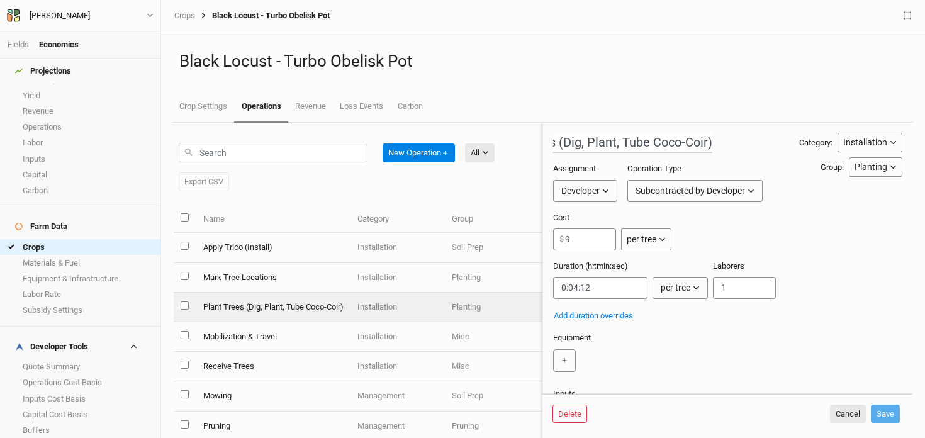
scroll to position [0, 87]
drag, startPoint x: 627, startPoint y: 142, endPoint x: 598, endPoint y: 142, distance: 28.9
click at [598, 142] on input "Plant Trees (Dig, Plant, Tube Coco-Coir)" at bounding box center [632, 143] width 159 height 20
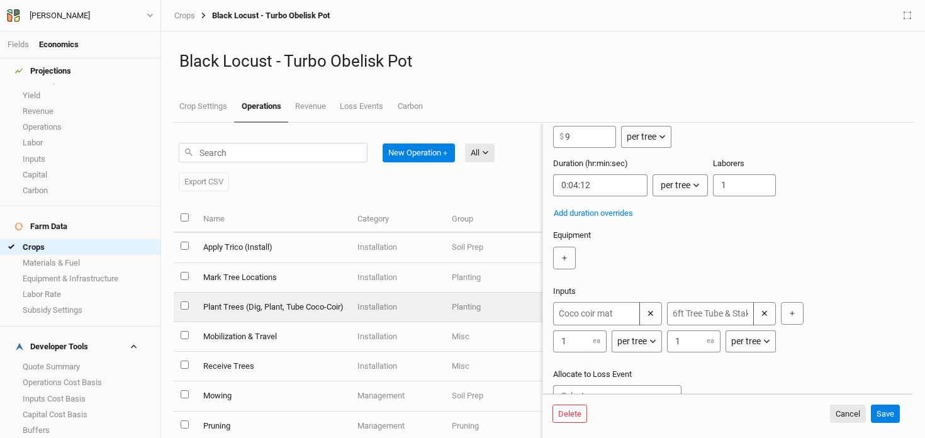
type input "Plant Trees (Dig, Plant, Coco-Coir)"
click at [585, 139] on input "9" at bounding box center [584, 137] width 63 height 22
type input "5"
click at [768, 314] on button "✕" at bounding box center [764, 313] width 23 height 23
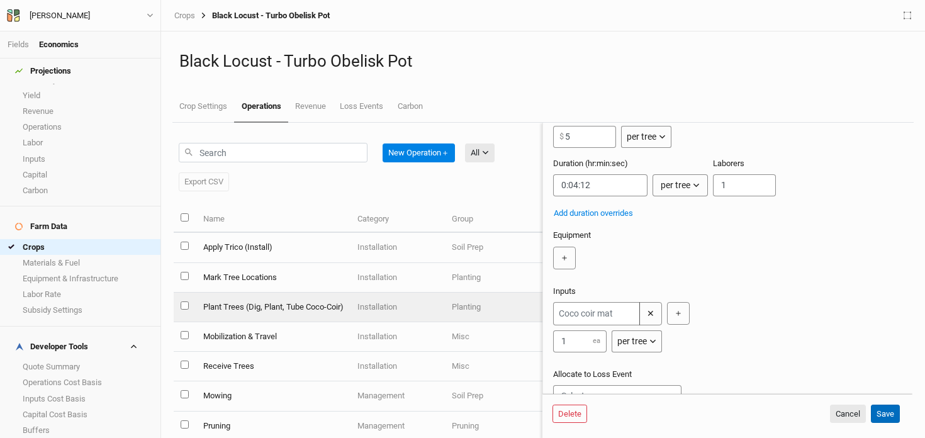
click at [880, 413] on button "Save" at bounding box center [885, 414] width 29 height 19
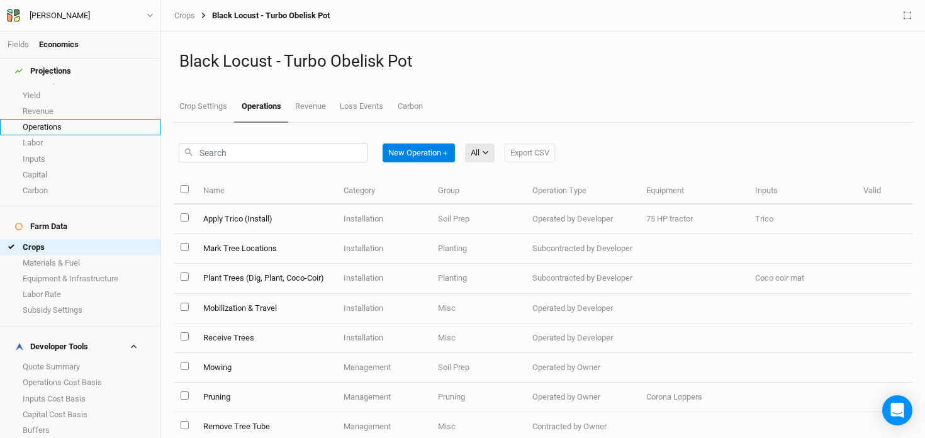
click at [50, 120] on link "Operations" at bounding box center [80, 127] width 160 height 16
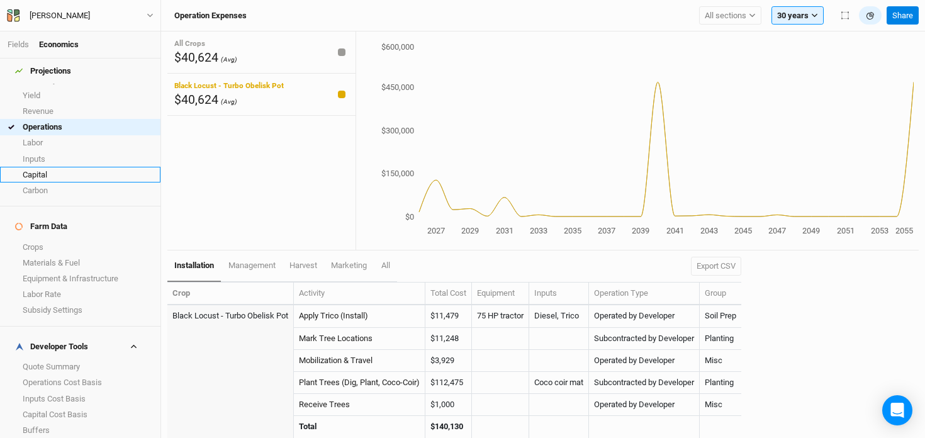
click at [83, 169] on link "Capital" at bounding box center [80, 175] width 160 height 16
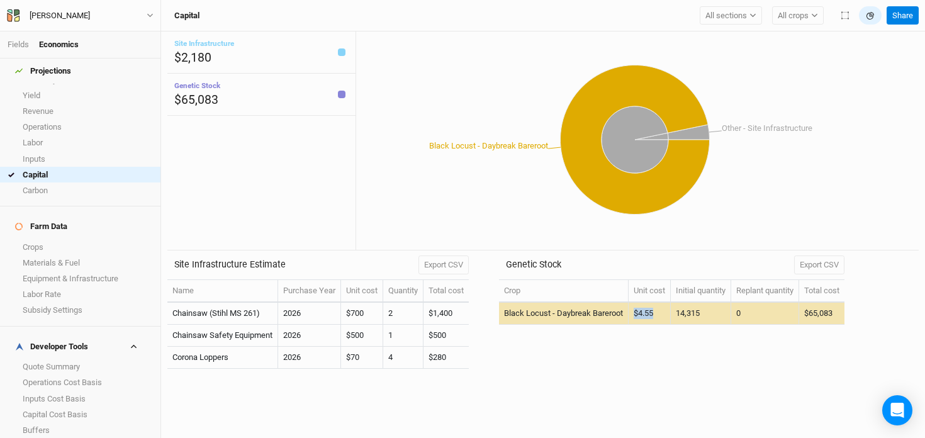
drag, startPoint x: 665, startPoint y: 313, endPoint x: 639, endPoint y: 313, distance: 25.8
click at [639, 313] on td "$4.55" at bounding box center [650, 314] width 42 height 22
copy td "$4.55"
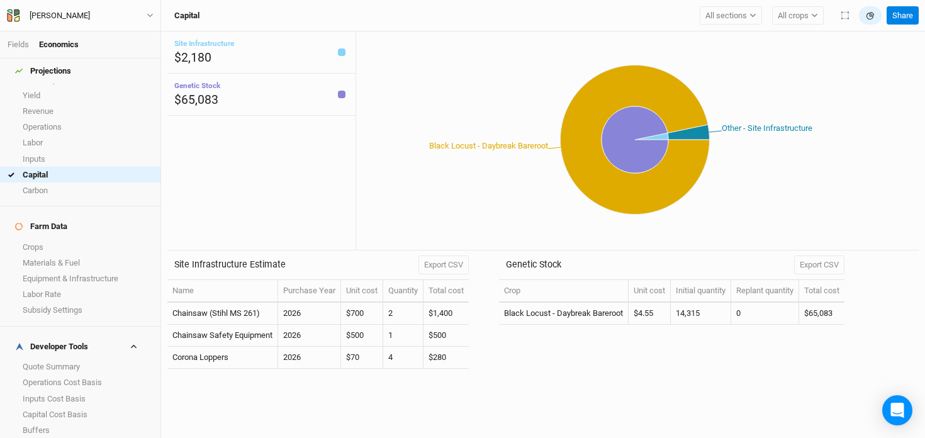
click at [750, 356] on div "Crop Unit cost Initial quantity Replant quantity Total cost Black Locust - Dayb…" at bounding box center [671, 330] width 345 height 103
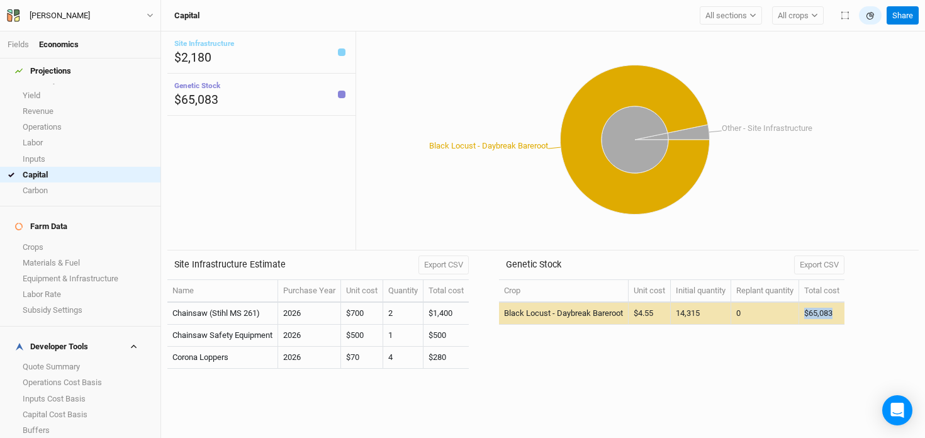
drag, startPoint x: 846, startPoint y: 313, endPoint x: 812, endPoint y: 313, distance: 34.0
click at [812, 313] on td "$65,083" at bounding box center [821, 314] width 45 height 22
copy td "$65,083"
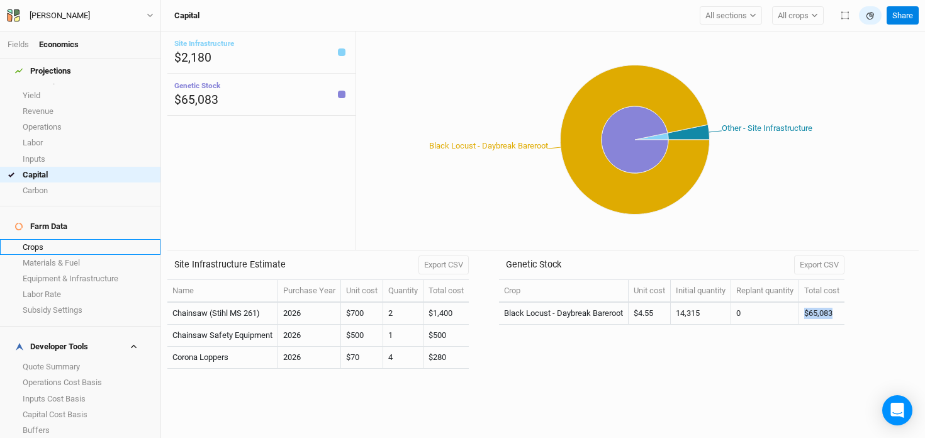
click at [50, 239] on link "Crops" at bounding box center [80, 247] width 160 height 16
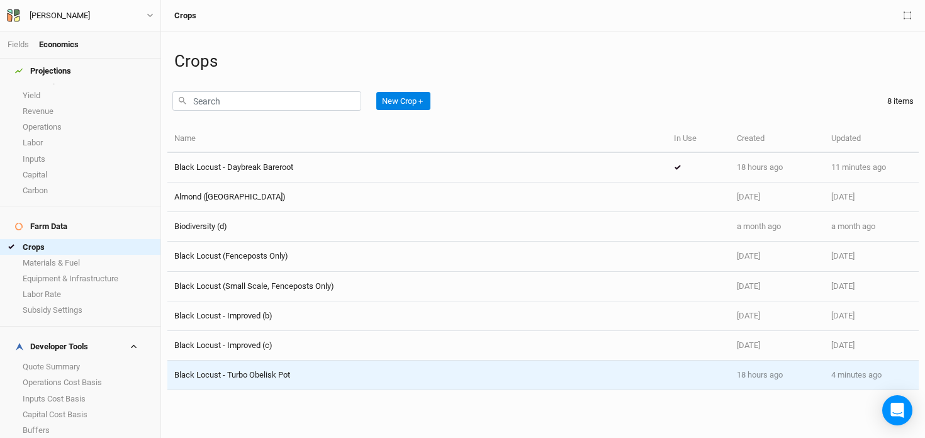
click at [254, 374] on span "Black Locust - Turbo Obelisk Pot" at bounding box center [232, 374] width 116 height 9
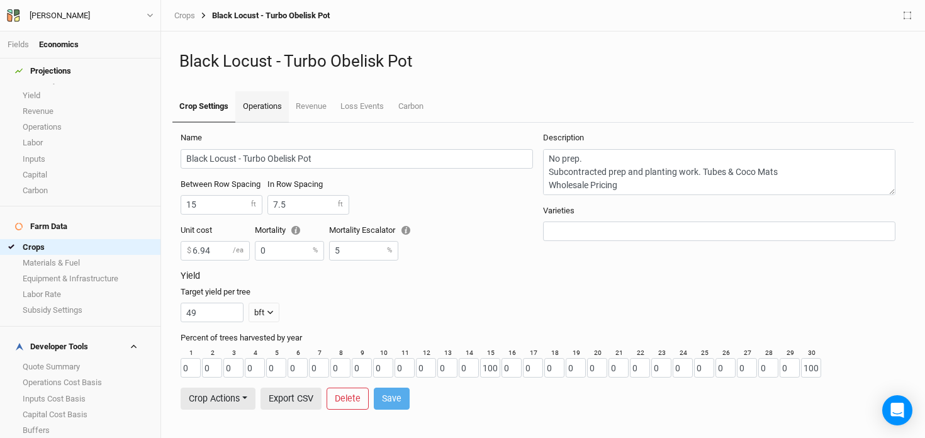
click at [250, 106] on link "Operations" at bounding box center [261, 106] width 53 height 31
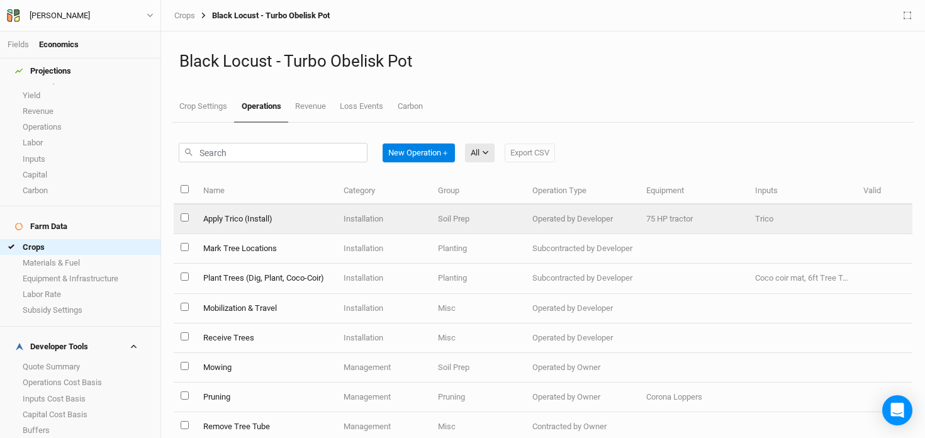
click at [269, 223] on td "Apply Trico (Install)" at bounding box center [266, 220] width 140 height 30
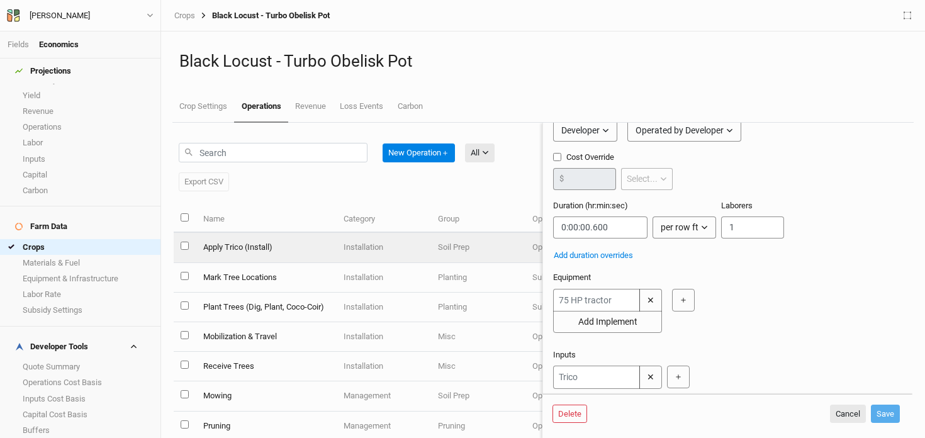
scroll to position [81, 0]
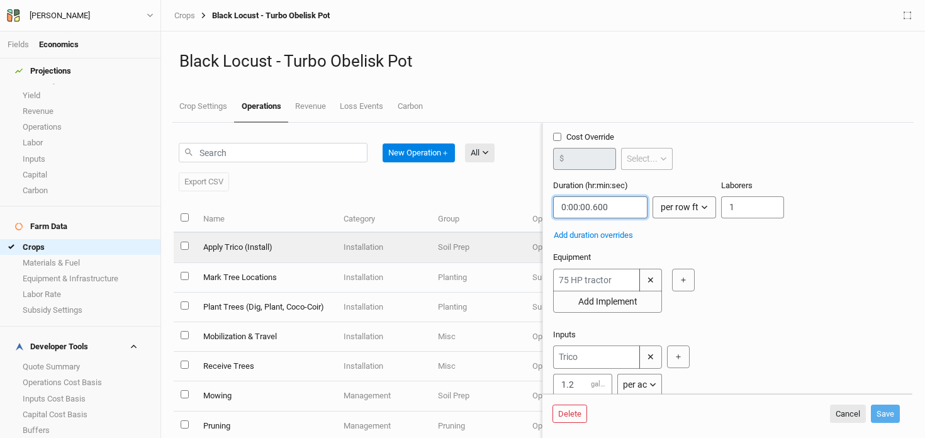
drag, startPoint x: 634, startPoint y: 203, endPoint x: 510, endPoint y: 191, distance: 124.0
click at [510, 191] on div "New Operation ＋ All All Harvest Installation Management Export CSV Name Categor…" at bounding box center [543, 280] width 739 height 315
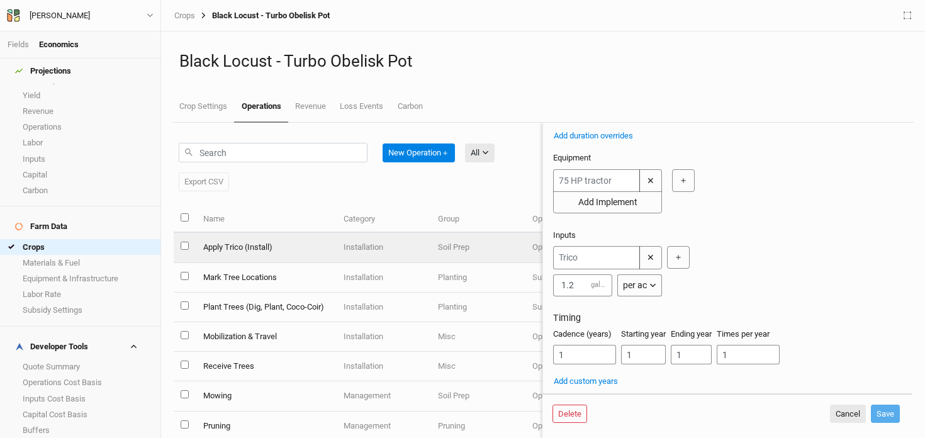
scroll to position [0, 0]
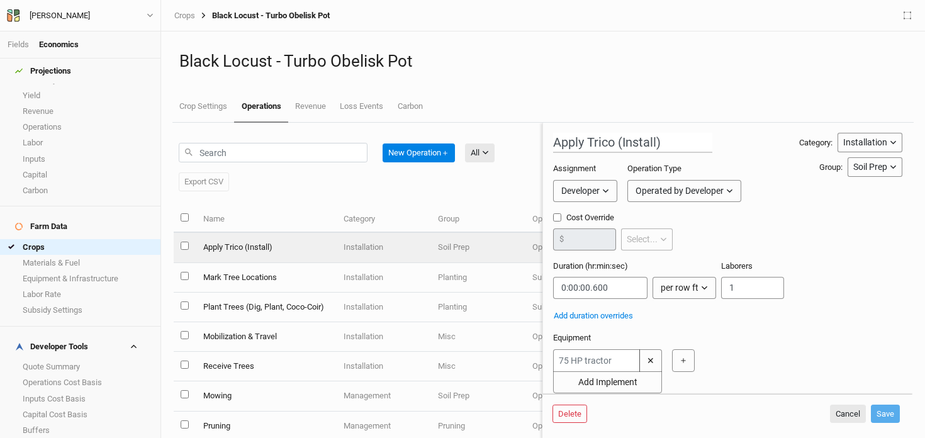
click at [6, 42] on div "Fields Economics" at bounding box center [80, 44] width 160 height 27
click at [14, 42] on link "Fields" at bounding box center [18, 44] width 21 height 9
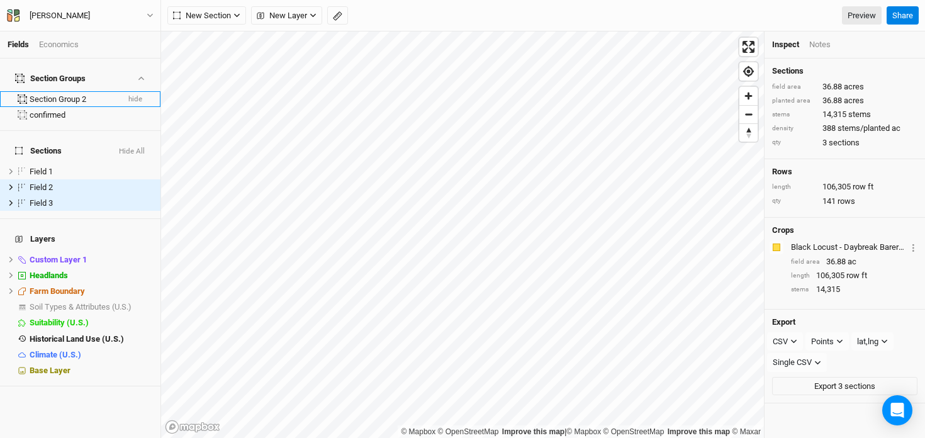
click at [86, 94] on div "Section Group 2" at bounding box center [74, 99] width 88 height 10
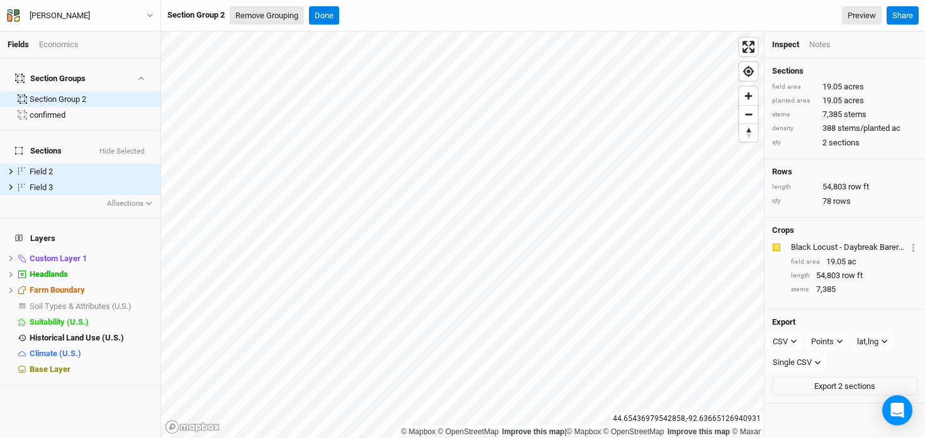
click at [281, 15] on button "Remove Grouping" at bounding box center [267, 15] width 74 height 19
click at [403, 13] on button "Confirm" at bounding box center [399, 15] width 39 height 19
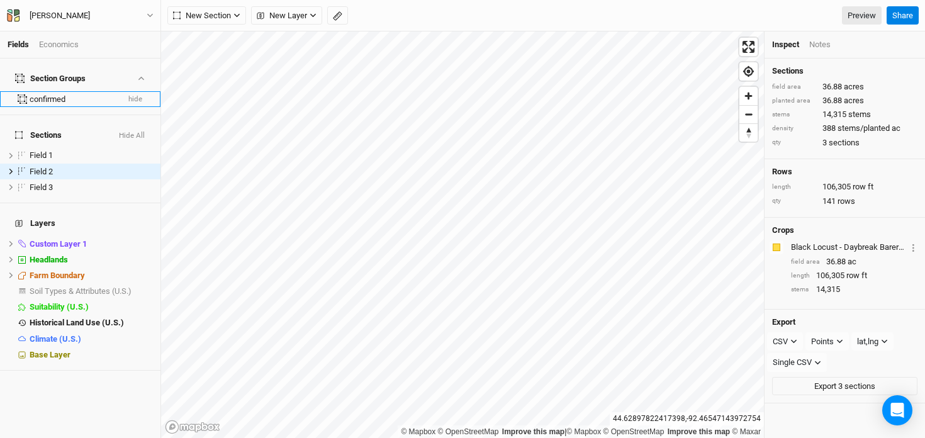
click at [63, 94] on div "confirmed" at bounding box center [74, 99] width 88 height 10
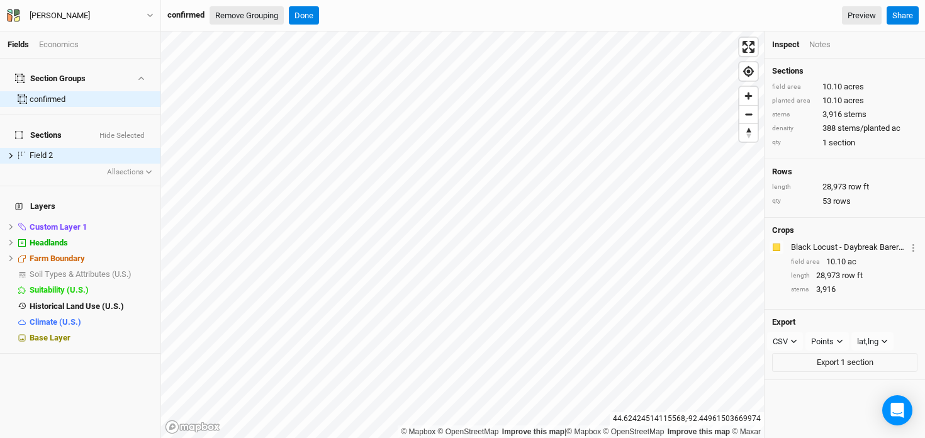
click at [265, 11] on button "Remove Grouping" at bounding box center [247, 15] width 74 height 19
click at [417, 13] on button "Confirm" at bounding box center [399, 15] width 39 height 19
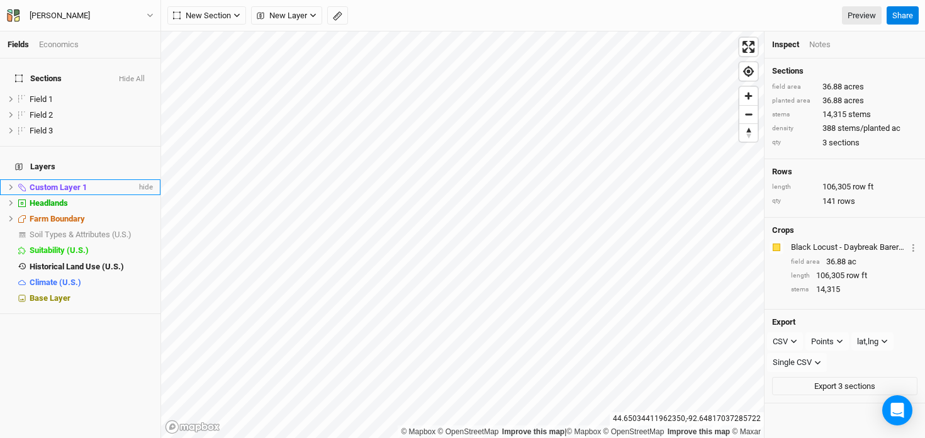
click at [76, 182] on span "Custom Layer 1" at bounding box center [58, 186] width 57 height 9
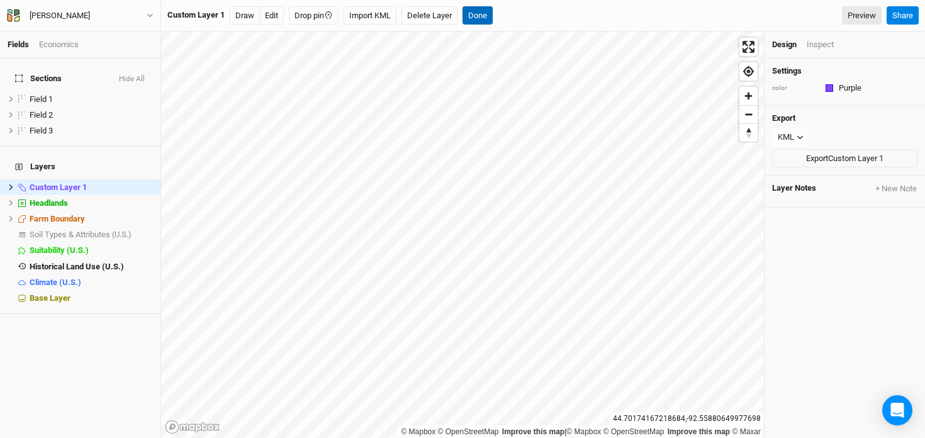
click at [476, 17] on button "Done" at bounding box center [478, 15] width 30 height 19
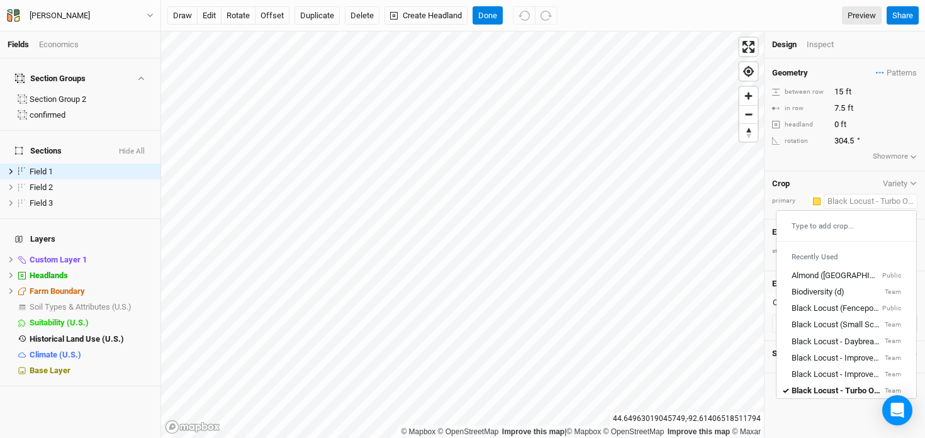
click at [857, 203] on input "text" at bounding box center [871, 201] width 94 height 15
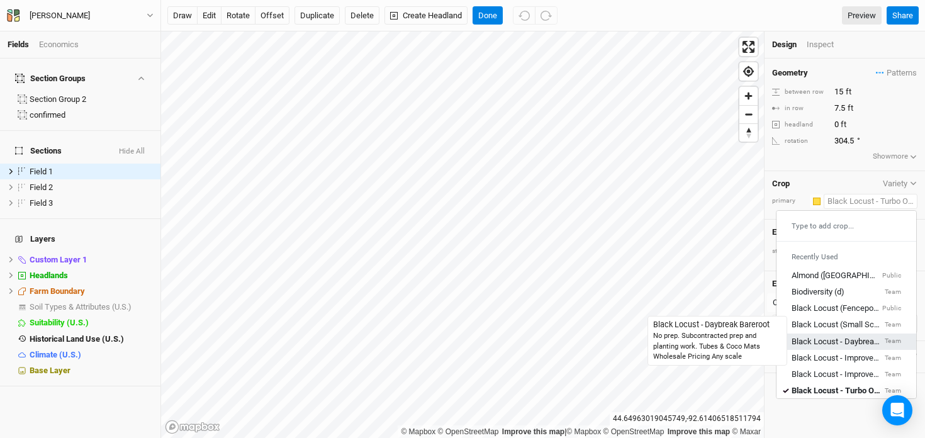
click at [819, 342] on div "Black Locust - Daybreak Bareroot" at bounding box center [837, 340] width 91 height 11
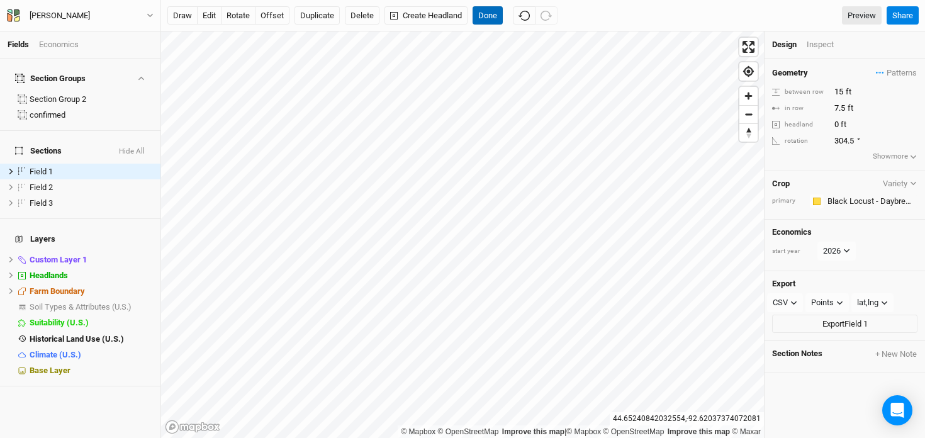
click at [488, 13] on button "Done" at bounding box center [488, 15] width 30 height 19
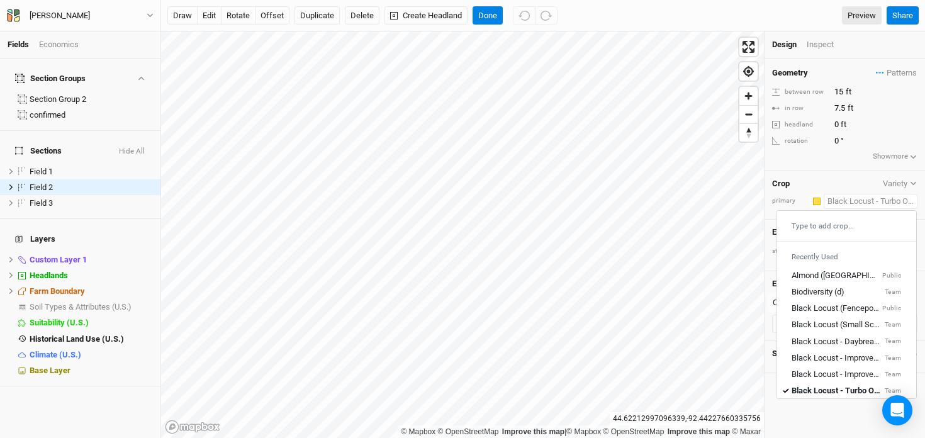
click at [844, 202] on input "text" at bounding box center [871, 201] width 94 height 15
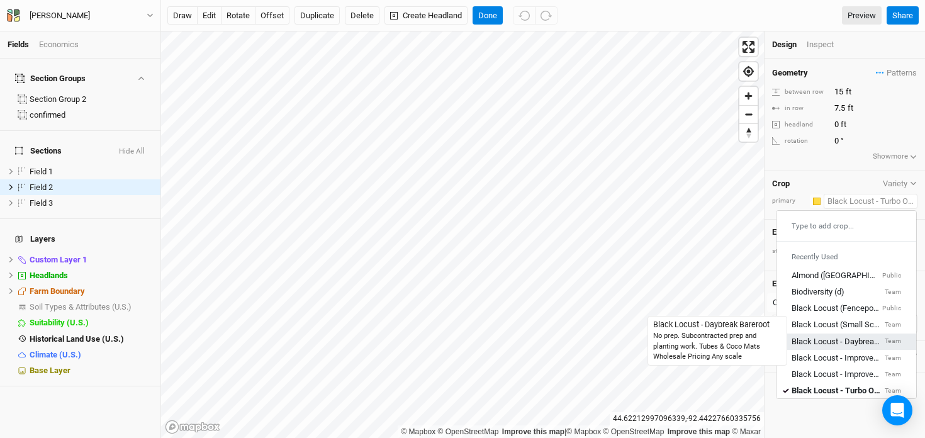
click at [836, 337] on div "Black Locust - Daybreak Bareroot" at bounding box center [837, 340] width 91 height 11
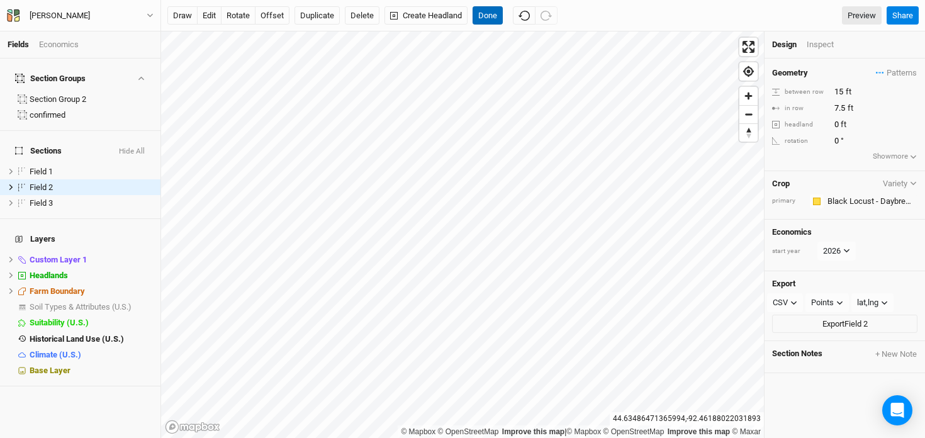
click at [485, 11] on button "Done" at bounding box center [488, 15] width 30 height 19
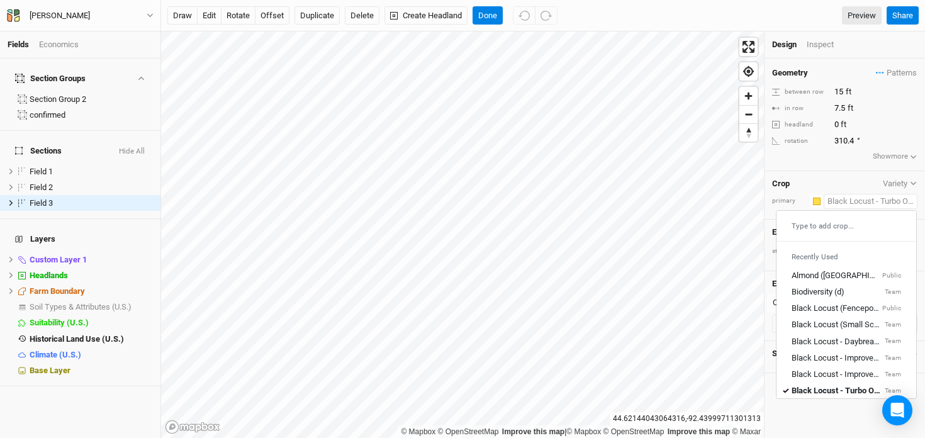
click at [840, 203] on input "text" at bounding box center [871, 201] width 94 height 15
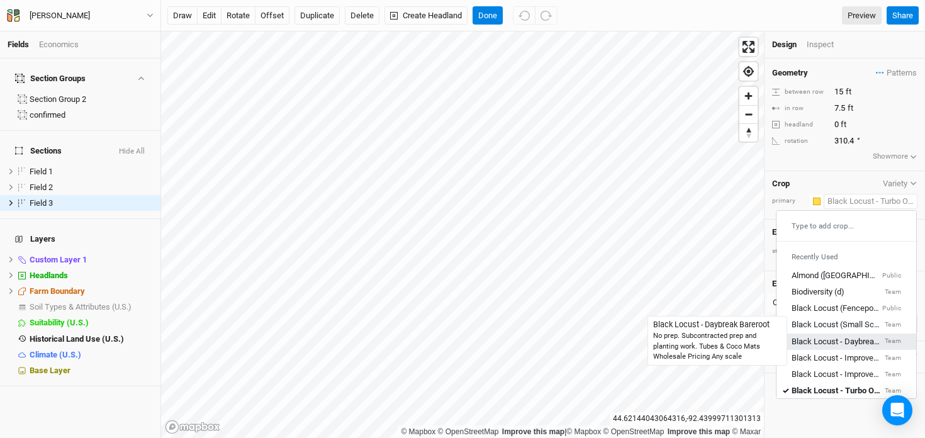
click at [816, 335] on div "Black Locust - Daybreak Bareroot" at bounding box center [837, 340] width 91 height 11
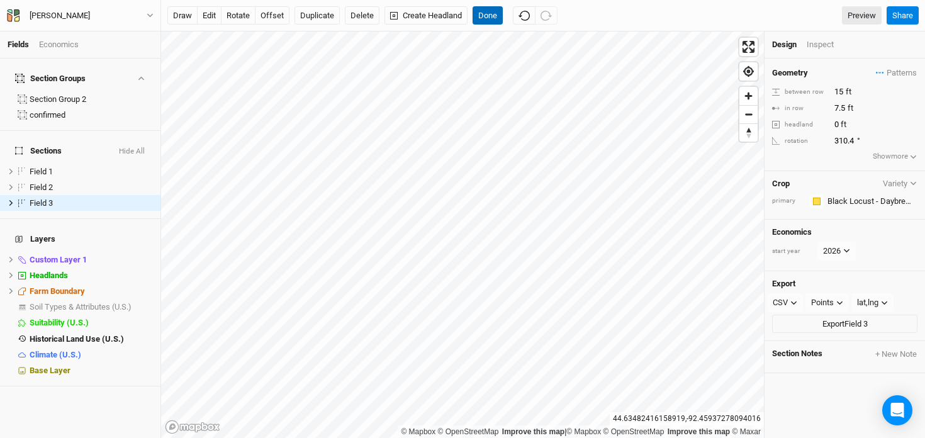
click at [491, 10] on button "Done" at bounding box center [488, 15] width 30 height 19
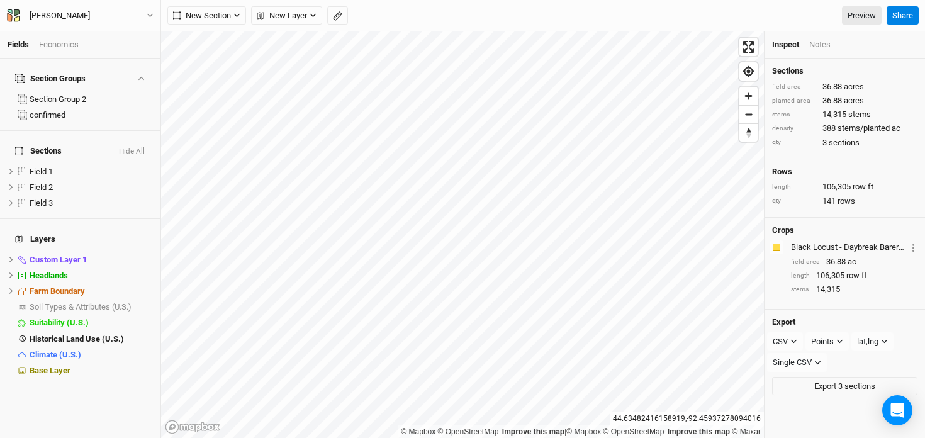
click at [44, 43] on div "Economics" at bounding box center [59, 44] width 40 height 11
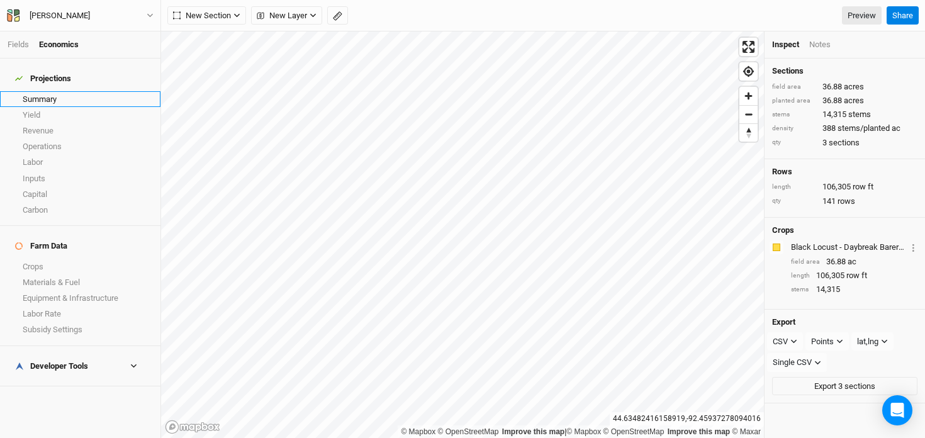
click at [37, 96] on link "Summary" at bounding box center [80, 99] width 160 height 16
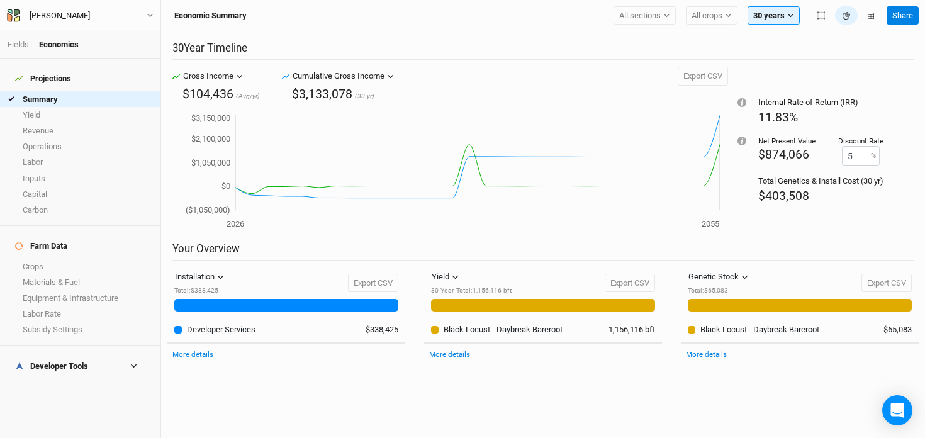
click at [427, 38] on div "30 Year Timeline Gross Income Gross Income Cumulative Gross Income Revenue [MED…" at bounding box center [543, 234] width 764 height 407
click at [47, 138] on link "Operations" at bounding box center [80, 146] width 160 height 16
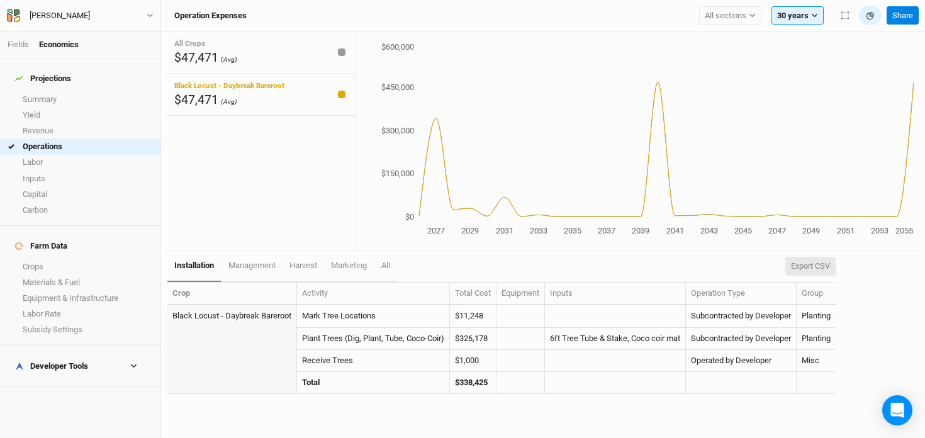
click at [819, 266] on button "Export CSV" at bounding box center [810, 266] width 50 height 19
click at [44, 259] on link "Crops" at bounding box center [80, 267] width 160 height 16
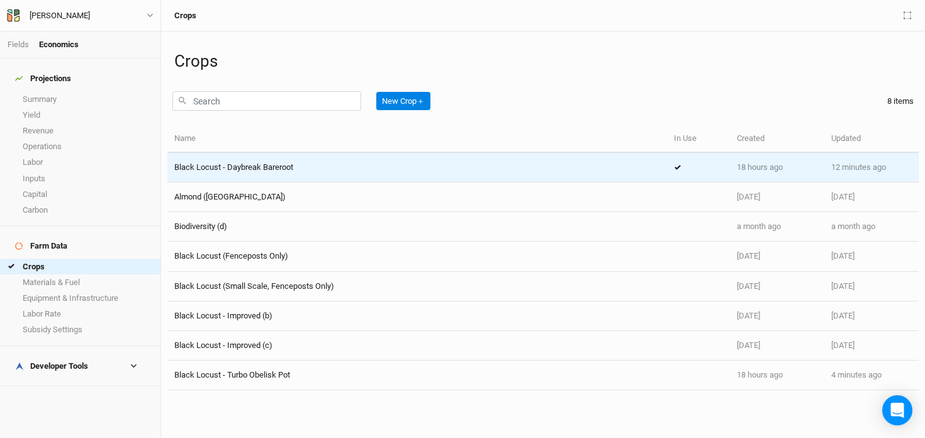
click at [258, 165] on span "Black Locust - Daybreak Bareroot" at bounding box center [233, 166] width 119 height 9
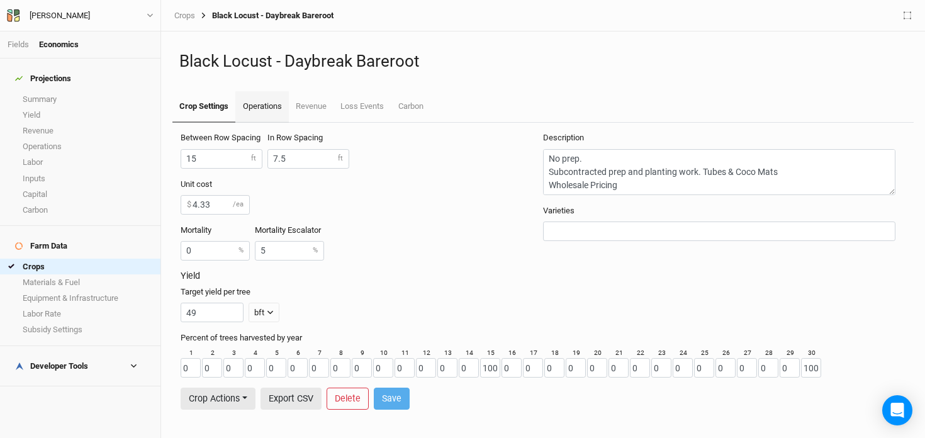
click at [265, 104] on link "Operations" at bounding box center [261, 106] width 53 height 31
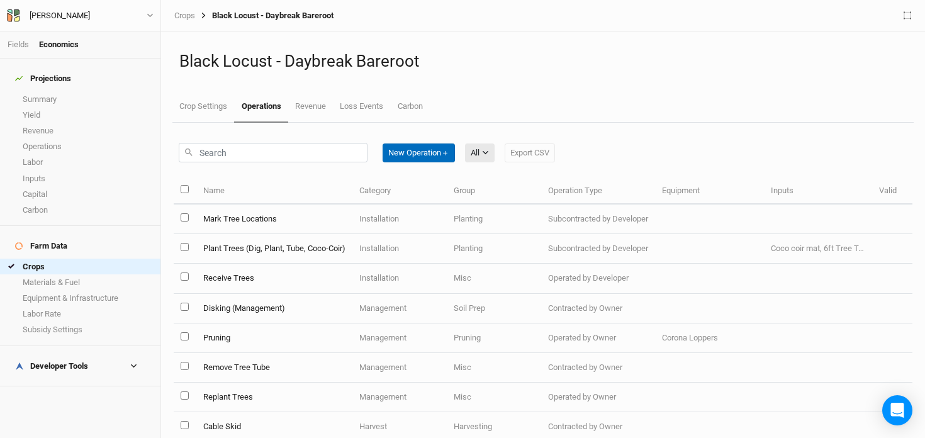
click at [422, 149] on button "New Operation ＋" at bounding box center [419, 152] width 72 height 19
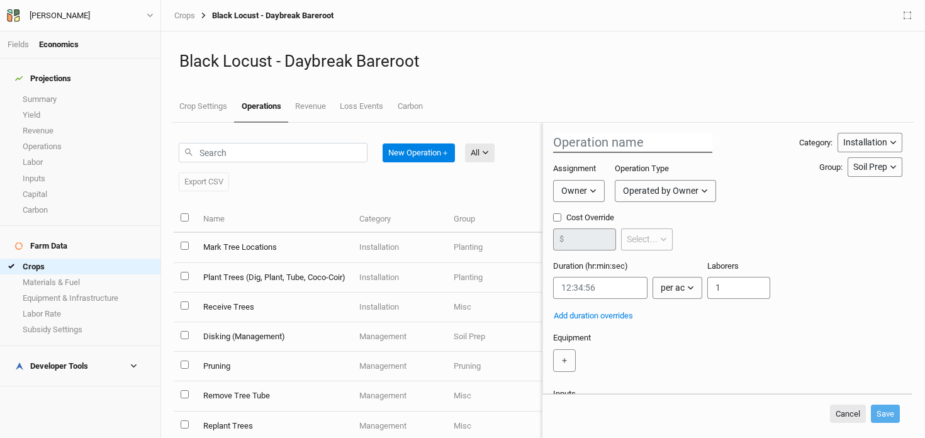
click at [627, 145] on input "text" at bounding box center [632, 143] width 159 height 20
type input "Apply Trico (Install)"
click at [584, 193] on div "Owner" at bounding box center [574, 190] width 26 height 13
click at [584, 240] on span "Developer" at bounding box center [592, 238] width 47 height 14
click at [694, 194] on div "Operated by Developer" at bounding box center [680, 190] width 88 height 13
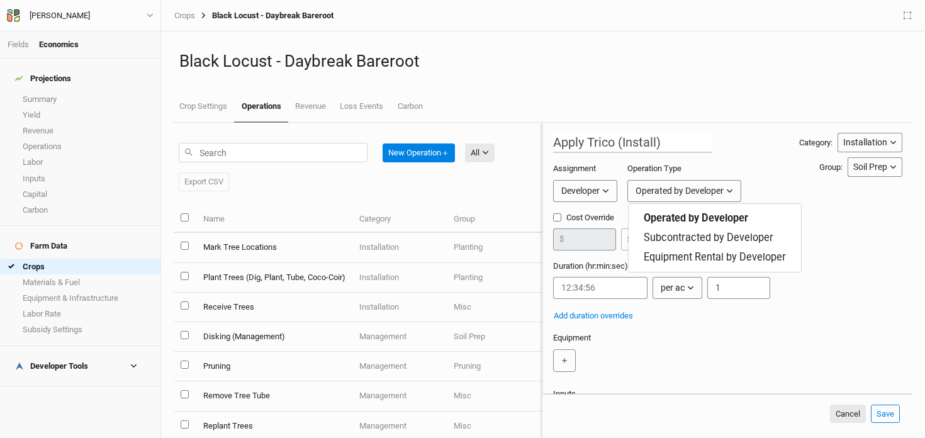
click at [592, 215] on label "Cost Override" at bounding box center [613, 217] width 120 height 11
click at [561, 215] on input "Cost Override" at bounding box center [557, 217] width 8 height 8
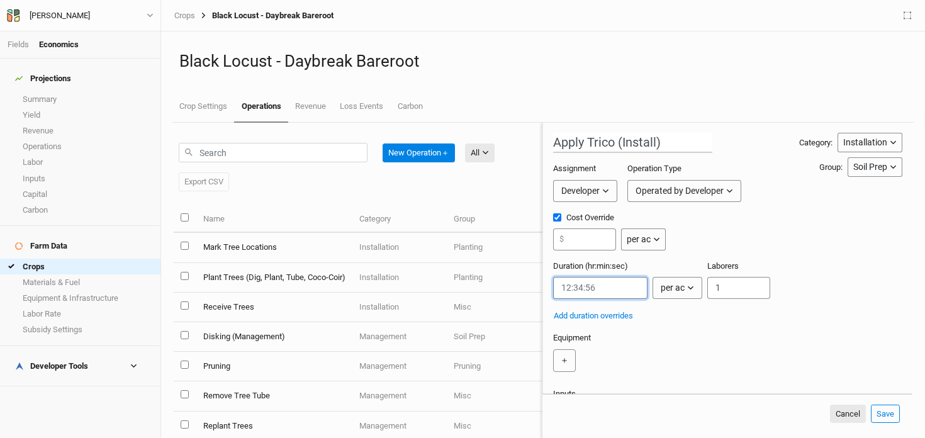
click at [593, 287] on input "string" at bounding box center [600, 288] width 94 height 22
click at [562, 216] on label "Cost Override" at bounding box center [609, 217] width 113 height 11
click at [561, 216] on input "Cost Override" at bounding box center [557, 217] width 8 height 8
checkbox input "false"
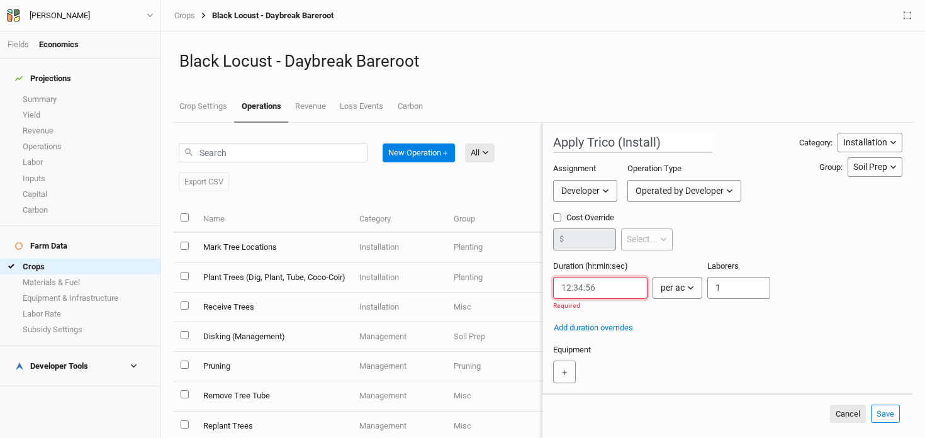
click at [605, 293] on input "string" at bounding box center [600, 288] width 94 height 22
paste input "0:00:00.600"
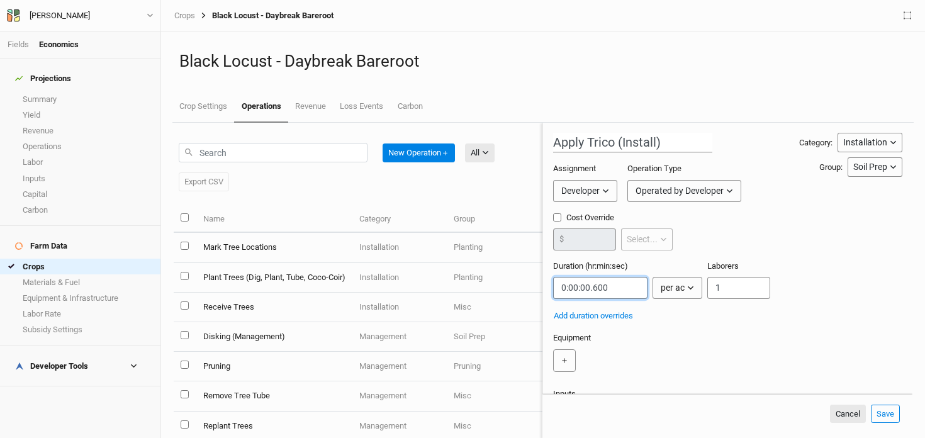
type input "0:00:00.600"
click at [665, 320] on div "Add duration overrides" at bounding box center [725, 316] width 344 height 14
click at [680, 279] on button "per ac" at bounding box center [678, 288] width 50 height 22
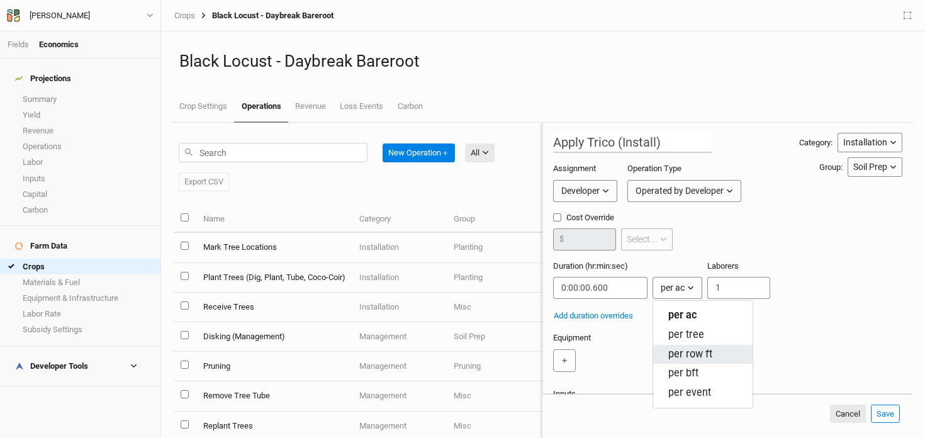
click at [684, 346] on button "per row ft" at bounding box center [702, 355] width 99 height 20
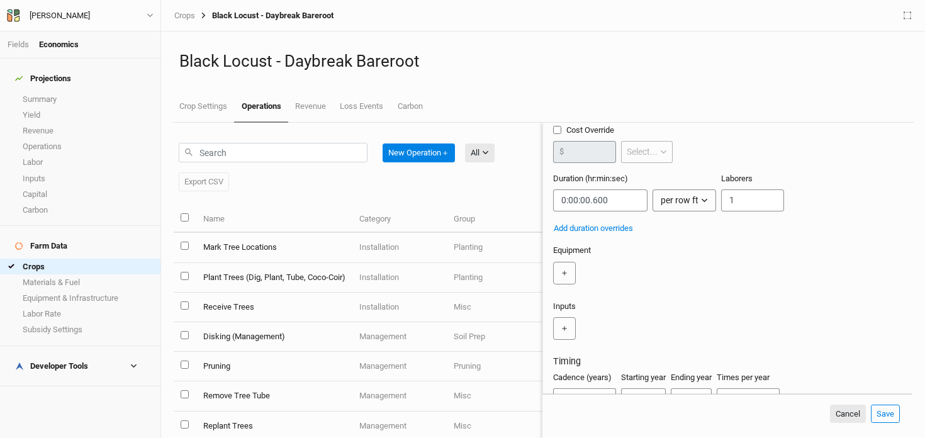
scroll to position [104, 0]
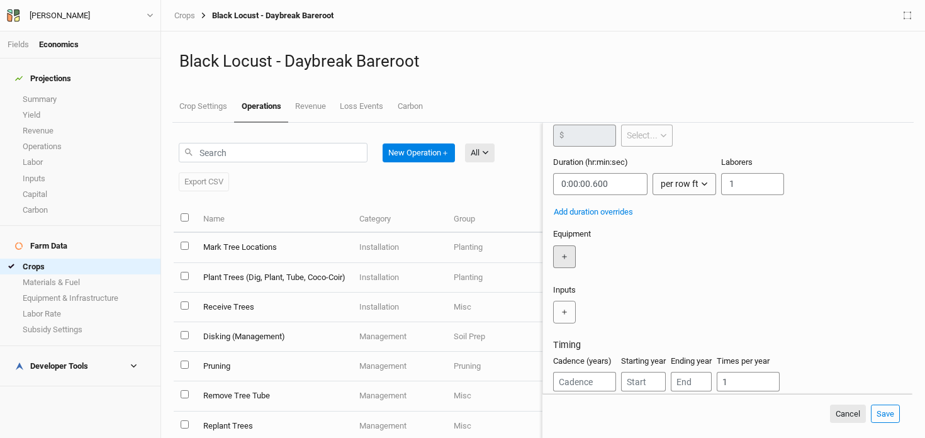
click at [568, 254] on button "＋" at bounding box center [564, 256] width 23 height 23
click at [568, 254] on input "text" at bounding box center [596, 256] width 87 height 23
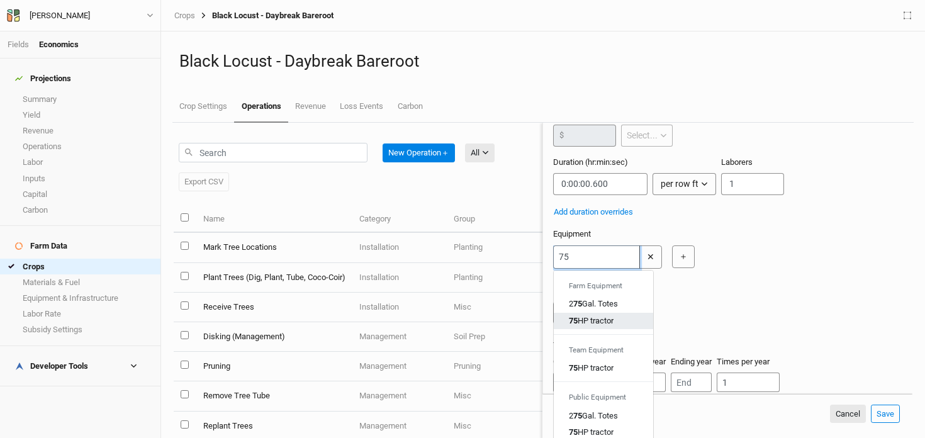
click at [583, 318] on div "75 HP tractor" at bounding box center [591, 320] width 45 height 11
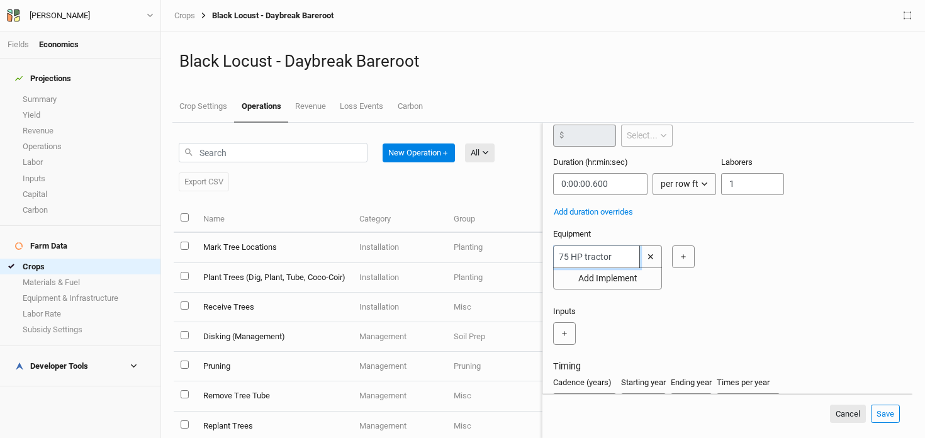
scroll to position [156, 0]
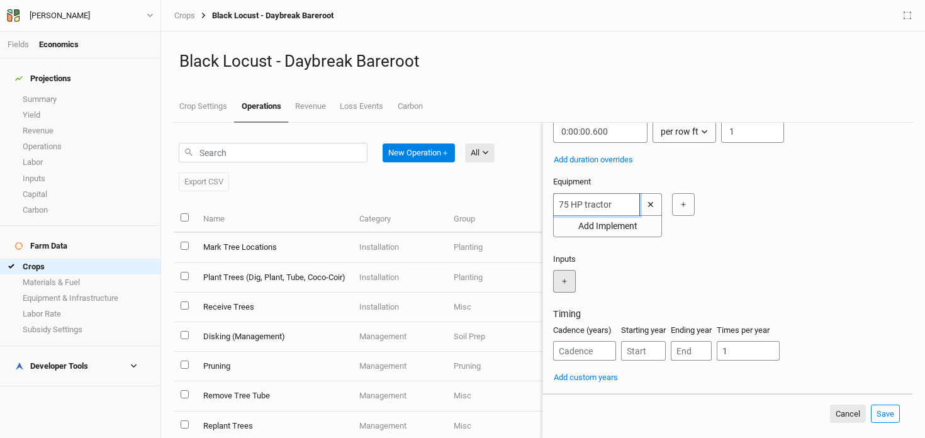
type input "75 HP tractor"
click at [567, 281] on button "＋" at bounding box center [564, 281] width 23 height 23
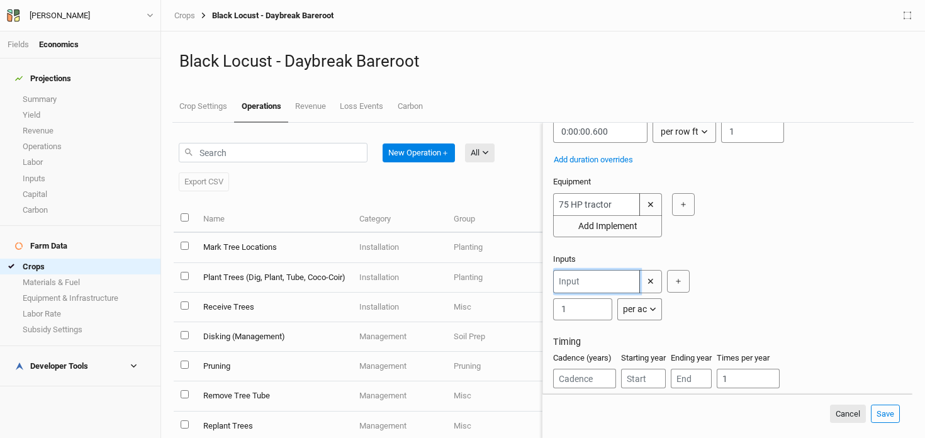
click at [586, 283] on input "text" at bounding box center [596, 281] width 87 height 23
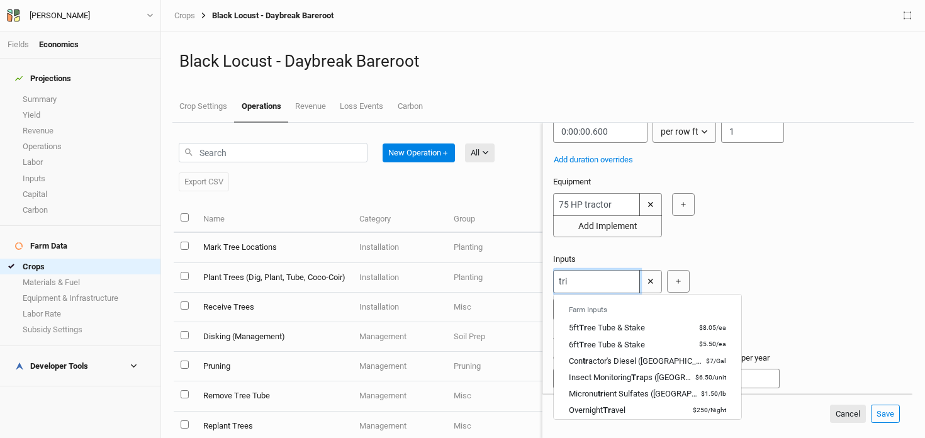
type input "tric"
type input "trico"
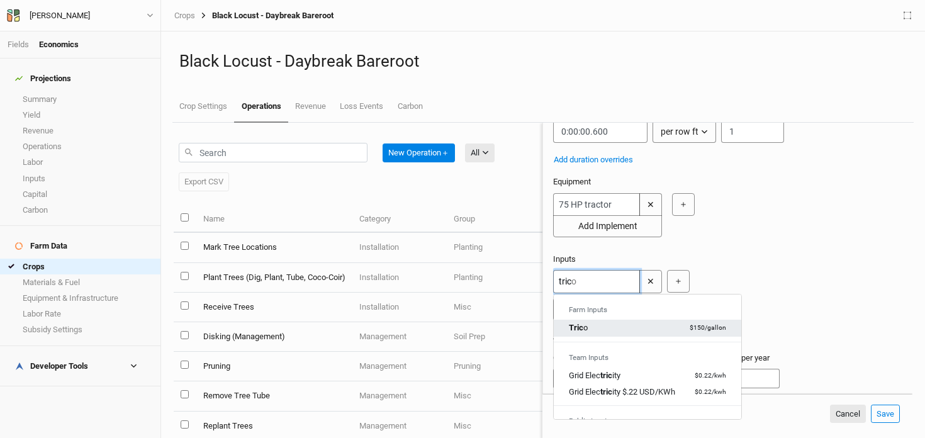
click at [590, 326] on div "Tric o $150 / gallon" at bounding box center [647, 327] width 157 height 11
type input "Trico"
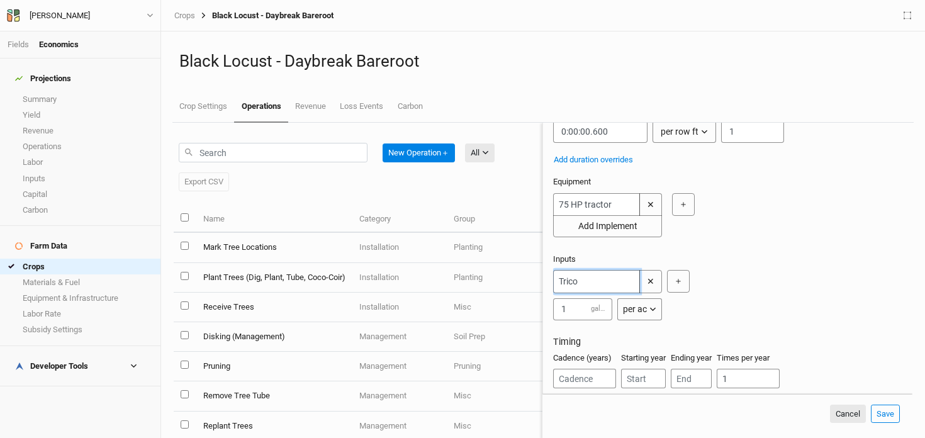
type input "Trico"
click at [578, 311] on input "1" at bounding box center [582, 309] width 59 height 22
type input "1.2"
click at [882, 415] on button "Save" at bounding box center [885, 414] width 29 height 19
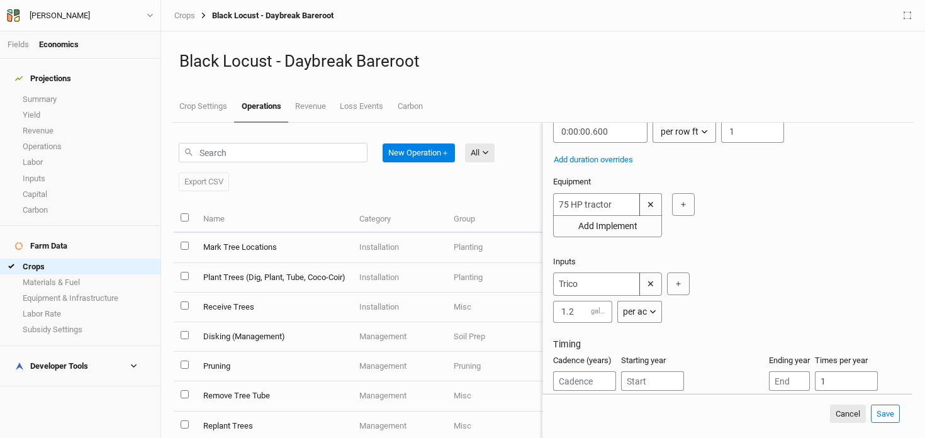
scroll to position [198, 0]
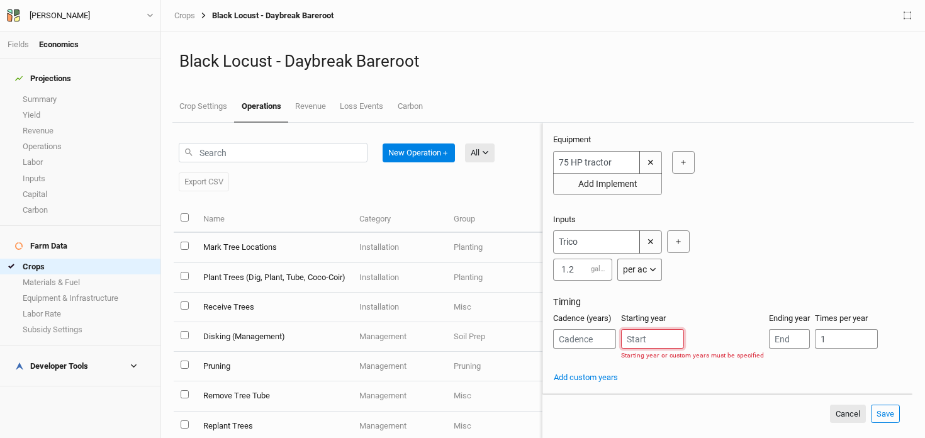
click at [640, 343] on input "number" at bounding box center [652, 339] width 63 height 20
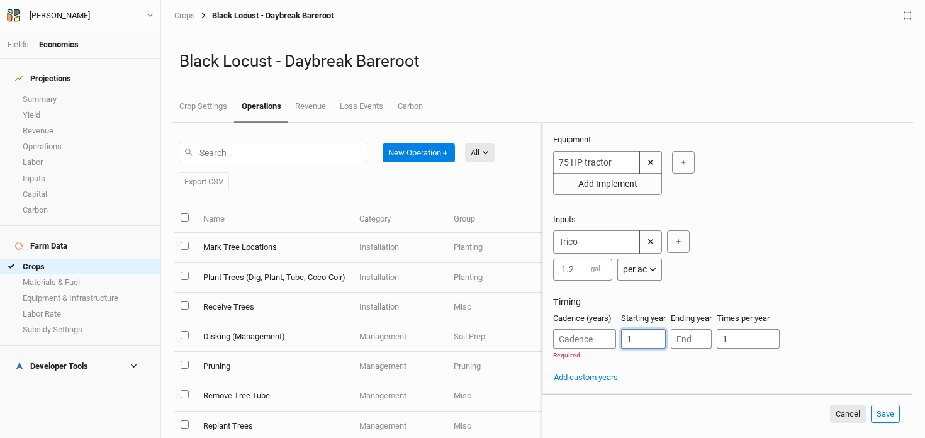
type input "1"
click at [581, 342] on input "number" at bounding box center [584, 339] width 63 height 20
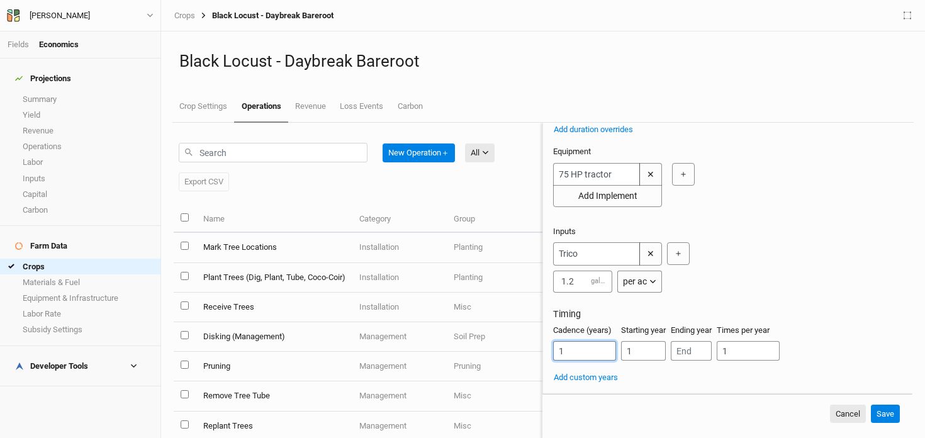
scroll to position [187, 0]
type input "1"
click at [697, 351] on input "number" at bounding box center [691, 351] width 41 height 20
type input "1"
click at [886, 411] on button "Save" at bounding box center [885, 414] width 29 height 19
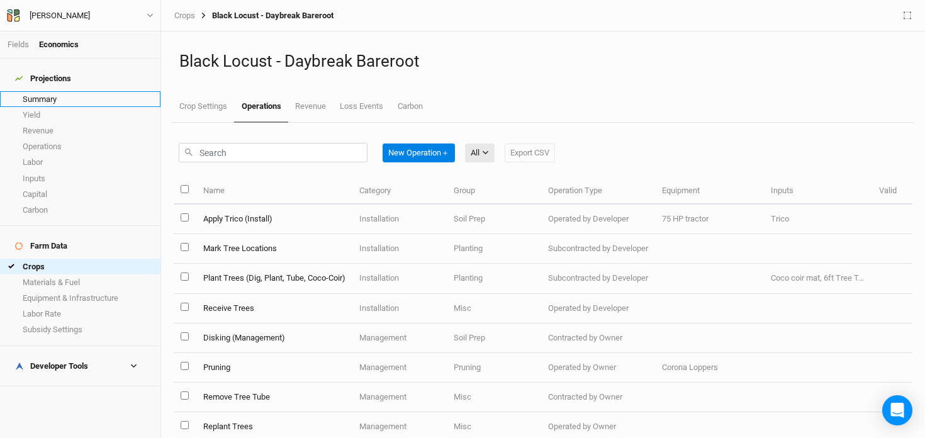
click at [45, 93] on link "Summary" at bounding box center [80, 99] width 160 height 16
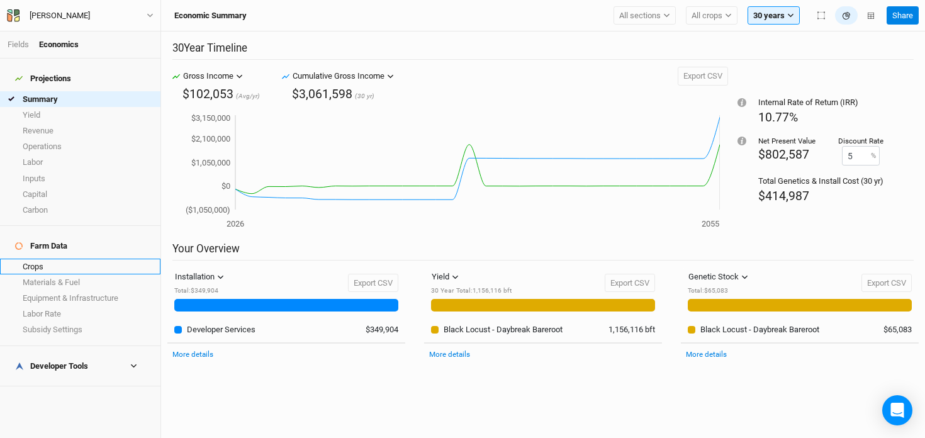
click at [50, 259] on link "Crops" at bounding box center [80, 267] width 160 height 16
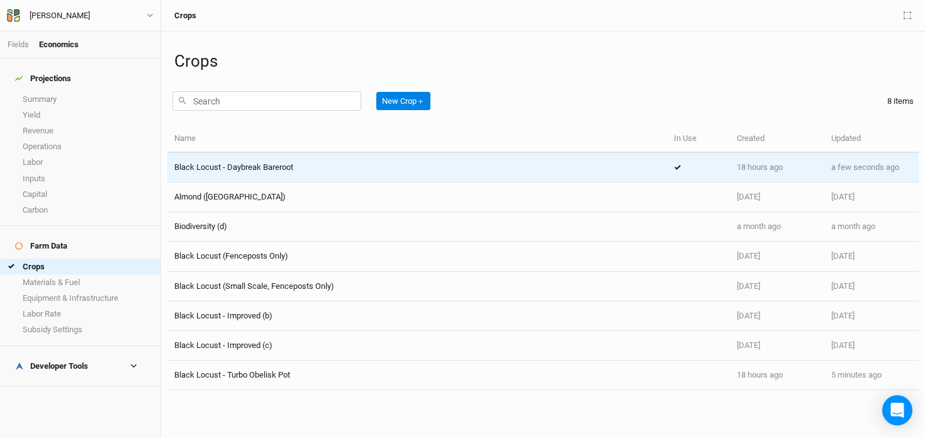
click at [271, 163] on span "Black Locust - Daybreak Bareroot" at bounding box center [233, 166] width 119 height 9
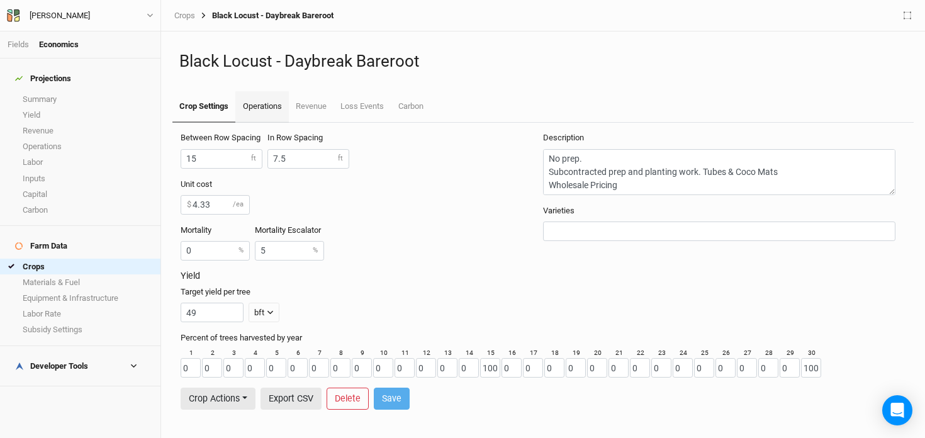
click at [266, 103] on link "Operations" at bounding box center [261, 106] width 53 height 31
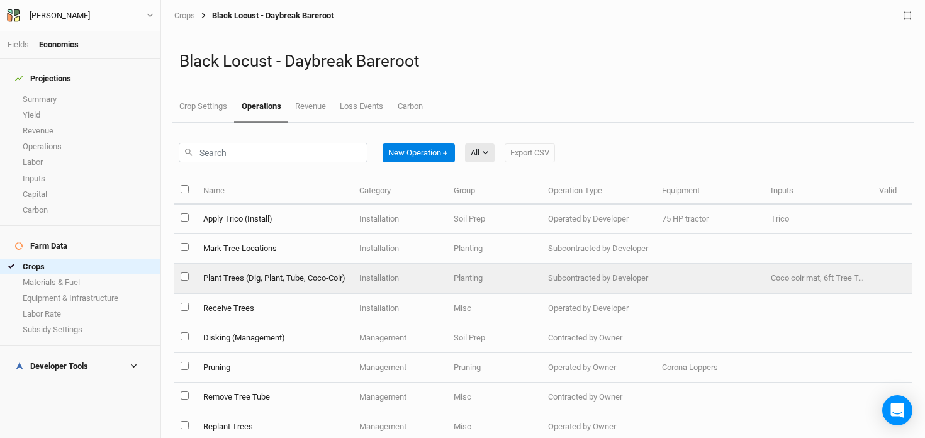
click at [308, 276] on td "Plant Trees (Dig, Plant, Tube, Coco-Coir)" at bounding box center [274, 279] width 156 height 30
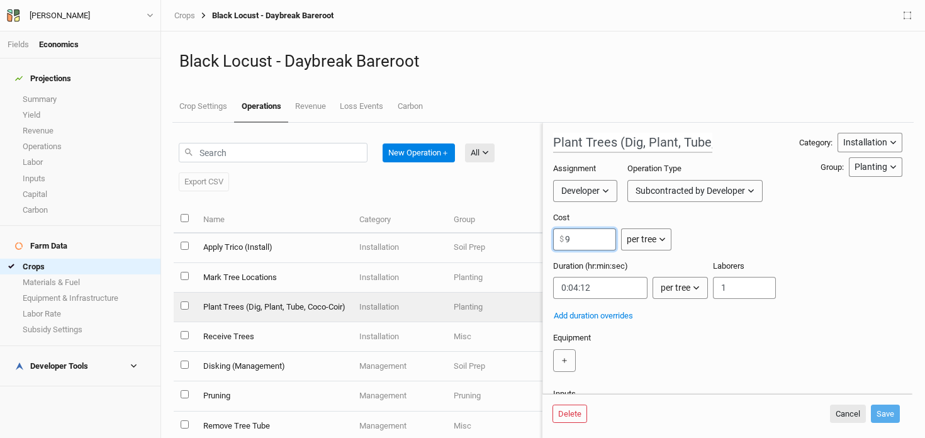
click at [602, 237] on input "9" at bounding box center [584, 239] width 63 height 22
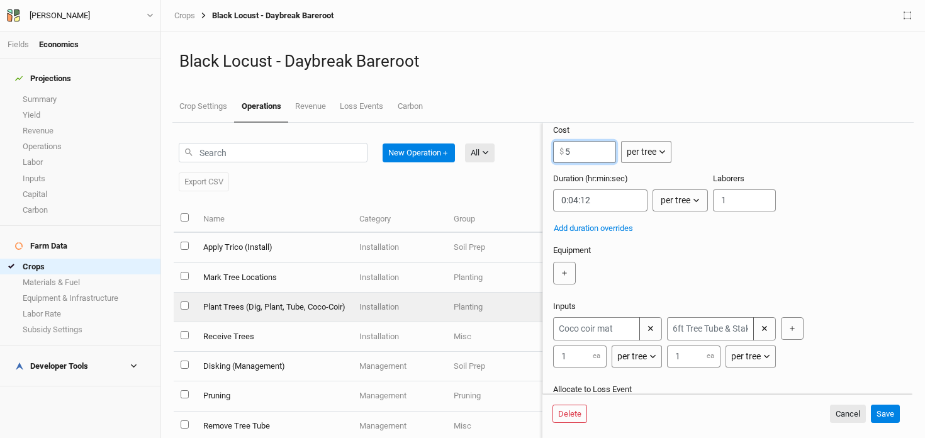
scroll to position [96, 0]
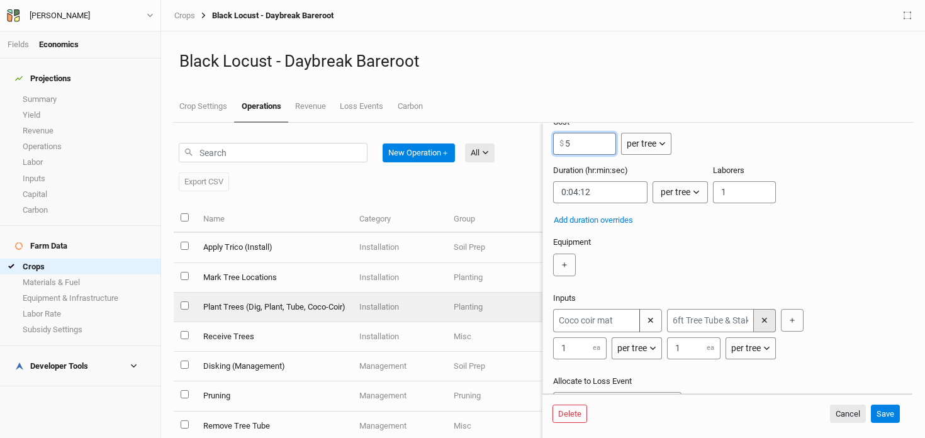
type input "5"
click at [766, 323] on button "✕" at bounding box center [764, 320] width 23 height 23
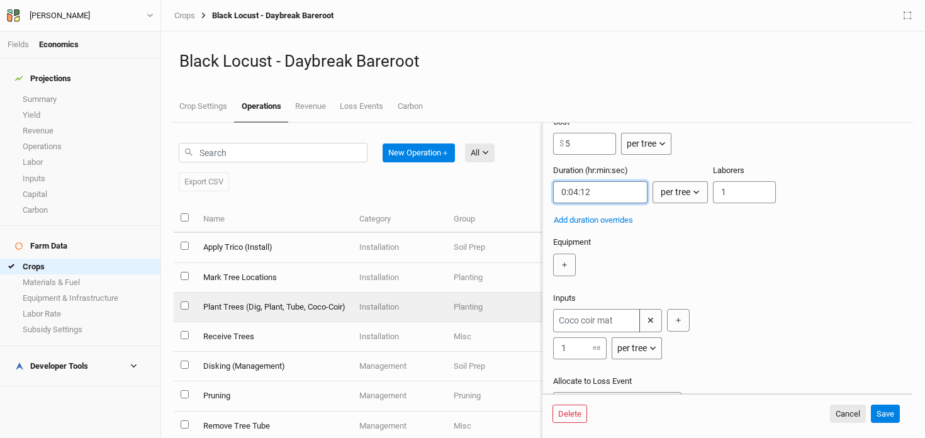
click at [578, 191] on input "string" at bounding box center [600, 192] width 94 height 22
type input "0:02:12"
click at [887, 412] on button "Save" at bounding box center [885, 414] width 29 height 19
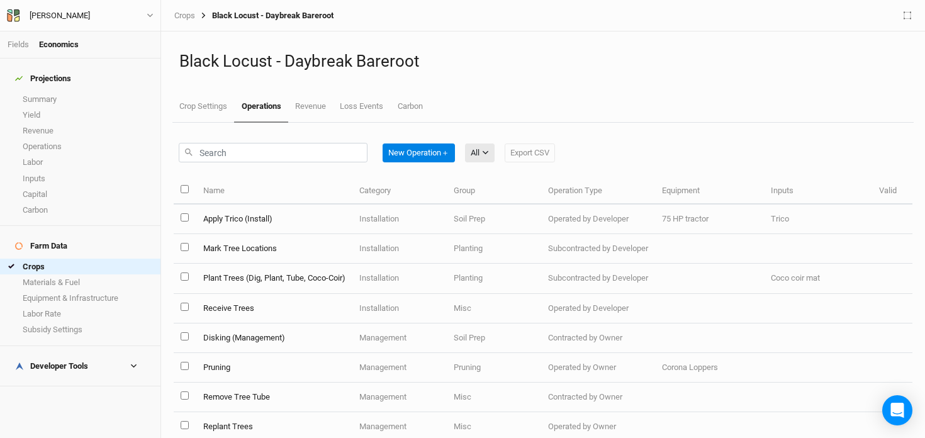
click at [66, 83] on h4 "Projections" at bounding box center [80, 78] width 145 height 25
click at [62, 91] on link "Summary" at bounding box center [80, 99] width 160 height 16
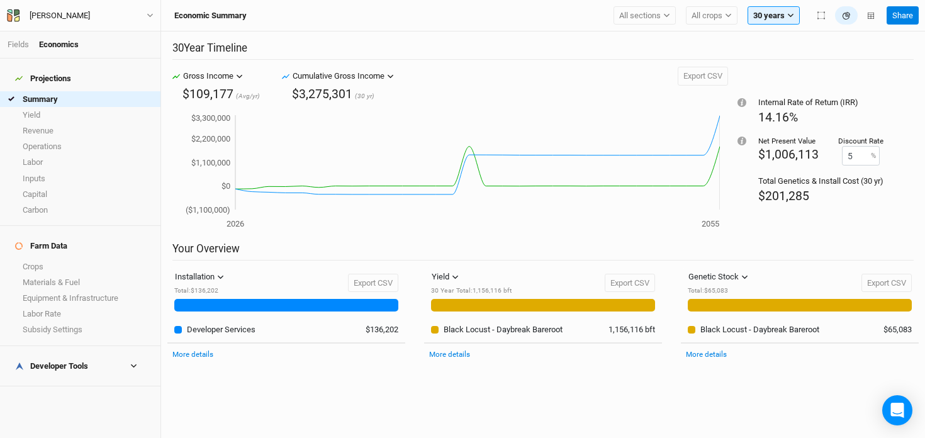
click at [69, 361] on div "Developer Tools" at bounding box center [51, 366] width 73 height 10
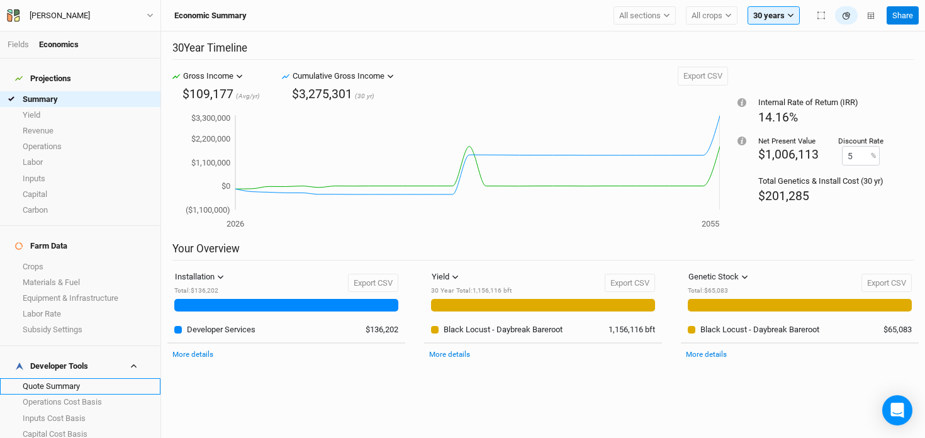
click at [65, 378] on link "Quote Summary" at bounding box center [80, 386] width 160 height 16
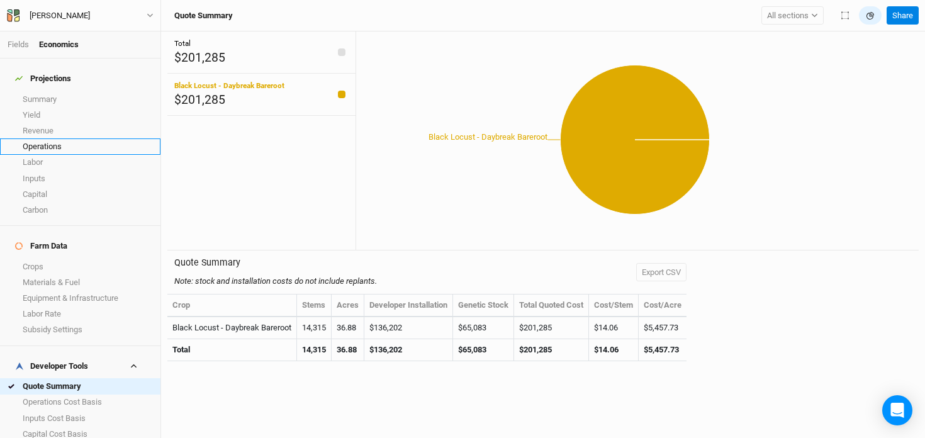
click at [53, 140] on link "Operations" at bounding box center [80, 146] width 160 height 16
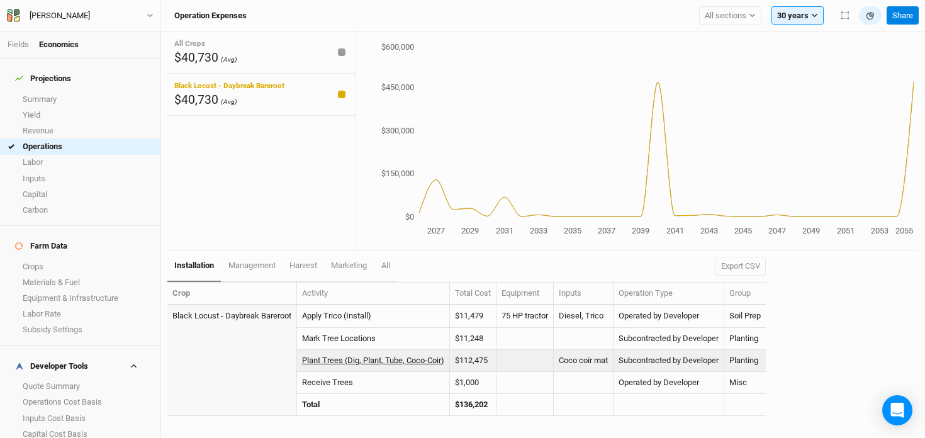
click at [426, 361] on link "Plant Trees (Dig, Plant, Tube, Coco-Coir)" at bounding box center [373, 360] width 142 height 9
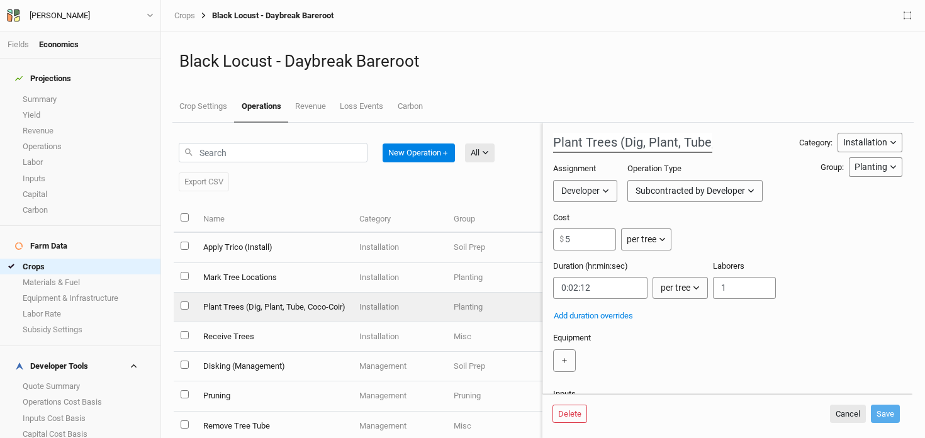
click at [660, 144] on input "Plant Trees (Dig, Plant, Tube, Coco-Coir)" at bounding box center [632, 143] width 159 height 20
type input "Plant Trees (Dig, Plant, Coco-Coir)"
click at [892, 412] on button "Save" at bounding box center [885, 414] width 29 height 19
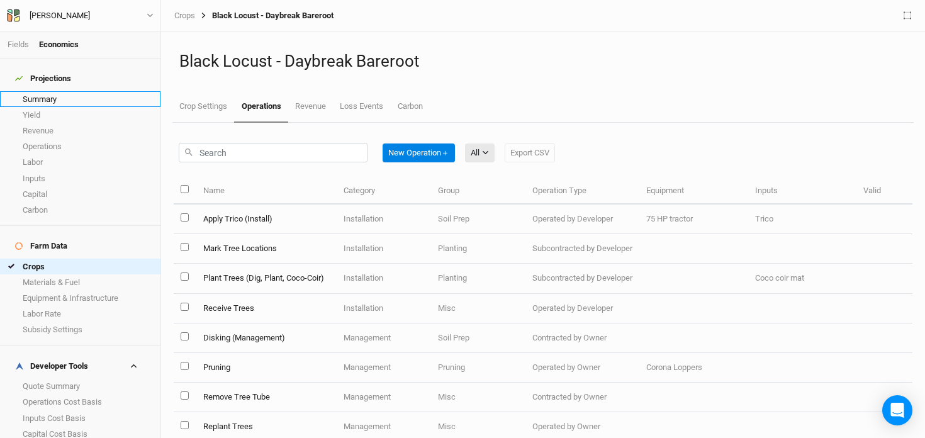
click at [62, 91] on link "Summary" at bounding box center [80, 99] width 160 height 16
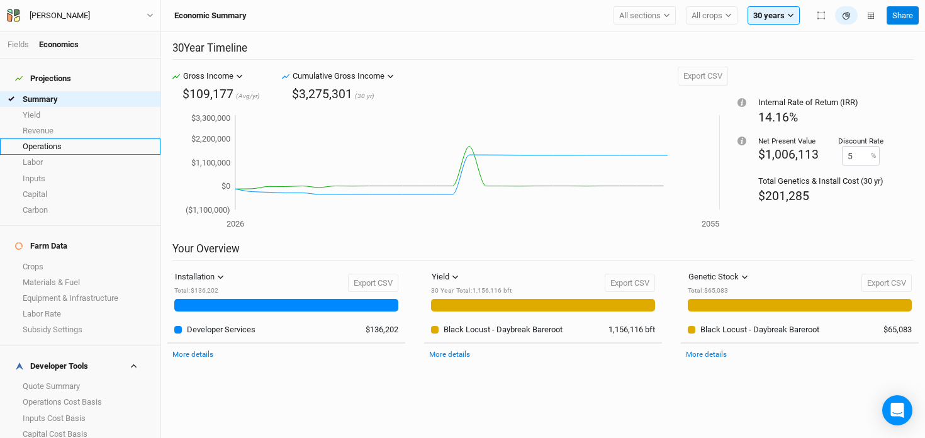
click at [46, 140] on link "Operations" at bounding box center [80, 146] width 160 height 16
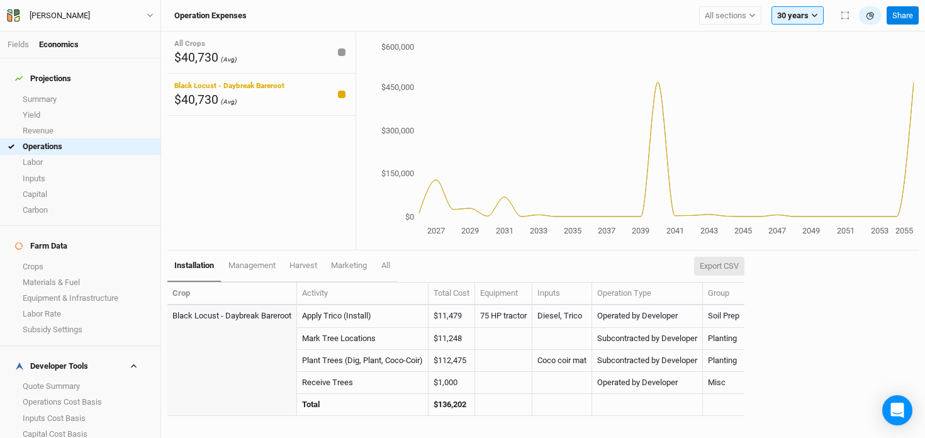
click at [732, 271] on button "Export CSV" at bounding box center [719, 266] width 50 height 19
click at [28, 259] on link "Crops" at bounding box center [80, 267] width 160 height 16
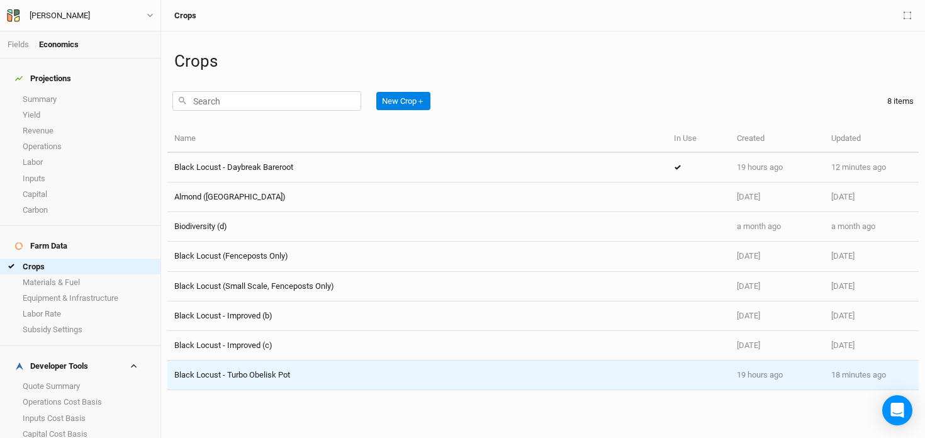
click at [289, 380] on div "Black Locust - Turbo Obelisk Pot" at bounding box center [232, 374] width 116 height 11
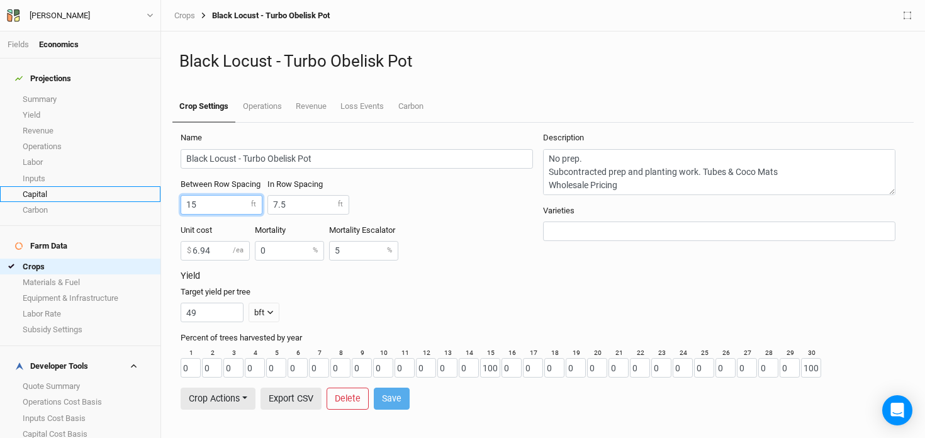
drag, startPoint x: 220, startPoint y: 207, endPoint x: 143, endPoint y: 188, distance: 79.7
click at [143, 188] on div "Fields Economics Projections Summary Yield Revenue Operations Labor Inputs Capi…" at bounding box center [462, 219] width 925 height 438
type input "20"
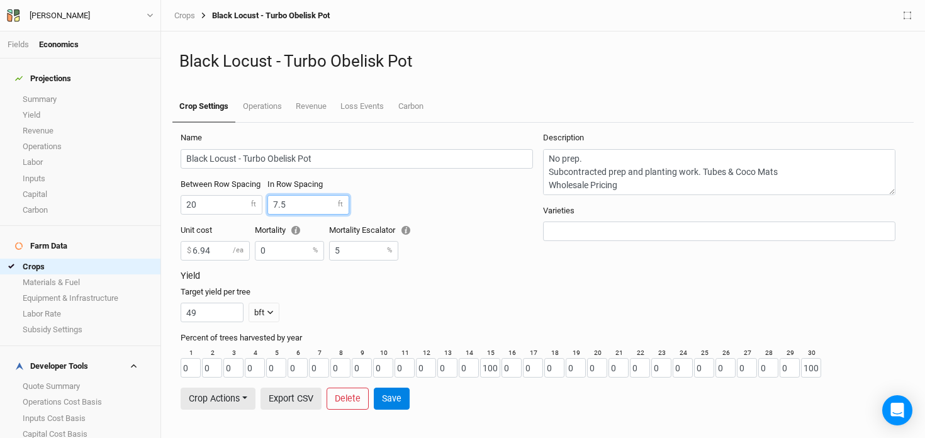
drag, startPoint x: 292, startPoint y: 205, endPoint x: 217, endPoint y: 179, distance: 79.2
click at [217, 179] on div "Between Row Spacing 20 ft In Row Spacing 7.5 ft" at bounding box center [362, 202] width 362 height 46
type input "20"
click at [402, 401] on button "Save" at bounding box center [392, 399] width 36 height 22
click at [20, 44] on link "Fields" at bounding box center [18, 44] width 21 height 9
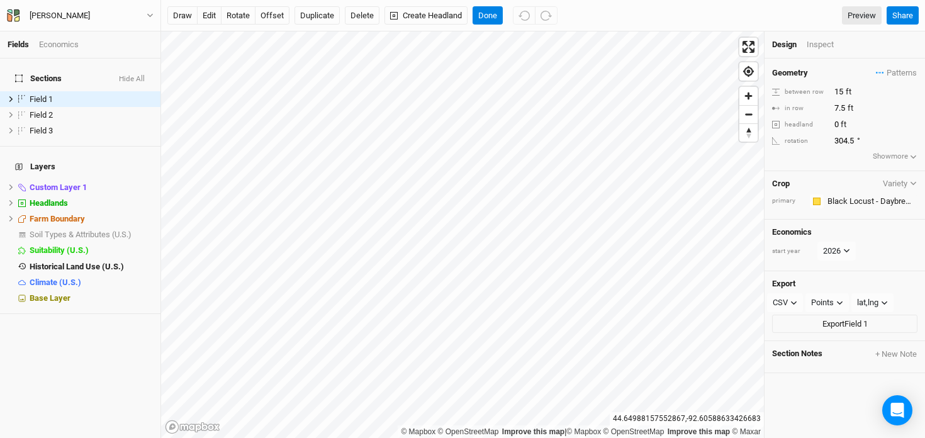
click at [863, 209] on div "Crop Variety primary Colors Brown Orange Yellow Green Blue Purple Pink Red" at bounding box center [845, 195] width 160 height 48
click at [851, 196] on input "text" at bounding box center [871, 201] width 94 height 15
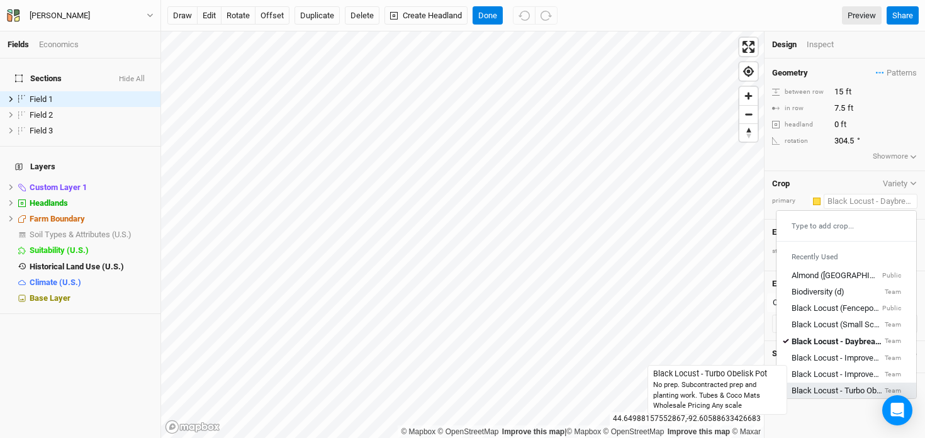
click at [825, 388] on div "Black Locust - Turbo Obelisk Pot" at bounding box center [837, 390] width 91 height 11
type input "20"
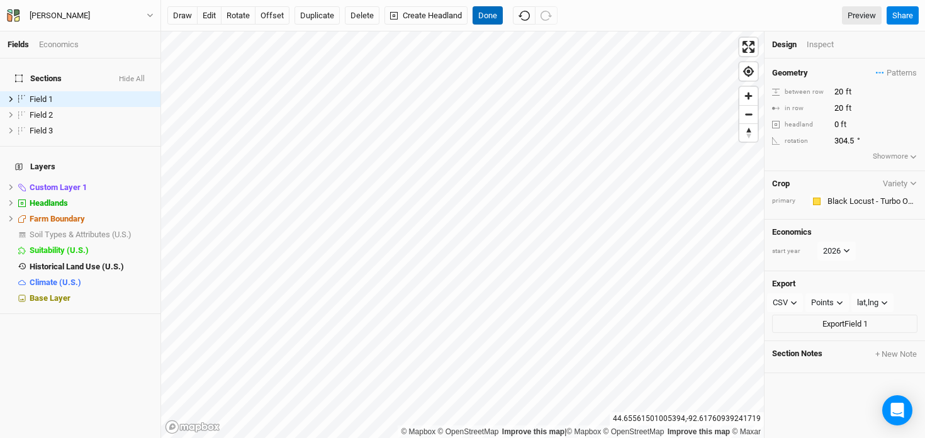
click at [492, 12] on button "Done" at bounding box center [488, 15] width 30 height 19
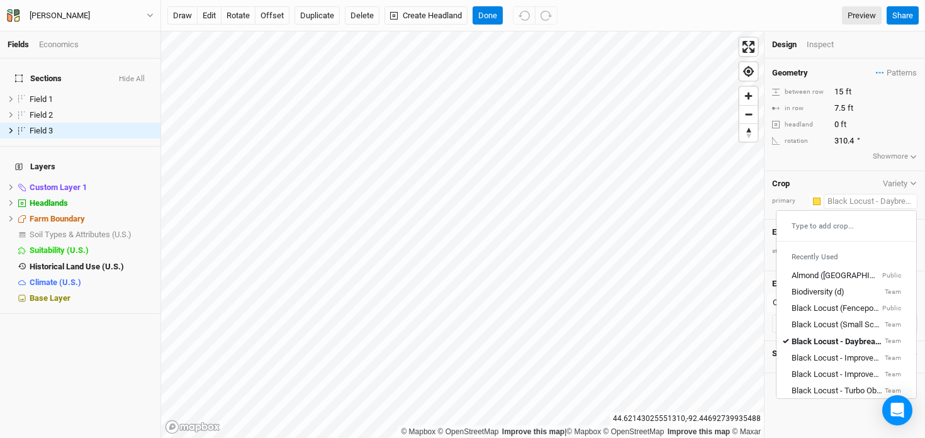
click at [870, 199] on input "text" at bounding box center [871, 201] width 94 height 15
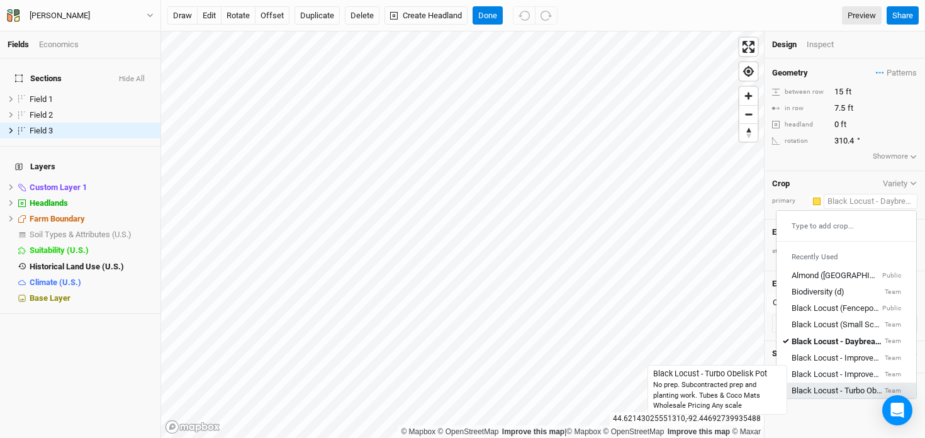
click at [825, 385] on div "Black Locust - Turbo Obelisk Pot" at bounding box center [837, 390] width 91 height 11
type input "20"
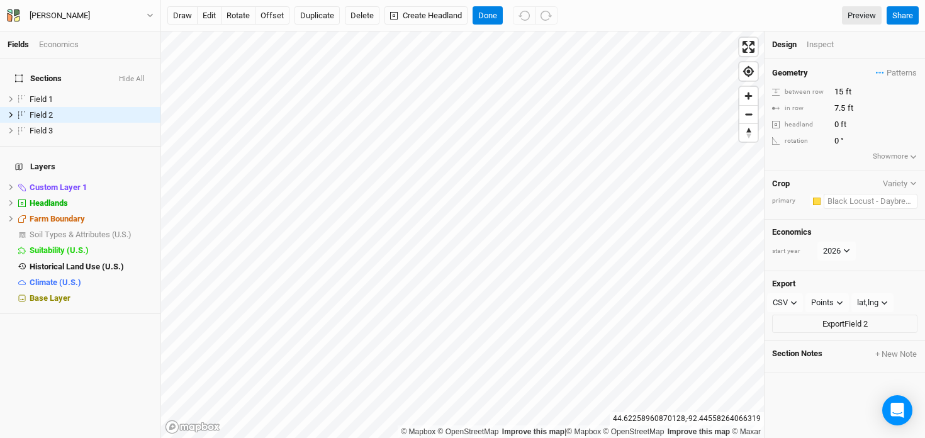
click at [877, 198] on input "text" at bounding box center [871, 201] width 94 height 15
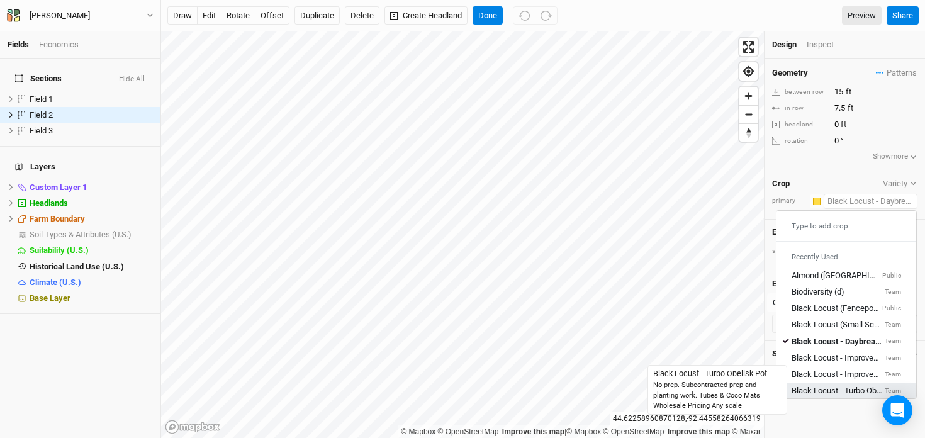
click at [817, 388] on div "Black Locust - Turbo Obelisk Pot" at bounding box center [837, 390] width 91 height 11
type input "20"
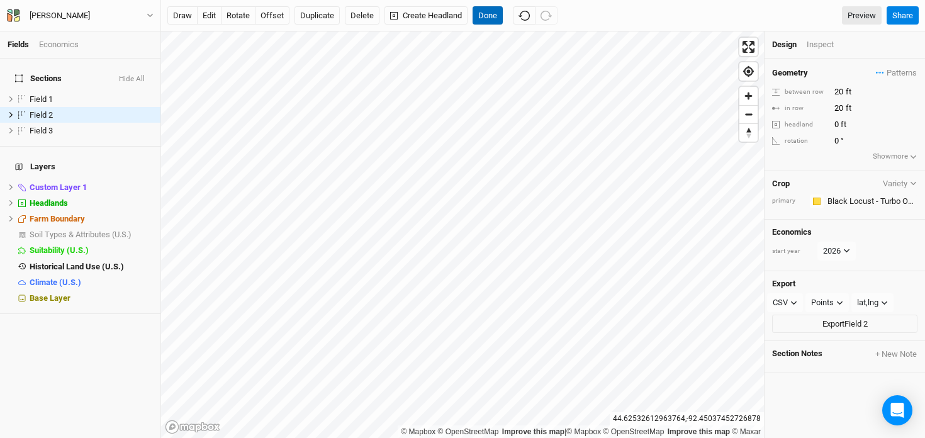
click at [491, 20] on button "Done" at bounding box center [488, 15] width 30 height 19
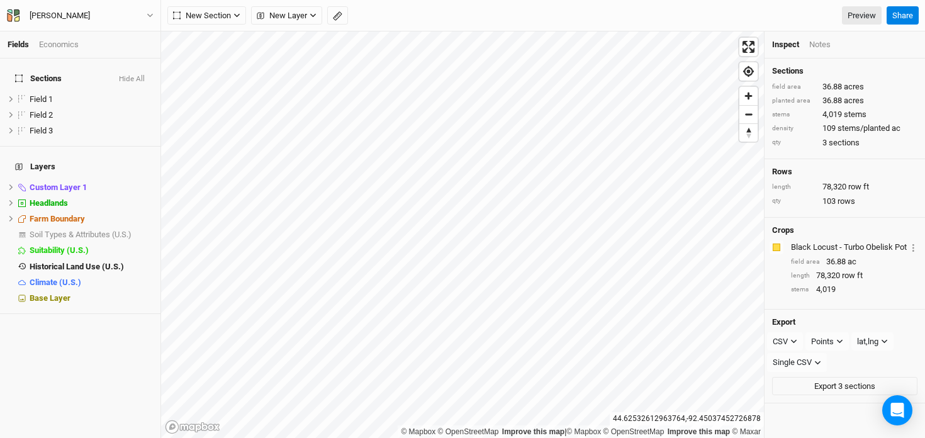
click at [48, 44] on div "Economics" at bounding box center [59, 44] width 40 height 11
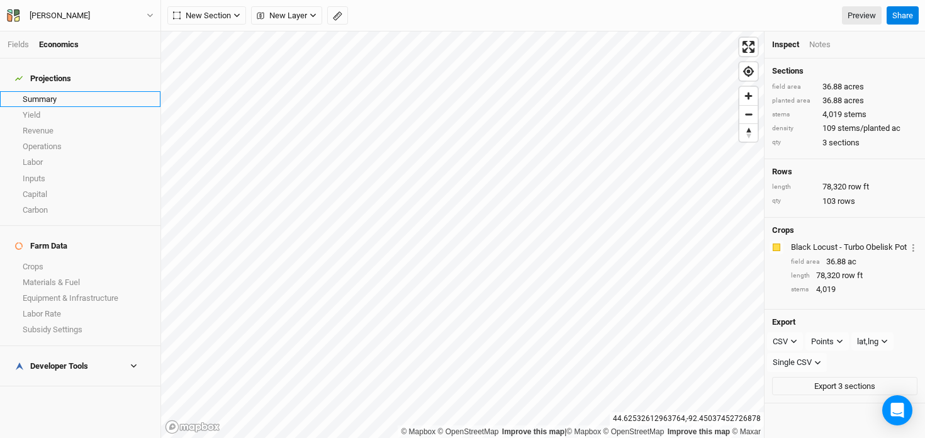
click at [57, 93] on link "Summary" at bounding box center [80, 99] width 160 height 16
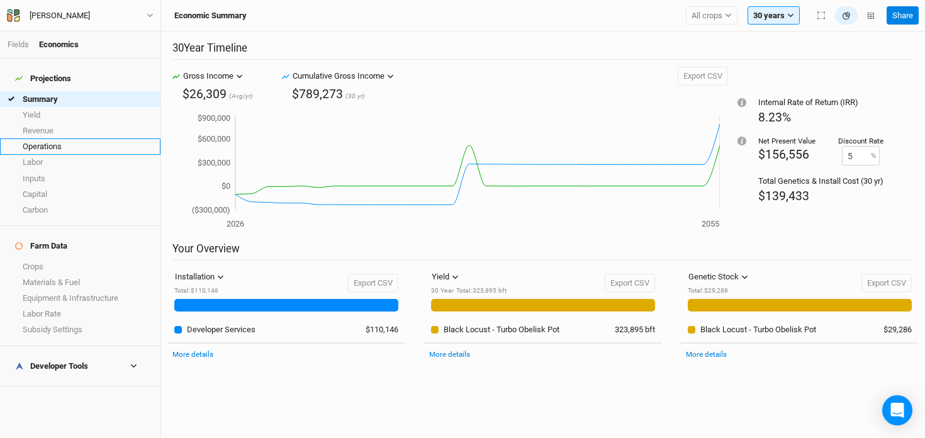
click at [87, 143] on link "Operations" at bounding box center [80, 146] width 160 height 16
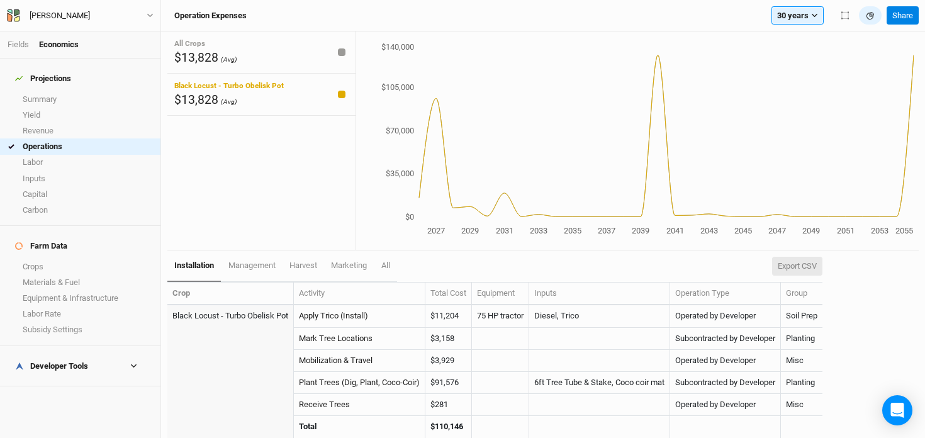
click at [812, 263] on button "Export CSV" at bounding box center [797, 266] width 50 height 19
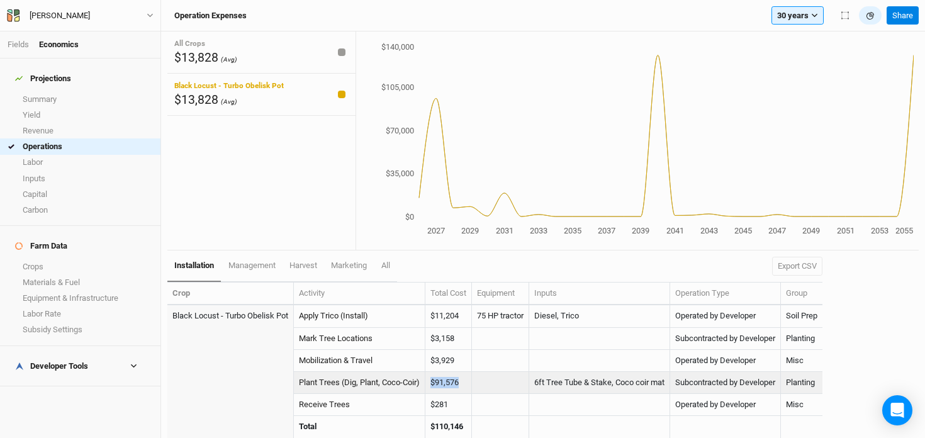
drag, startPoint x: 466, startPoint y: 385, endPoint x: 435, endPoint y: 381, distance: 31.7
click at [435, 381] on td "$91,576" at bounding box center [448, 383] width 47 height 22
copy td "$91,576"
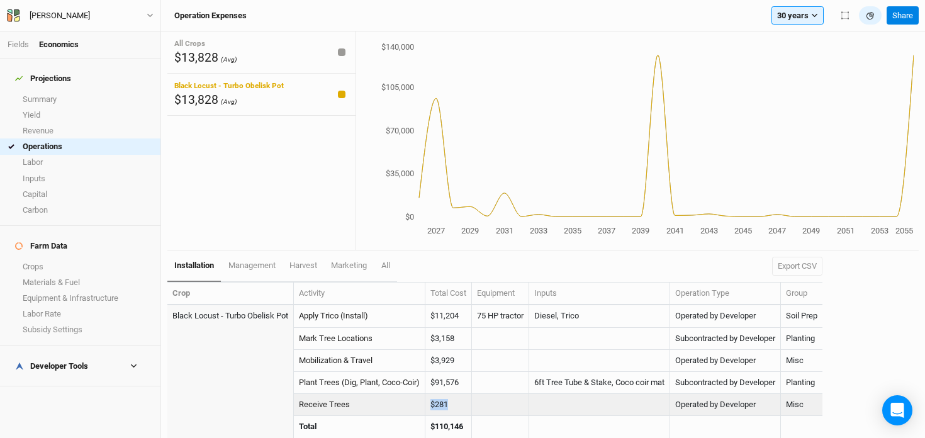
drag, startPoint x: 452, startPoint y: 405, endPoint x: 410, endPoint y: 399, distance: 42.0
click at [410, 399] on tr "Receive Trees $281 Operated by Developer Misc" at bounding box center [494, 405] width 655 height 22
copy tr "$281"
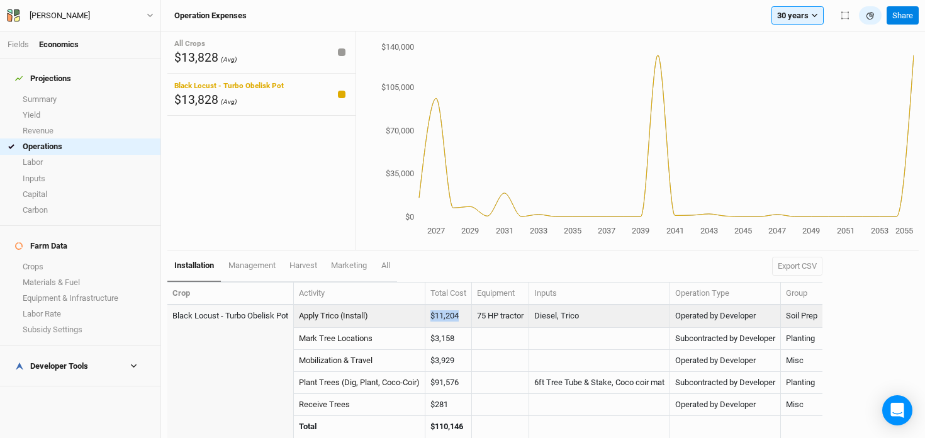
drag, startPoint x: 465, startPoint y: 317, endPoint x: 413, endPoint y: 317, distance: 51.6
click at [413, 317] on tr "Black Locust - Turbo Obelisk Pot Apply Trico (Install) $11,204 75 HP tractor Di…" at bounding box center [494, 316] width 655 height 22
copy tr "$11,204"
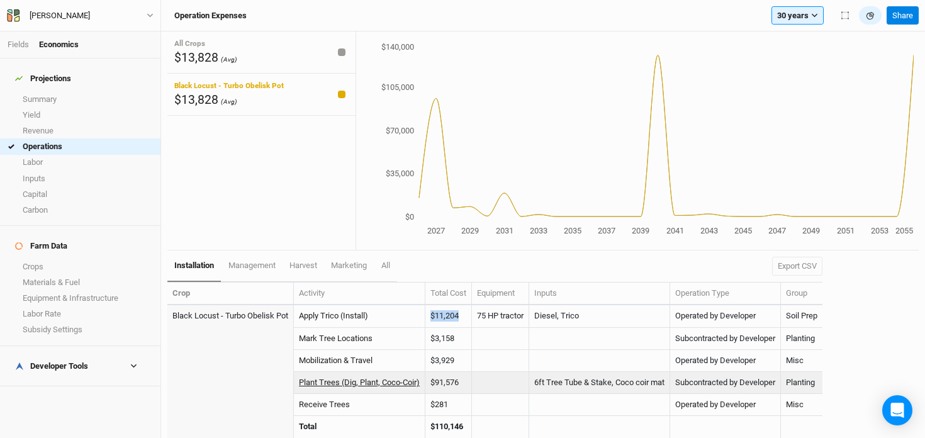
click at [360, 381] on link "Plant Trees (Dig, Plant, Coco-Coir)" at bounding box center [359, 382] width 121 height 9
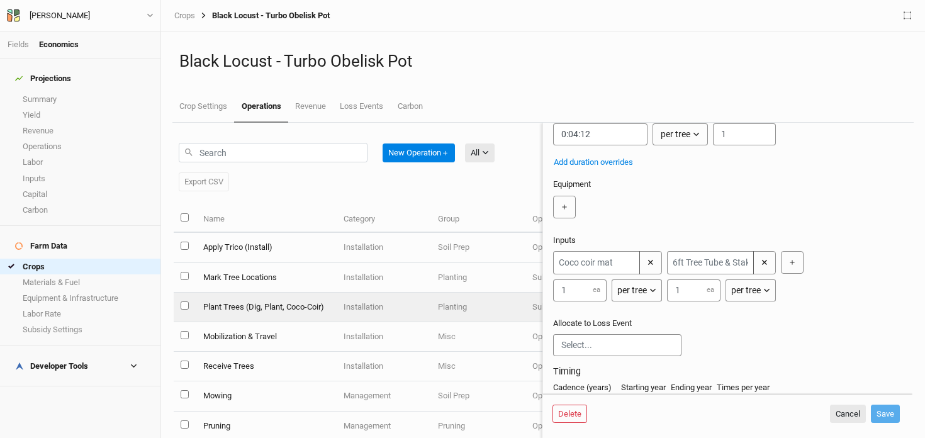
scroll to position [191, 0]
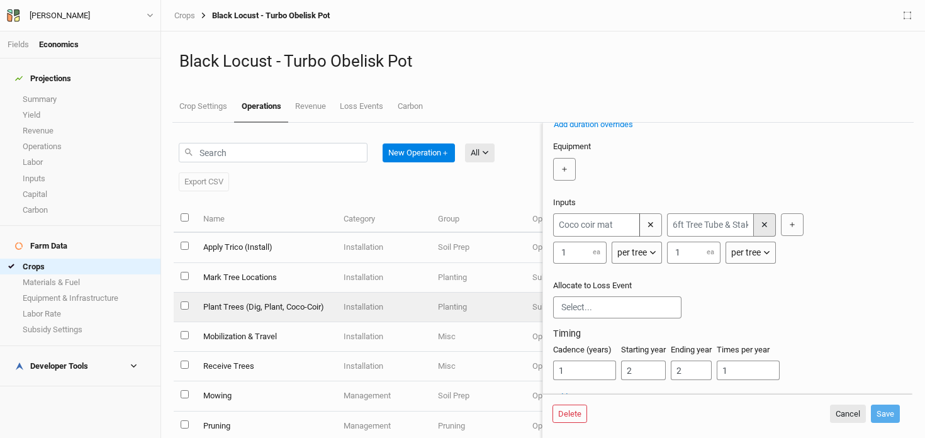
click at [763, 230] on button "✕" at bounding box center [764, 224] width 23 height 23
click at [884, 412] on button "Save" at bounding box center [885, 414] width 29 height 19
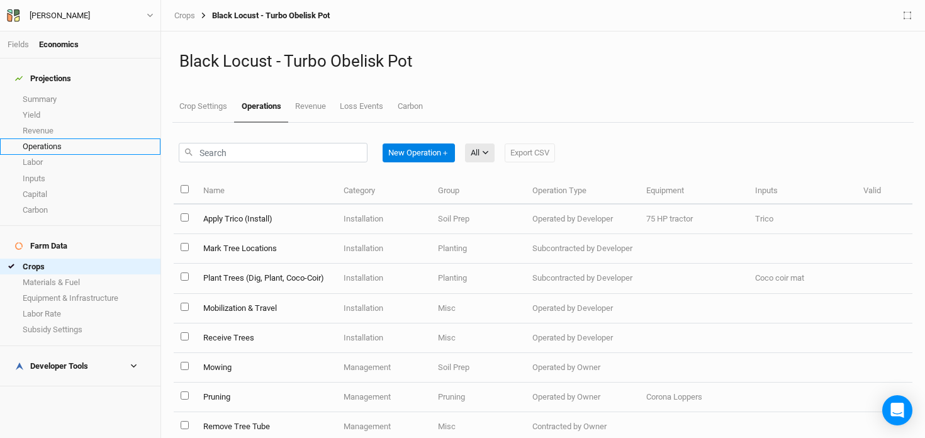
click at [69, 138] on link "Operations" at bounding box center [80, 146] width 160 height 16
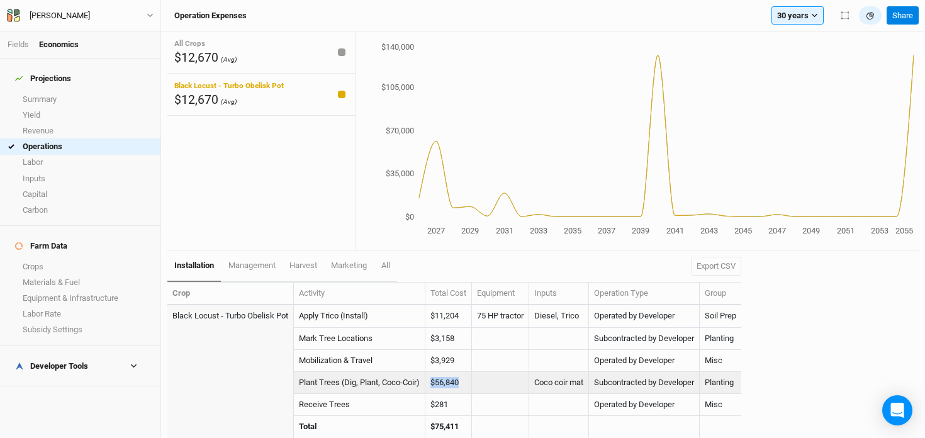
drag, startPoint x: 469, startPoint y: 383, endPoint x: 431, endPoint y: 379, distance: 38.5
click at [431, 379] on td "$56,840" at bounding box center [448, 383] width 47 height 22
copy td "$56,840"
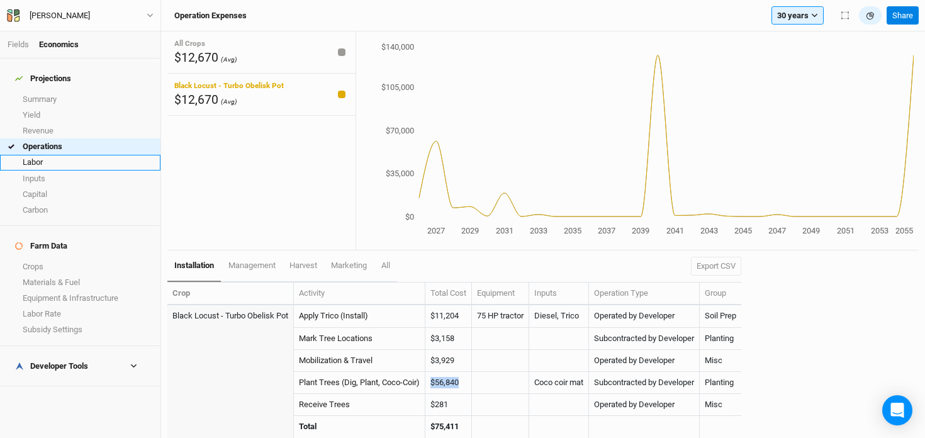
click at [61, 155] on link "Labor" at bounding box center [80, 163] width 160 height 16
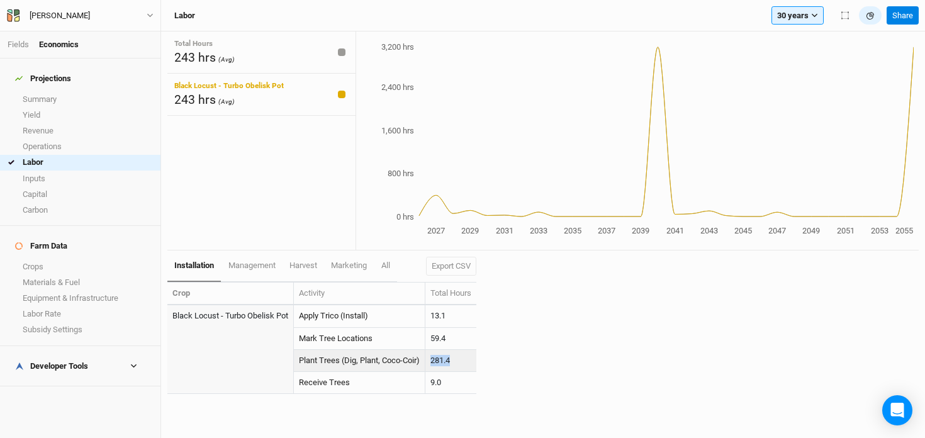
drag, startPoint x: 457, startPoint y: 361, endPoint x: 431, endPoint y: 362, distance: 25.8
click at [431, 362] on td "281.4" at bounding box center [450, 361] width 51 height 22
copy td "281.4"
drag, startPoint x: 451, startPoint y: 336, endPoint x: 427, endPoint y: 336, distance: 24.5
click at [427, 336] on tr "Mark Tree Locations 59.4" at bounding box center [321, 339] width 309 height 22
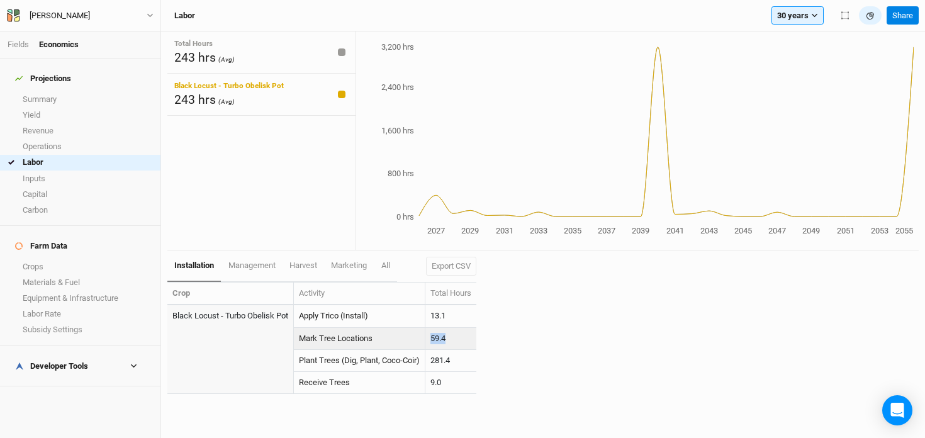
copy tr "59.4"
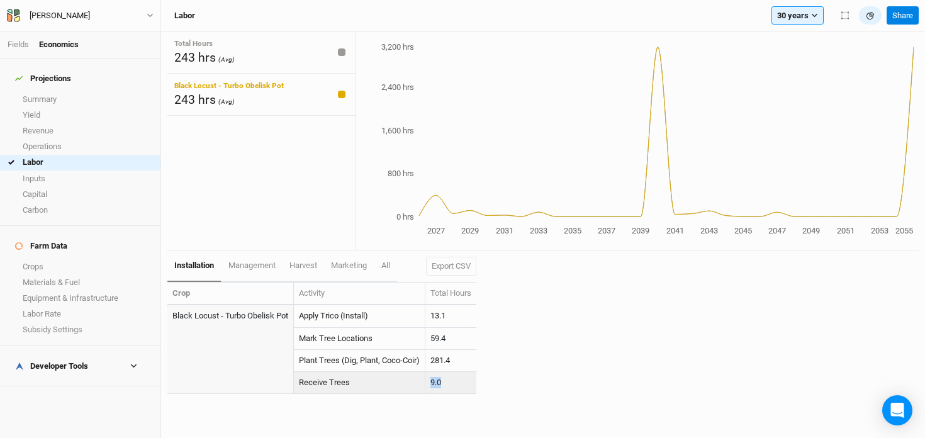
drag, startPoint x: 446, startPoint y: 386, endPoint x: 407, endPoint y: 381, distance: 38.8
click at [407, 381] on tr "Receive Trees 9.0" at bounding box center [321, 383] width 309 height 22
copy tr "9.0"
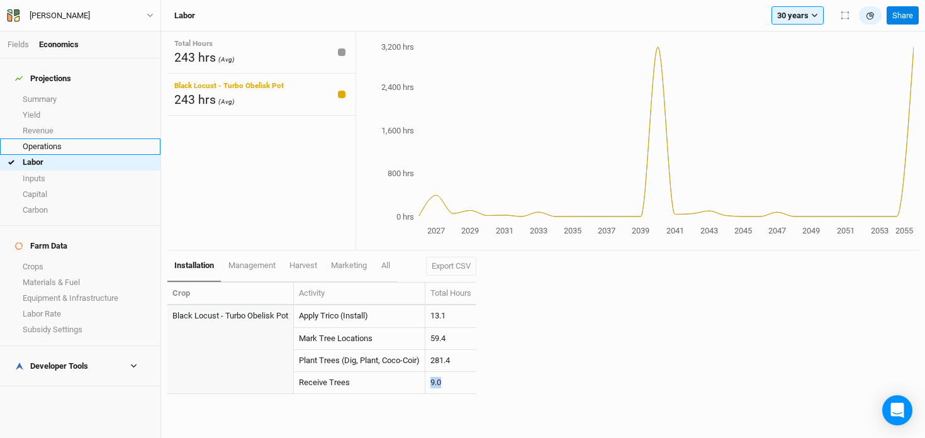
click at [66, 138] on link "Operations" at bounding box center [80, 146] width 160 height 16
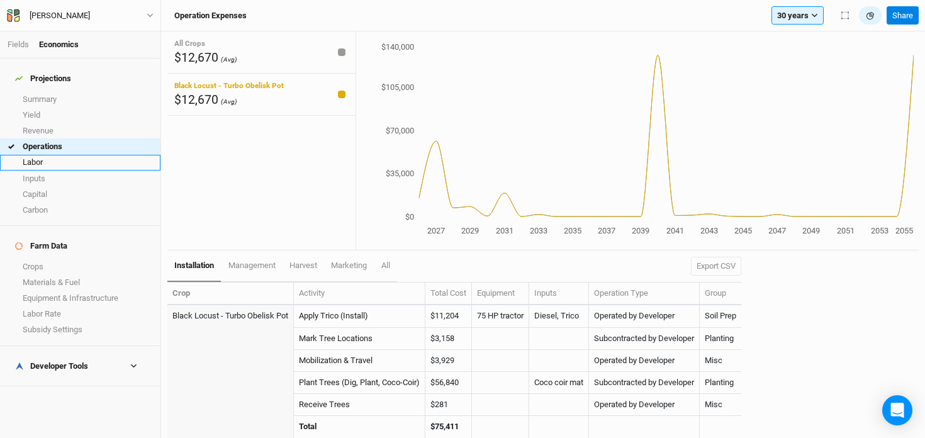
click at [69, 157] on link "Labor" at bounding box center [80, 163] width 160 height 16
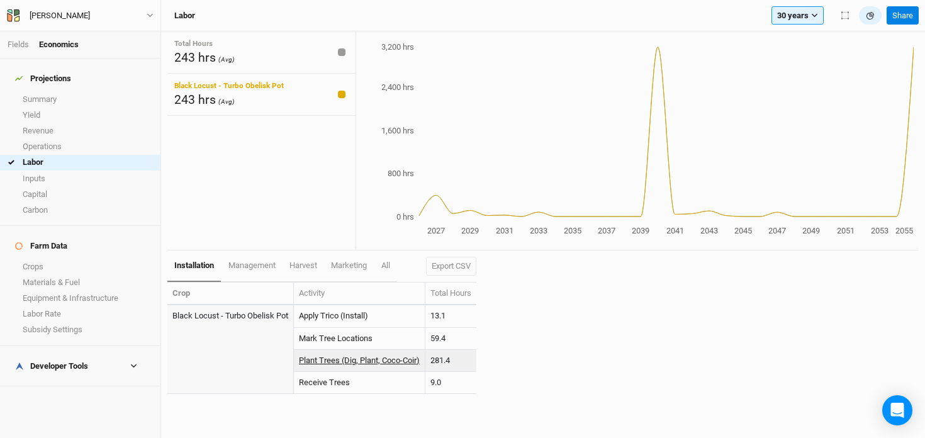
click at [343, 361] on link "Plant Trees (Dig, Plant, Coco-Coir)" at bounding box center [359, 360] width 121 height 9
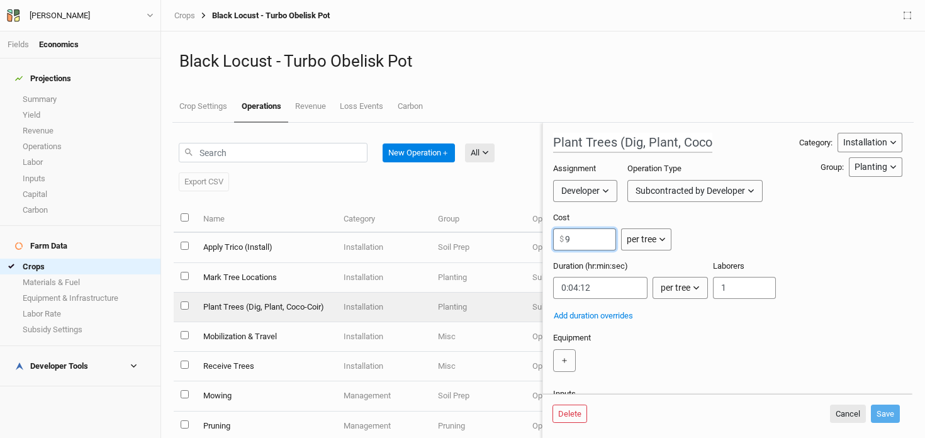
click at [578, 242] on input "9" at bounding box center [584, 239] width 63 height 22
type input "5"
click at [575, 288] on input "string" at bounding box center [600, 288] width 94 height 22
click at [574, 289] on input "string" at bounding box center [600, 288] width 94 height 22
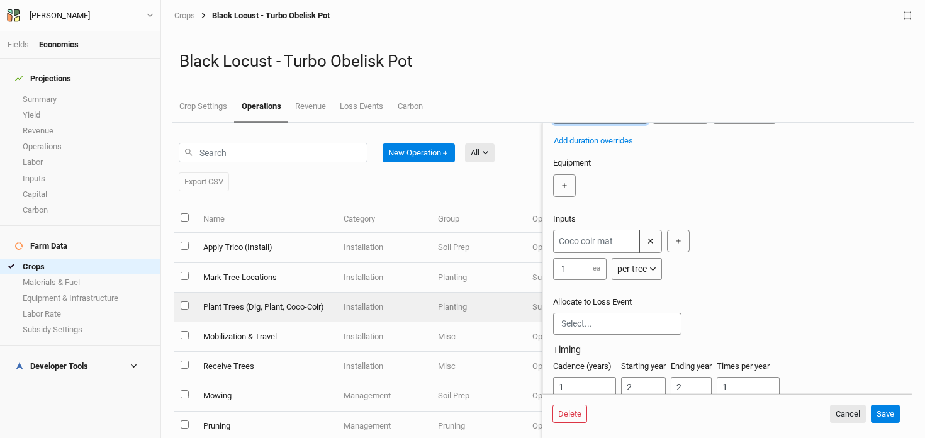
scroll to position [186, 0]
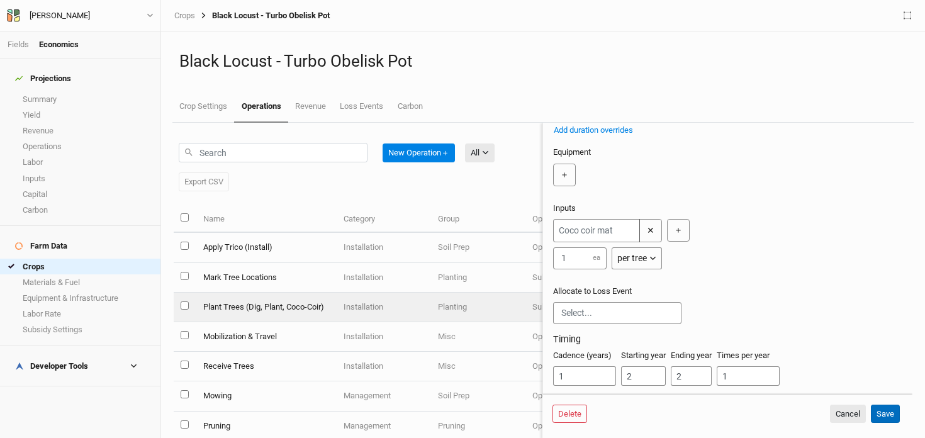
type input "0:02:12"
click at [884, 412] on button "Save" at bounding box center [885, 414] width 29 height 19
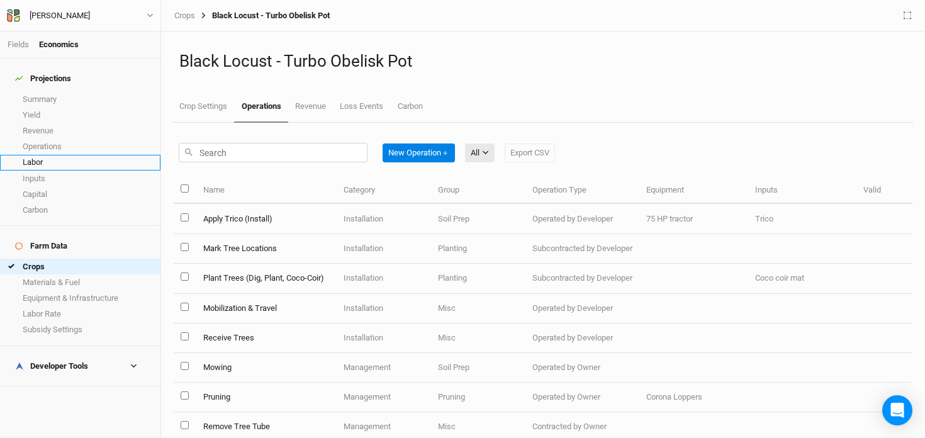
click at [40, 155] on link "Labor" at bounding box center [80, 163] width 160 height 16
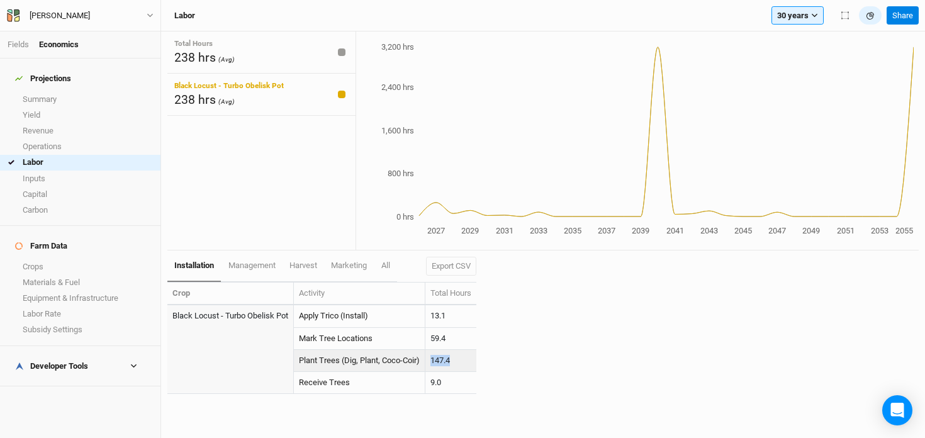
drag, startPoint x: 461, startPoint y: 362, endPoint x: 435, endPoint y: 362, distance: 26.4
click at [435, 362] on td "147.4" at bounding box center [450, 361] width 51 height 22
copy td "147.4"
click at [356, 361] on link "Plant Trees (Dig, Plant, Coco-Coir)" at bounding box center [359, 360] width 121 height 9
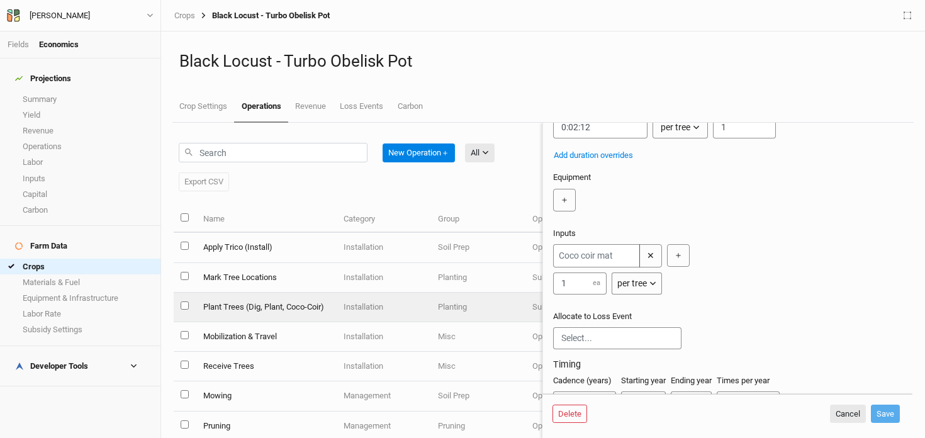
scroll to position [169, 0]
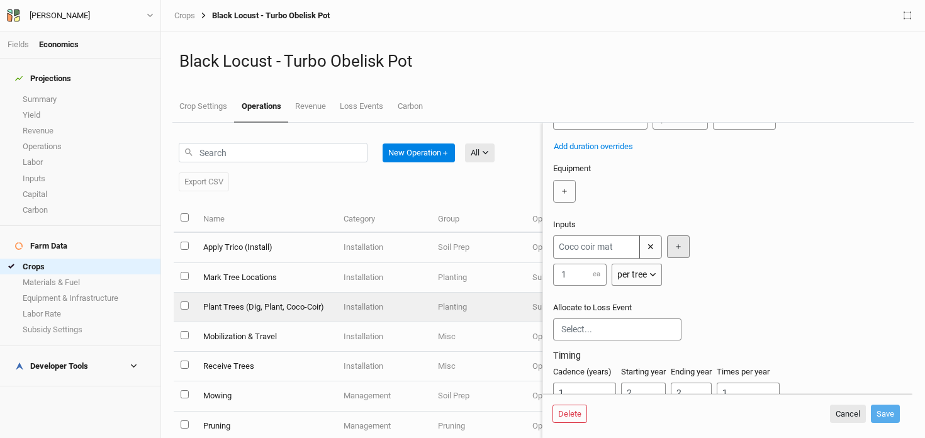
click at [684, 249] on button "＋" at bounding box center [678, 246] width 23 height 23
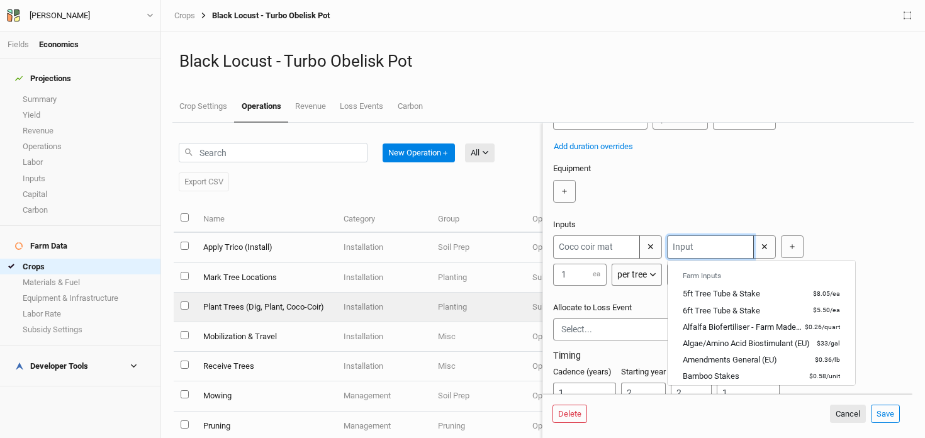
click at [697, 245] on input "text" at bounding box center [710, 246] width 87 height 23
click at [710, 310] on div "6ft Tree Tube & Stake" at bounding box center [721, 310] width 77 height 11
type input "6ft Tree Tube & Stake"
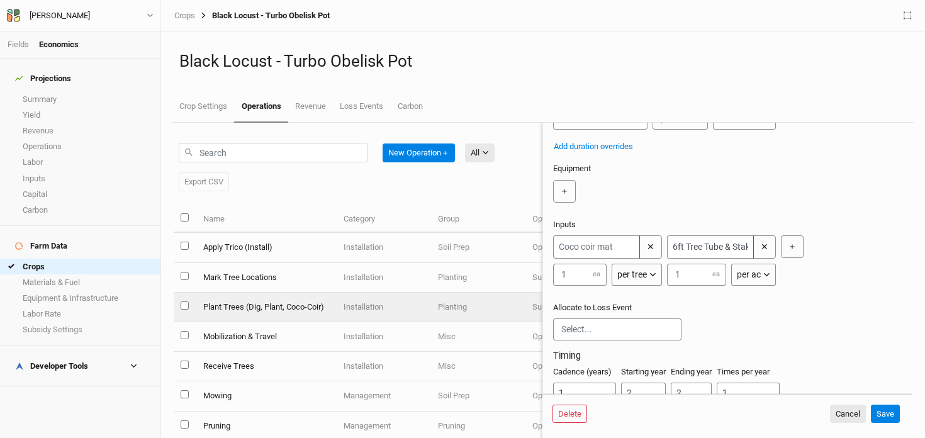
click at [750, 281] on div "per ac" at bounding box center [749, 274] width 24 height 13
click at [758, 321] on span "per tree" at bounding box center [764, 322] width 36 height 14
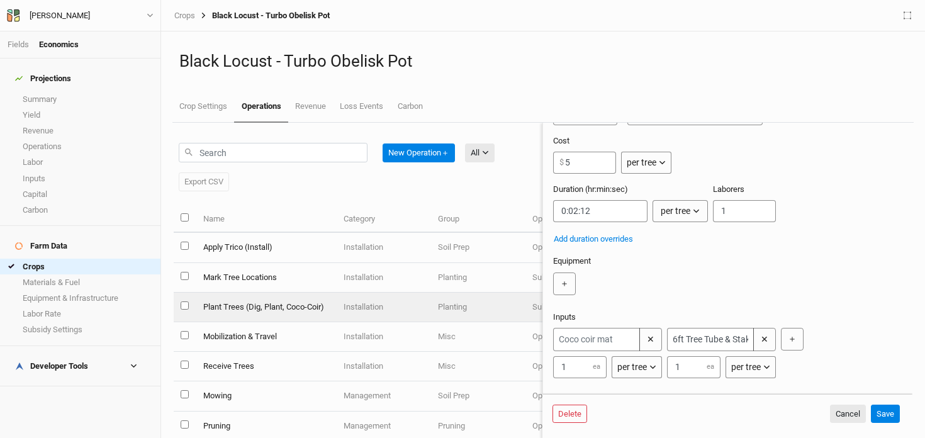
scroll to position [0, 0]
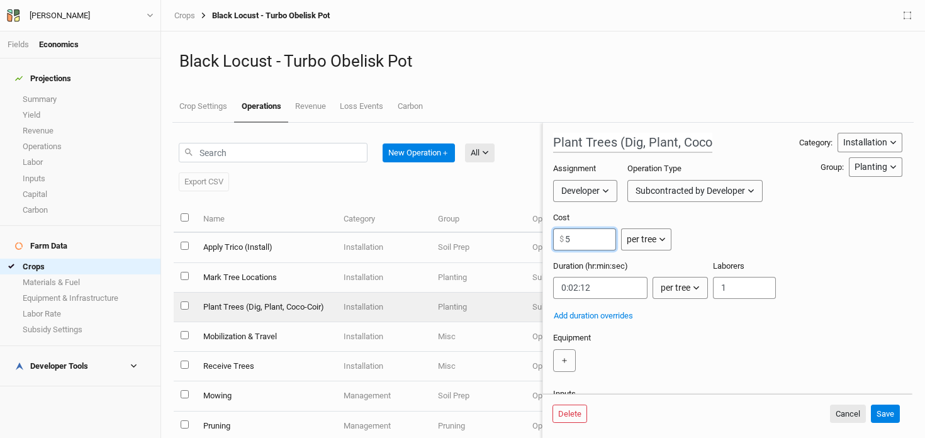
drag, startPoint x: 586, startPoint y: 244, endPoint x: 532, endPoint y: 238, distance: 54.4
click at [532, 238] on div "New Operation ＋ All All Harvest Installation Management Export CSV Name Categor…" at bounding box center [543, 280] width 739 height 315
type input "9"
click at [578, 289] on input "string" at bounding box center [600, 288] width 94 height 22
type input "0:04:12"
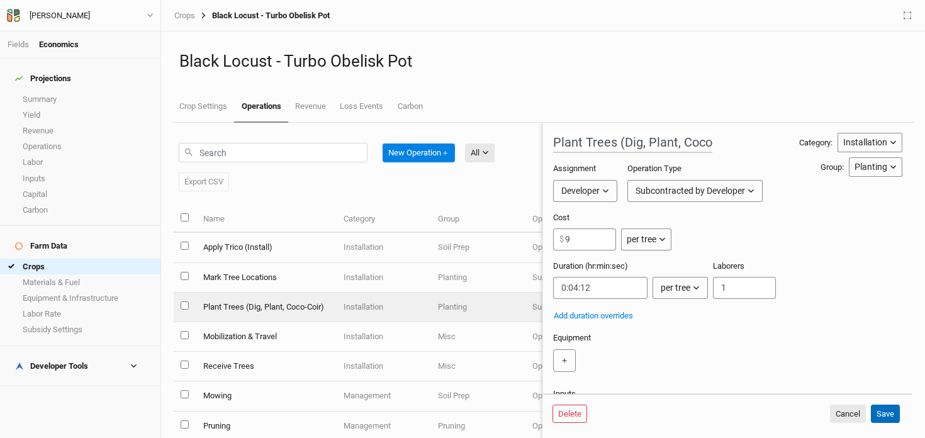
click at [886, 413] on button "Save" at bounding box center [885, 414] width 29 height 19
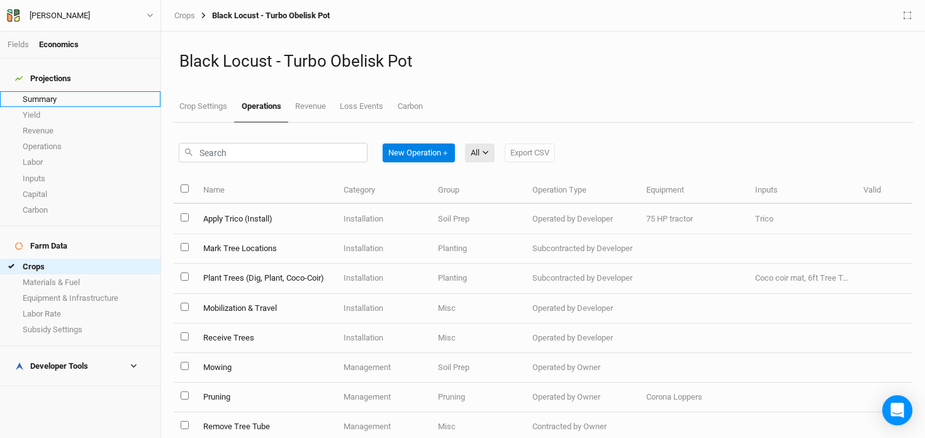
click at [86, 91] on link "Summary" at bounding box center [80, 99] width 160 height 16
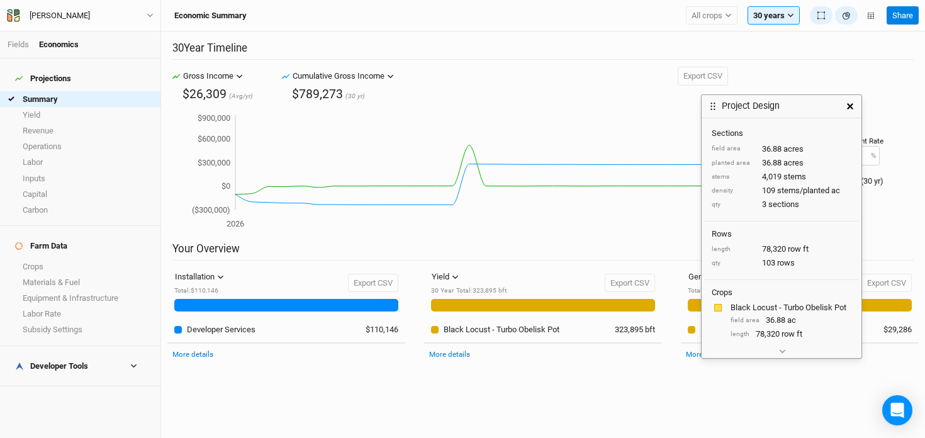
scroll to position [25, 0]
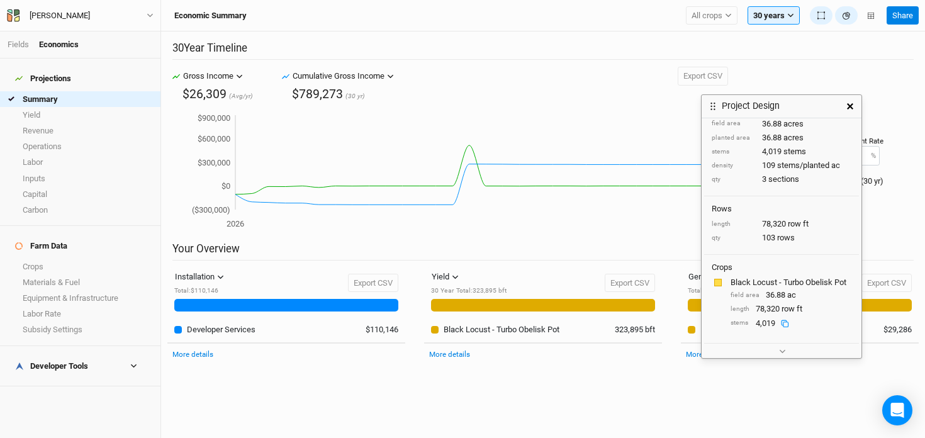
drag, startPoint x: 775, startPoint y: 321, endPoint x: 756, endPoint y: 323, distance: 19.6
click at [756, 323] on div "4,019" at bounding box center [775, 323] width 39 height 11
click at [59, 186] on link "Capital" at bounding box center [80, 194] width 160 height 16
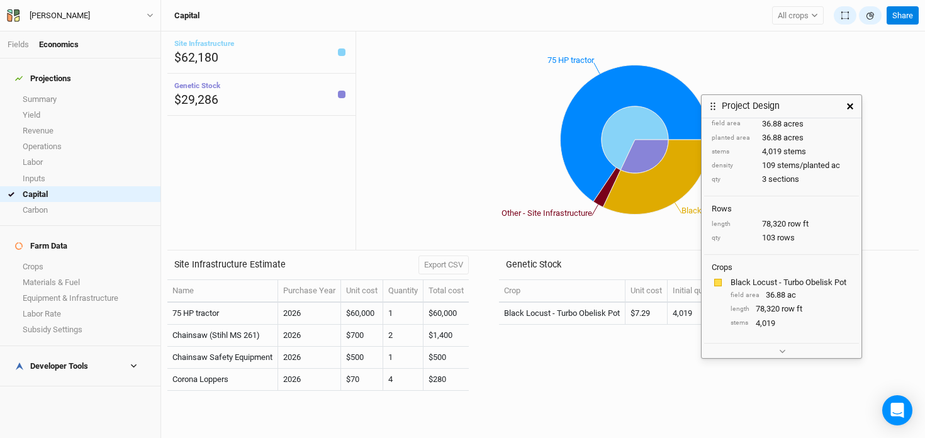
click at [848, 106] on icon "button" at bounding box center [850, 106] width 6 height 6
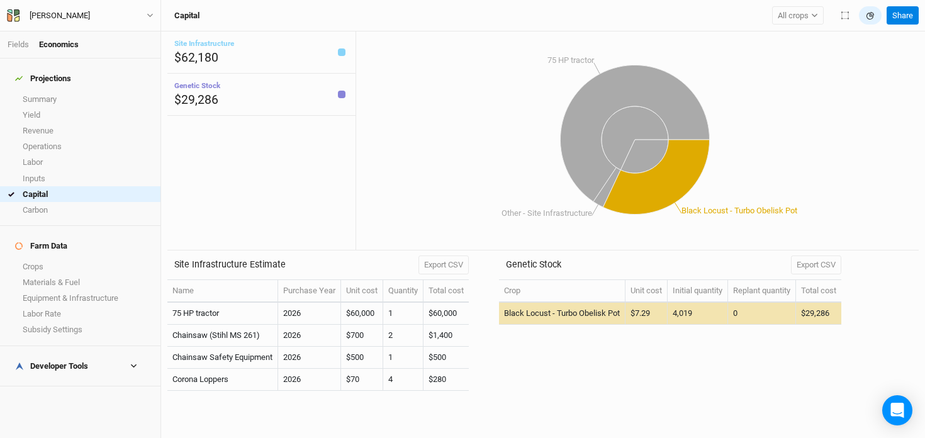
click at [575, 310] on td "Black Locust - Turbo Obelisk Pot" at bounding box center [562, 314] width 126 height 22
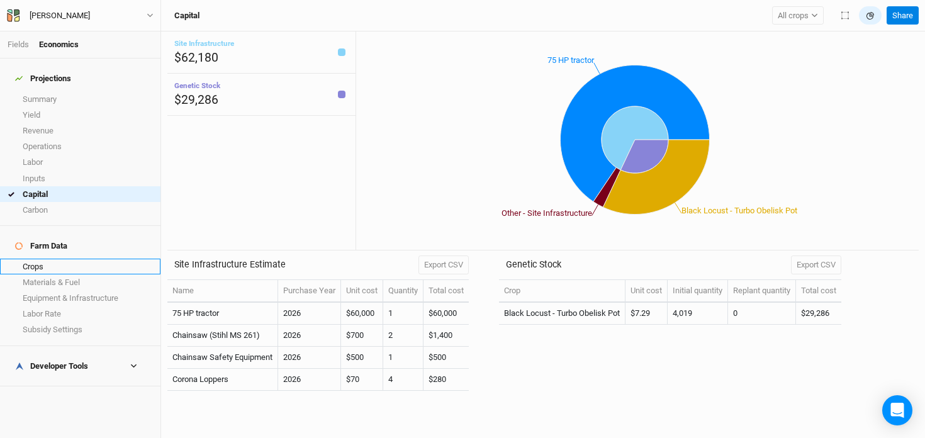
click at [57, 259] on link "Crops" at bounding box center [80, 267] width 160 height 16
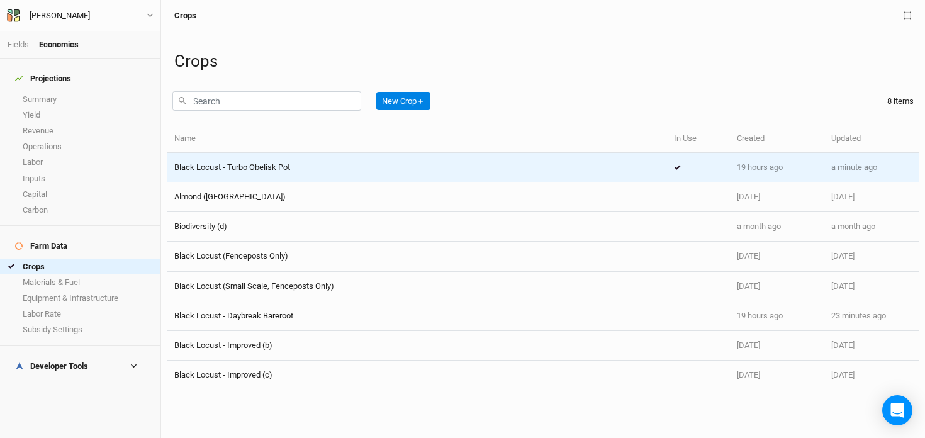
click at [223, 167] on span "Black Locust - Turbo Obelisk Pot" at bounding box center [232, 166] width 116 height 9
